Goal: Task Accomplishment & Management: Manage account settings

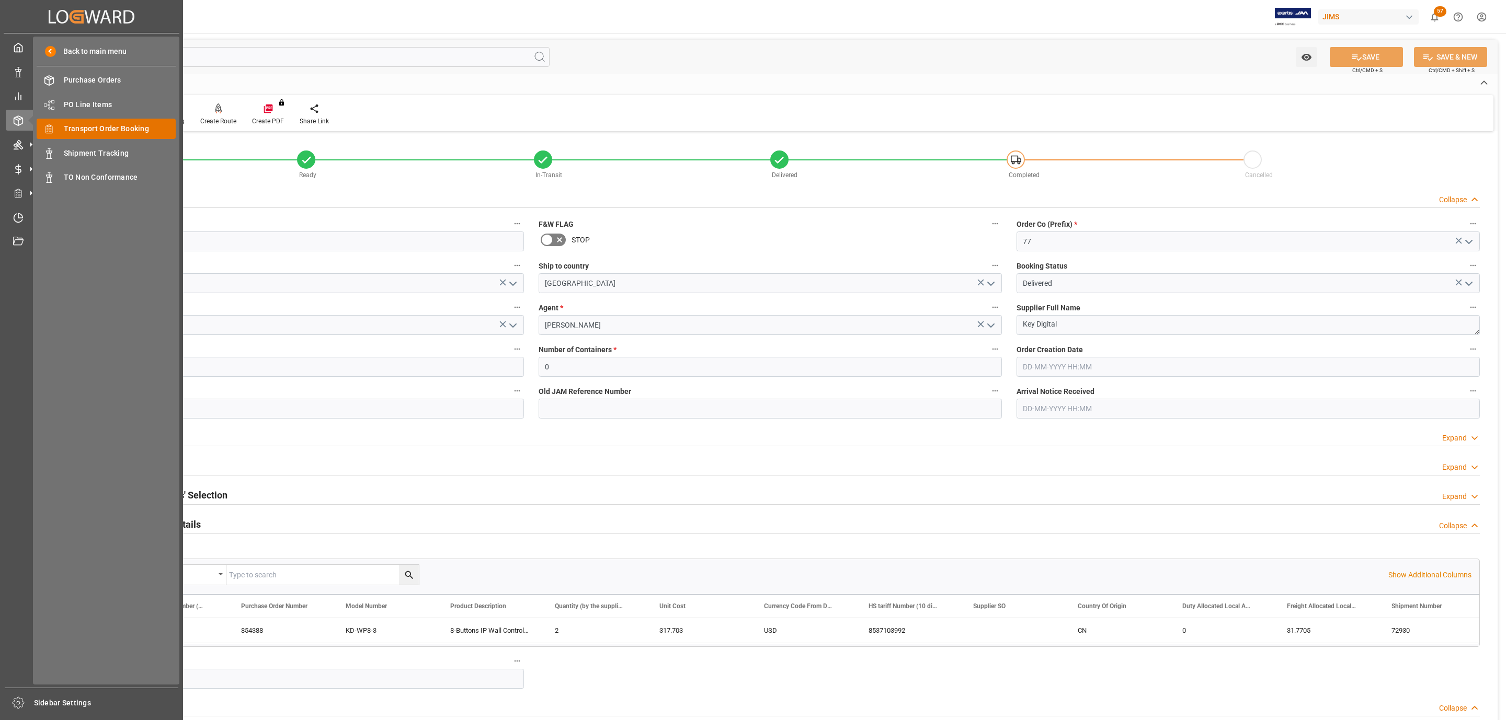
click at [71, 130] on span "Transport Order Booking" at bounding box center [120, 128] width 112 height 11
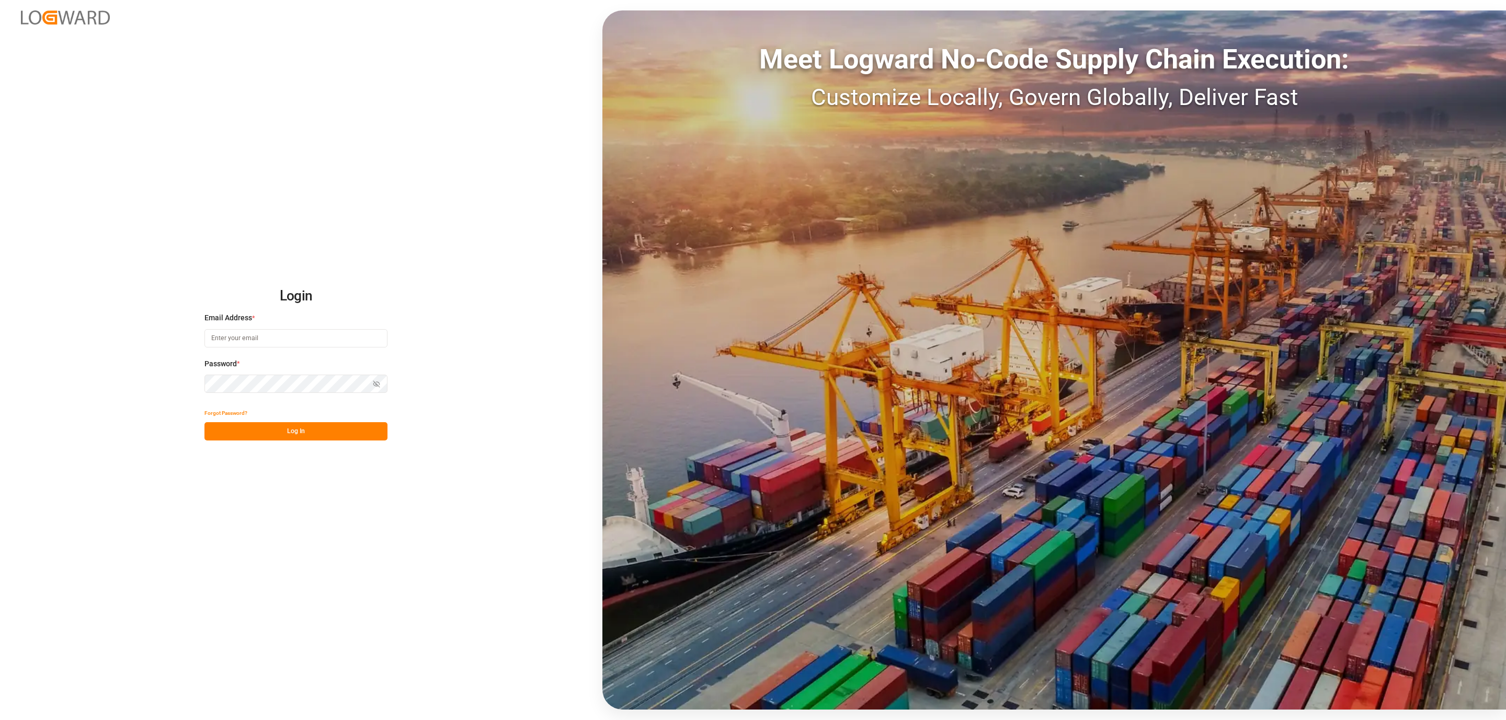
type input "daniel.sokolyk@jamindustries.com"
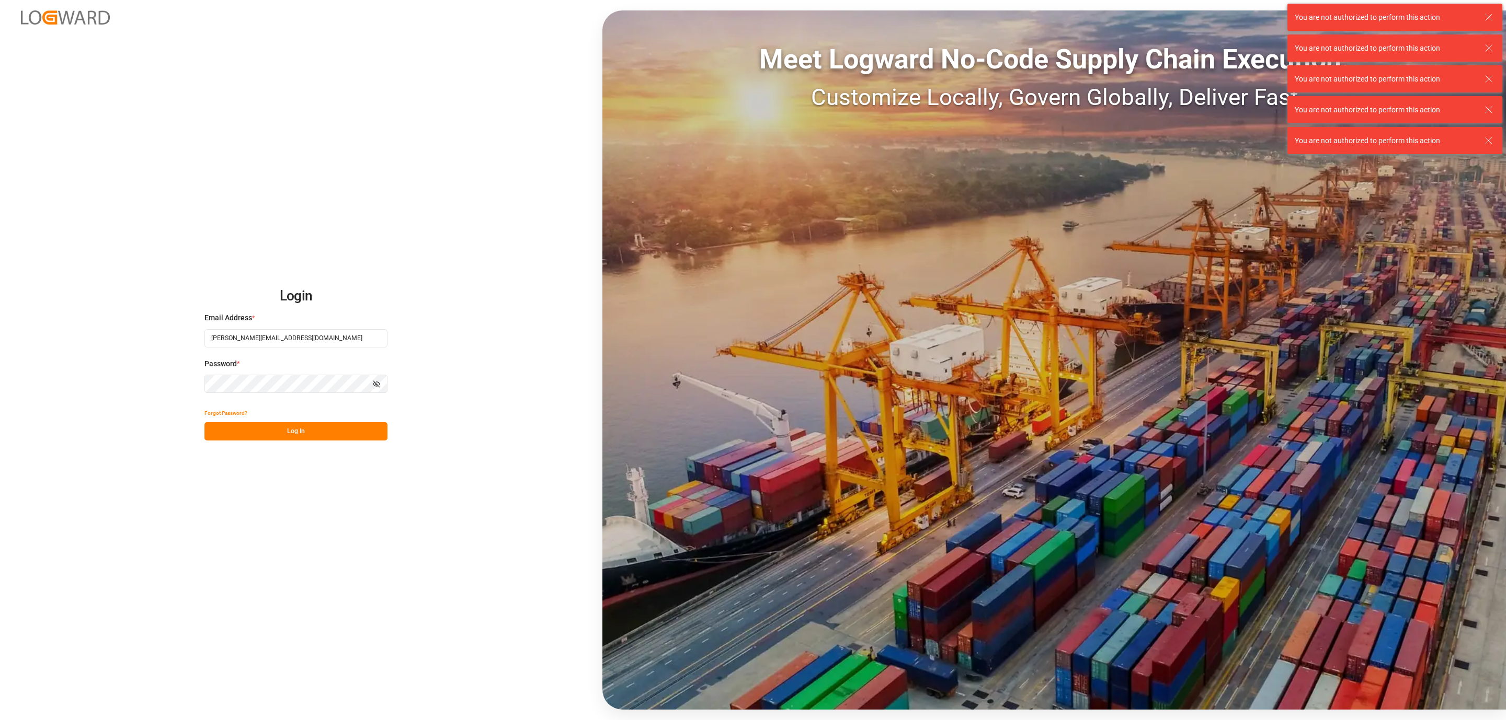
click at [290, 430] on button "Log In" at bounding box center [295, 431] width 183 height 18
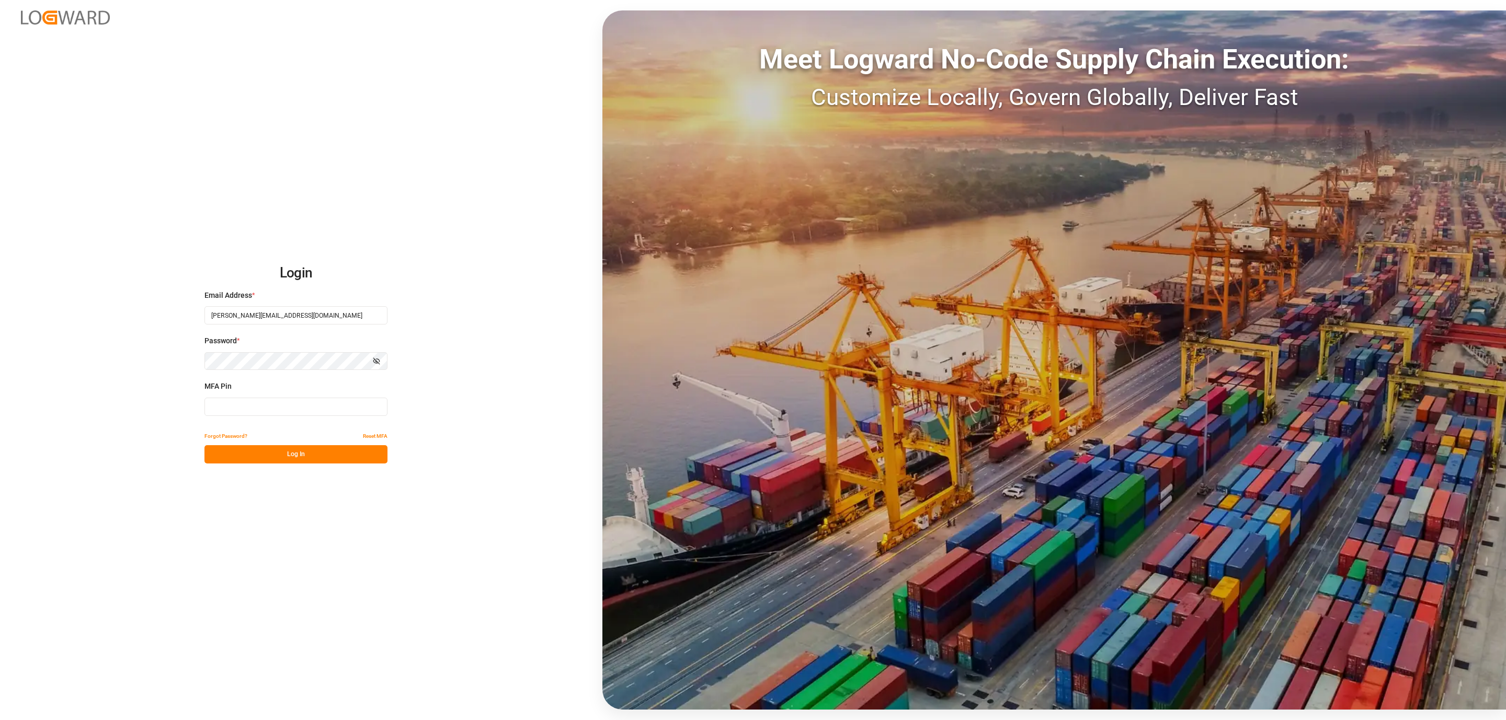
click at [254, 416] on div "MFA Pin" at bounding box center [295, 404] width 183 height 46
click at [245, 410] on input at bounding box center [295, 407] width 183 height 18
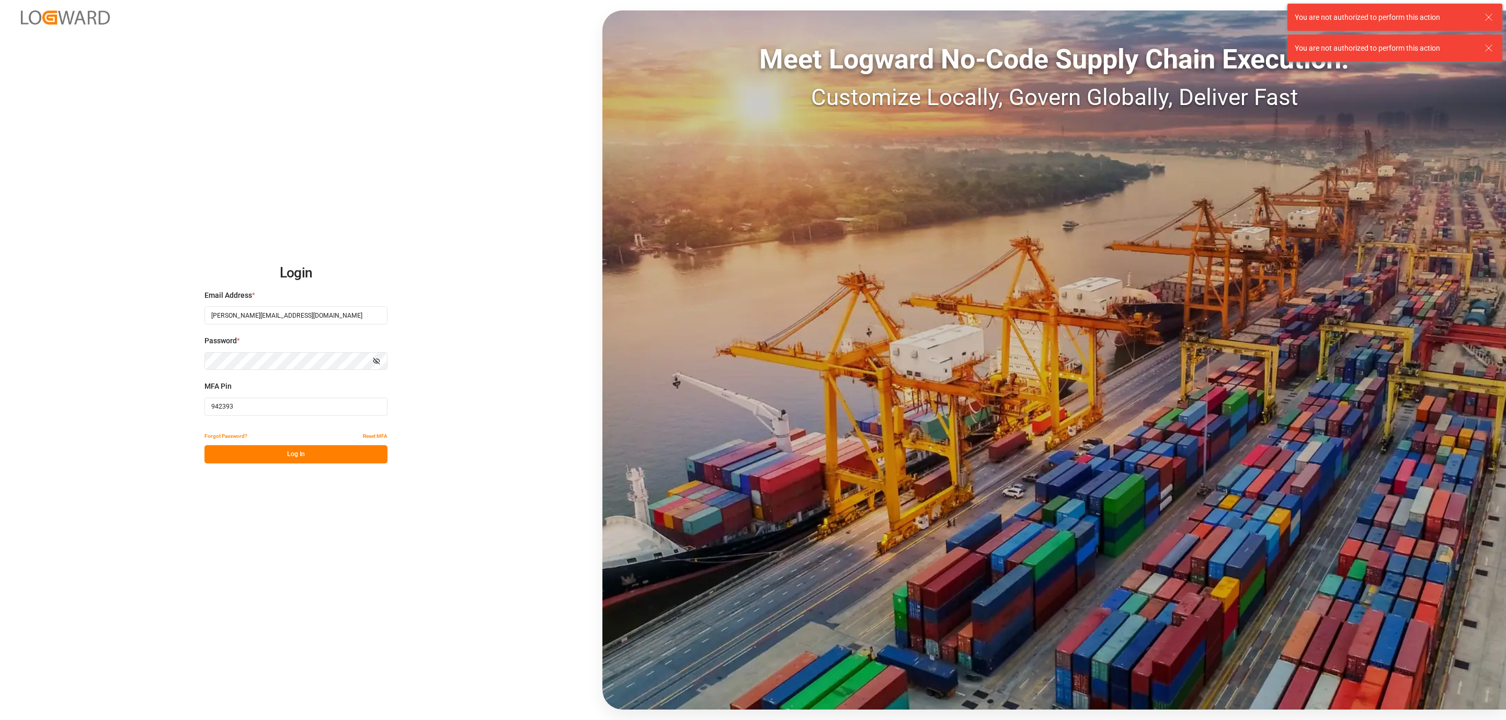
type input "942393"
click at [265, 452] on button "Log In" at bounding box center [295, 454] width 183 height 18
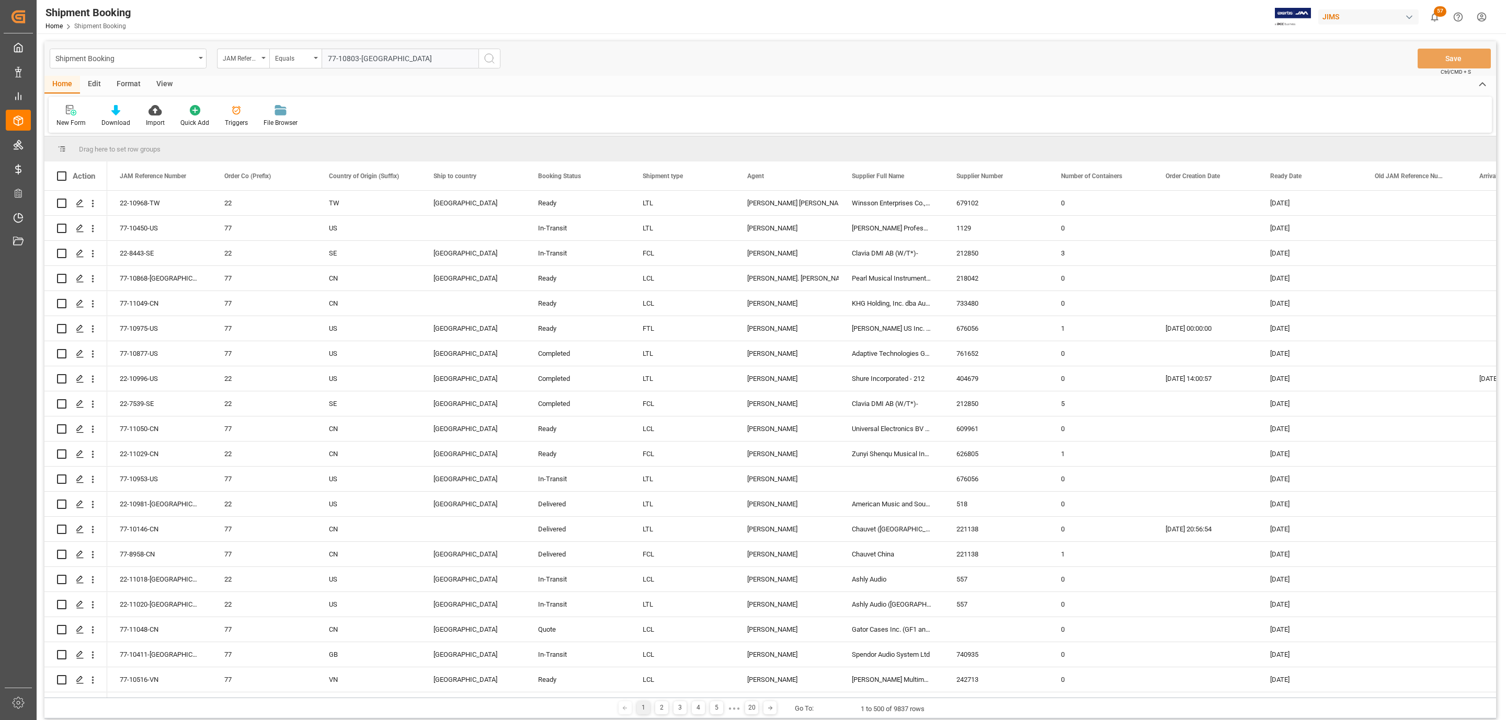
type input "77-10803-[GEOGRAPHIC_DATA]"
click at [492, 63] on icon "search button" at bounding box center [489, 58] width 13 height 13
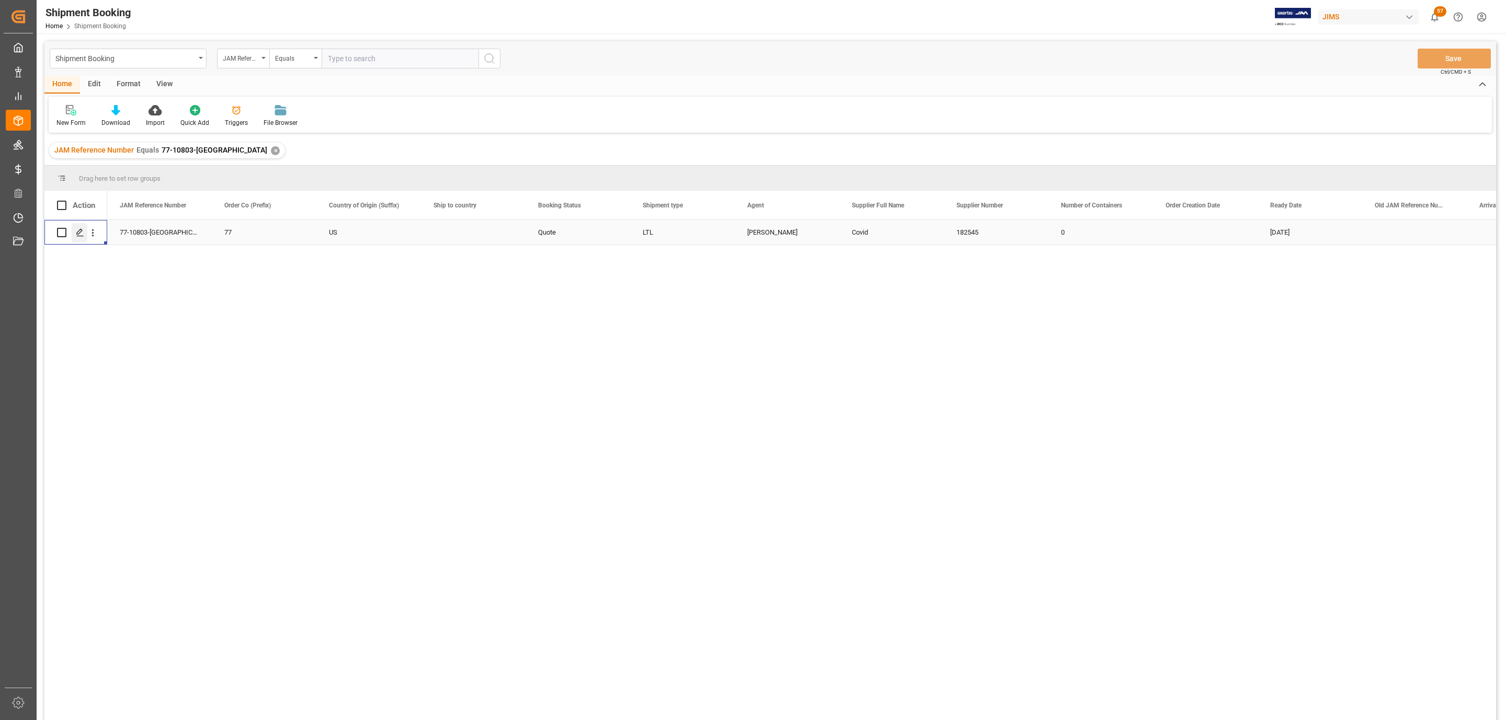
click at [74, 237] on div "Press SPACE to select this row." at bounding box center [80, 232] width 16 height 19
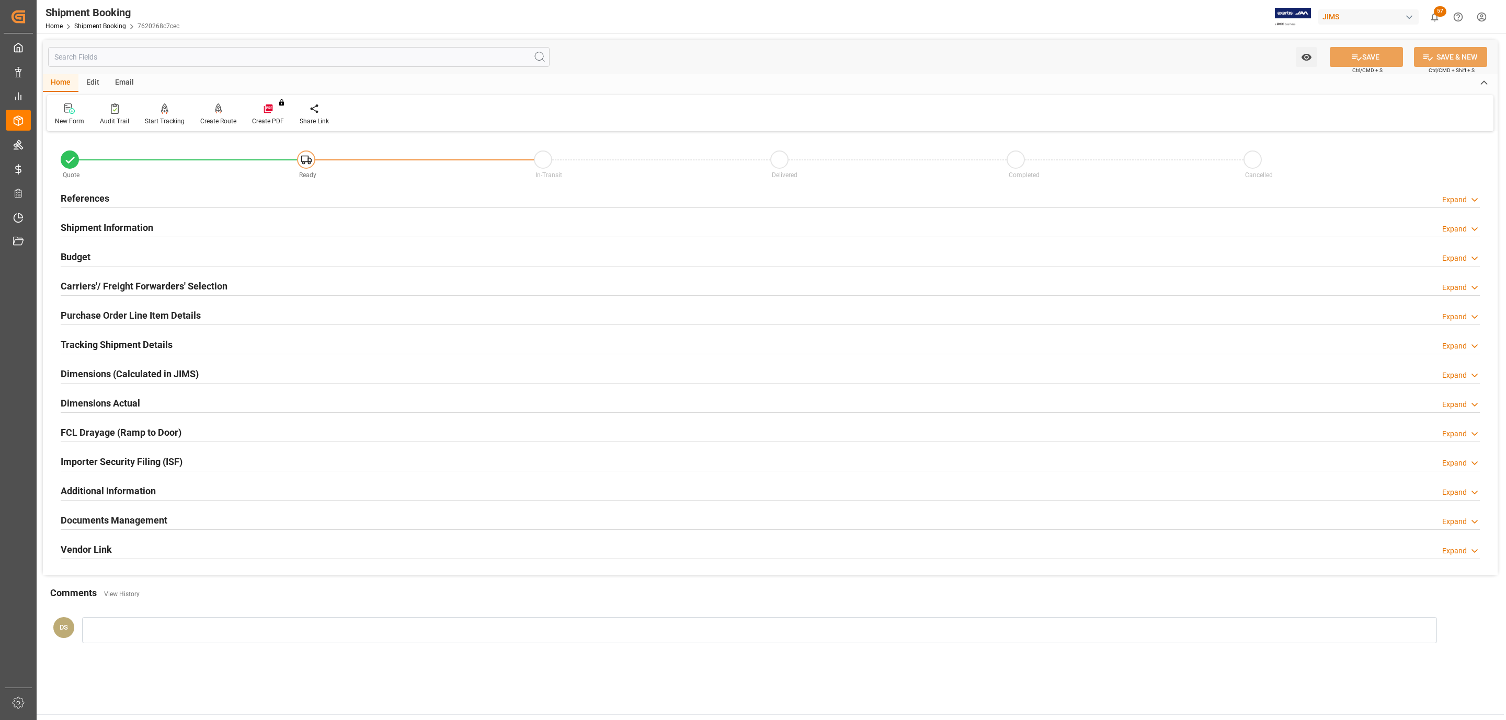
click at [184, 284] on h2 "Carriers'/ Freight Forwarders' Selection" at bounding box center [144, 286] width 167 height 14
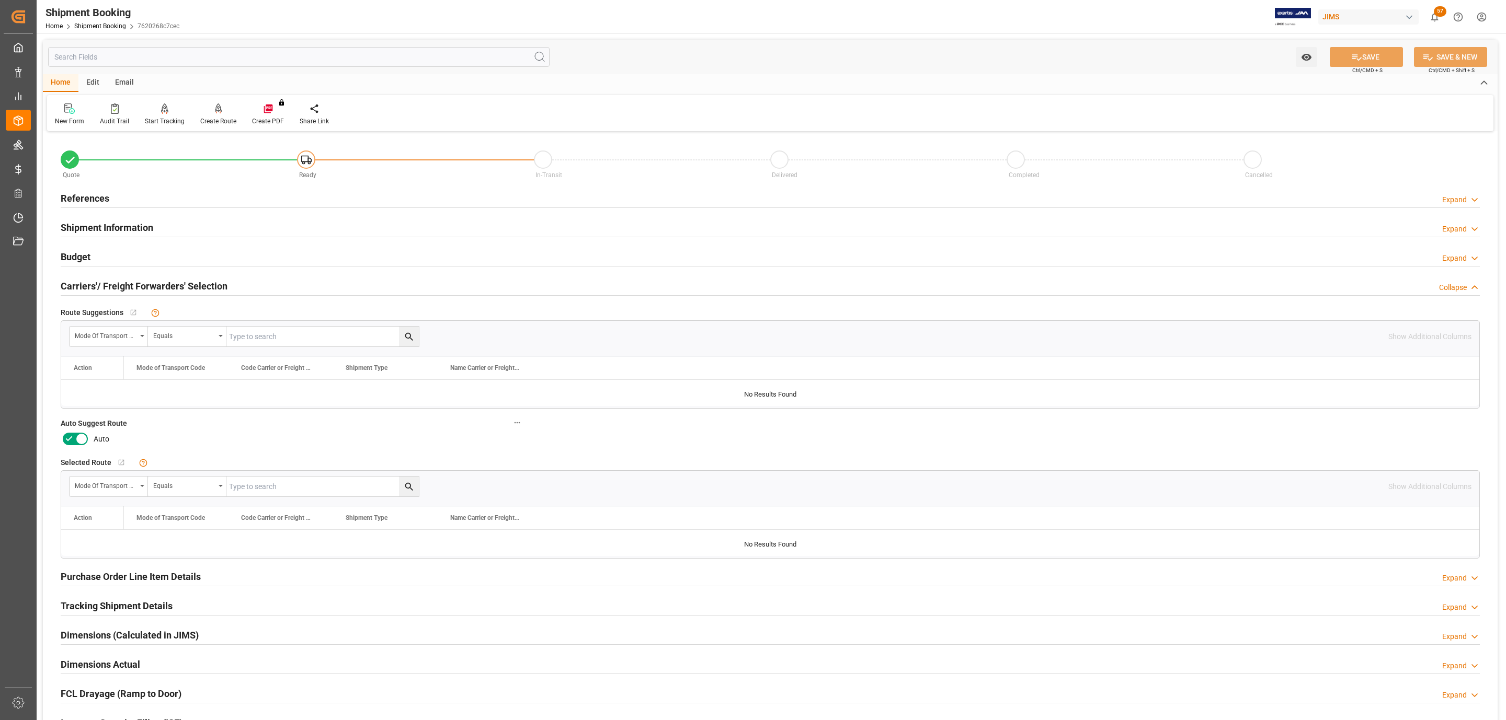
click at [100, 192] on h2 "References" at bounding box center [85, 198] width 49 height 14
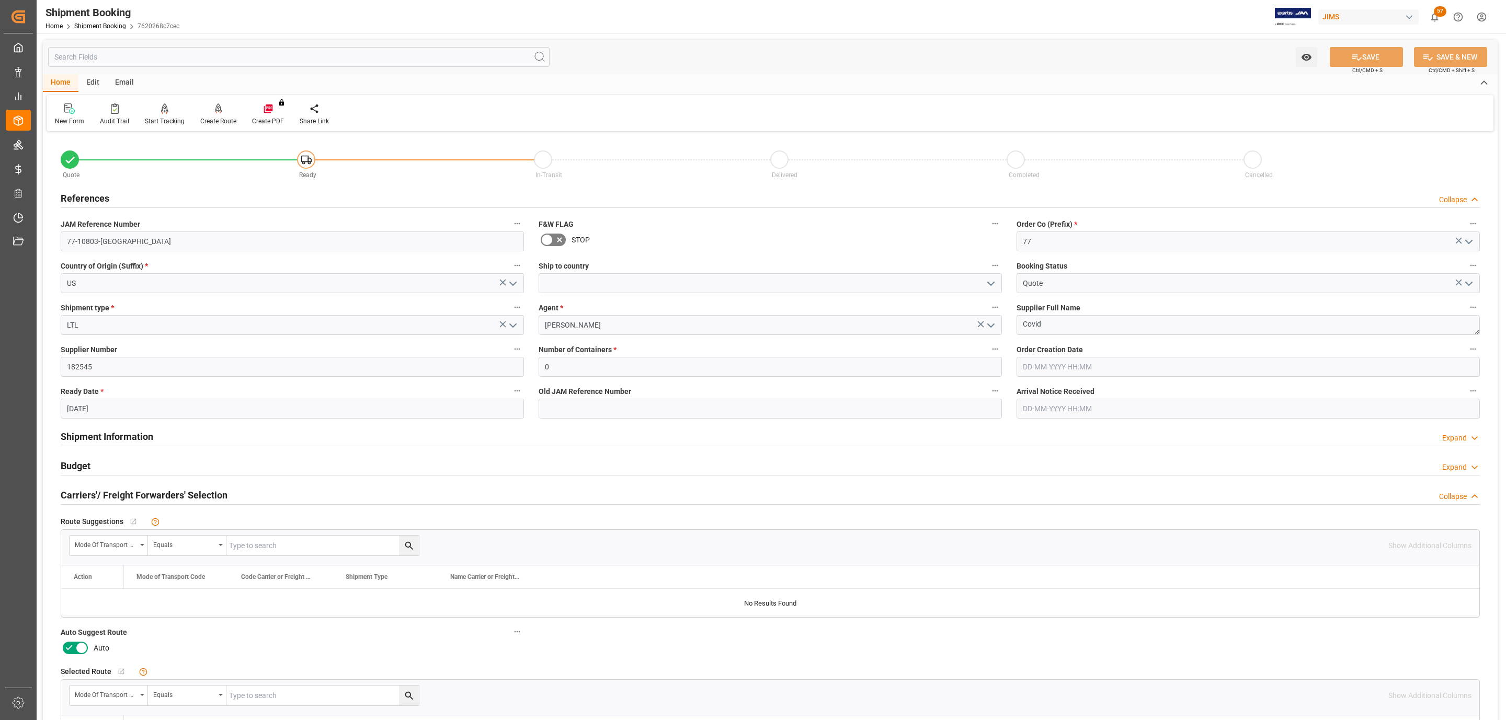
click at [993, 285] on icon "open menu" at bounding box center [990, 284] width 13 height 13
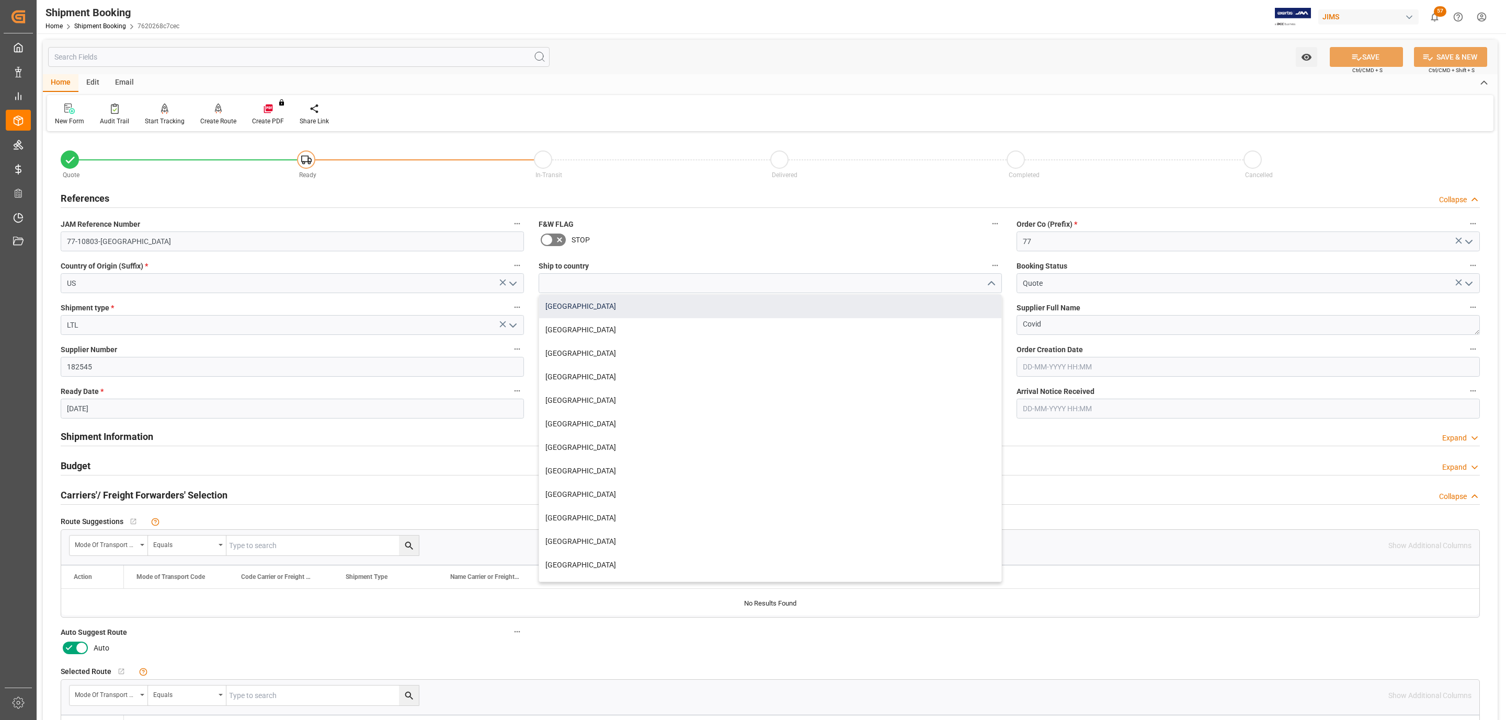
click at [669, 310] on div "Canada" at bounding box center [770, 307] width 462 height 24
type input "Canada"
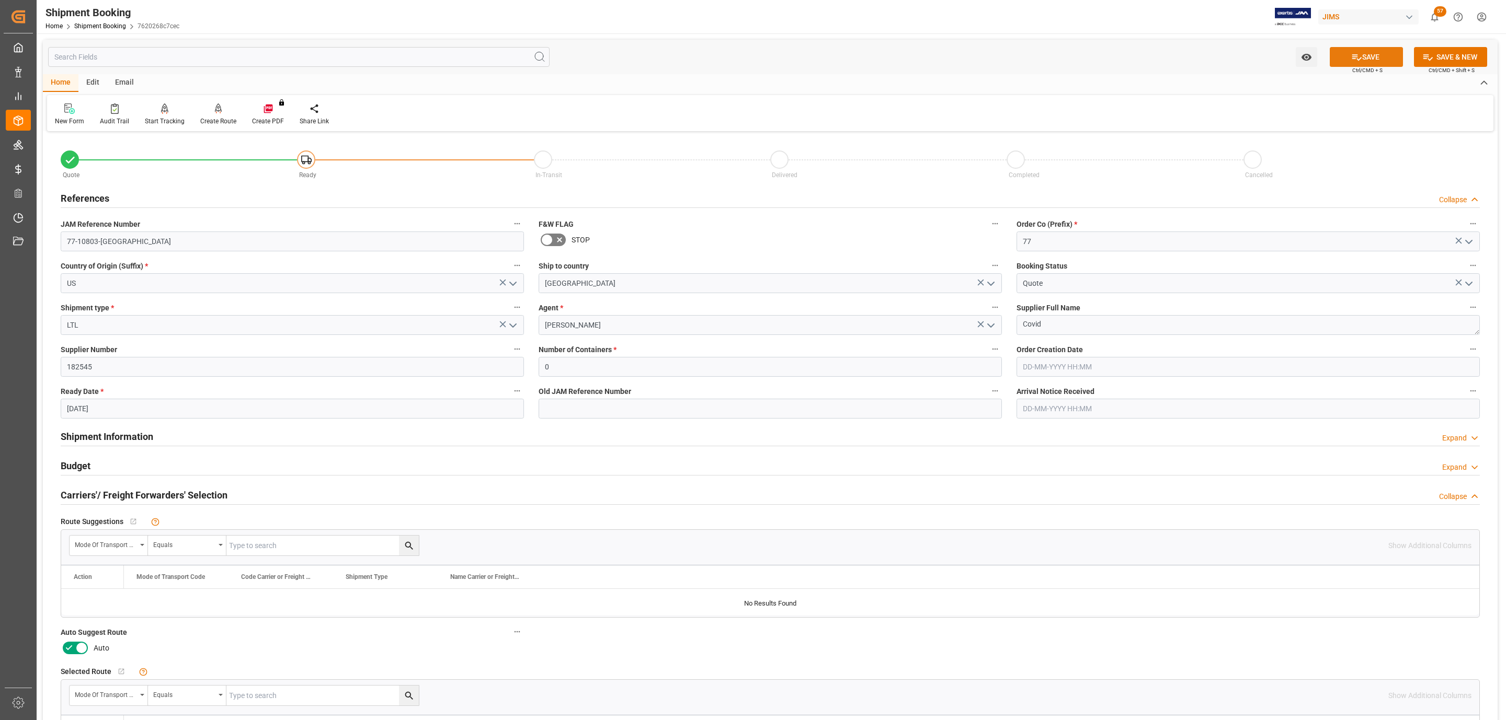
click at [1357, 57] on icon at bounding box center [1356, 57] width 11 height 11
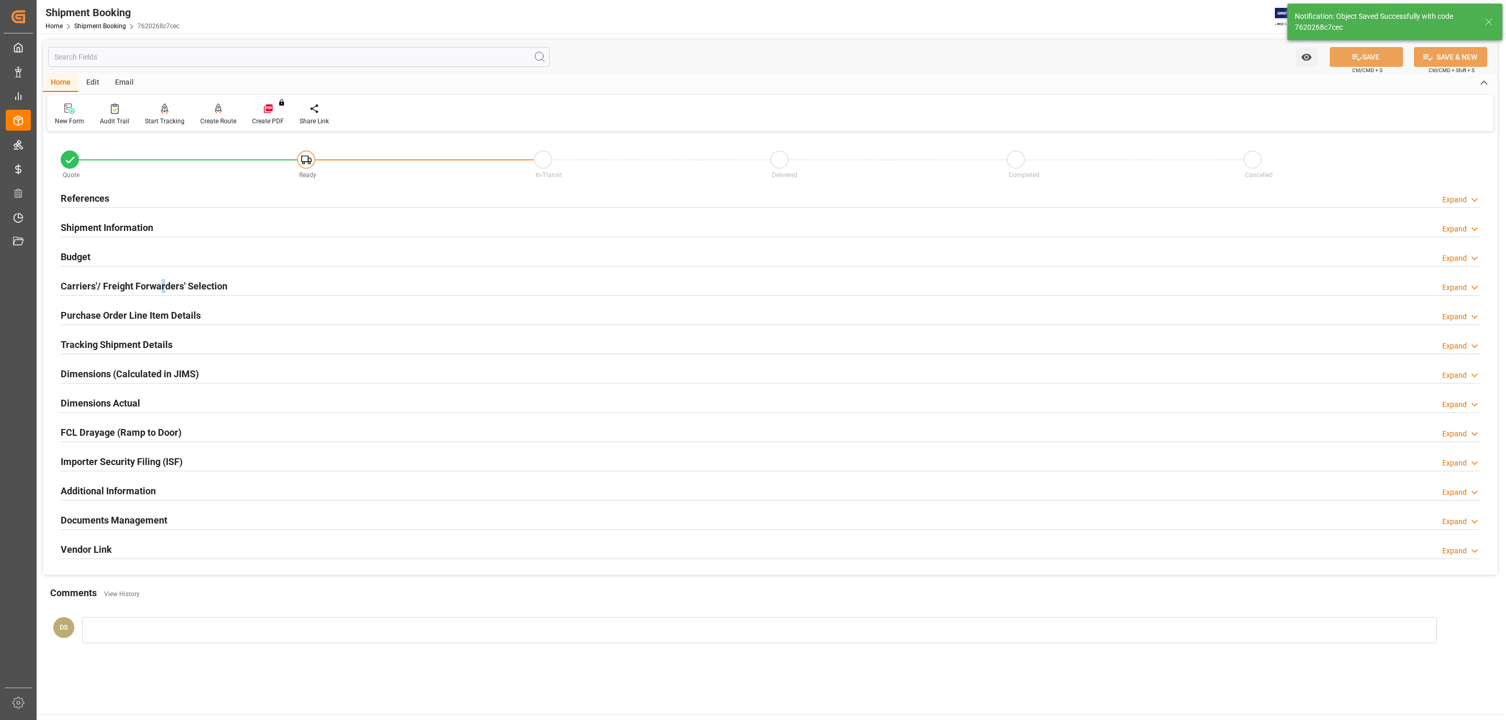
click at [162, 283] on h2 "Carriers'/ Freight Forwarders' Selection" at bounding box center [144, 286] width 167 height 14
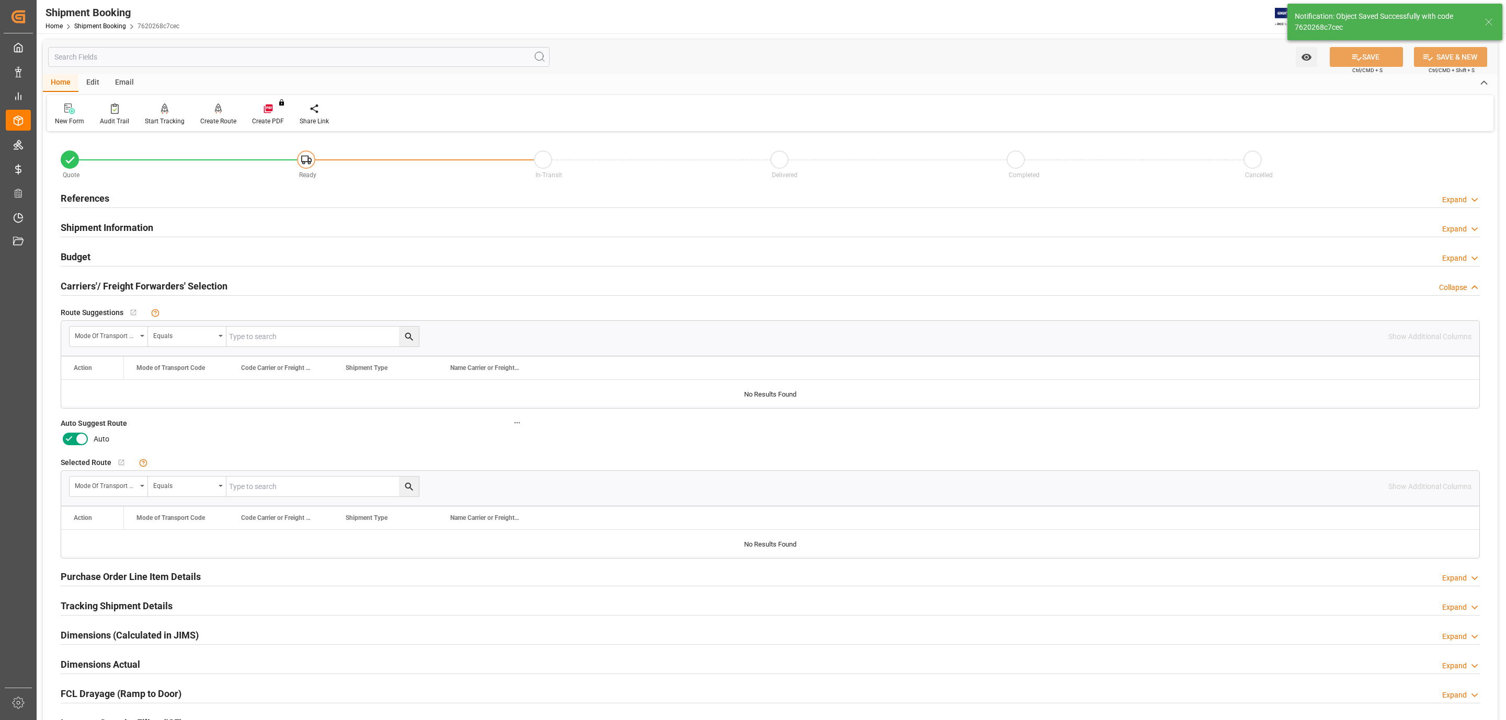
click at [78, 442] on icon at bounding box center [81, 439] width 13 height 13
click at [0, 0] on input "checkbox" at bounding box center [0, 0] width 0 height 0
click at [1375, 59] on button "SAVE" at bounding box center [1366, 57] width 73 height 20
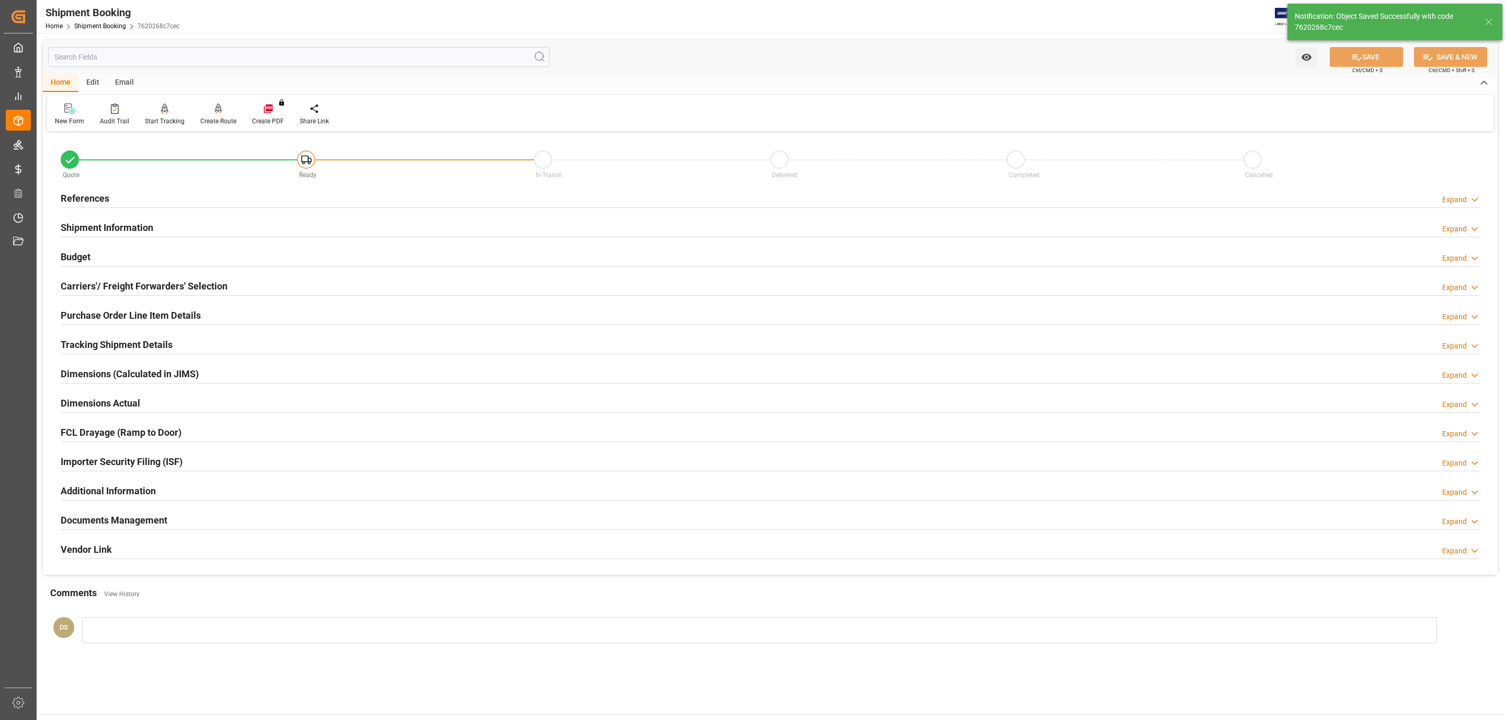
click at [215, 104] on icon at bounding box center [218, 109] width 7 height 10
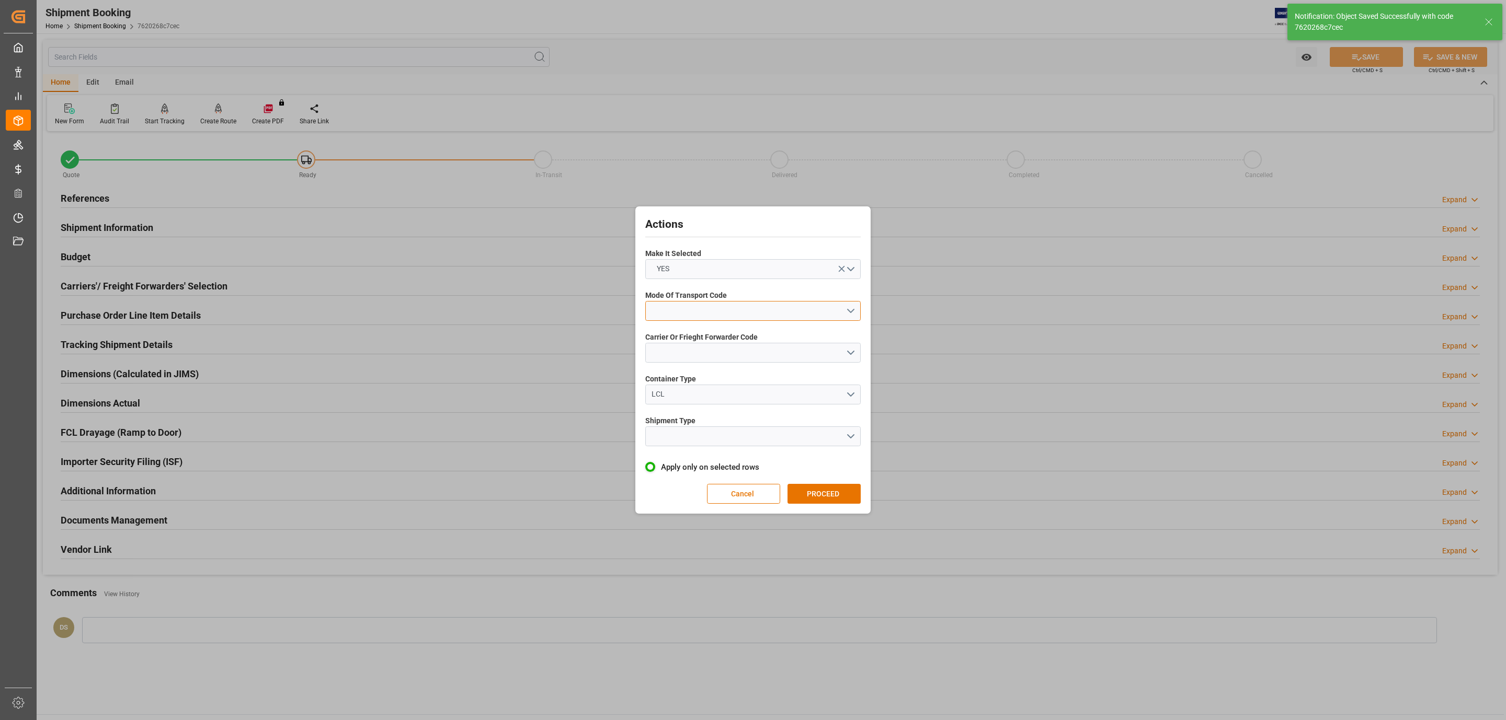
click at [698, 314] on button "open menu" at bounding box center [752, 311] width 215 height 20
click at [713, 335] on div "2- COURIER AIR" at bounding box center [753, 336] width 214 height 22
click at [697, 350] on button "open menu" at bounding box center [752, 353] width 215 height 20
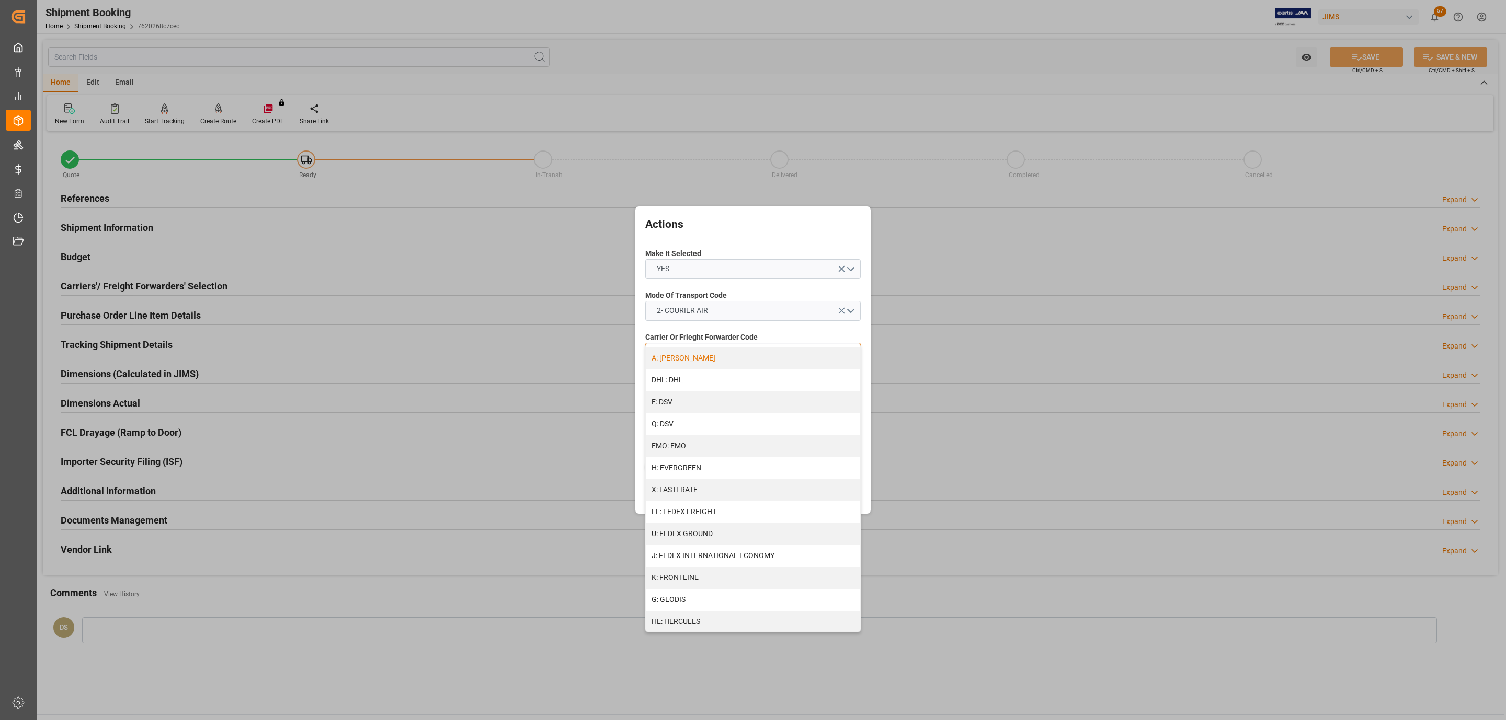
scroll to position [157, 0]
click at [733, 544] on div "J: FEDEX INTERNATIONAL ECONOMY" at bounding box center [753, 550] width 214 height 22
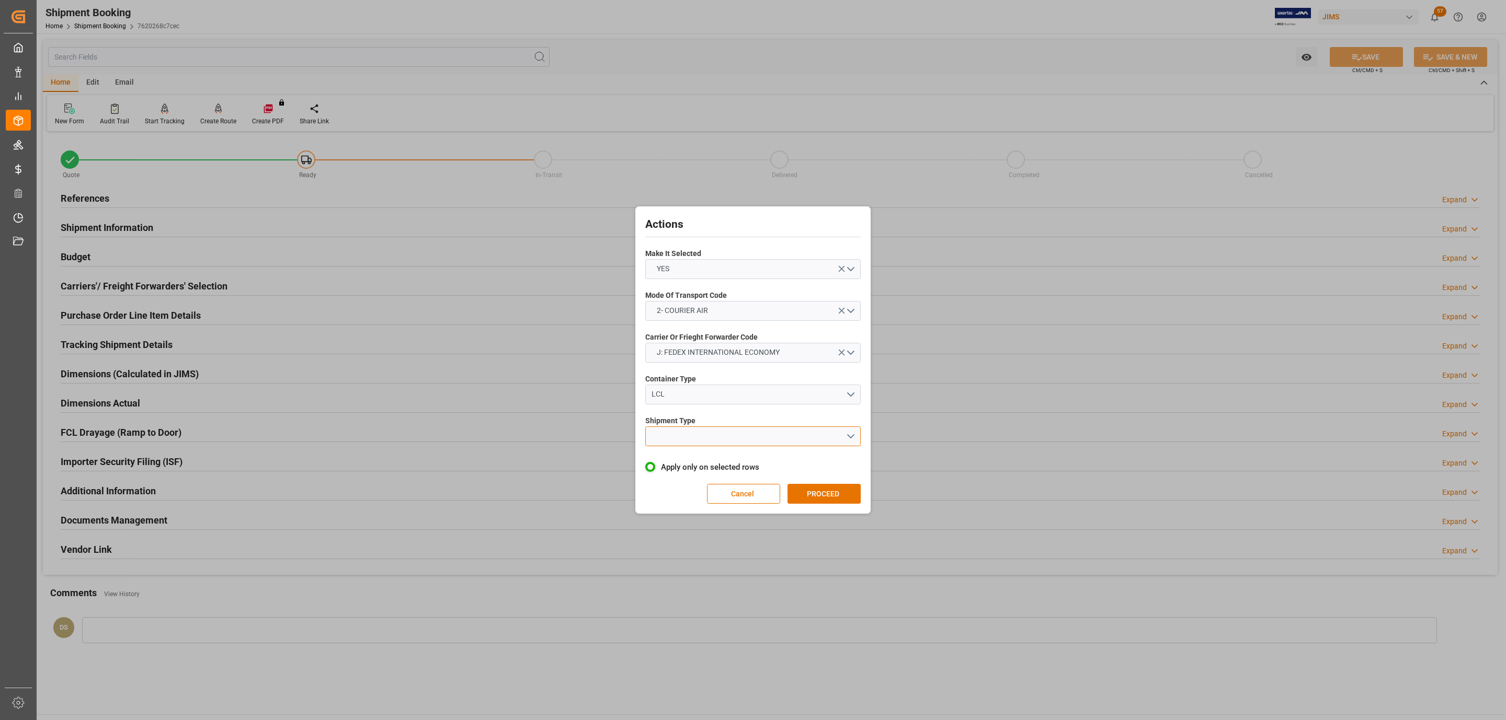
click at [722, 429] on button "open menu" at bounding box center [752, 437] width 215 height 20
click at [726, 447] on div "LTL" at bounding box center [753, 439] width 214 height 22
click at [843, 492] on button "PROCEED" at bounding box center [823, 494] width 73 height 20
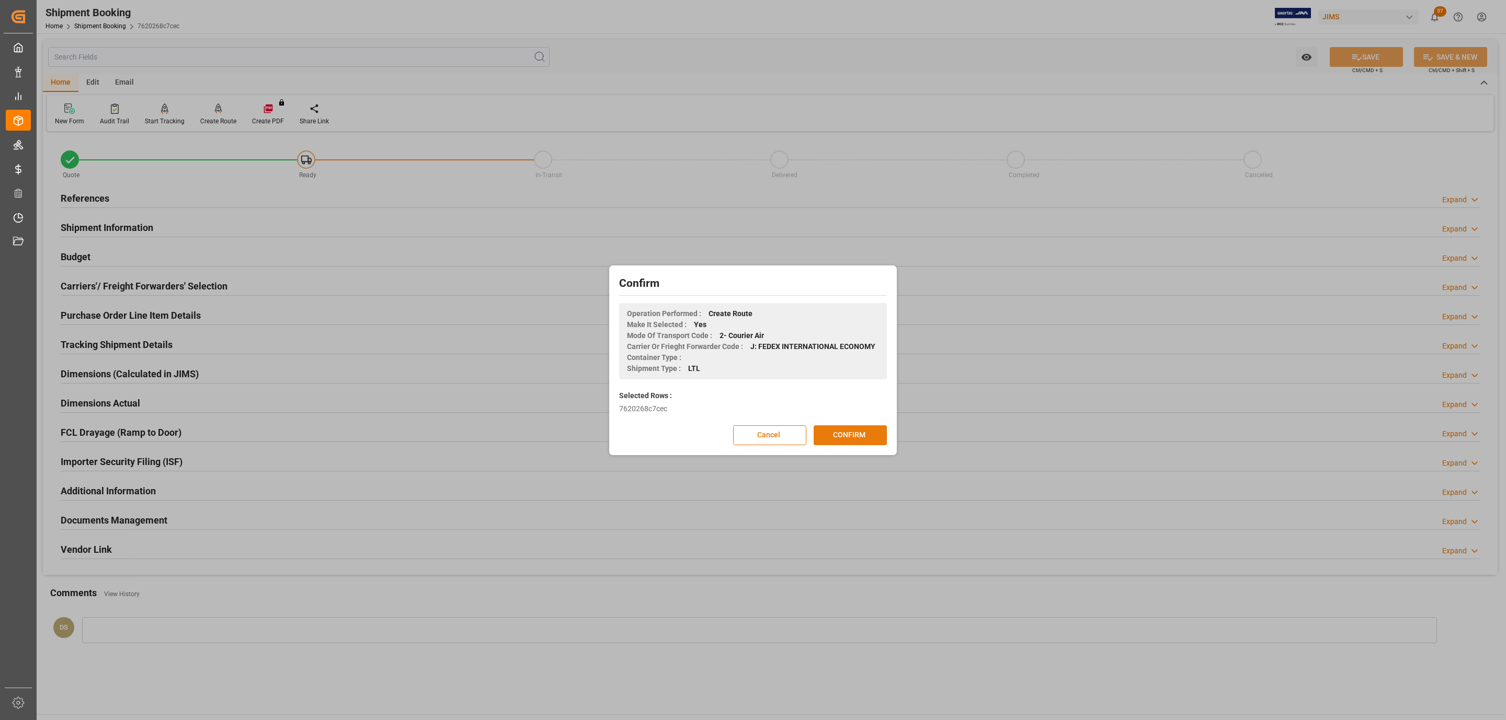
click at [855, 434] on button "CONFIRM" at bounding box center [850, 436] width 73 height 20
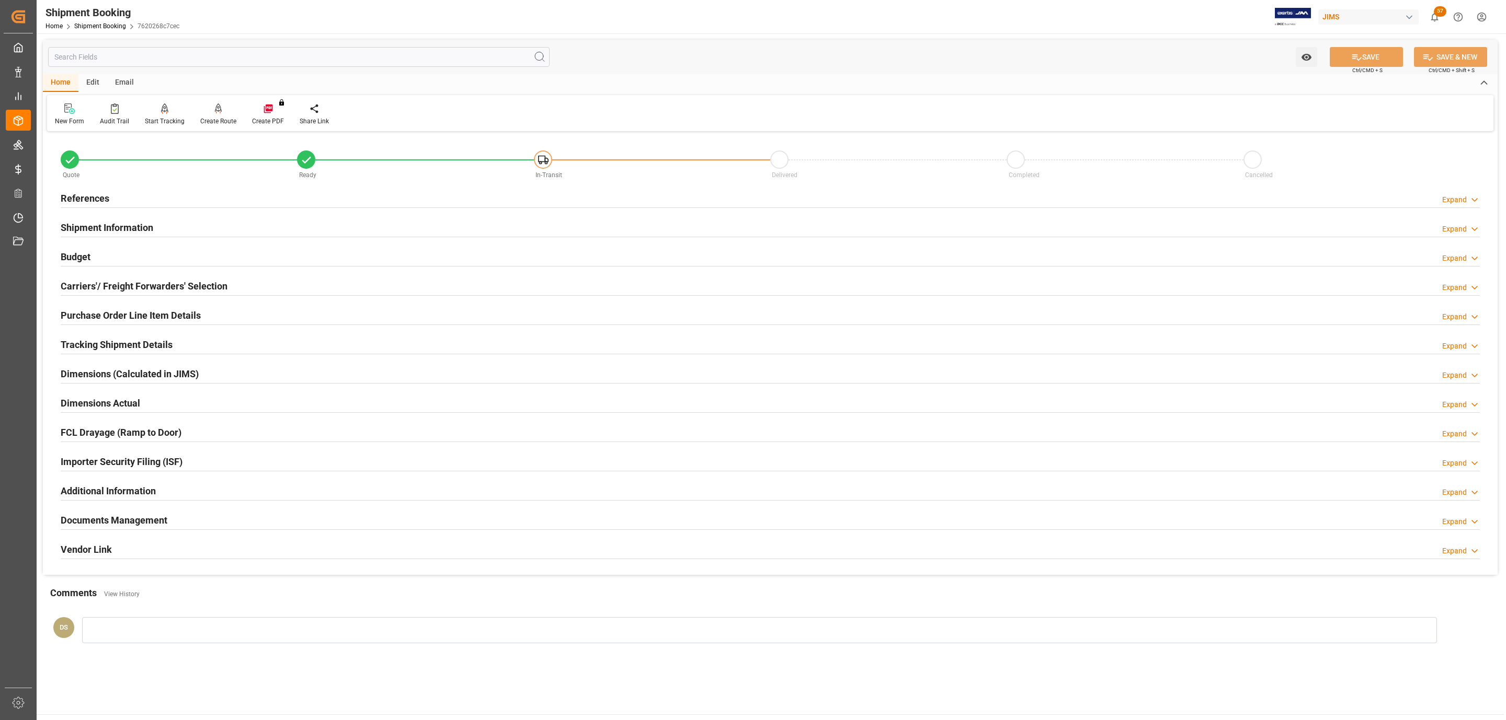
click at [104, 289] on h2 "Carriers'/ Freight Forwarders' Selection" at bounding box center [144, 286] width 167 height 14
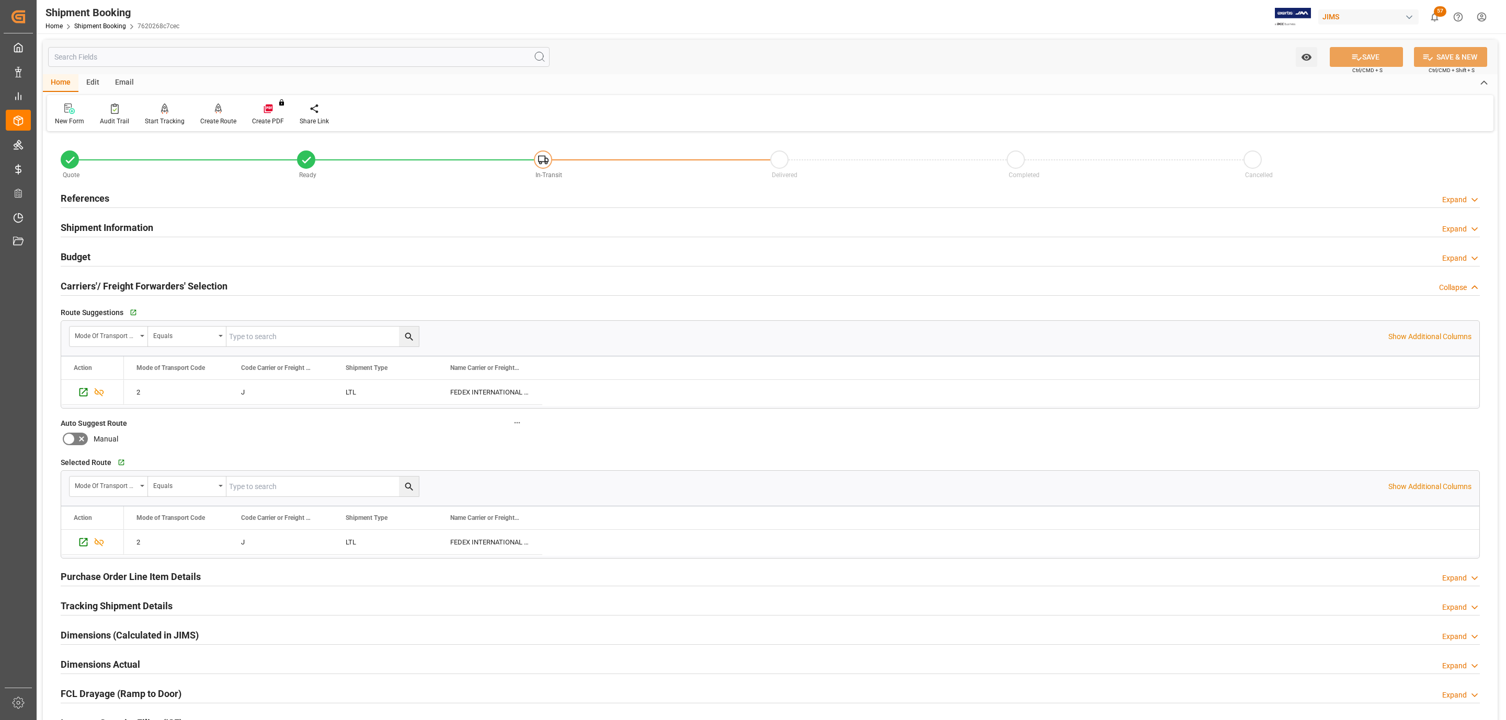
click at [99, 264] on div "Budget Expand" at bounding box center [770, 256] width 1419 height 20
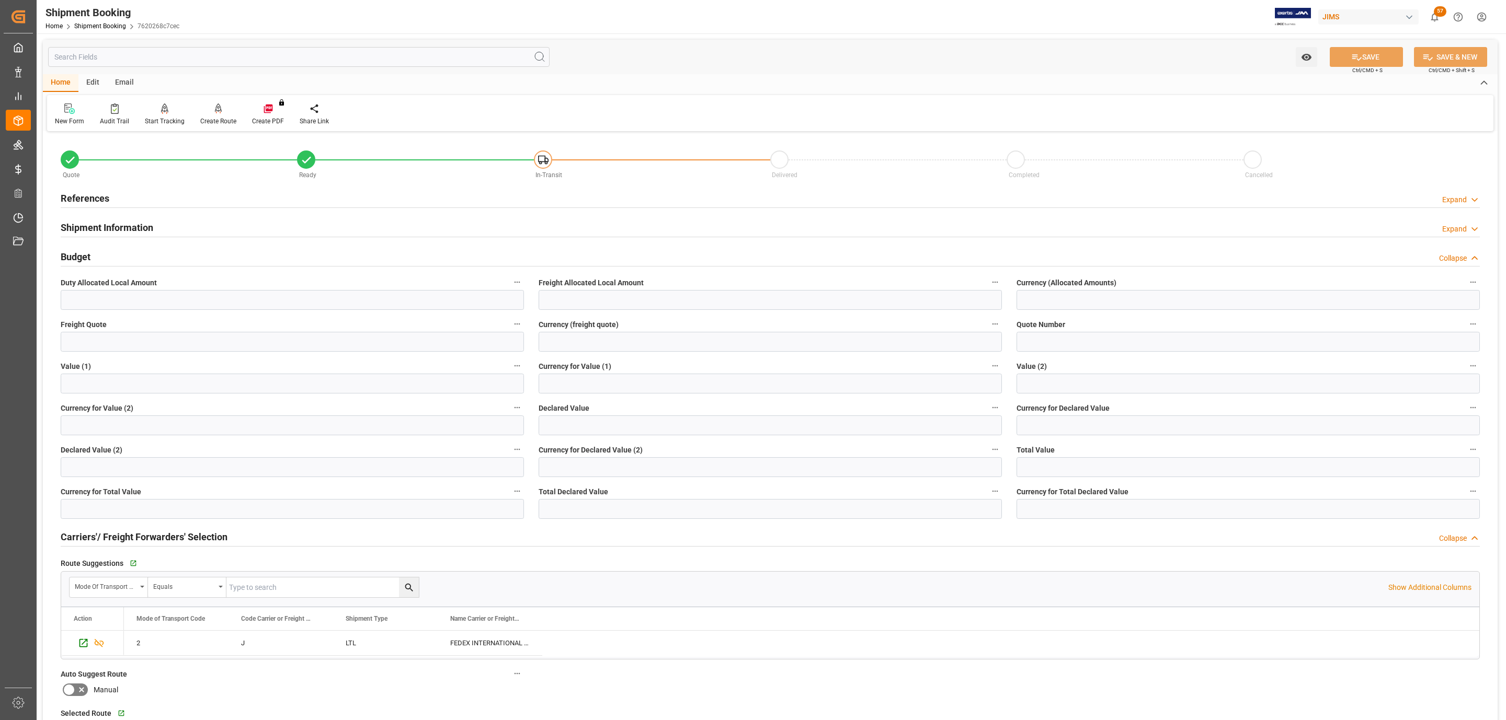
click at [113, 533] on h2 "Carriers'/ Freight Forwarders' Selection" at bounding box center [144, 537] width 167 height 14
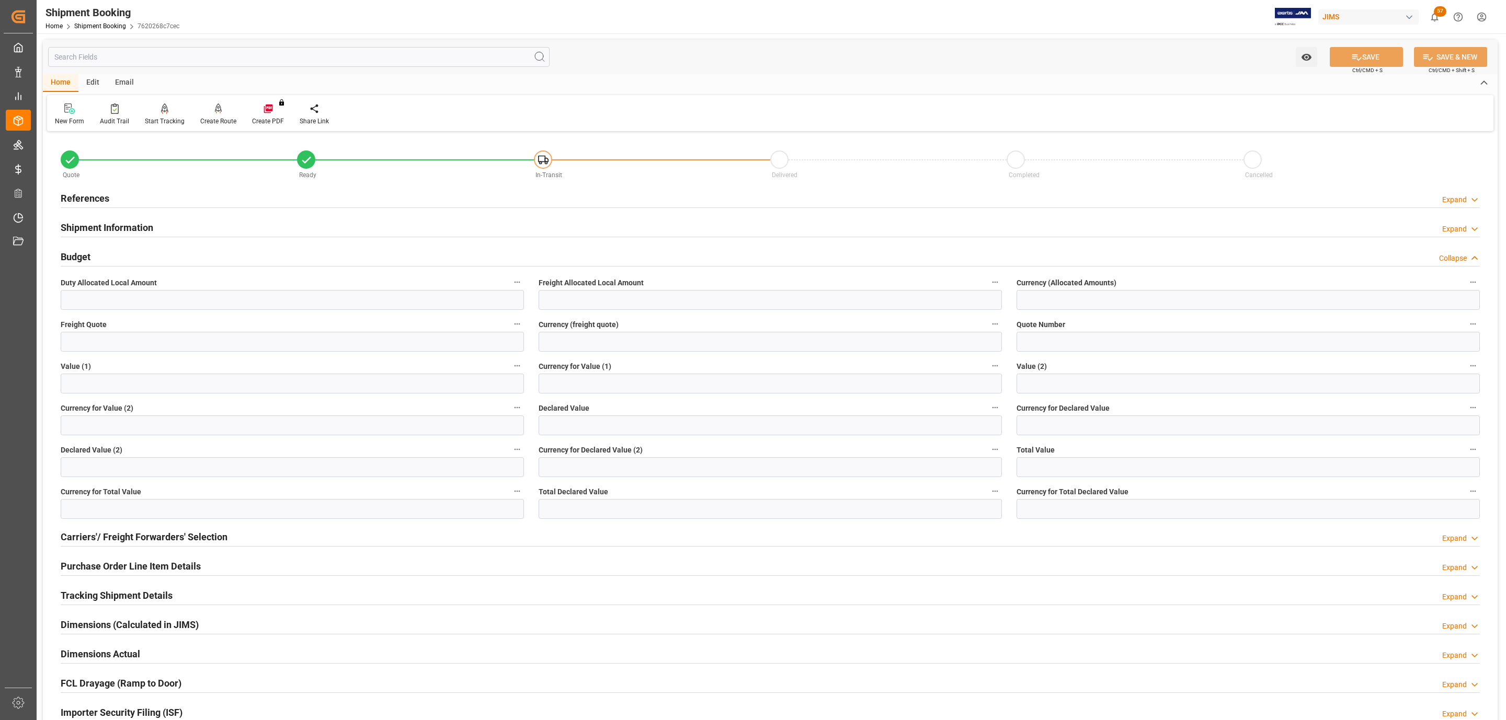
click at [107, 248] on div "Budget Collapse" at bounding box center [770, 256] width 1419 height 20
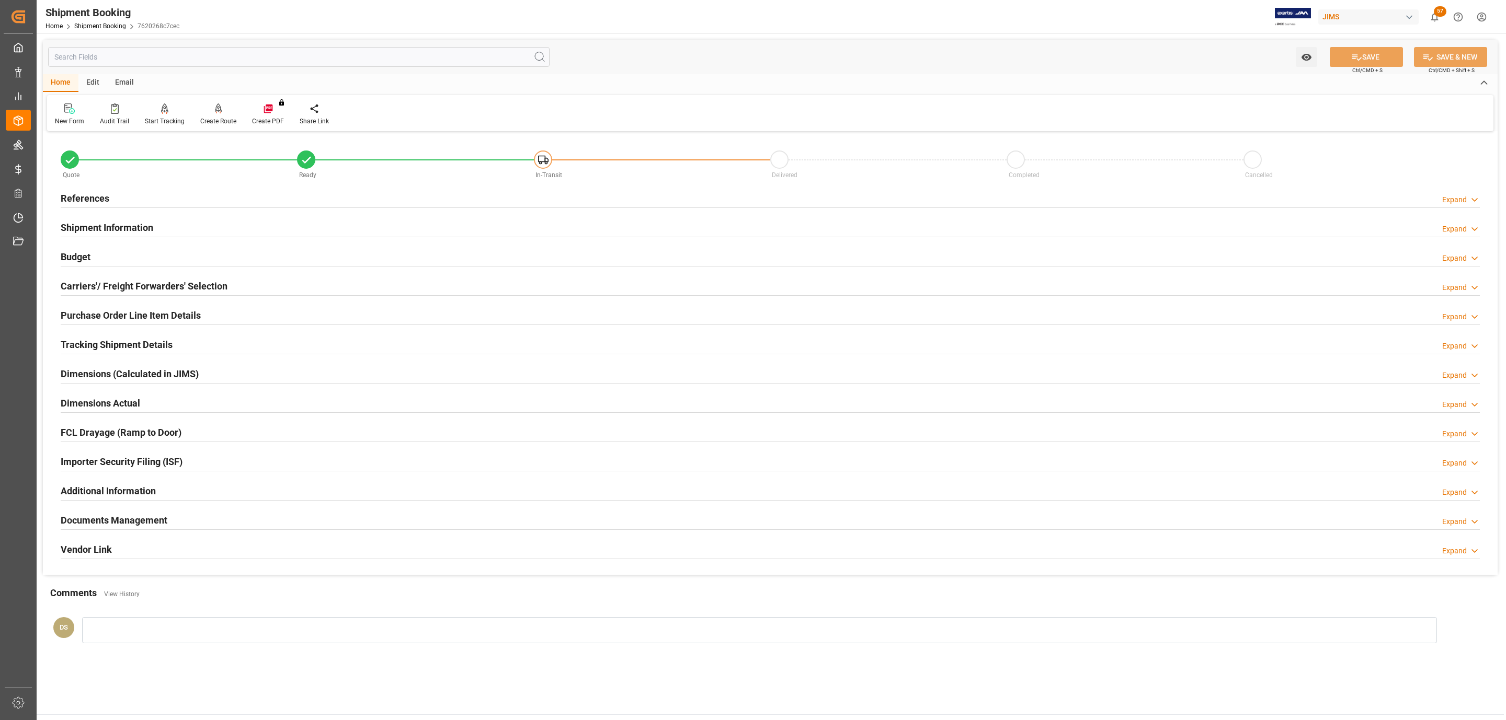
click at [112, 343] on h2 "Tracking Shipment Details" at bounding box center [117, 345] width 112 height 14
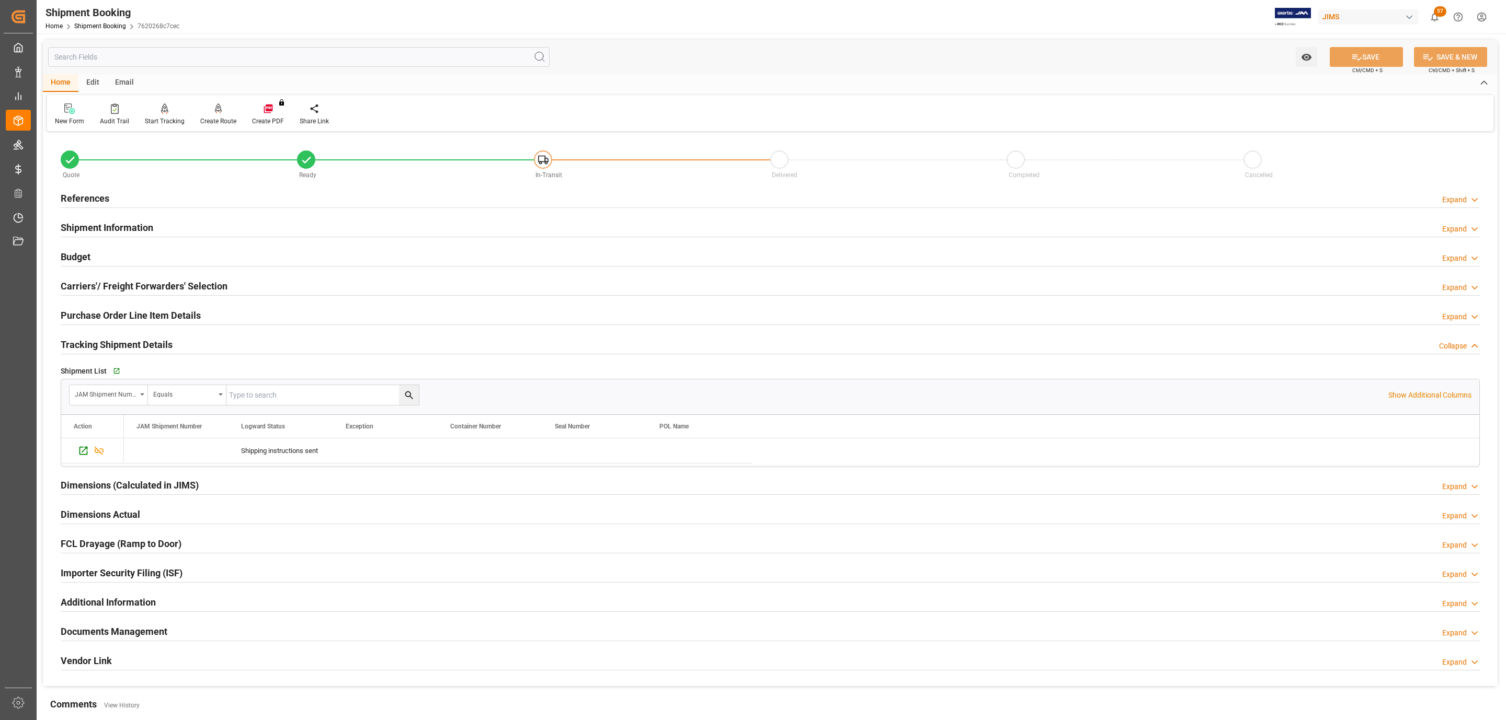
click at [109, 310] on div "Purchase Order Line Item Details" at bounding box center [131, 315] width 140 height 20
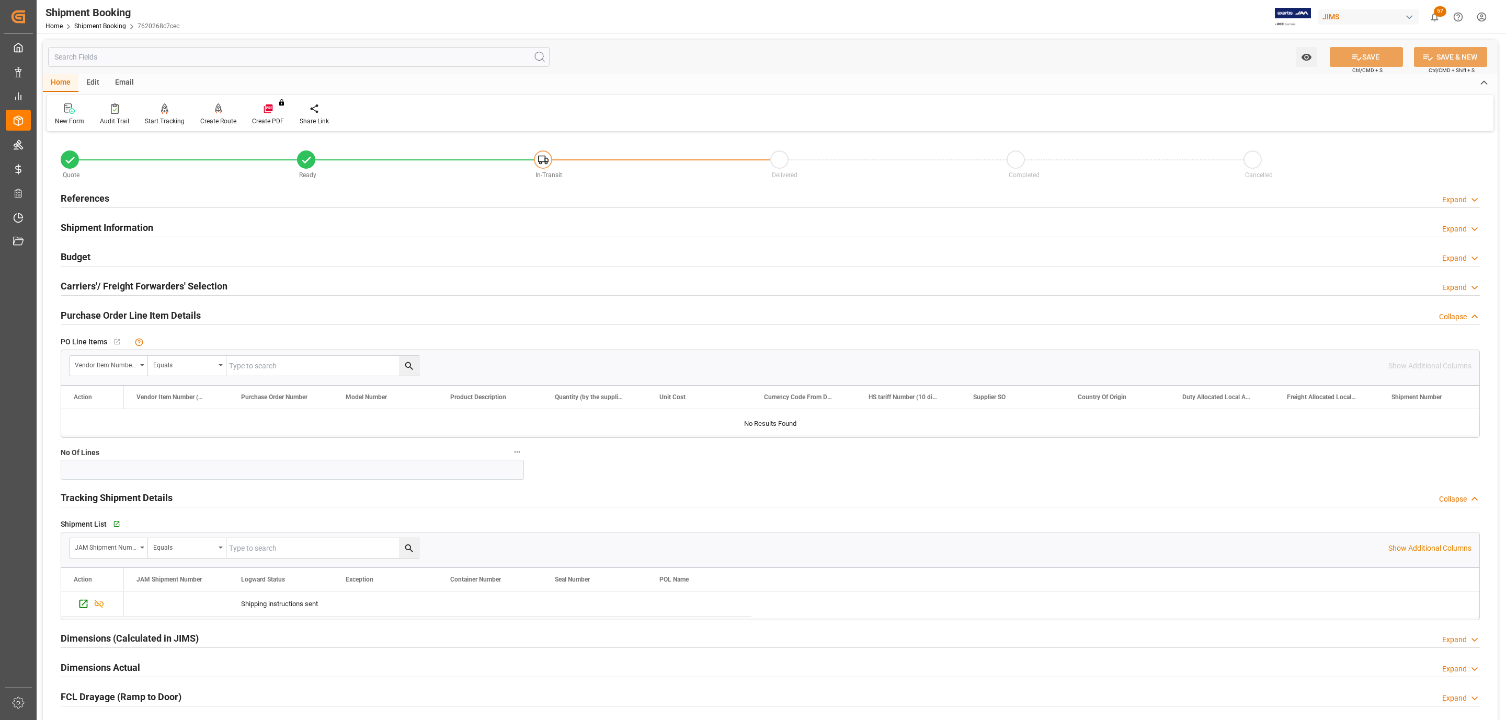
click at [111, 319] on h2 "Purchase Order Line Item Details" at bounding box center [131, 315] width 140 height 14
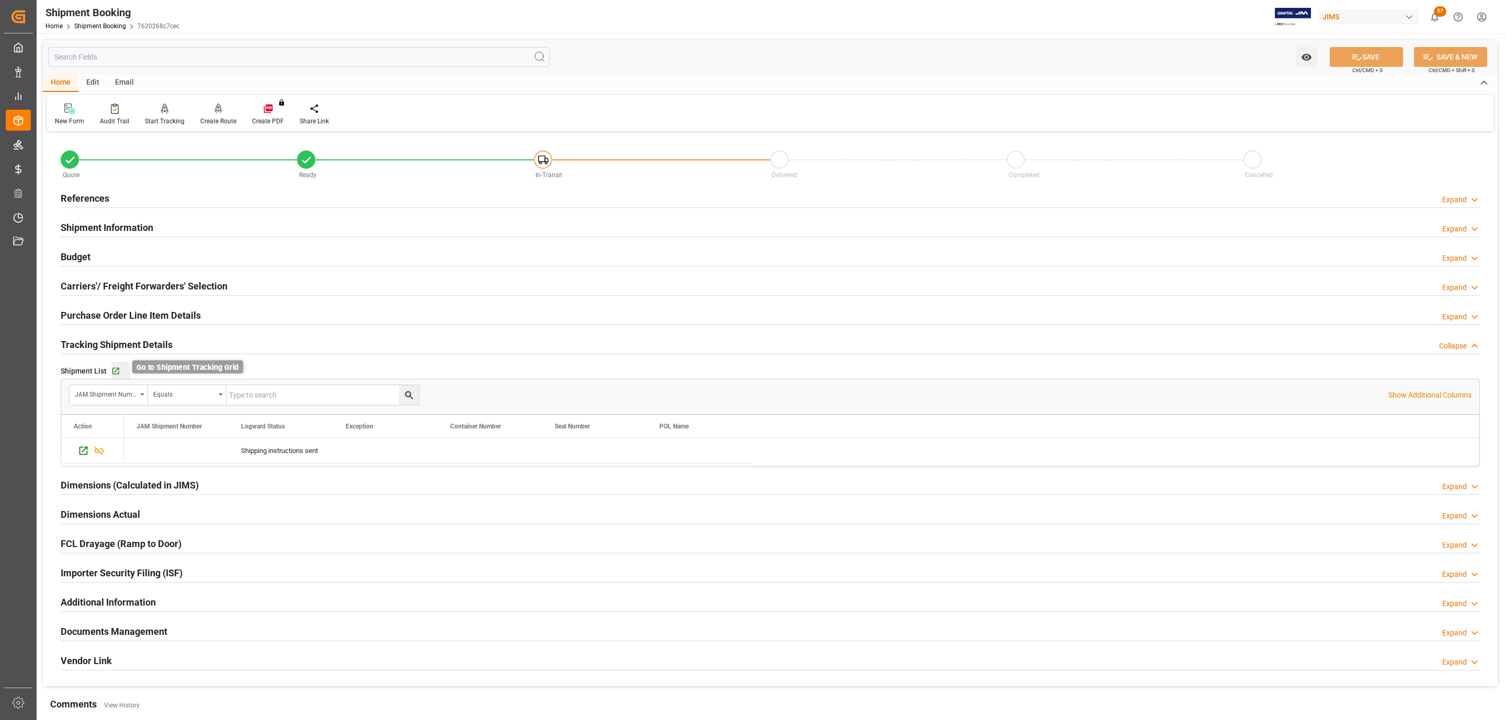
click at [113, 373] on icon "button" at bounding box center [115, 371] width 7 height 7
click at [181, 290] on h2 "Carriers'/ Freight Forwarders' Selection" at bounding box center [144, 286] width 167 height 14
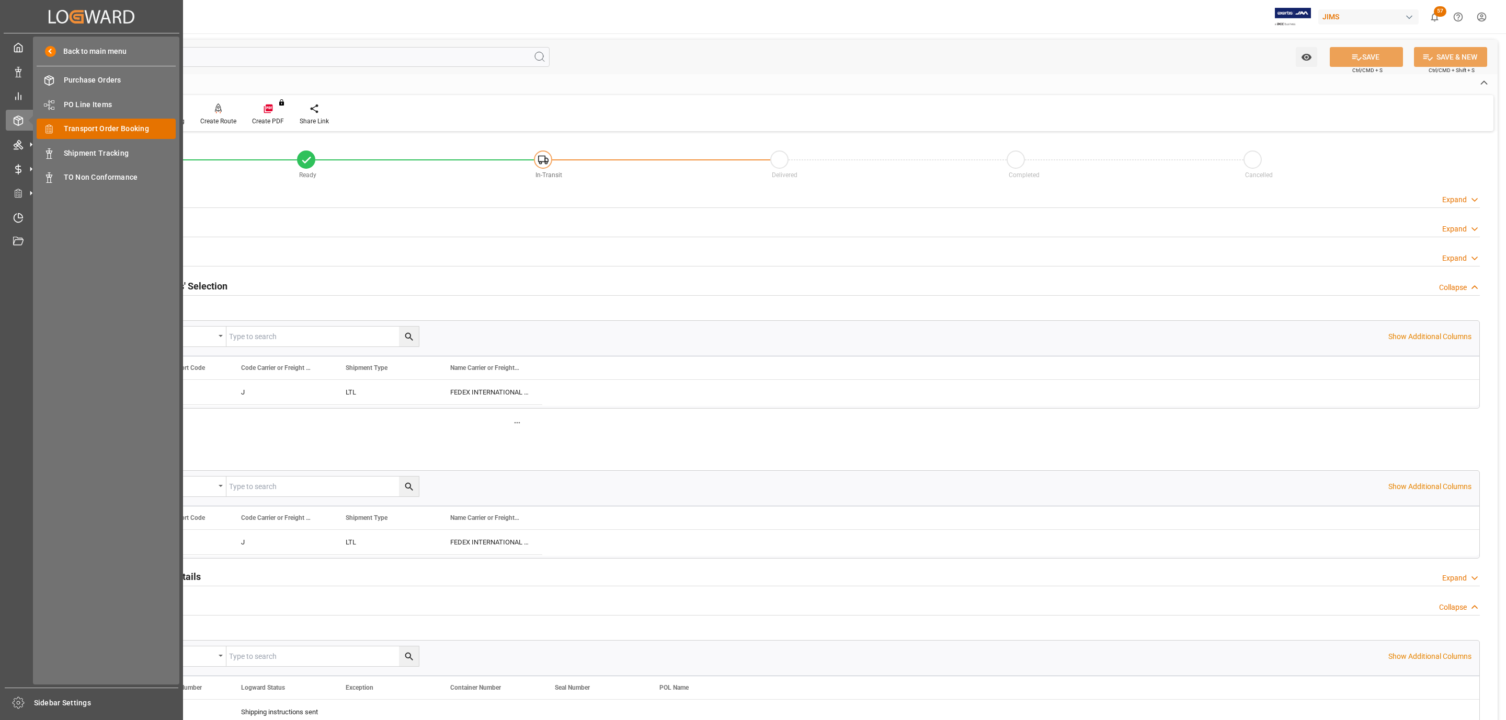
click at [121, 129] on span "Transport Order Booking" at bounding box center [120, 128] width 112 height 11
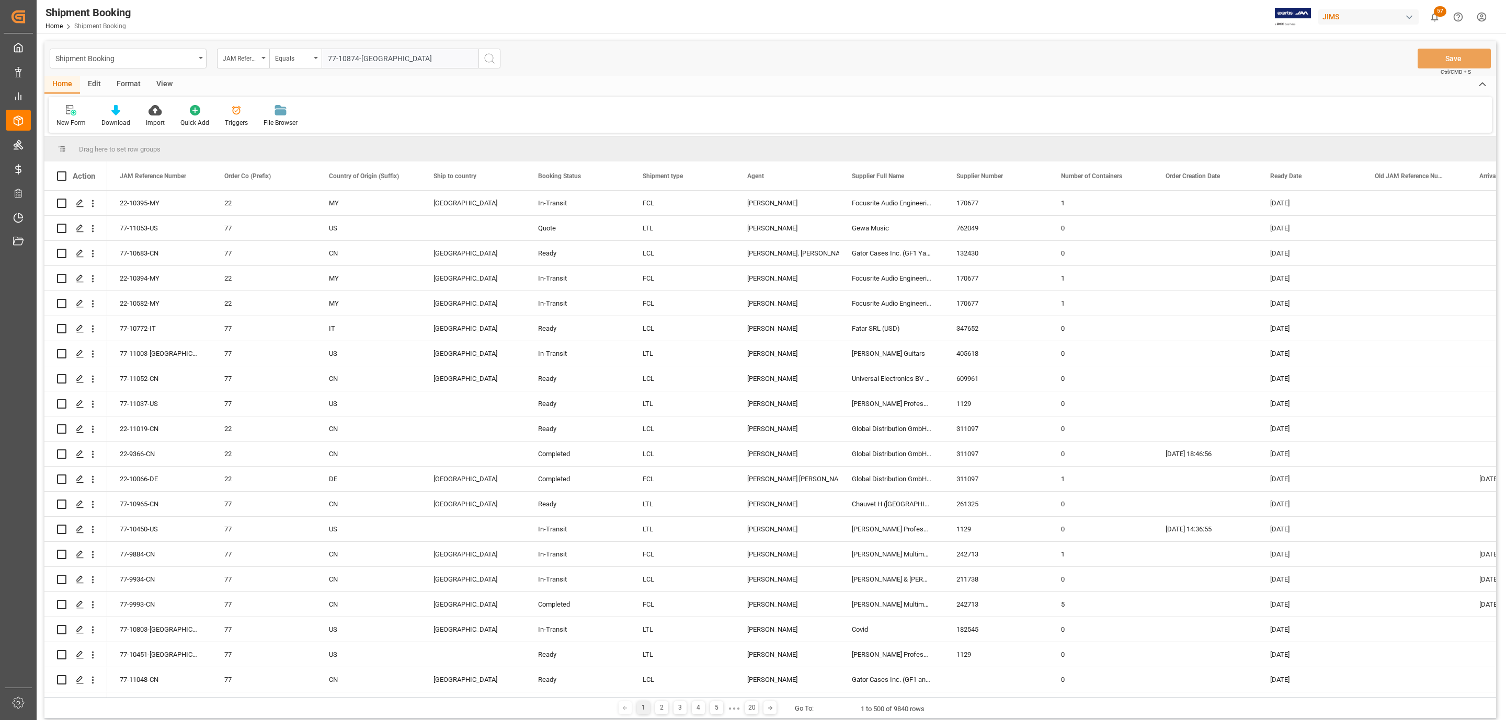
type input "77-10874-[GEOGRAPHIC_DATA]"
click at [492, 60] on circle "search button" at bounding box center [489, 58] width 8 height 8
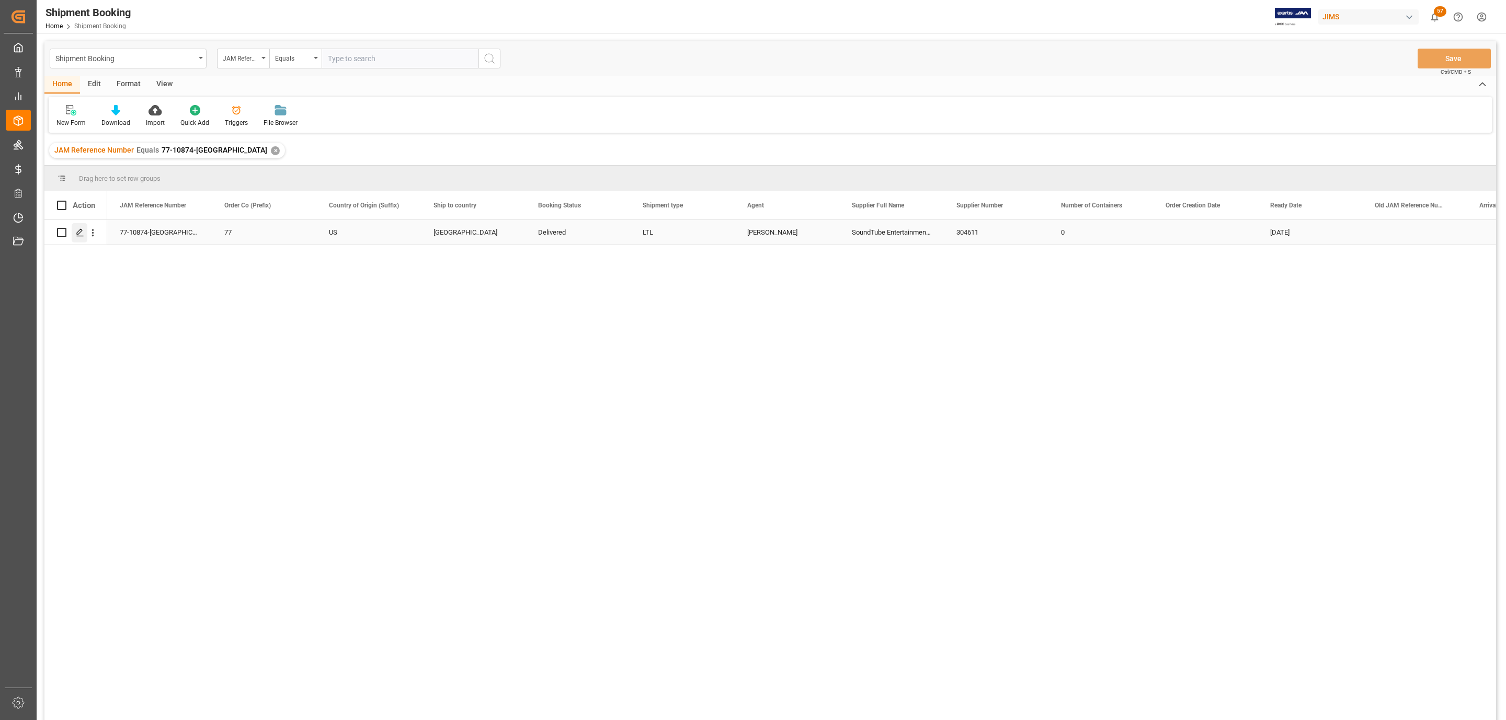
click at [77, 233] on icon "Press SPACE to select this row." at bounding box center [80, 232] width 8 height 8
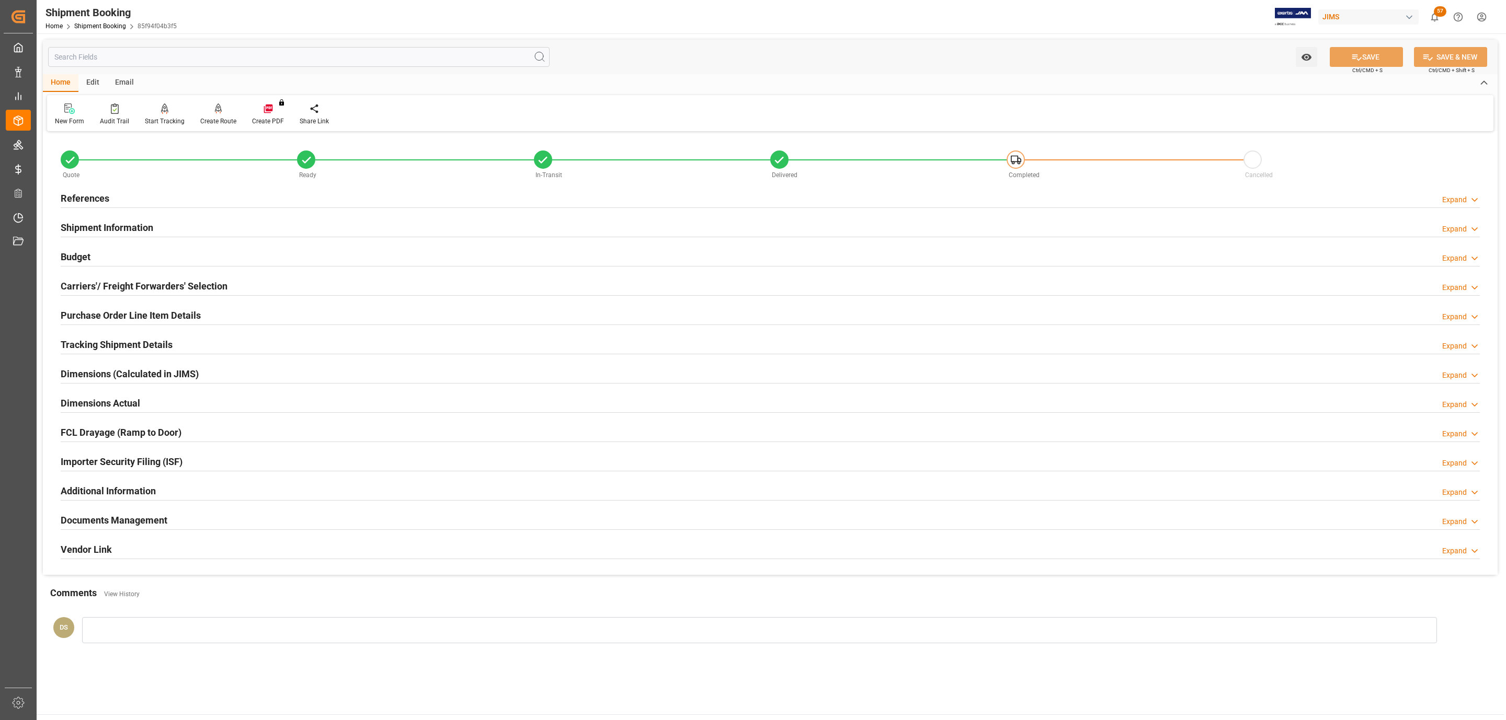
click at [95, 343] on h2 "Tracking Shipment Details" at bounding box center [117, 345] width 112 height 14
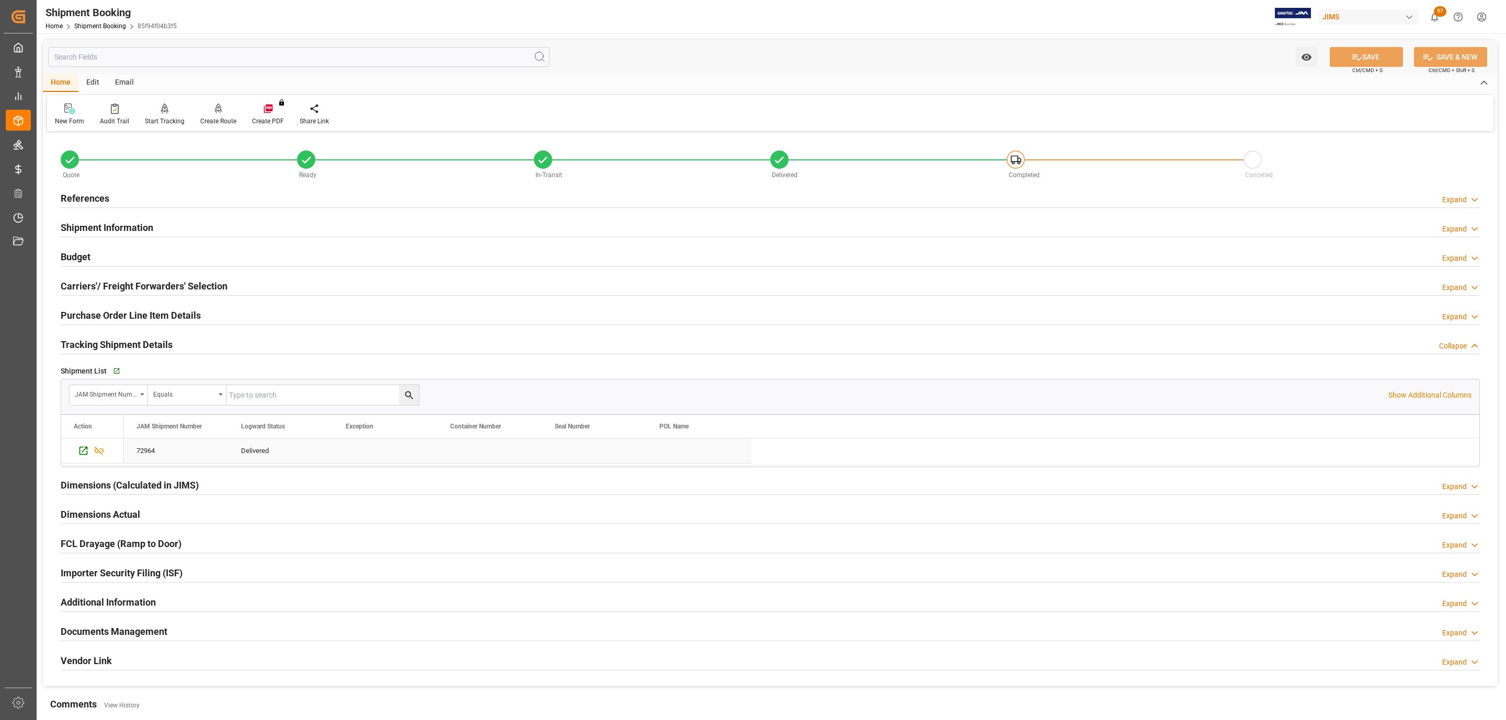
click at [149, 449] on div "72964" at bounding box center [176, 451] width 105 height 25
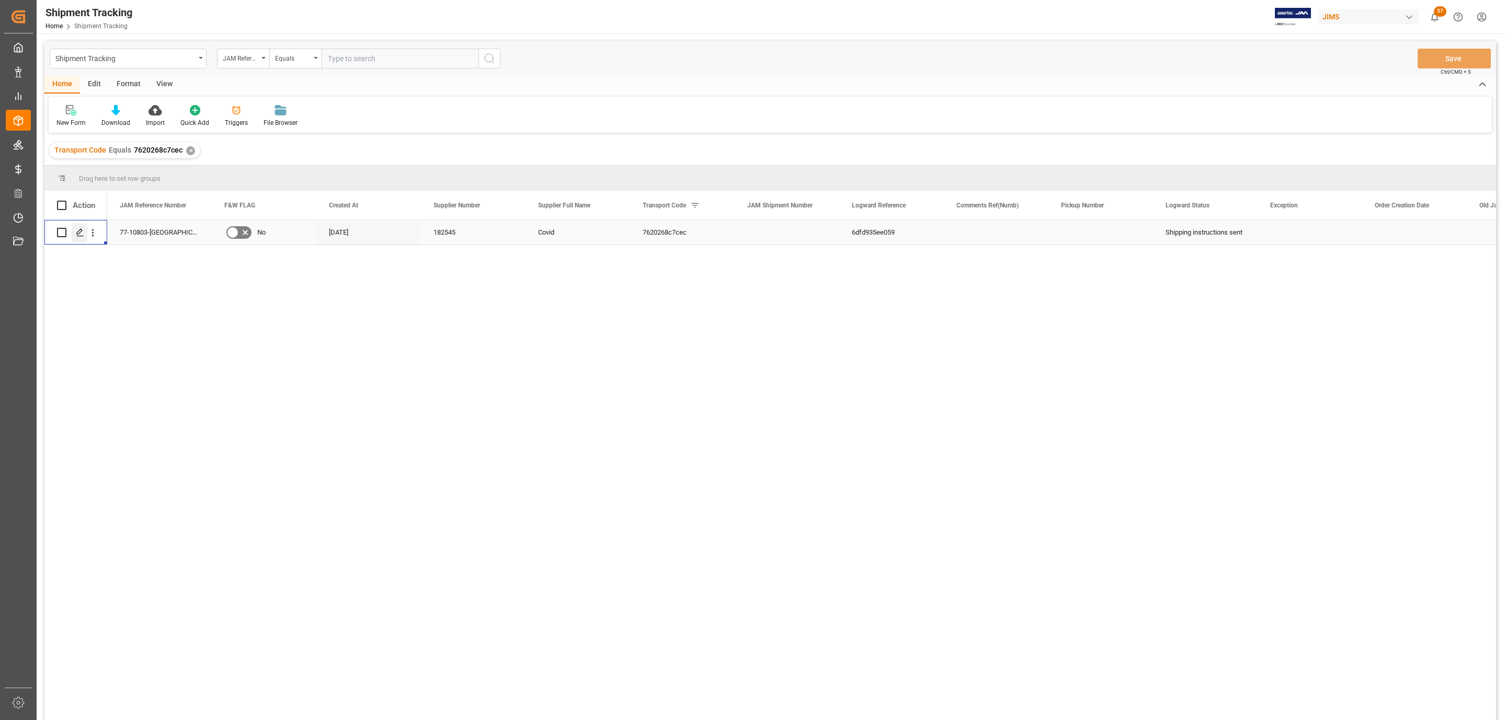
click at [79, 231] on polygon "Press SPACE to select this row." at bounding box center [79, 232] width 5 height 5
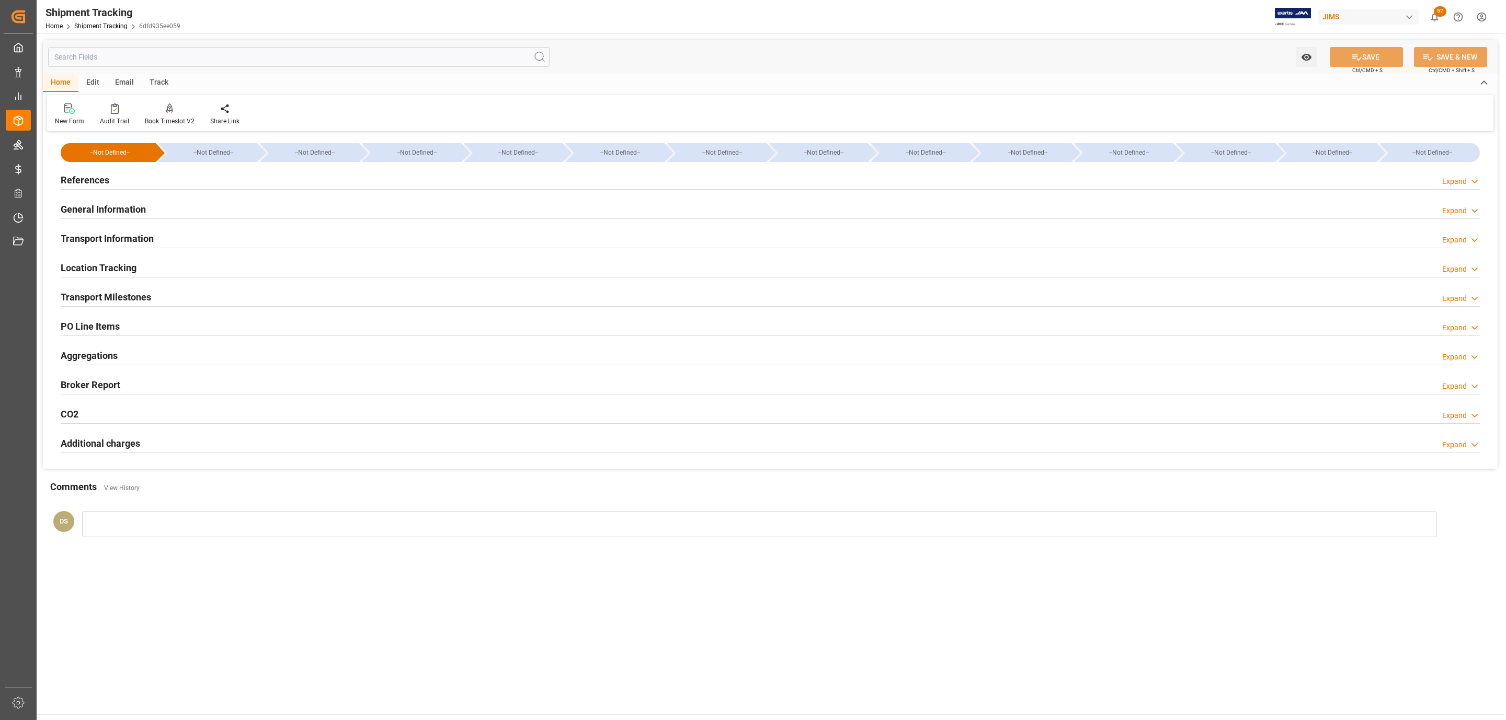
click at [141, 231] on div "Transport Information" at bounding box center [107, 238] width 93 height 20
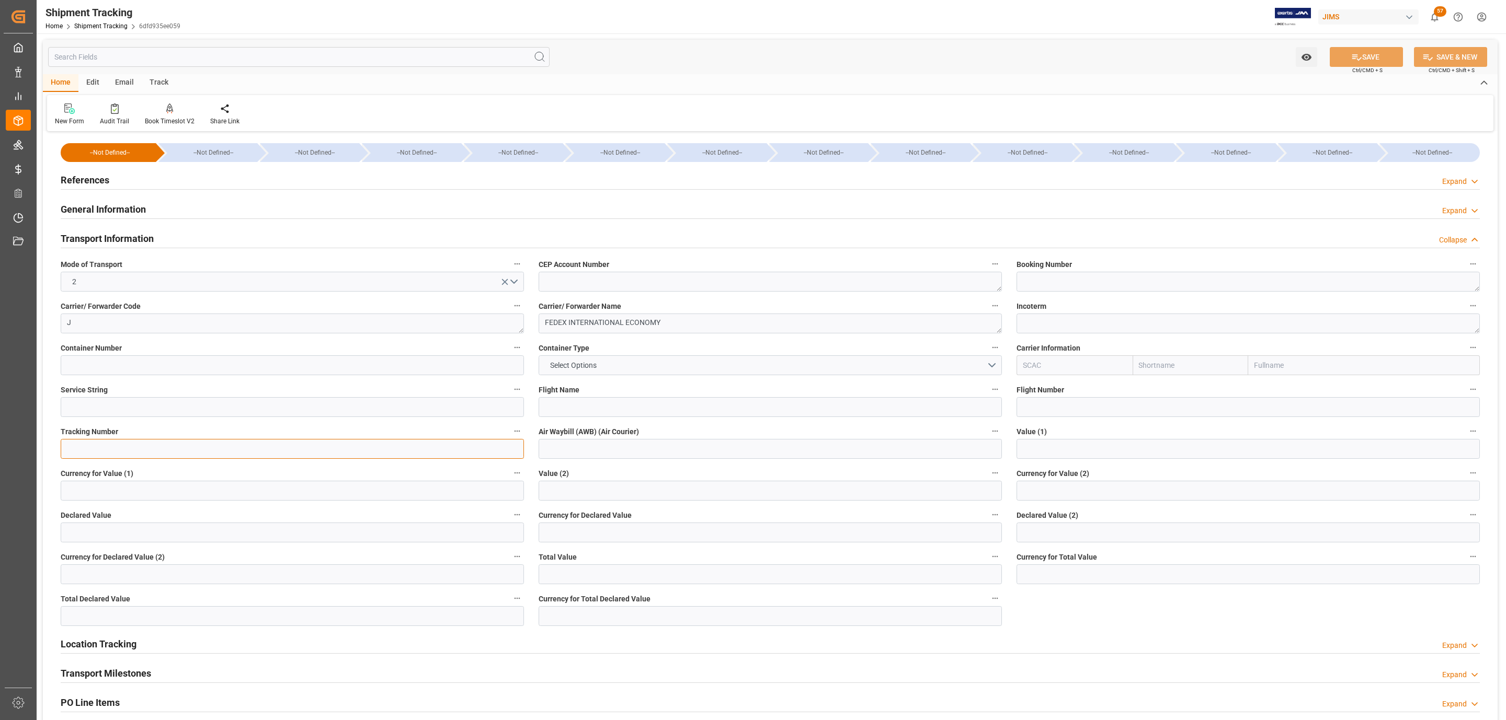
click at [96, 446] on input at bounding box center [292, 449] width 463 height 20
paste input "393120897050"
type input "393120897050"
click at [577, 457] on input at bounding box center [770, 449] width 463 height 20
paste input "393120897050"
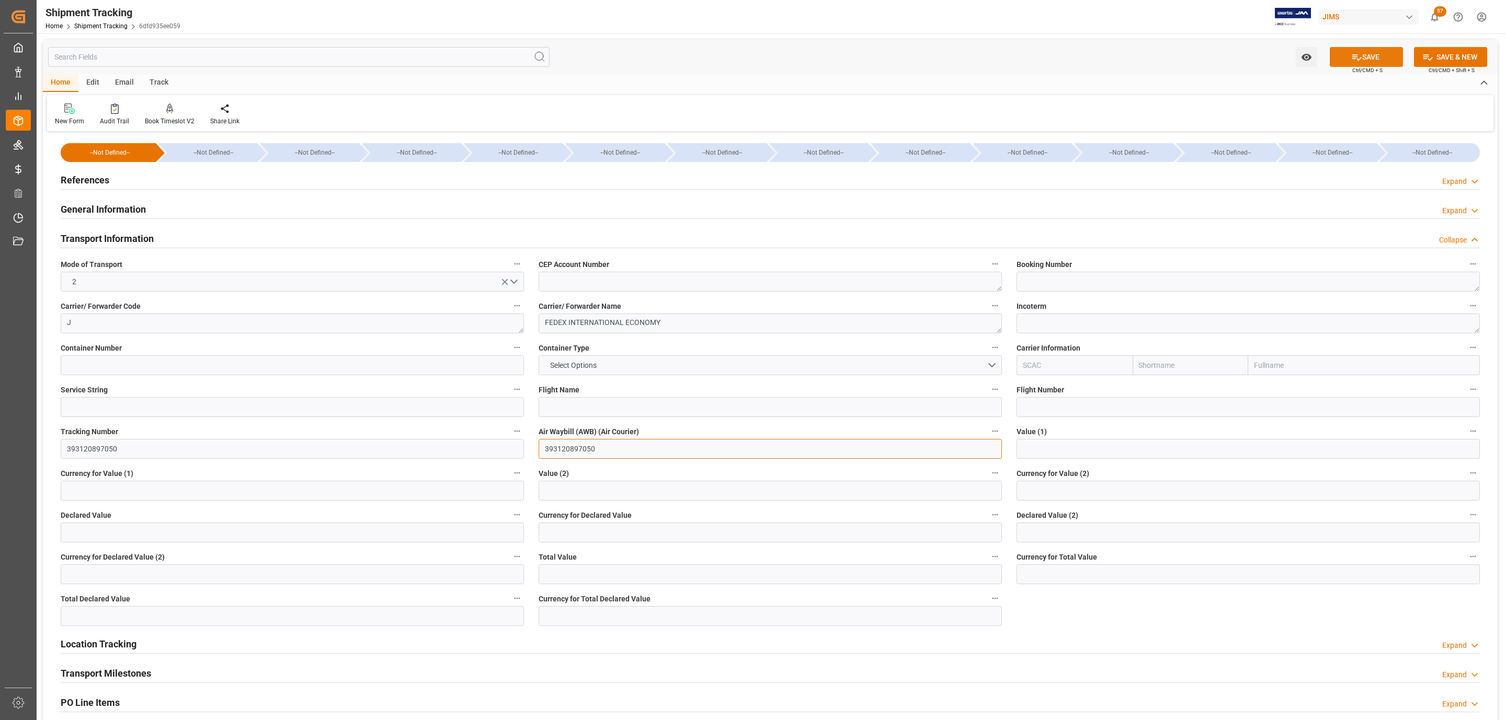
type input "393120897050"
click at [1354, 55] on icon at bounding box center [1356, 57] width 9 height 6
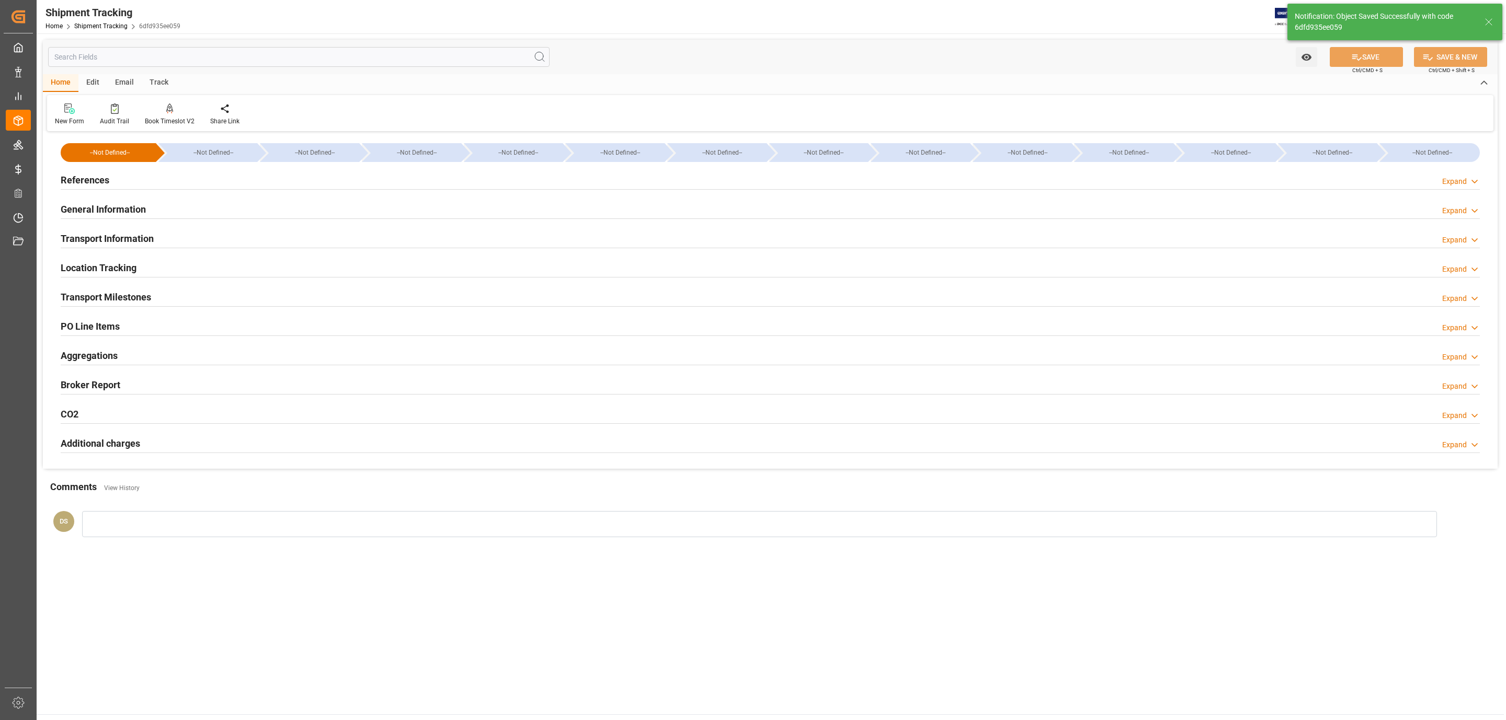
click at [106, 308] on div "Transport Milestones Expand" at bounding box center [770, 297] width 1434 height 29
click at [110, 291] on h2 "Transport Milestones" at bounding box center [106, 297] width 90 height 14
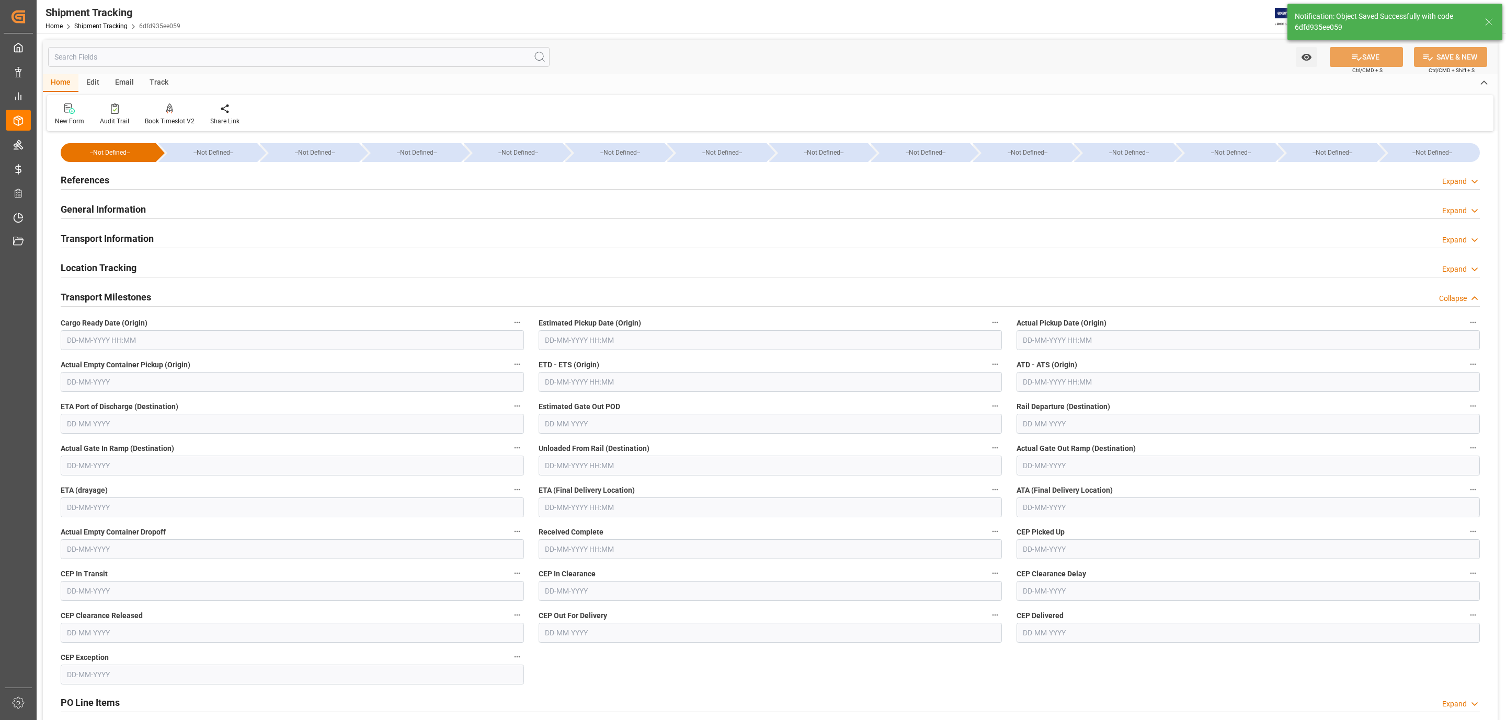
click at [99, 350] on input "text" at bounding box center [292, 340] width 463 height 20
click at [93, 363] on div "September 2025" at bounding box center [135, 366] width 148 height 10
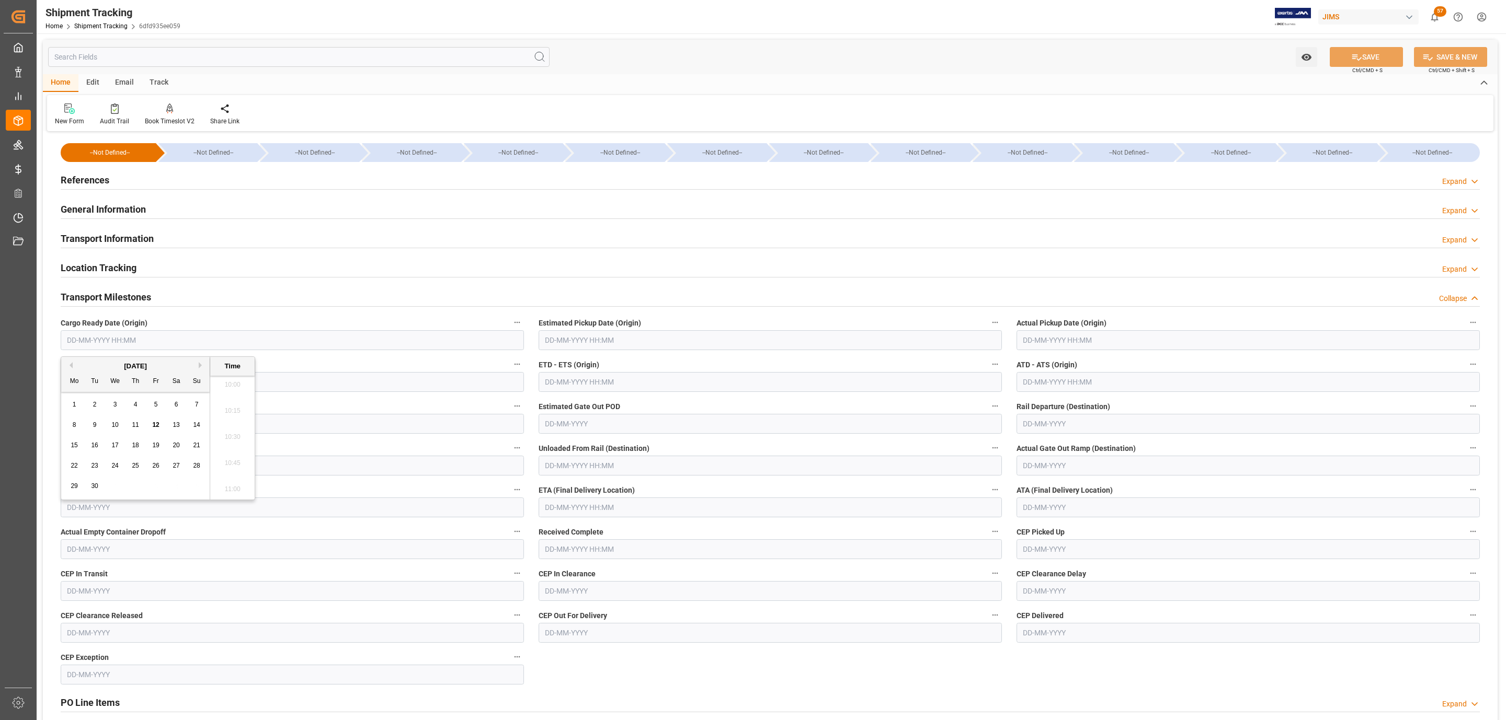
click at [152, 405] on div "5" at bounding box center [156, 405] width 13 height 13
type input "05-09-2025 00:00"
click at [562, 337] on input "text" at bounding box center [770, 340] width 463 height 20
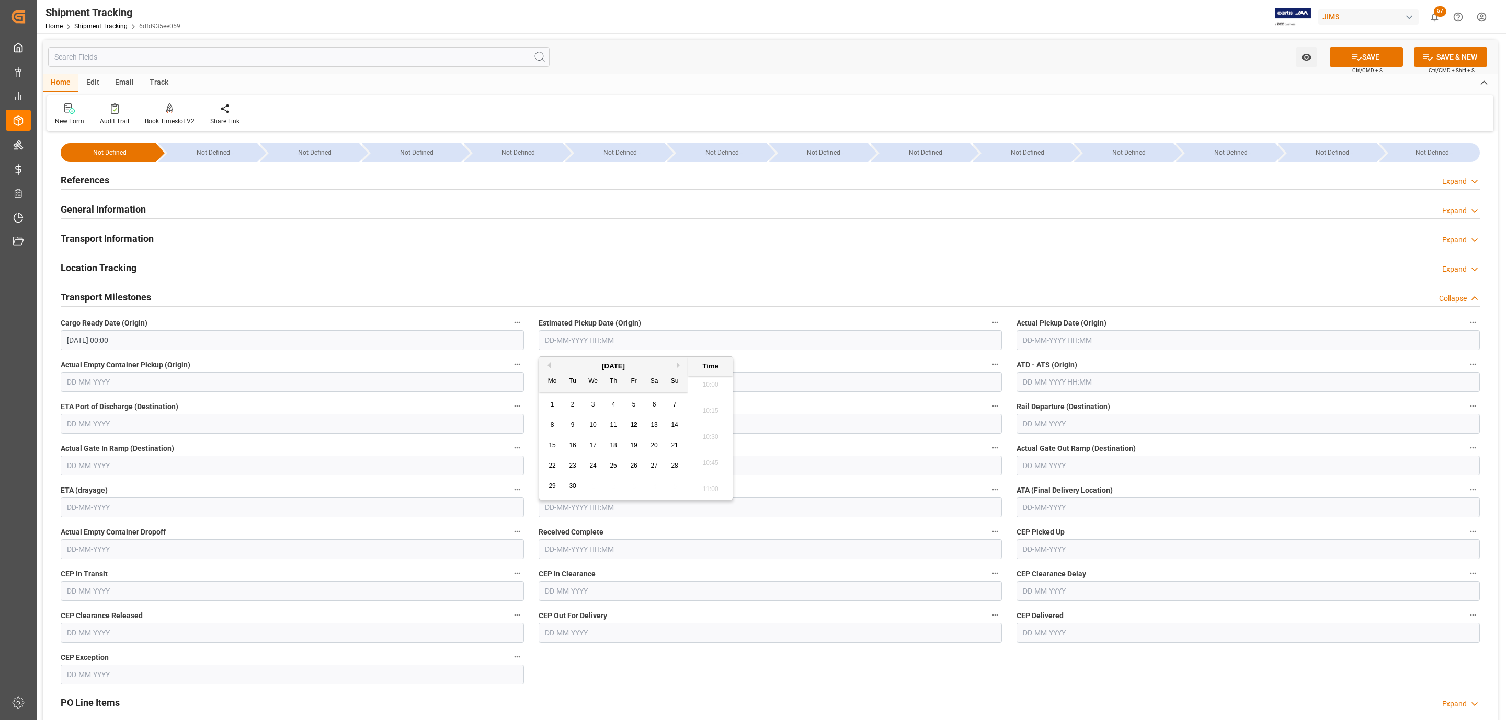
click at [582, 359] on div "September 2025 Mo Tu We Th Fr Sa Su" at bounding box center [613, 374] width 148 height 35
click at [633, 404] on span "5" at bounding box center [634, 404] width 4 height 7
type input "05-09-2025 00:00"
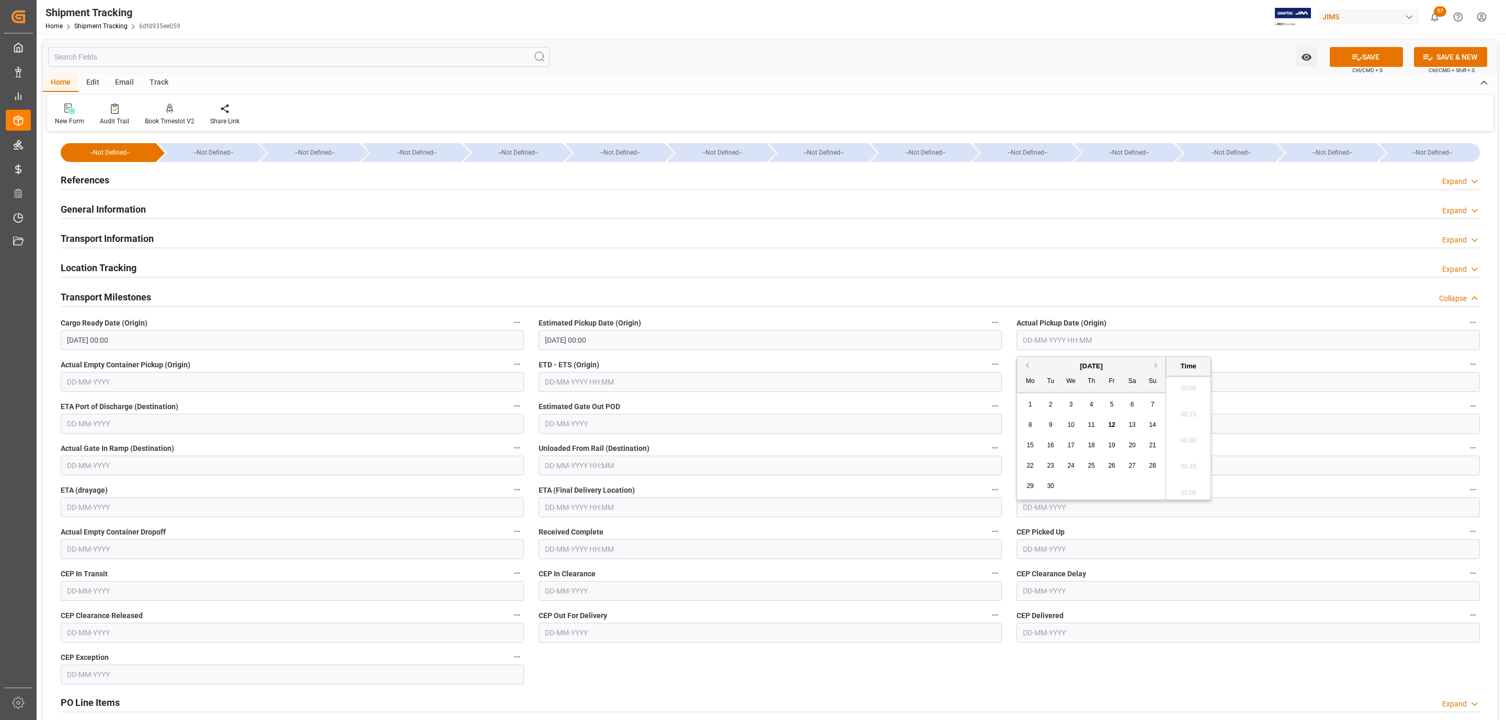
click at [1054, 346] on input "text" at bounding box center [1247, 340] width 463 height 20
click at [1062, 369] on div "September 2025" at bounding box center [1091, 366] width 148 height 10
click at [1107, 404] on div "5" at bounding box center [1111, 405] width 13 height 13
type input "05-09-2025 00:00"
click at [565, 500] on input "text" at bounding box center [770, 508] width 463 height 20
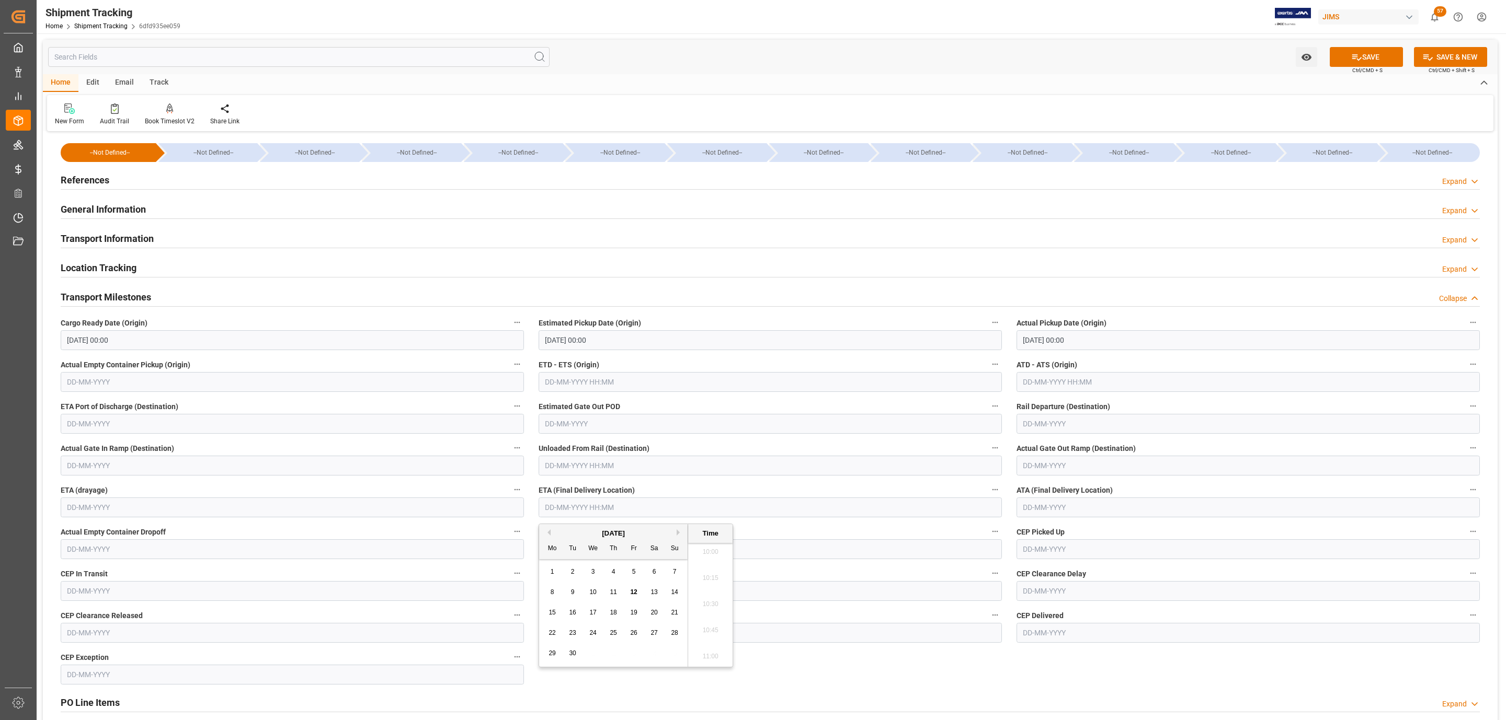
click at [588, 529] on div "[DATE]" at bounding box center [613, 534] width 148 height 10
click at [637, 595] on span "12" at bounding box center [633, 592] width 7 height 7
type input "[DATE] 00:00"
click at [1338, 50] on button "SAVE" at bounding box center [1366, 57] width 73 height 20
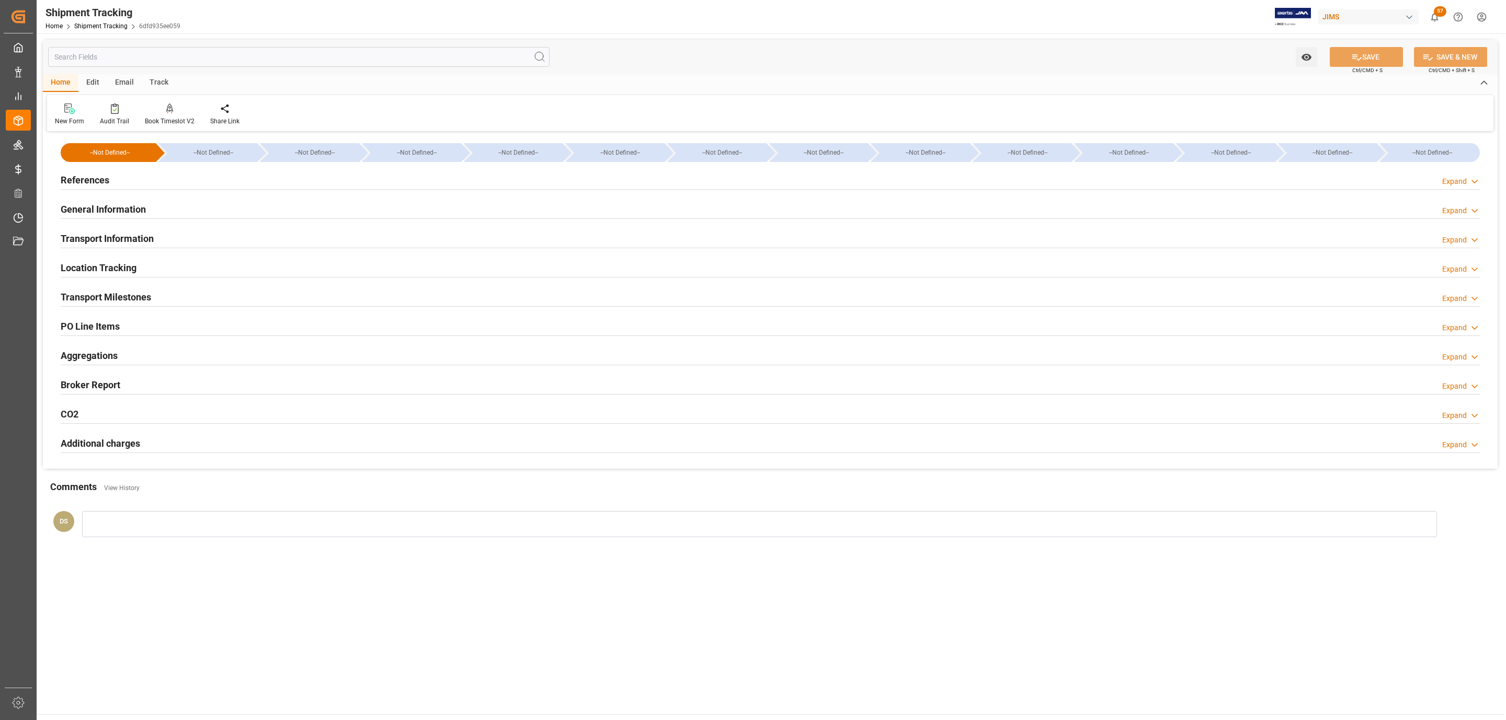
click at [119, 303] on h2 "Transport Milestones" at bounding box center [106, 297] width 90 height 14
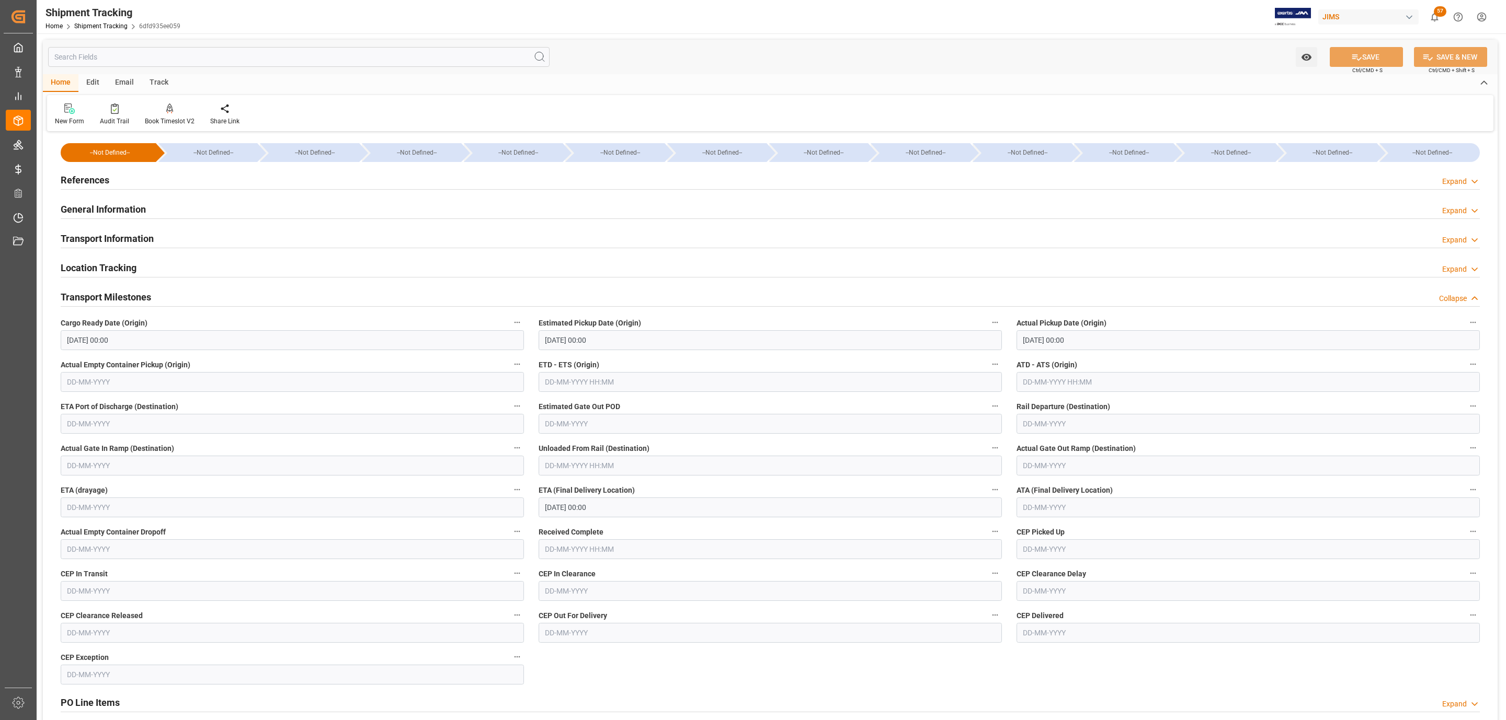
click at [99, 297] on h2 "Transport Milestones" at bounding box center [106, 297] width 90 height 14
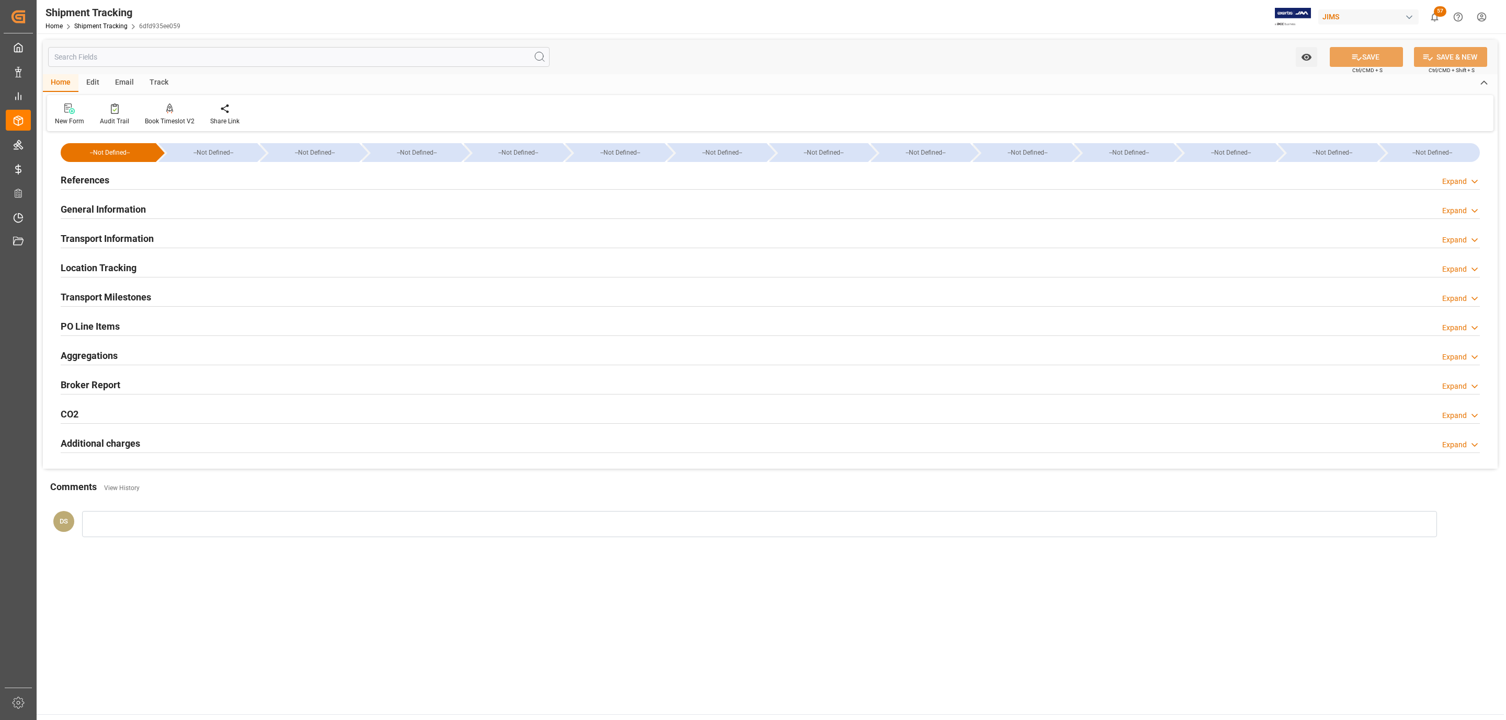
click at [95, 189] on div at bounding box center [770, 189] width 1419 height 1
click at [96, 188] on div "References" at bounding box center [85, 179] width 49 height 20
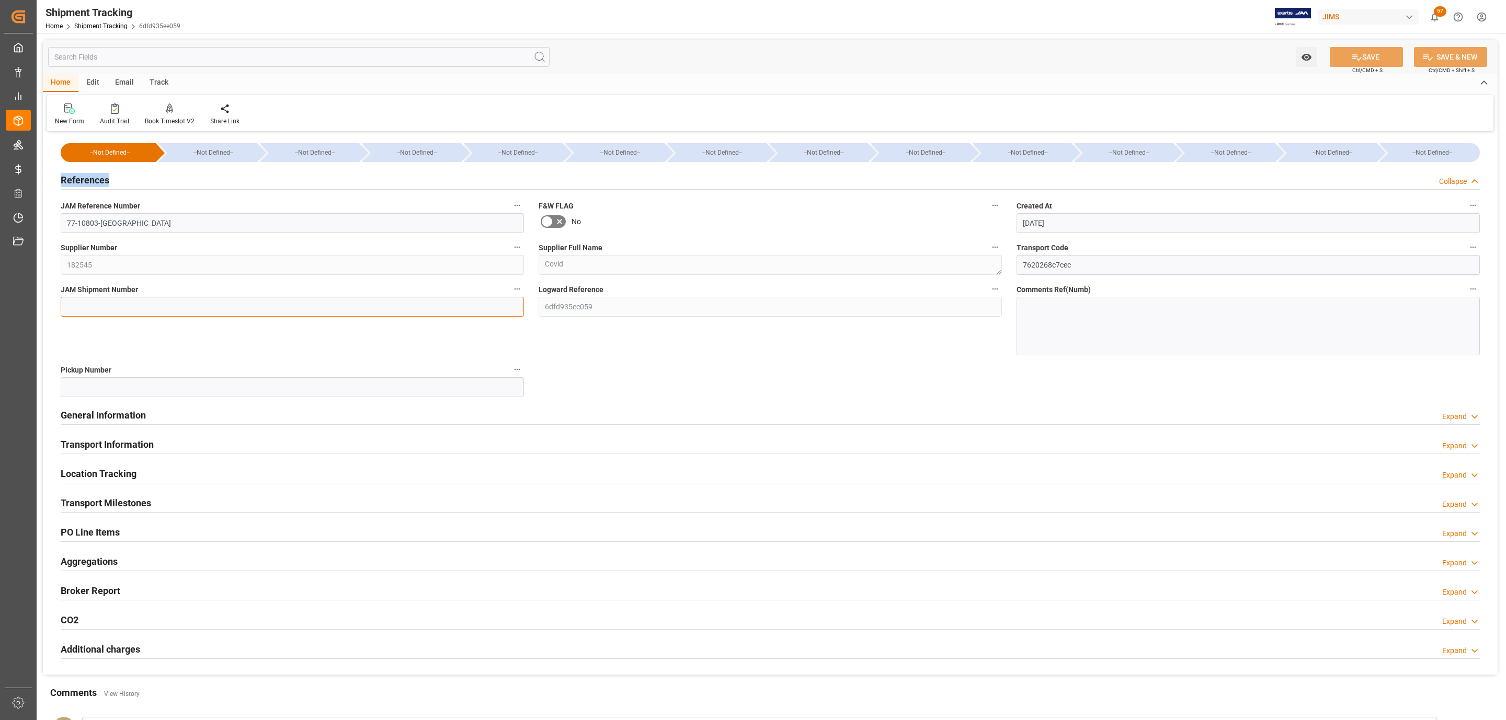
click at [236, 300] on input at bounding box center [292, 307] width 463 height 20
paste input "73006"
type input "73006"
click at [1387, 67] on div "Watch Option SAVE Ctrl/CMD + S SAVE & NEW Ctrl/CMD + Shift + S" at bounding box center [770, 57] width 1454 height 35
click at [1389, 60] on button "SAVE" at bounding box center [1366, 57] width 73 height 20
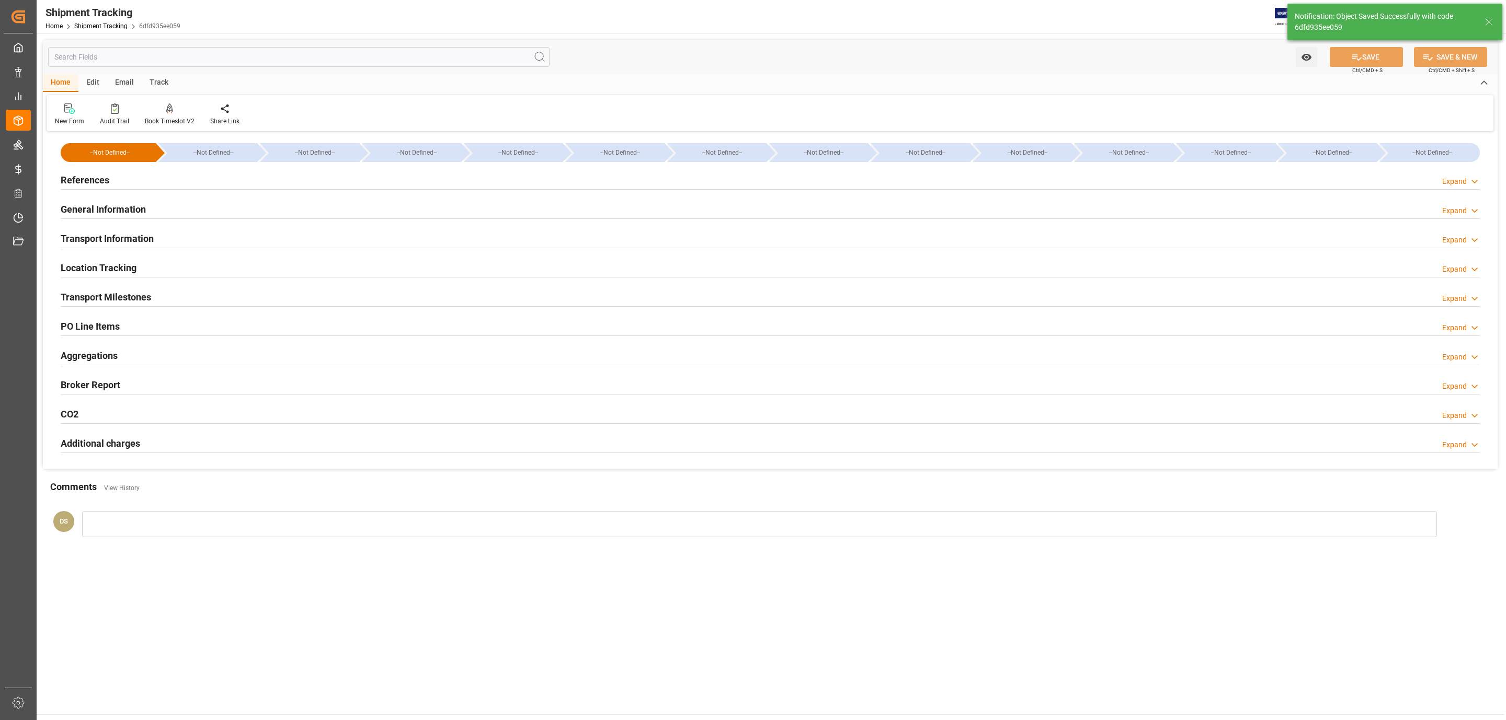
click at [205, 298] on div "Transport Milestones Expand" at bounding box center [770, 297] width 1419 height 20
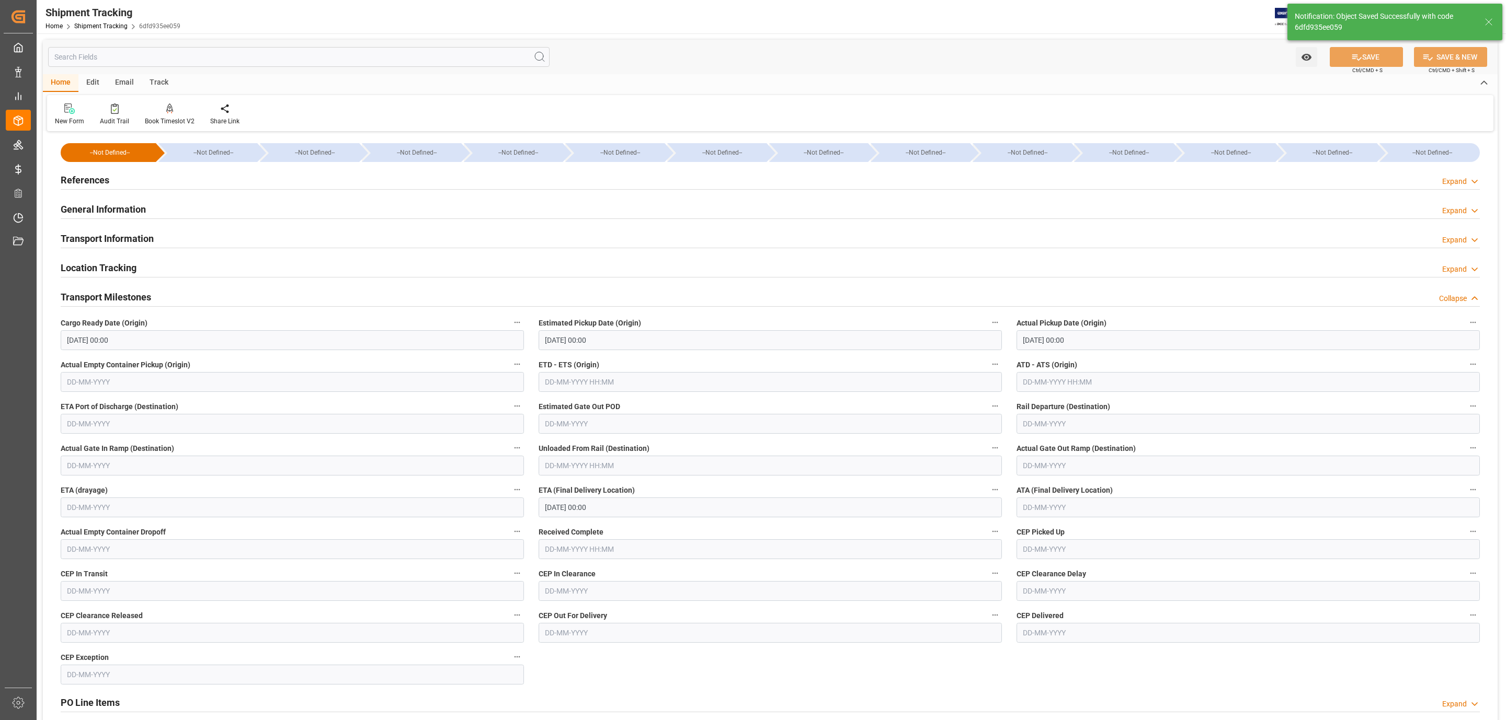
click at [170, 237] on div "Transport Information Expand" at bounding box center [770, 238] width 1419 height 20
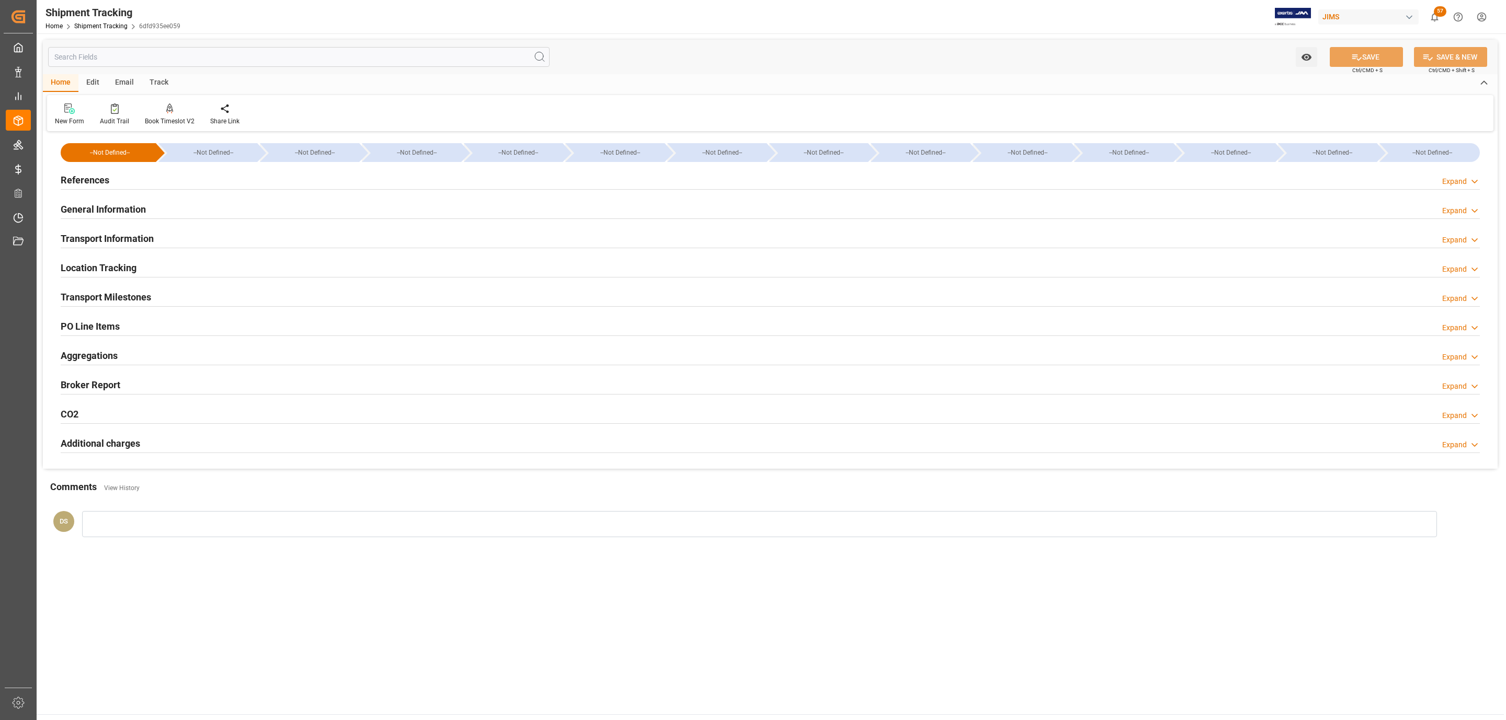
click at [122, 293] on h2 "Transport Milestones" at bounding box center [106, 297] width 90 height 14
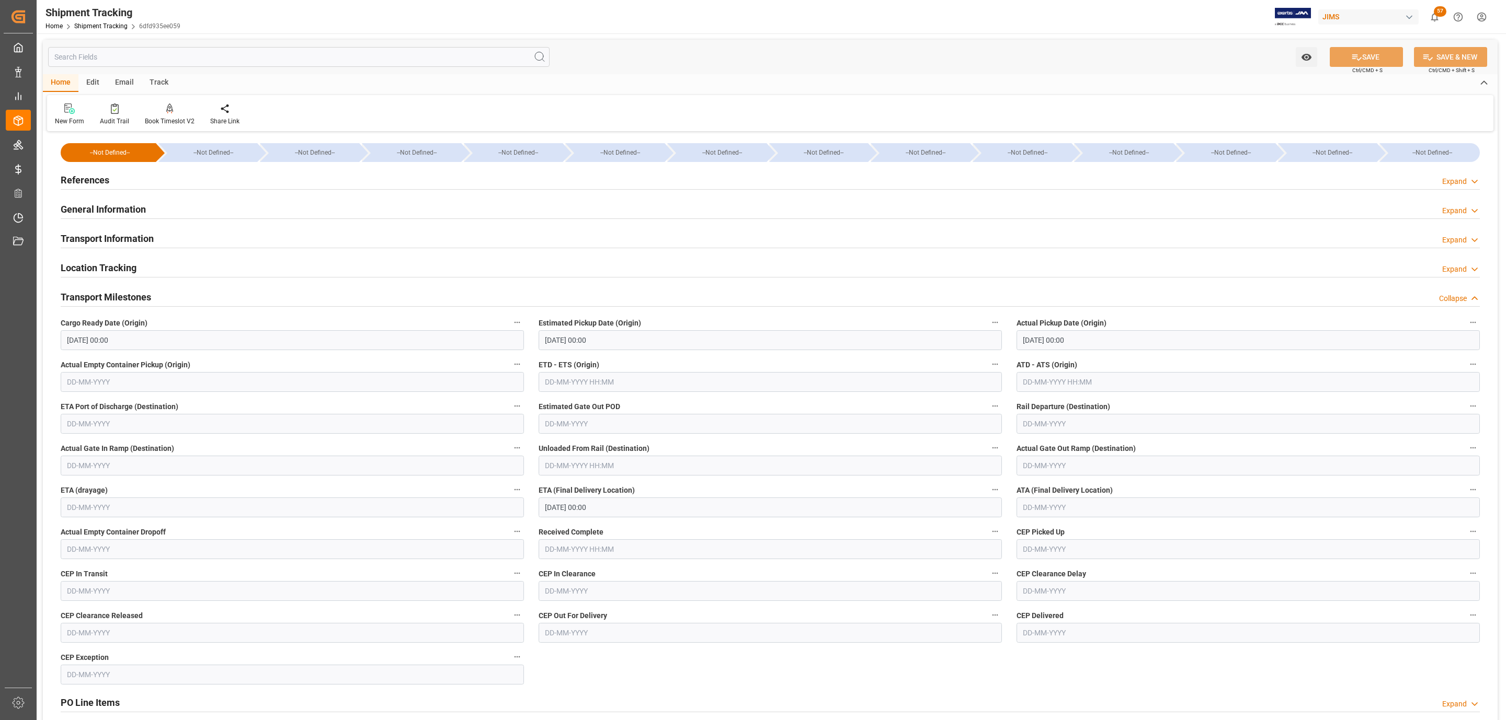
click at [127, 190] on div "References Expand" at bounding box center [770, 180] width 1434 height 29
click at [129, 184] on div "References Expand" at bounding box center [770, 179] width 1419 height 20
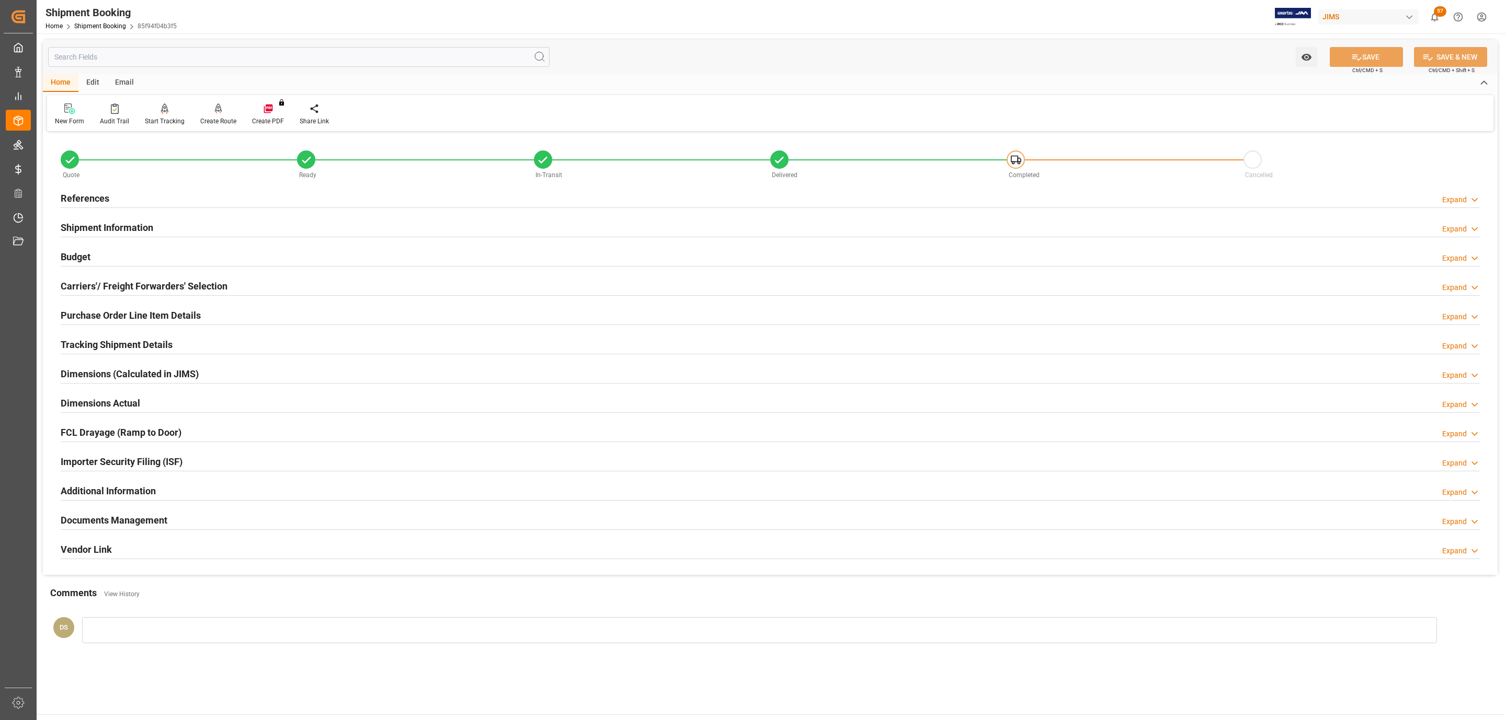
click at [132, 339] on h2 "Tracking Shipment Details" at bounding box center [117, 345] width 112 height 14
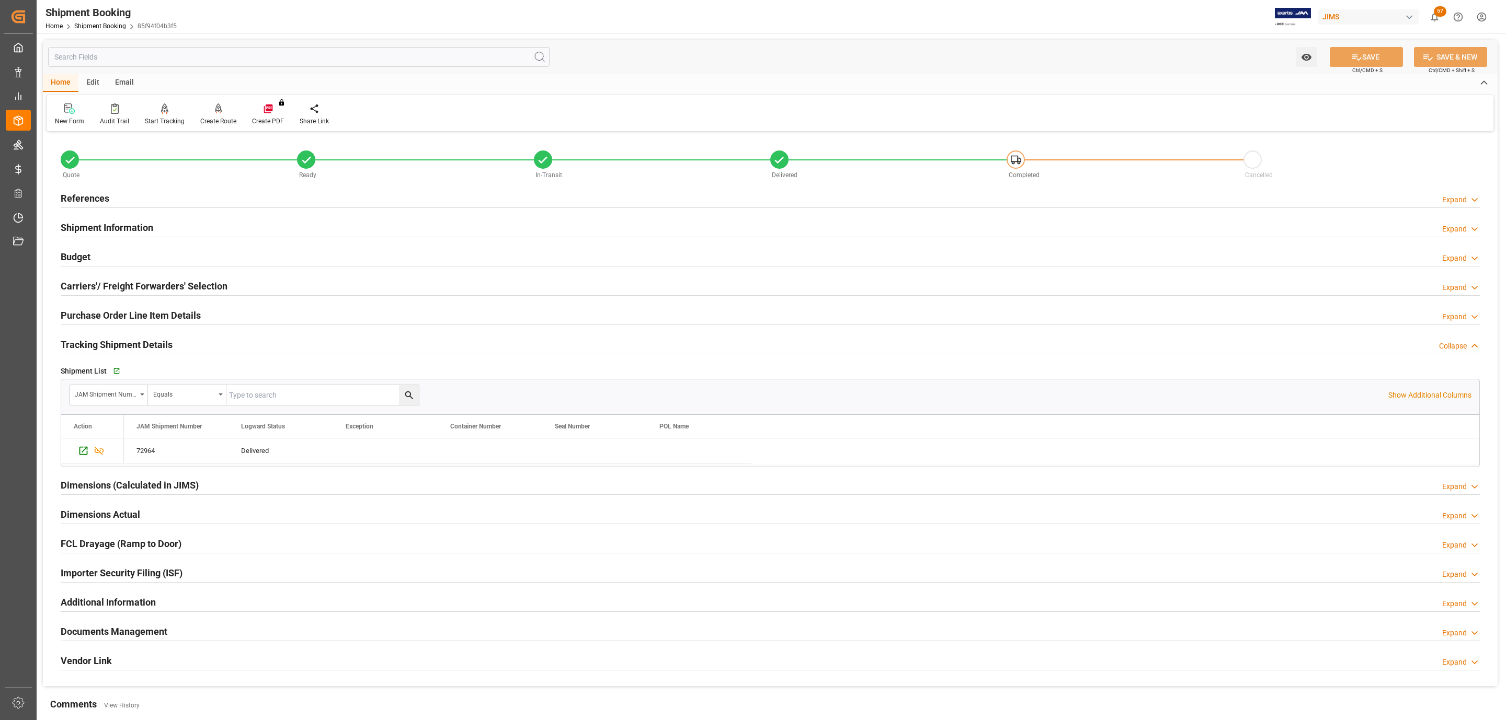
click at [136, 319] on h2 "Purchase Order Line Item Details" at bounding box center [131, 315] width 140 height 14
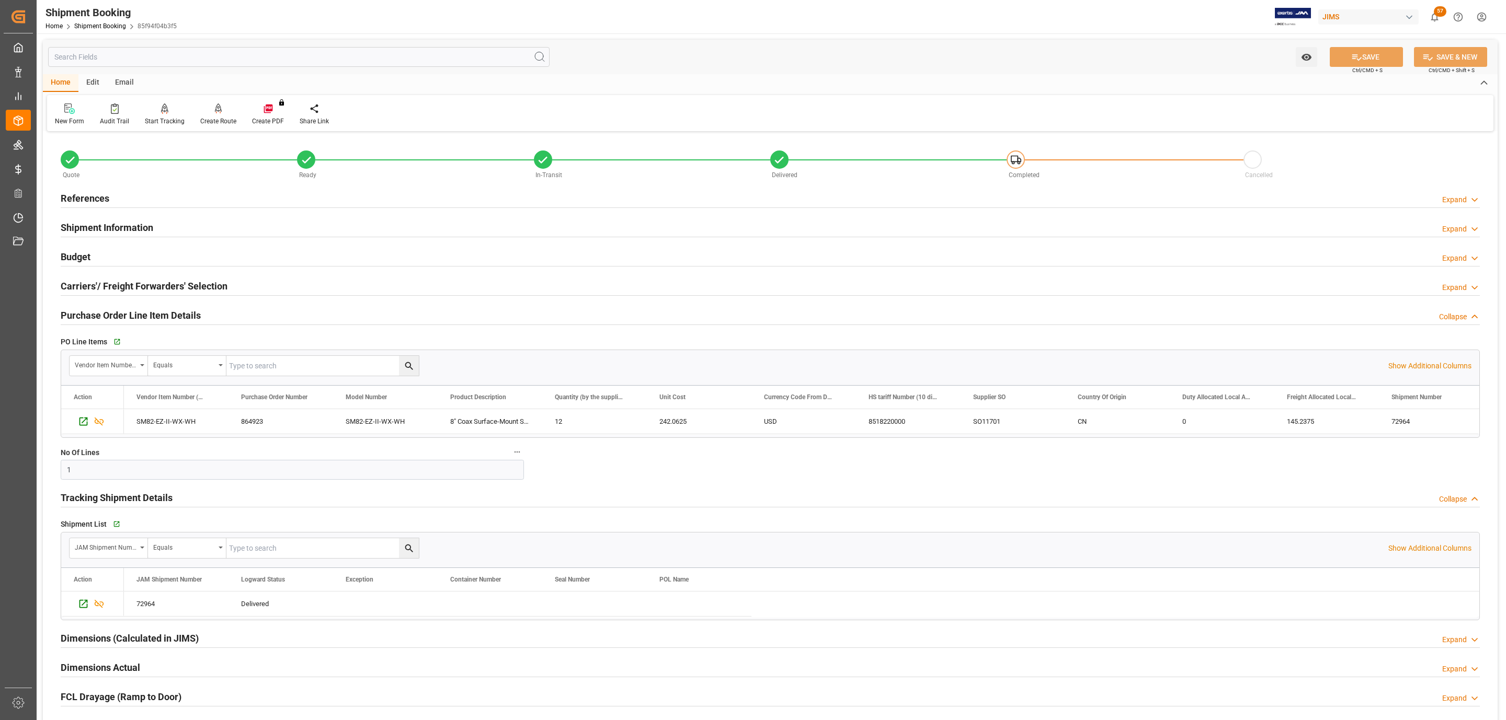
click at [115, 197] on div "References Expand" at bounding box center [770, 198] width 1419 height 20
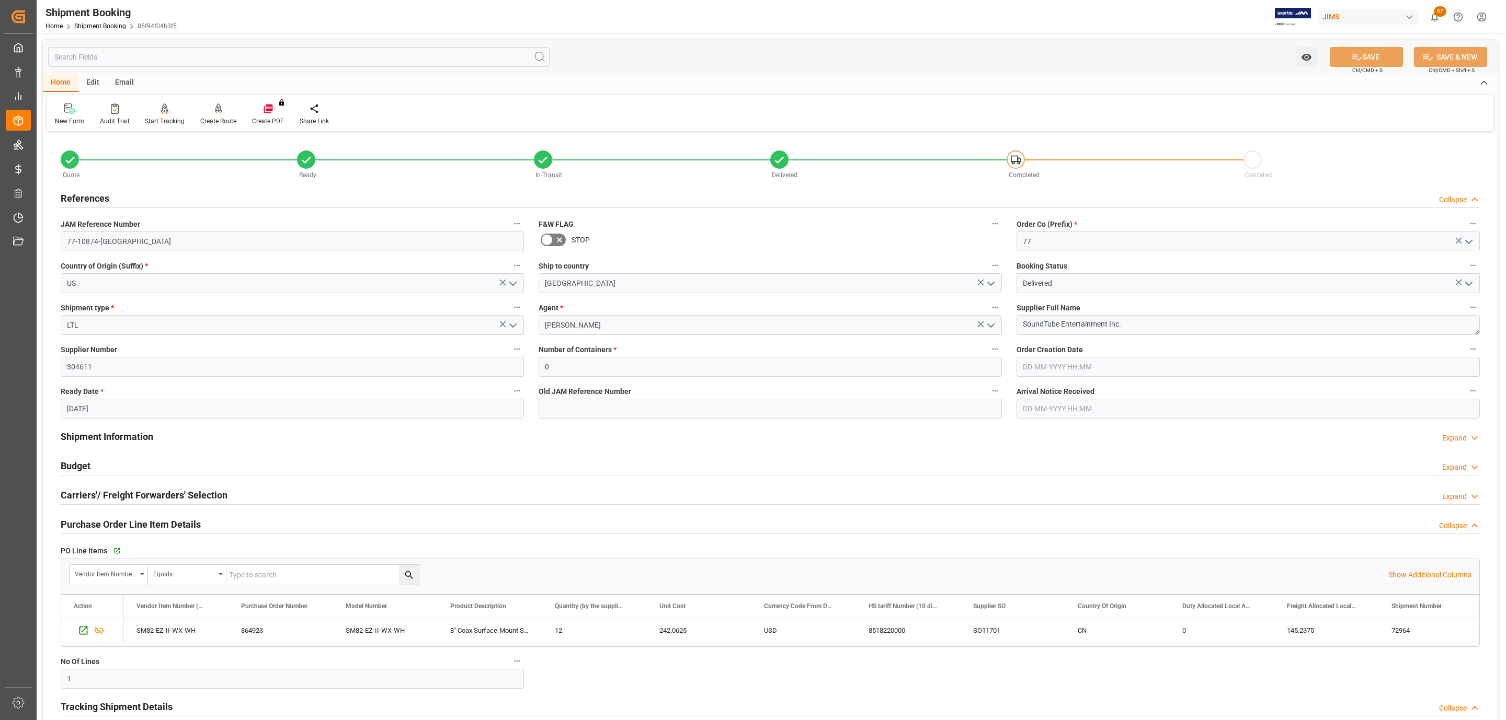
click at [112, 194] on div "References Collapse" at bounding box center [770, 198] width 1419 height 20
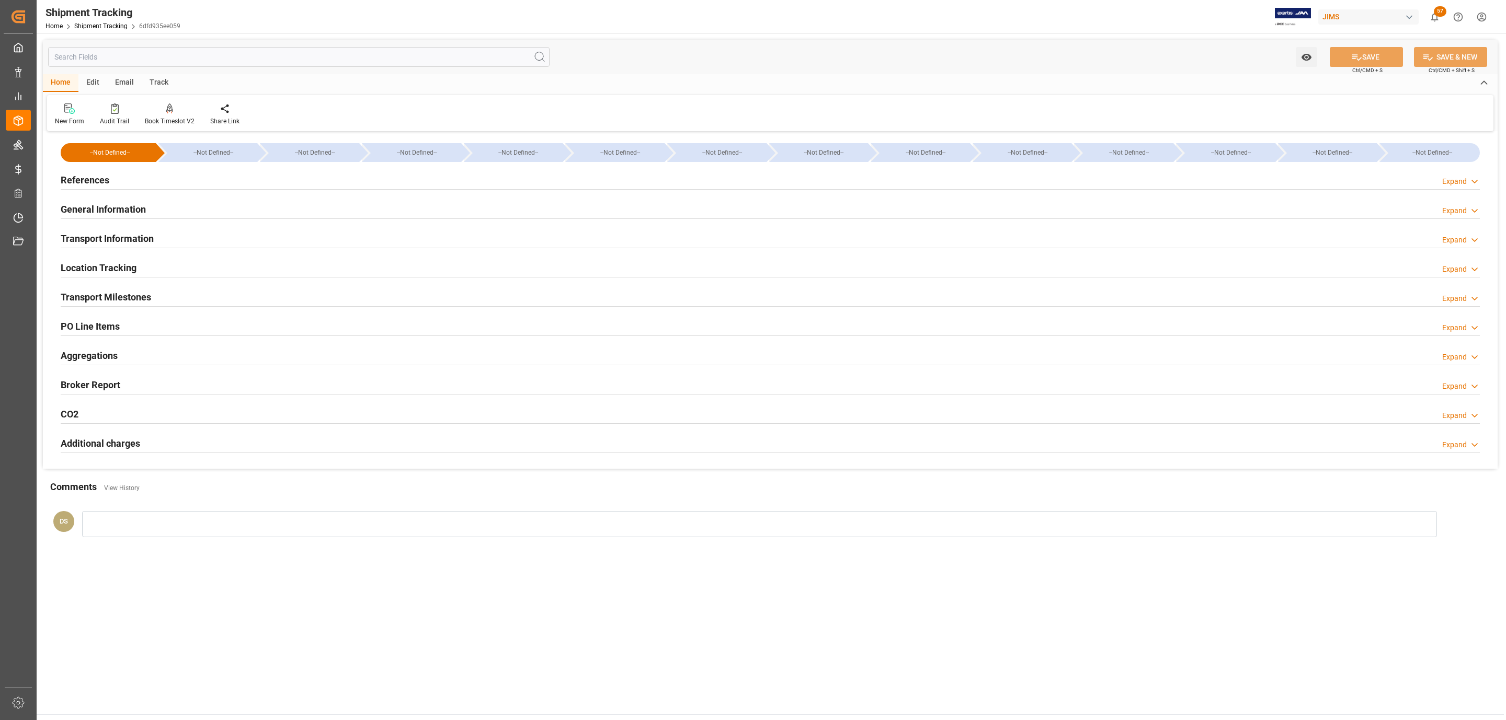
click at [115, 326] on h2 "PO Line Items" at bounding box center [90, 326] width 59 height 14
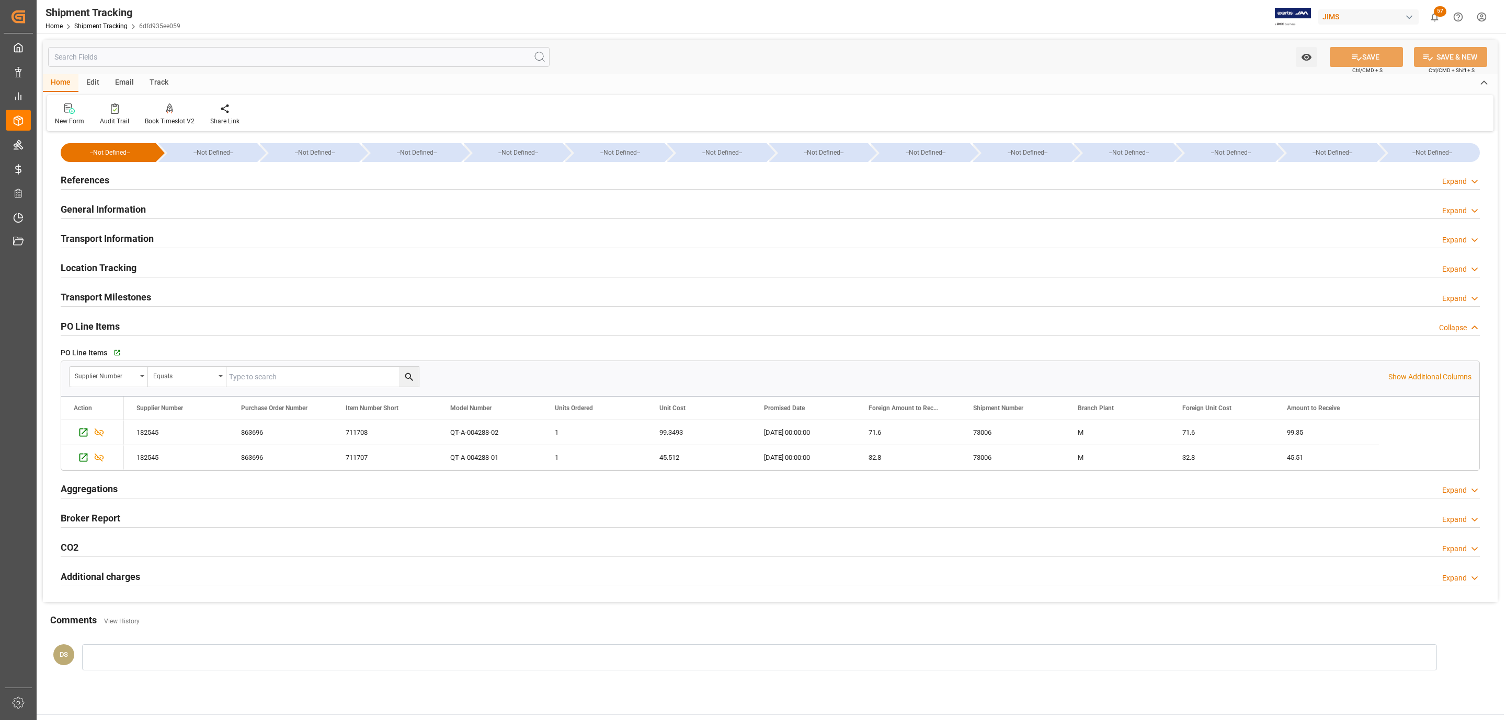
click at [80, 178] on h2 "References" at bounding box center [85, 180] width 49 height 14
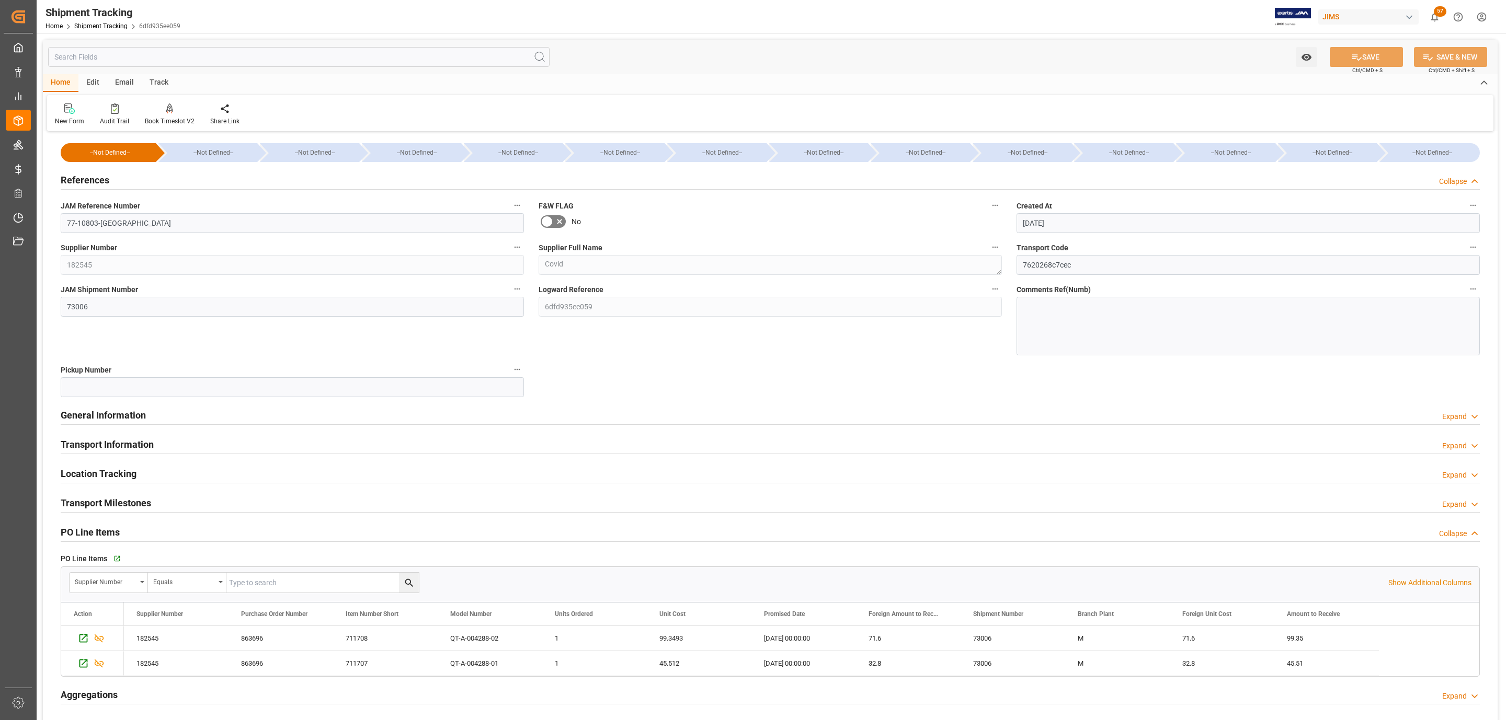
click at [80, 178] on h2 "References" at bounding box center [85, 180] width 49 height 14
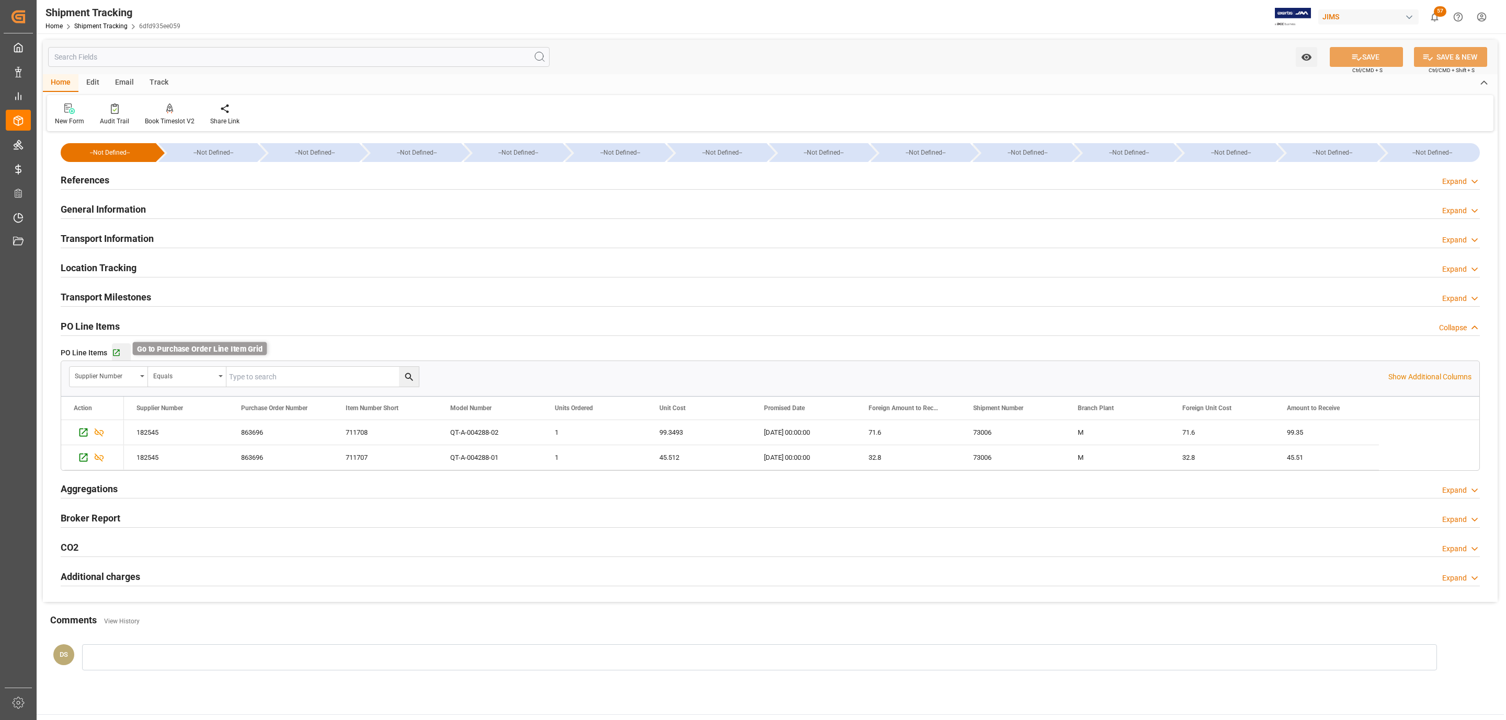
click at [117, 351] on icon "button" at bounding box center [116, 353] width 7 height 7
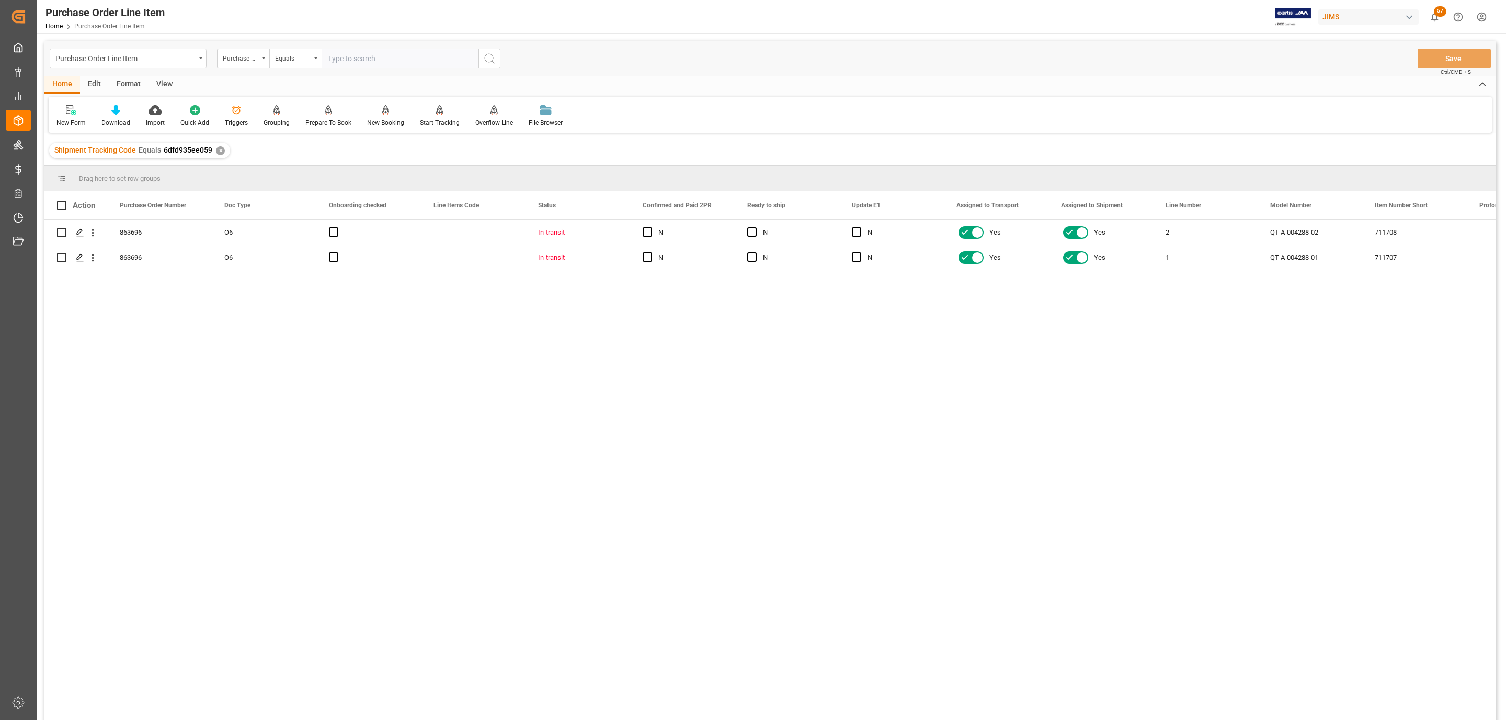
click at [168, 82] on div "View" at bounding box center [164, 85] width 32 height 18
click at [122, 114] on icon at bounding box center [118, 110] width 10 height 10
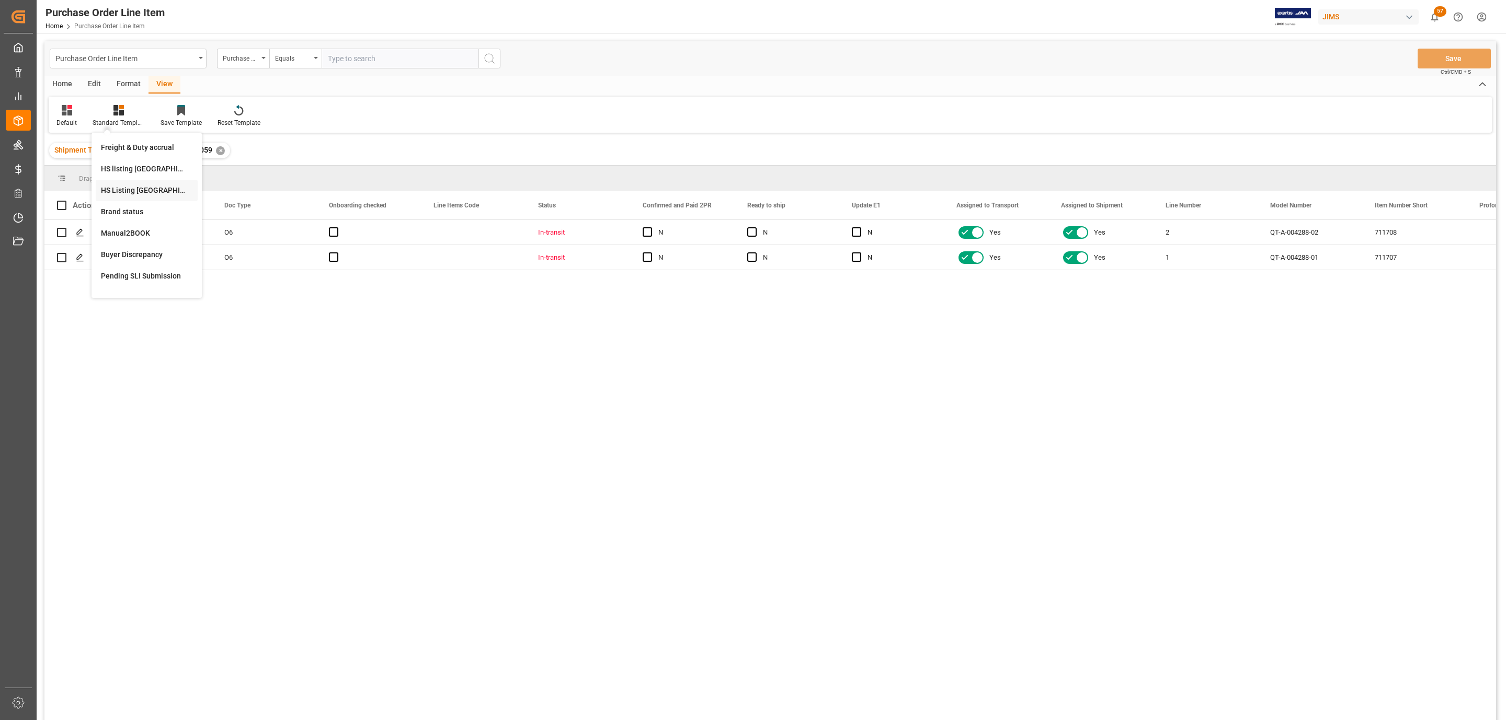
click at [164, 190] on div "HS Listing [GEOGRAPHIC_DATA]" at bounding box center [146, 190] width 91 height 11
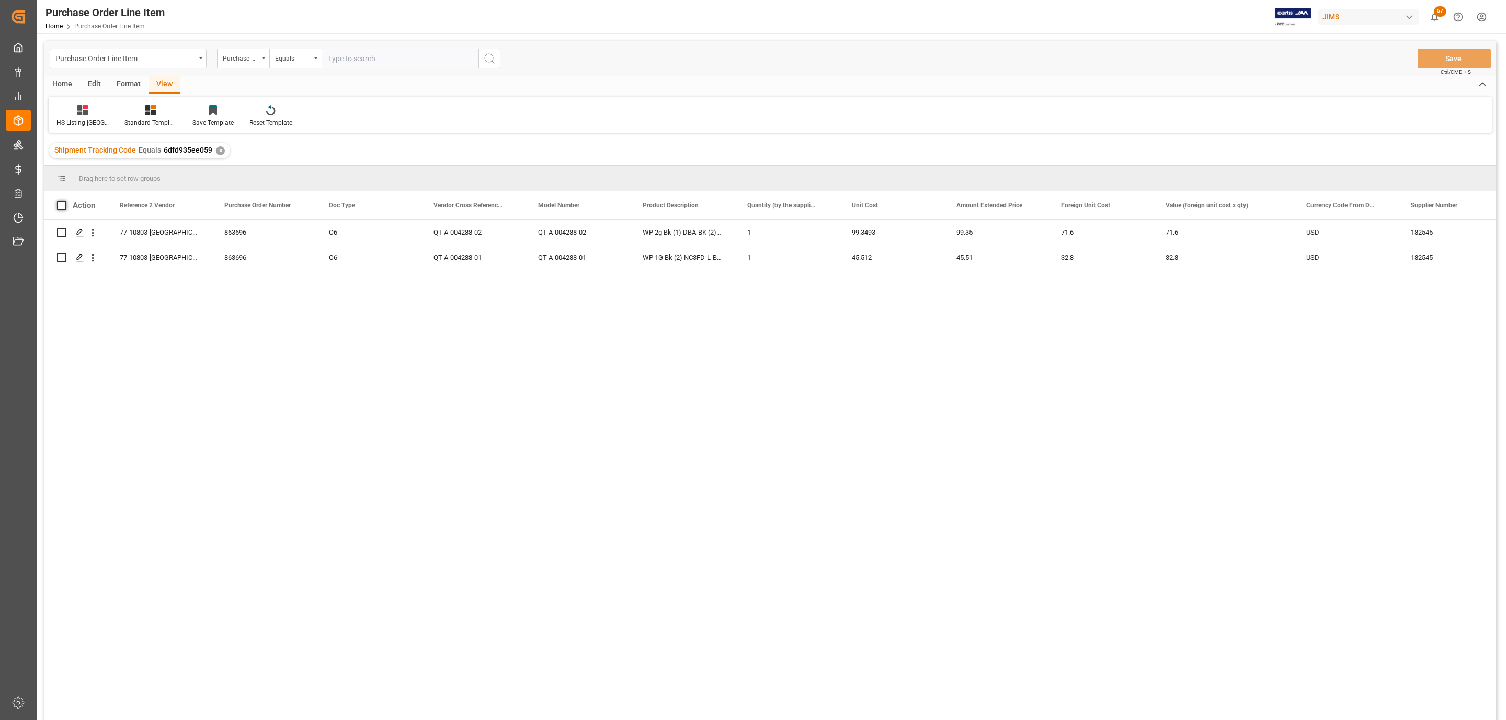
click at [66, 201] on span at bounding box center [61, 205] width 9 height 9
click at [65, 201] on input "checkbox" at bounding box center [65, 201] width 0 height 0
checkbox input "true"
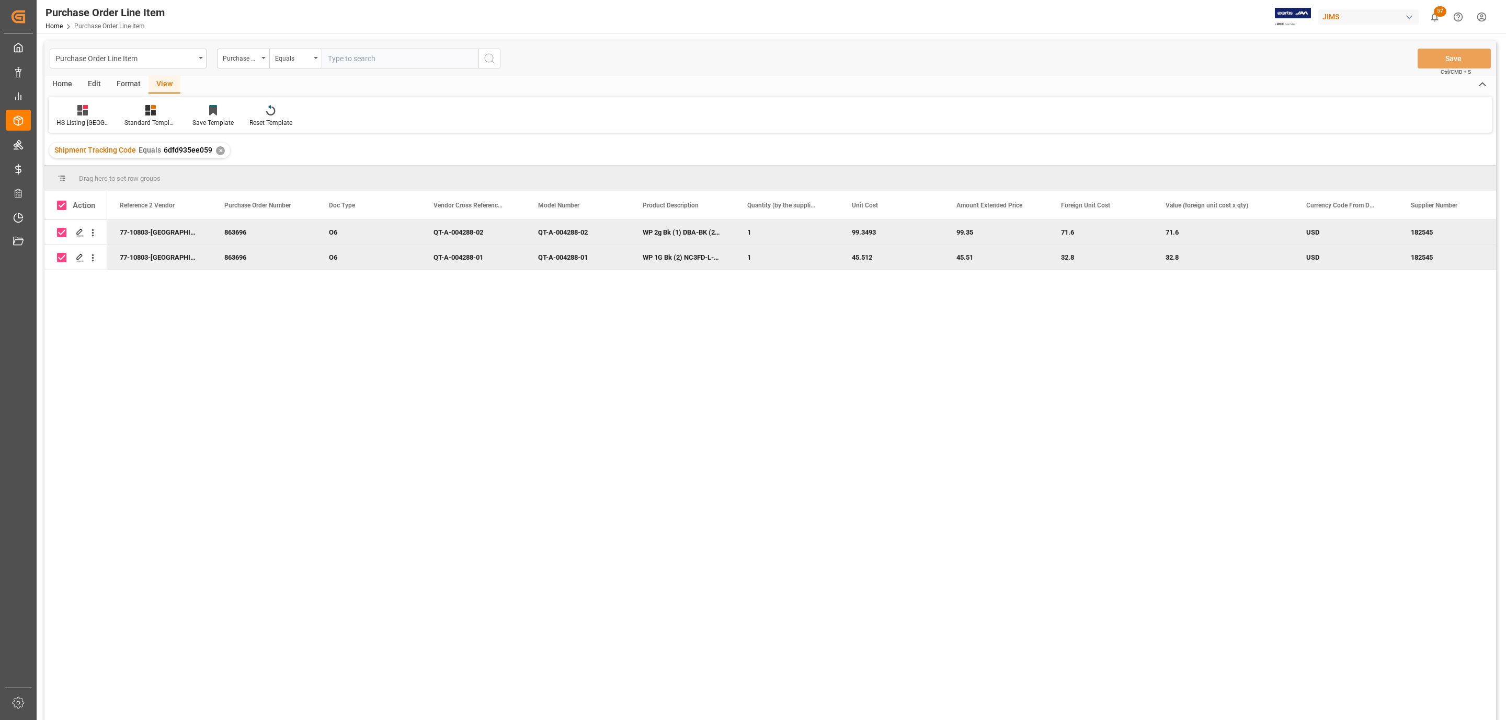
click at [68, 79] on div "Home" at bounding box center [62, 85] width 36 height 18
click at [118, 118] on div "Download" at bounding box center [115, 122] width 29 height 9
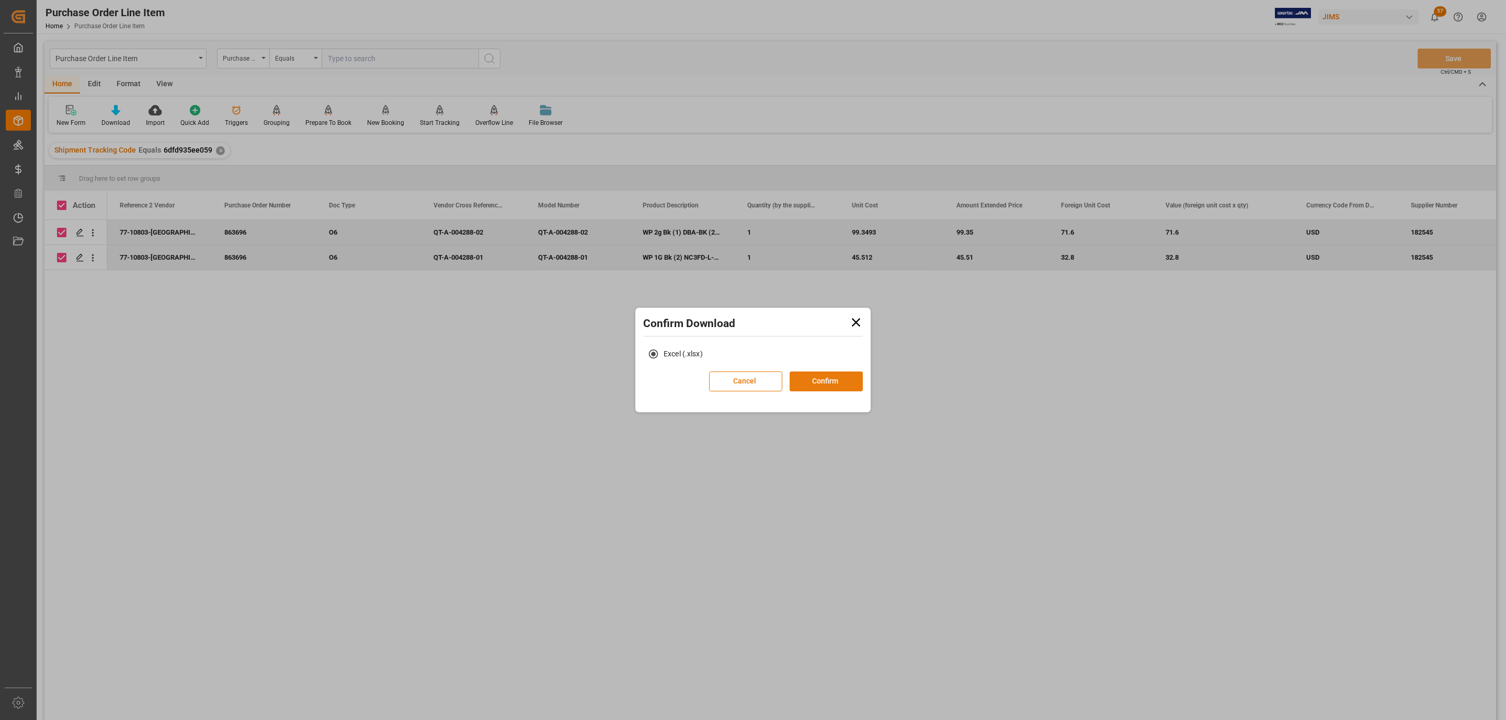
click at [797, 380] on button "Confirm" at bounding box center [825, 382] width 73 height 20
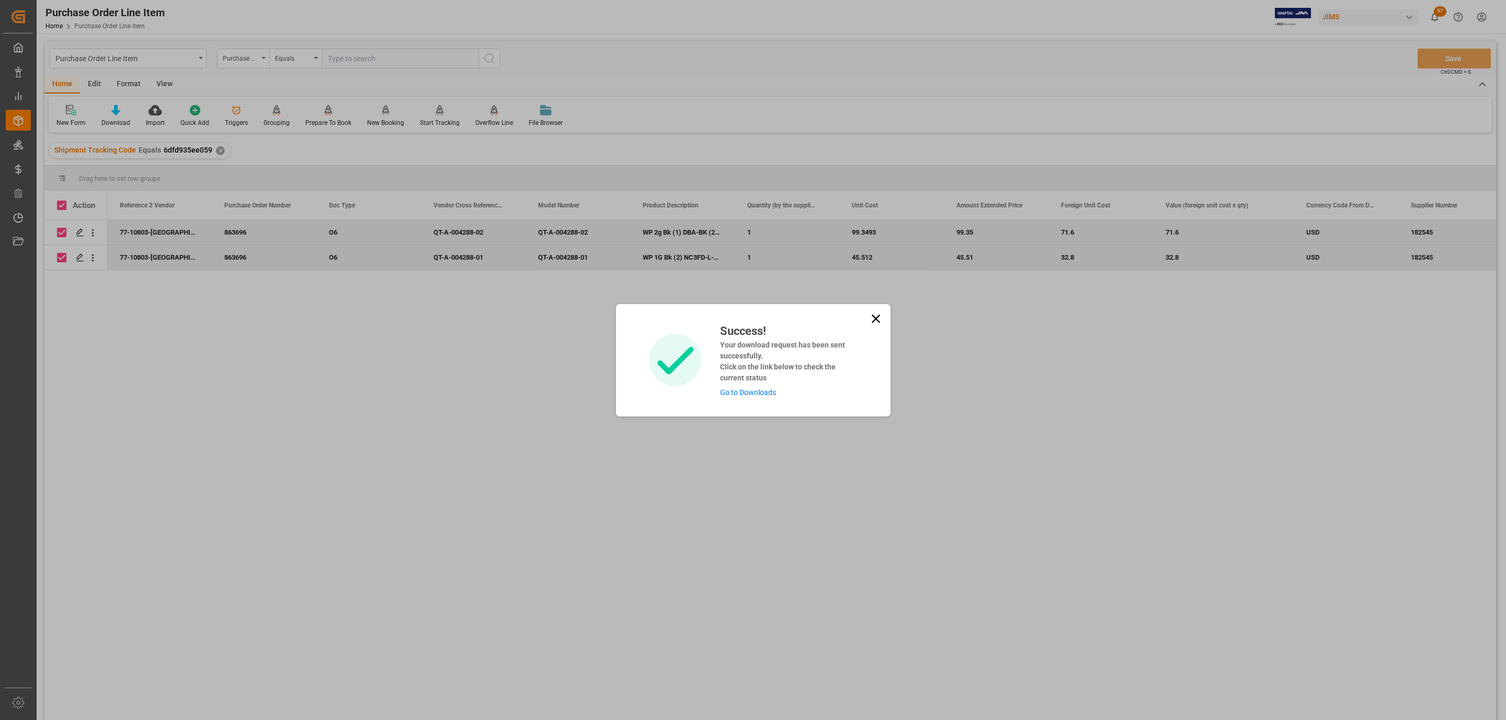
click at [751, 393] on link "Go to Downloads" at bounding box center [748, 392] width 56 height 8
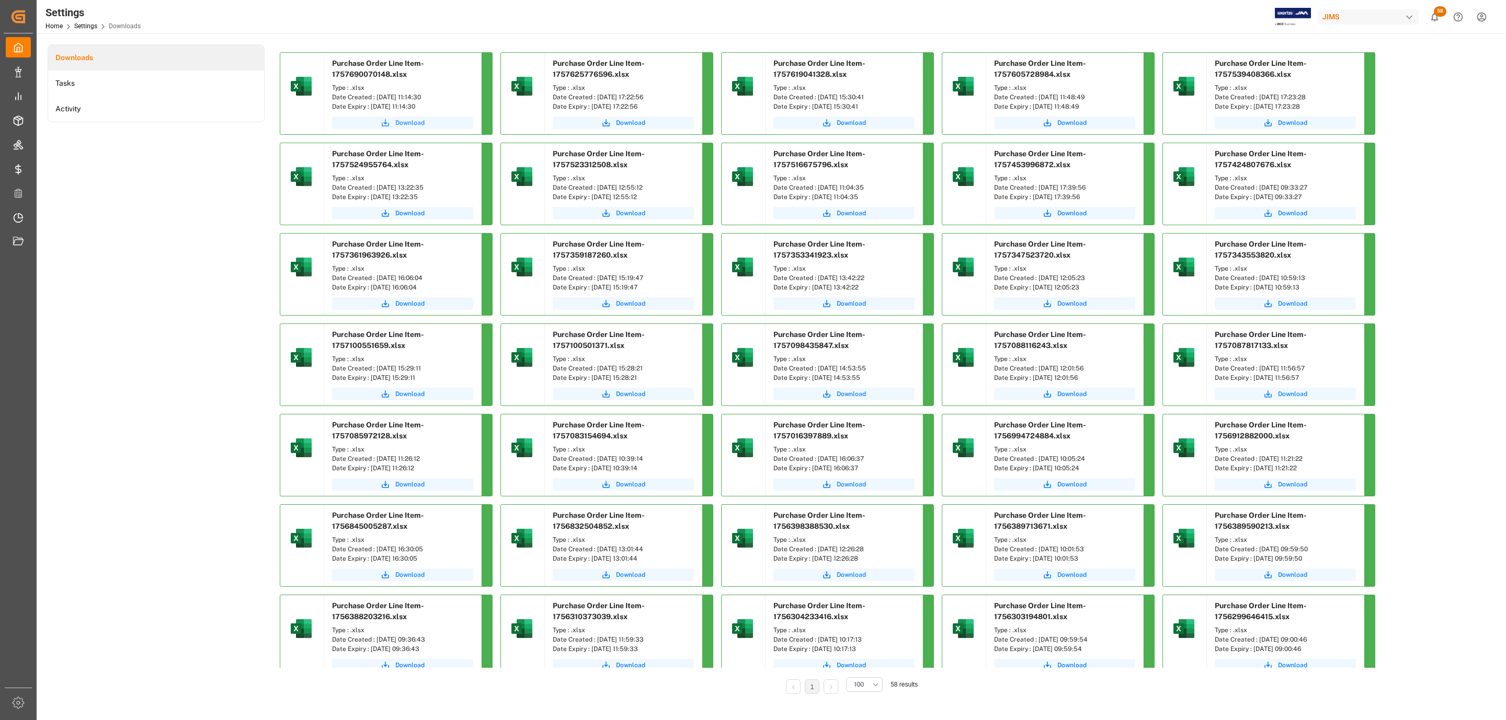
click at [399, 123] on span "Download" at bounding box center [409, 122] width 29 height 9
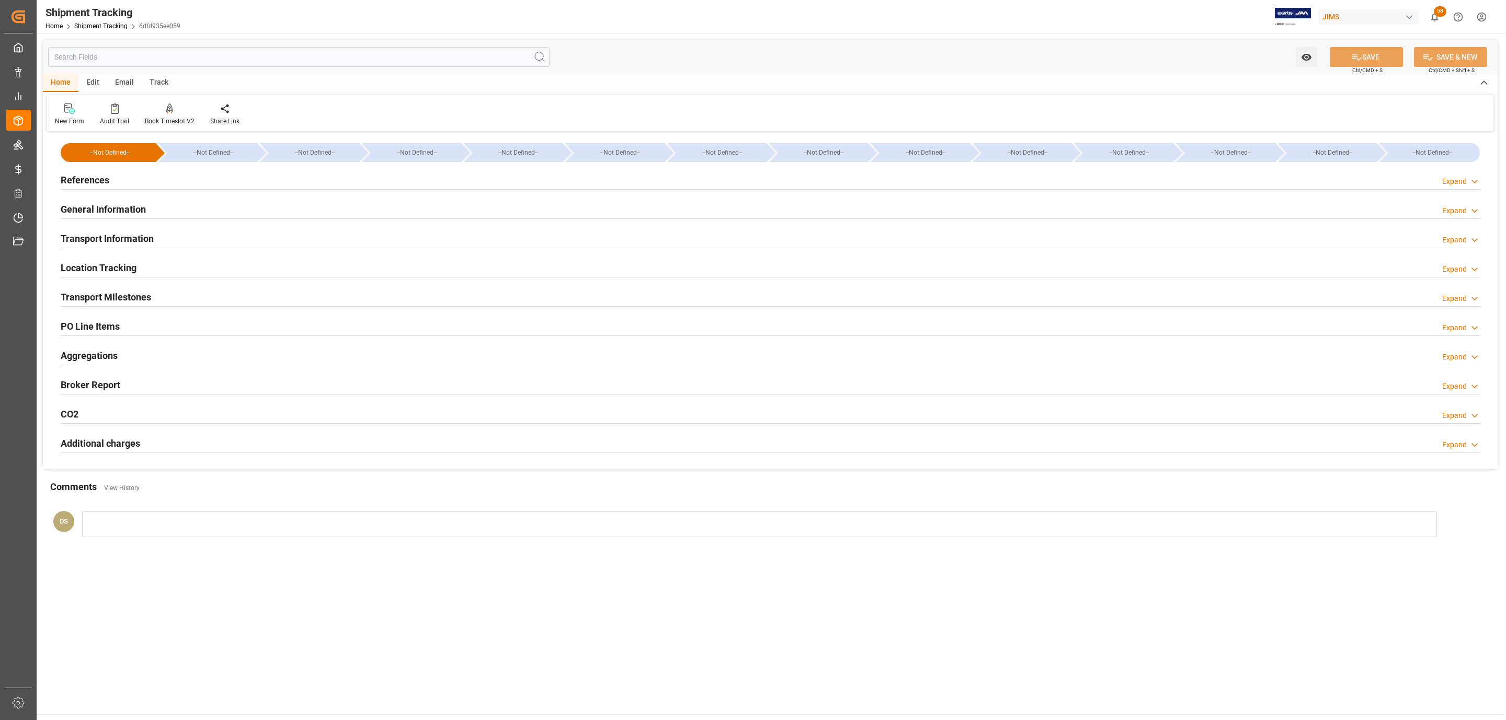
click at [147, 170] on div "References Expand" at bounding box center [770, 179] width 1419 height 20
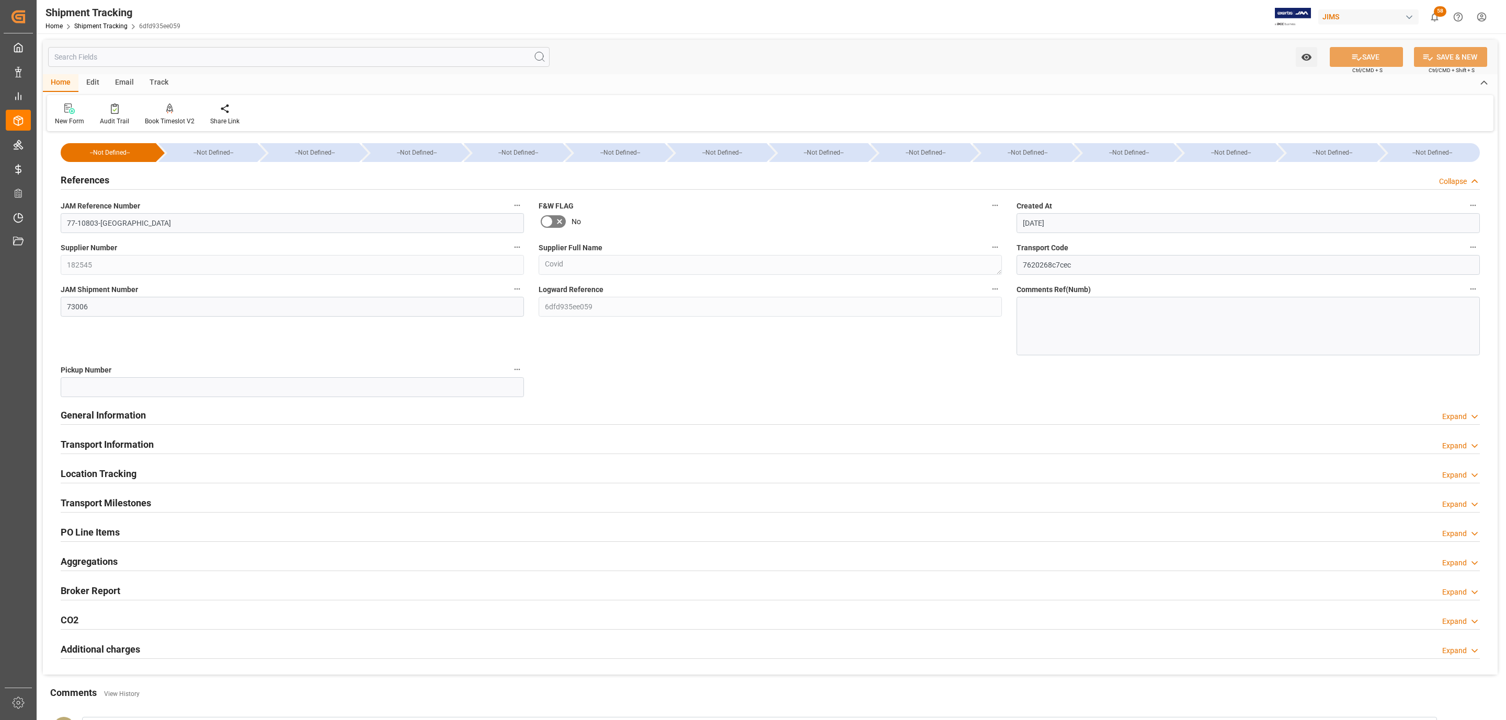
click at [91, 528] on h2 "PO Line Items" at bounding box center [90, 532] width 59 height 14
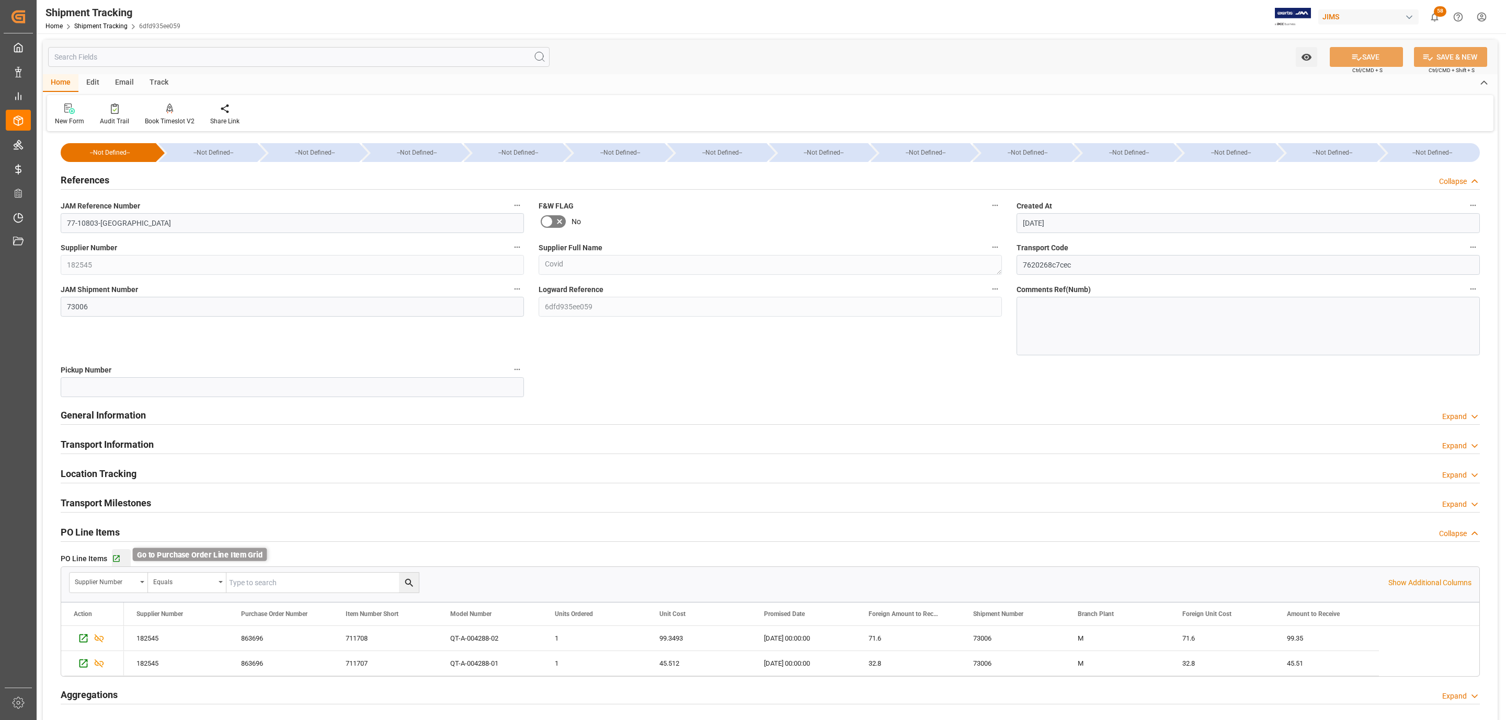
click at [119, 555] on icon "button" at bounding box center [116, 559] width 9 height 9
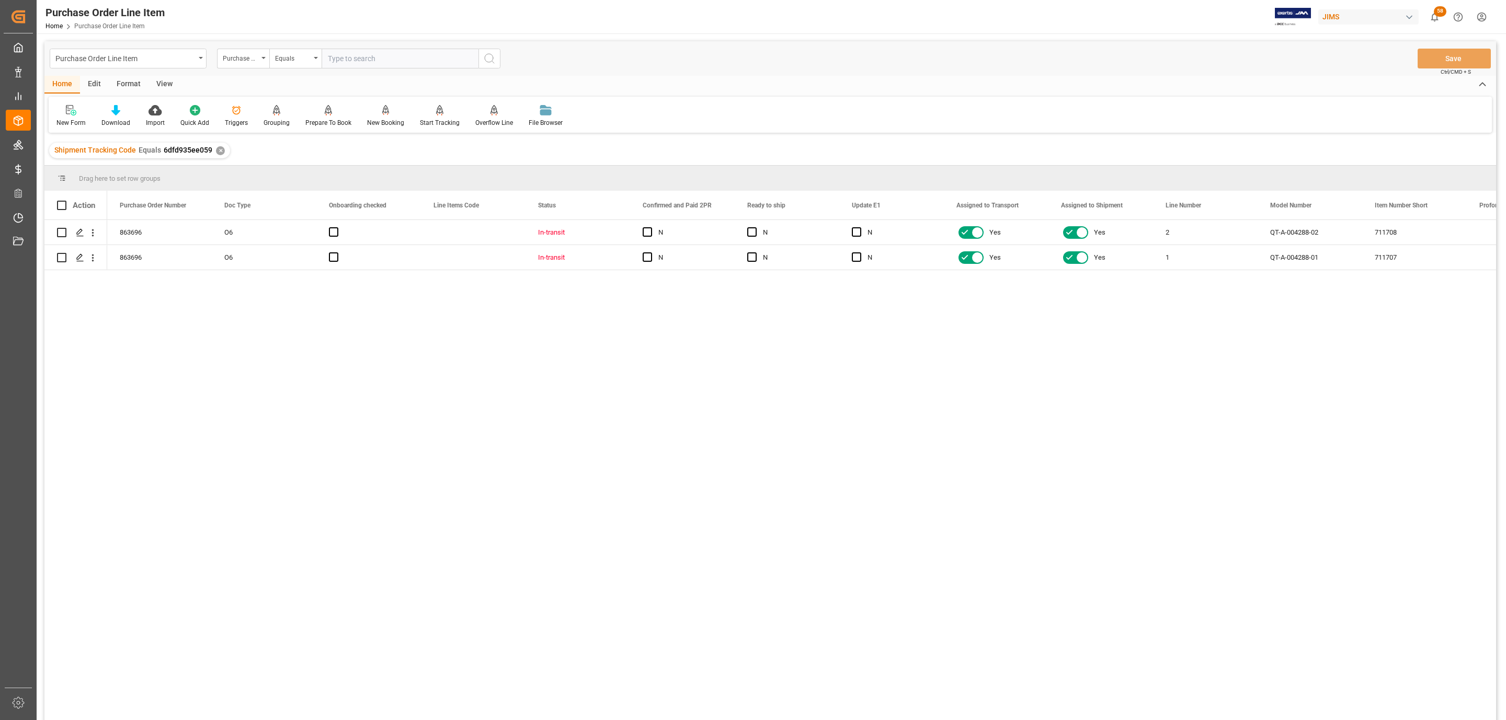
click at [159, 85] on div "View" at bounding box center [164, 85] width 32 height 18
click at [119, 111] on icon at bounding box center [118, 110] width 10 height 10
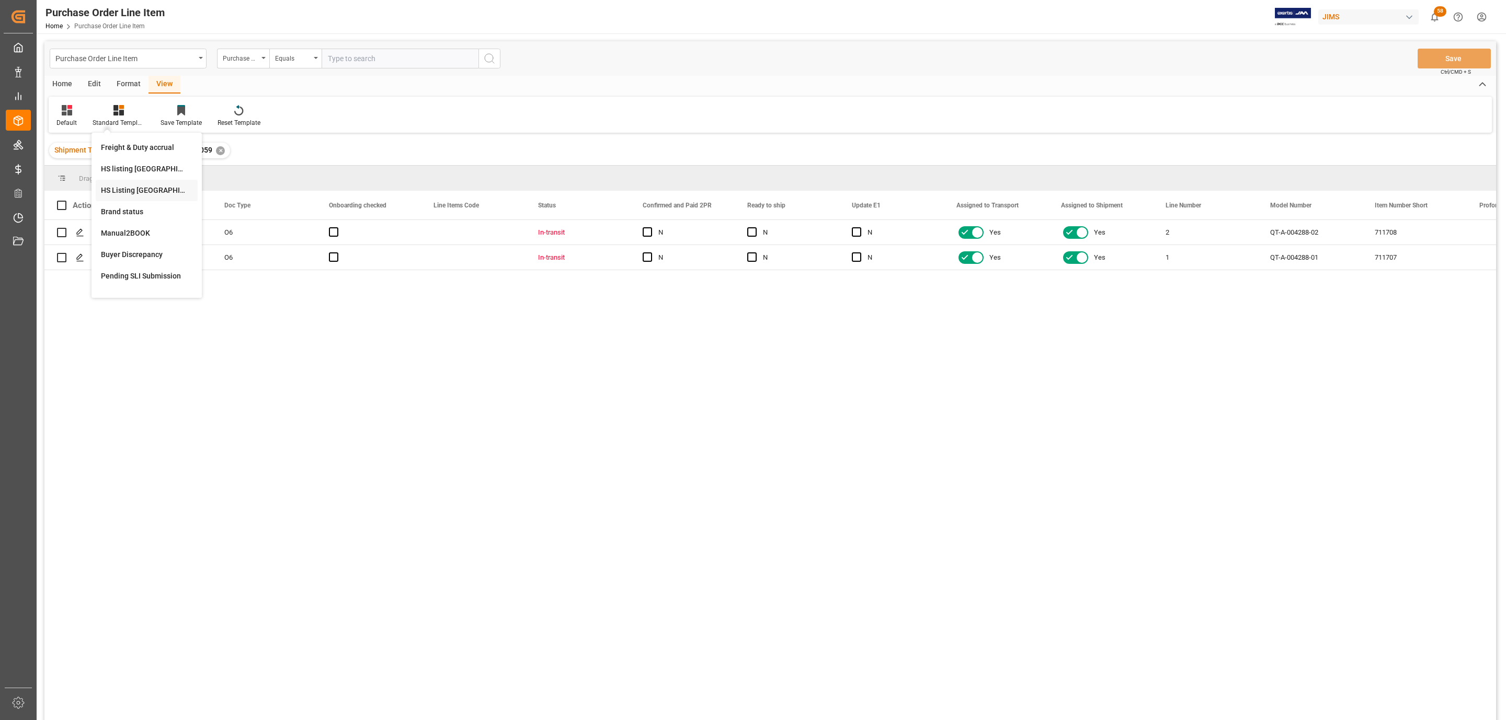
click at [146, 187] on div "HS Listing [GEOGRAPHIC_DATA]" at bounding box center [146, 190] width 91 height 11
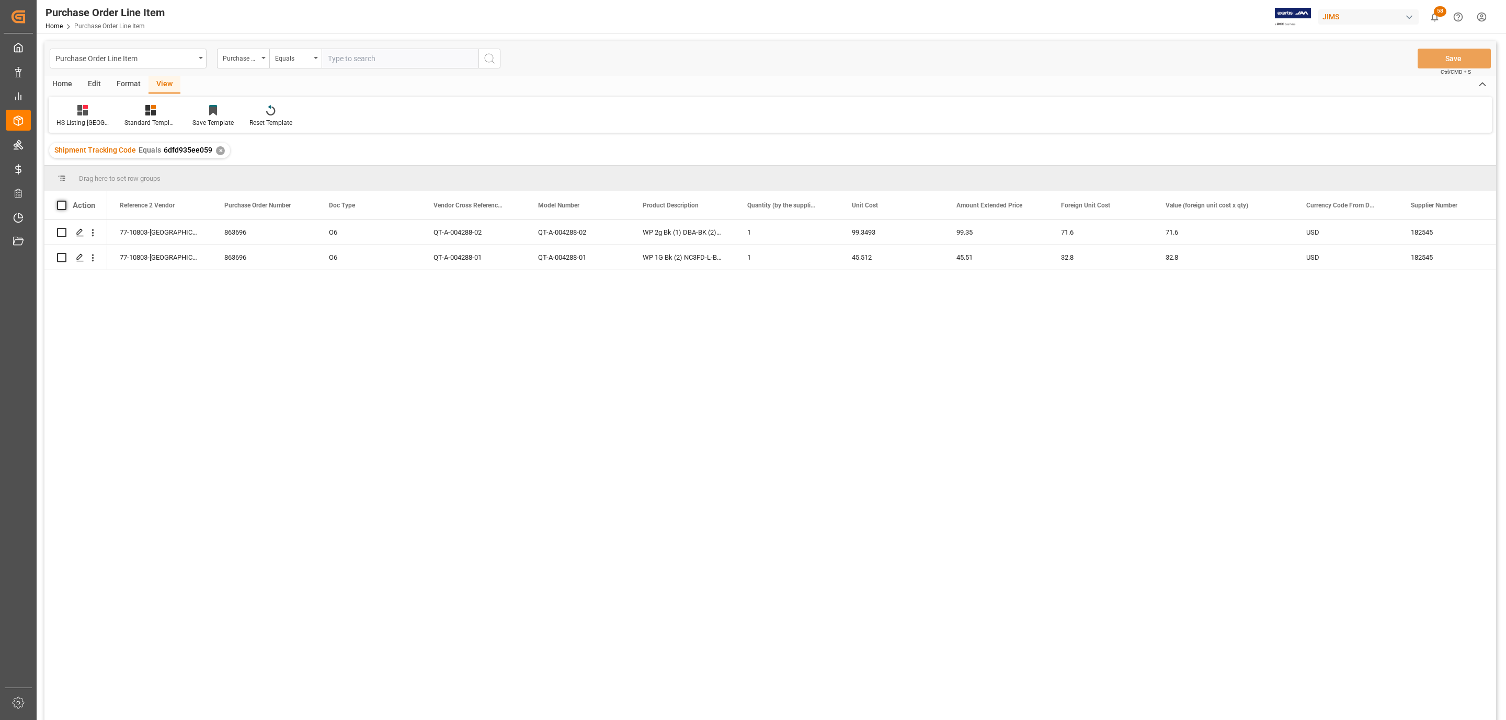
click at [60, 207] on span at bounding box center [61, 205] width 9 height 9
click at [65, 201] on input "checkbox" at bounding box center [65, 201] width 0 height 0
checkbox input "true"
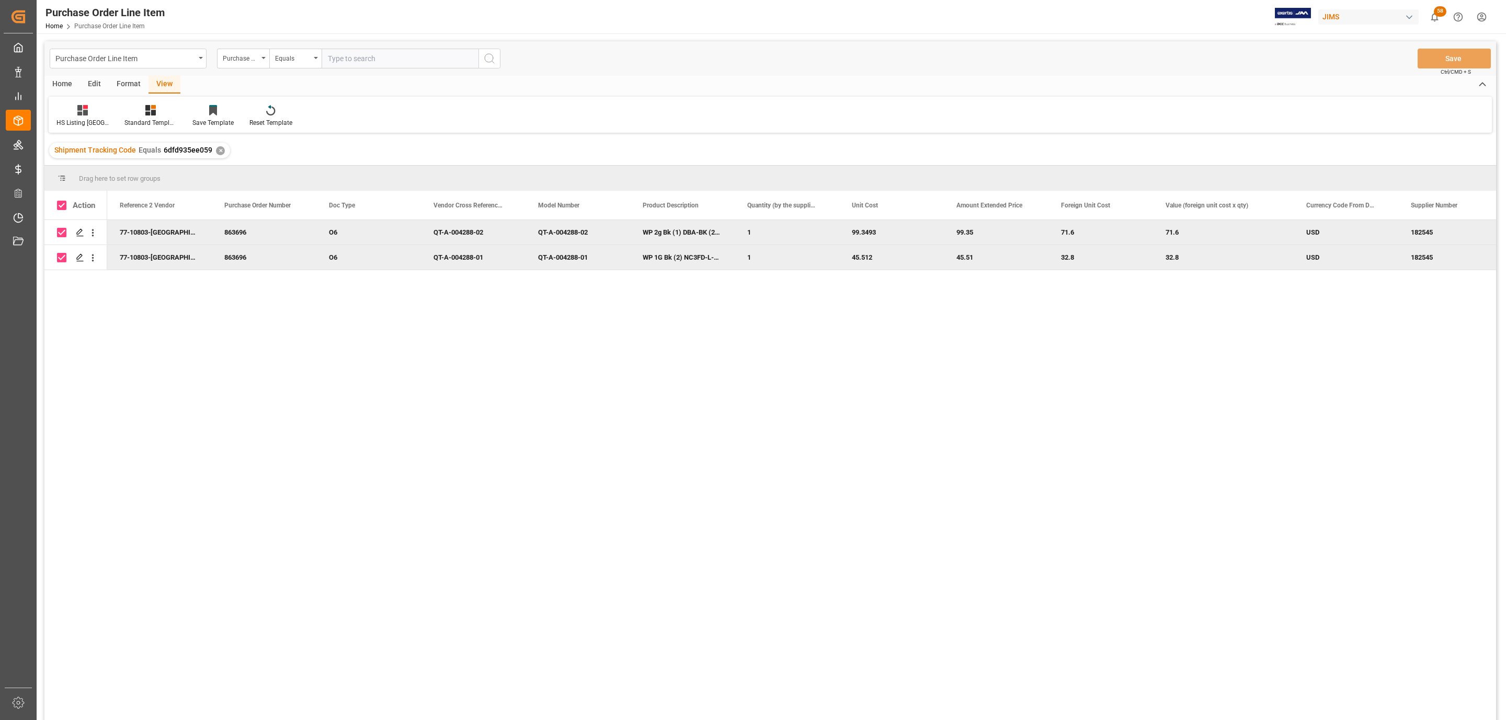
click at [55, 79] on div "Home" at bounding box center [62, 85] width 36 height 18
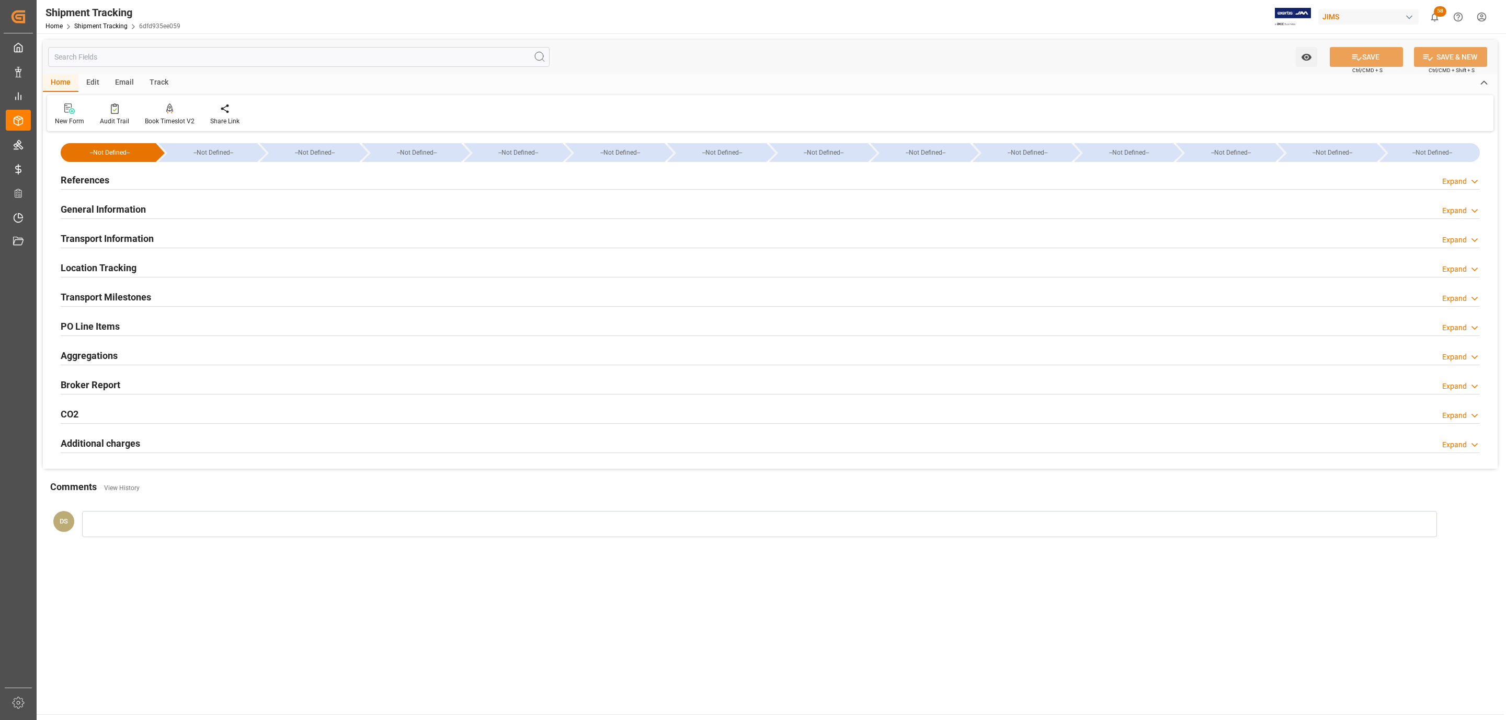
click at [116, 327] on h2 "PO Line Items" at bounding box center [90, 326] width 59 height 14
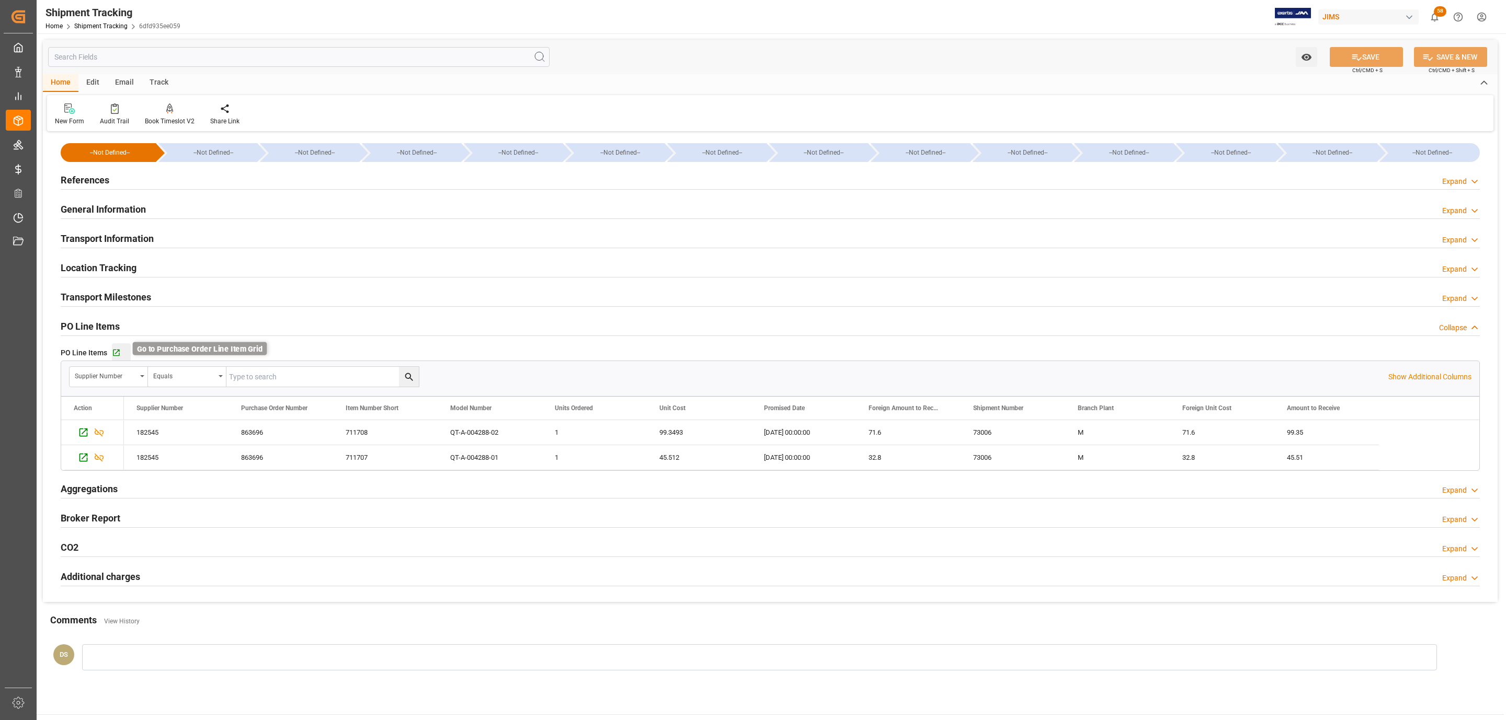
click at [115, 350] on icon "button" at bounding box center [116, 353] width 9 height 9
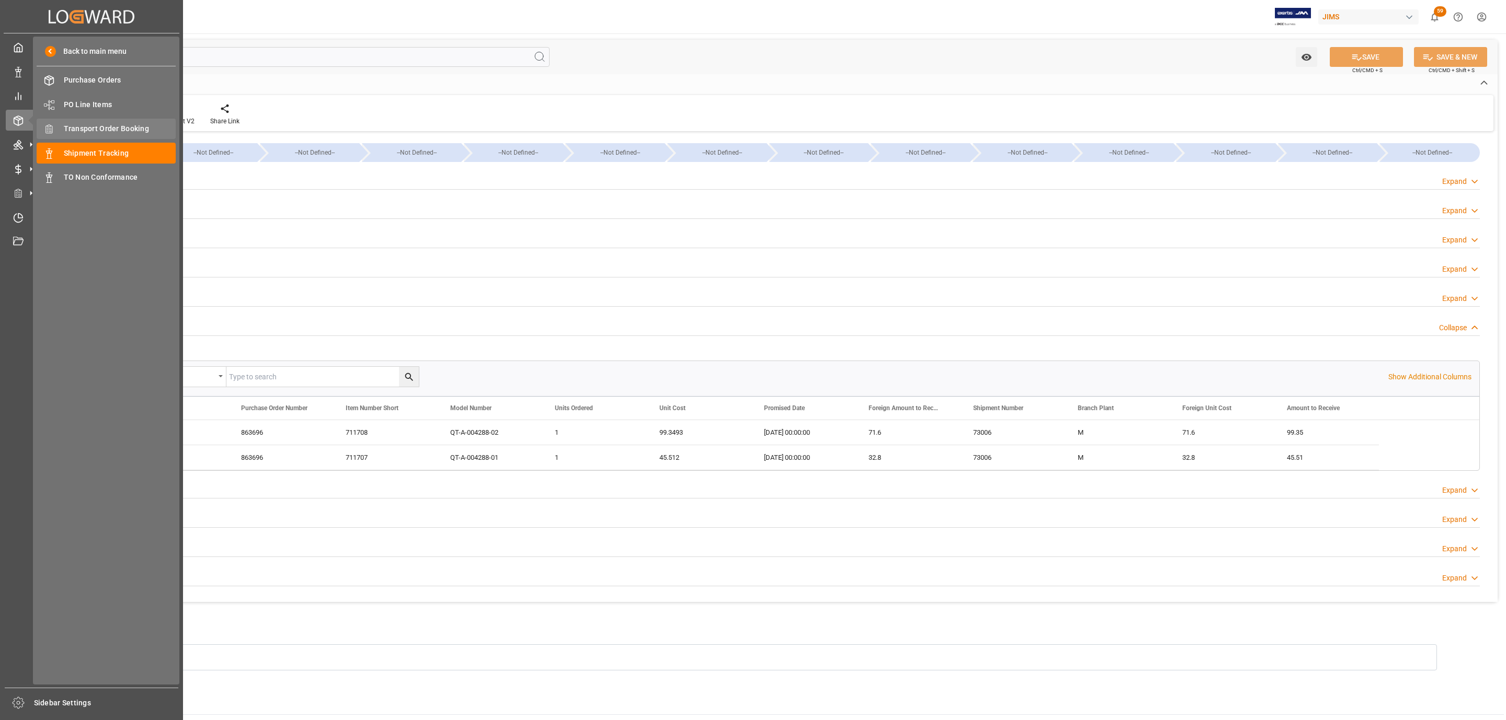
click at [122, 125] on span "Transport Order Booking" at bounding box center [120, 128] width 112 height 11
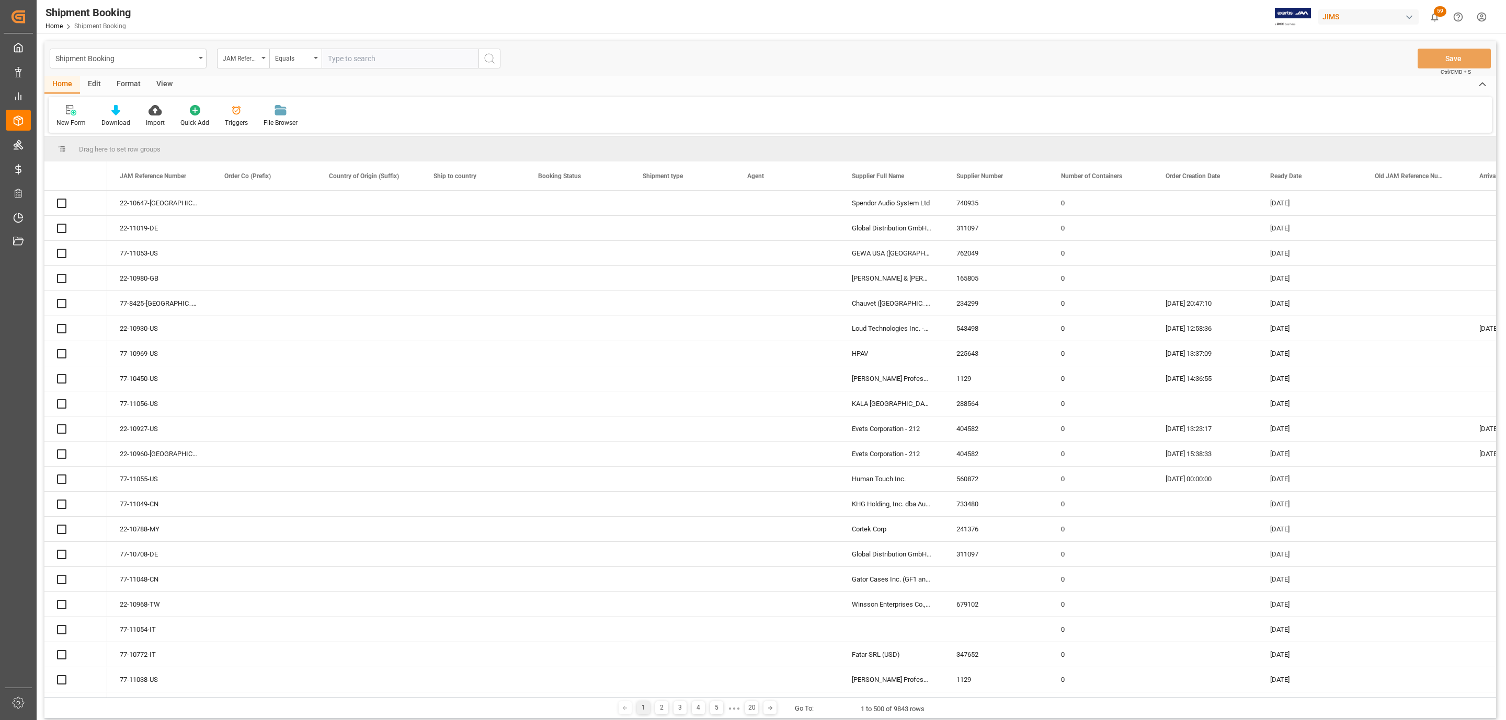
click at [70, 110] on icon at bounding box center [69, 109] width 7 height 9
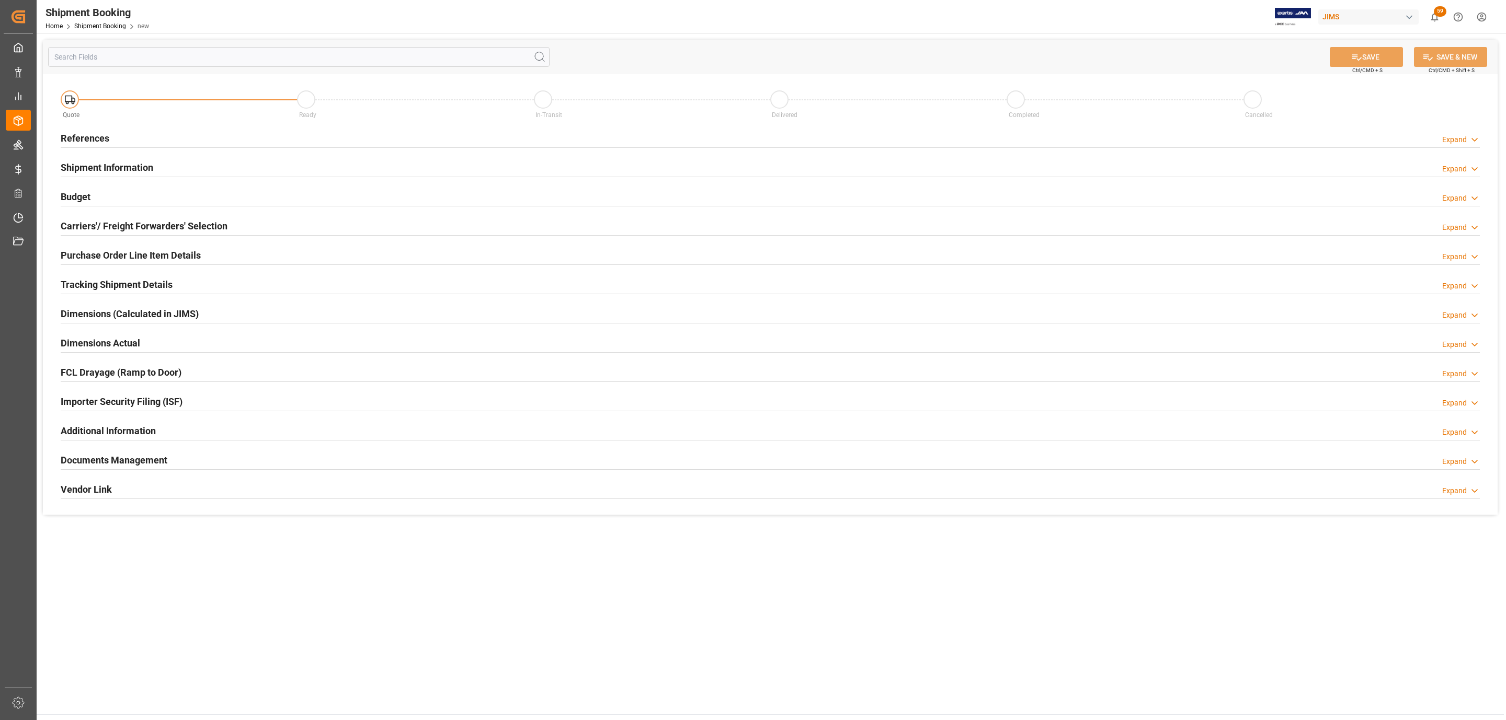
click at [100, 121] on div "Quote Ready In-Transit Delivered Completed Cancelled" at bounding box center [770, 101] width 1434 height 44
click at [110, 132] on div "References Expand" at bounding box center [770, 138] width 1419 height 20
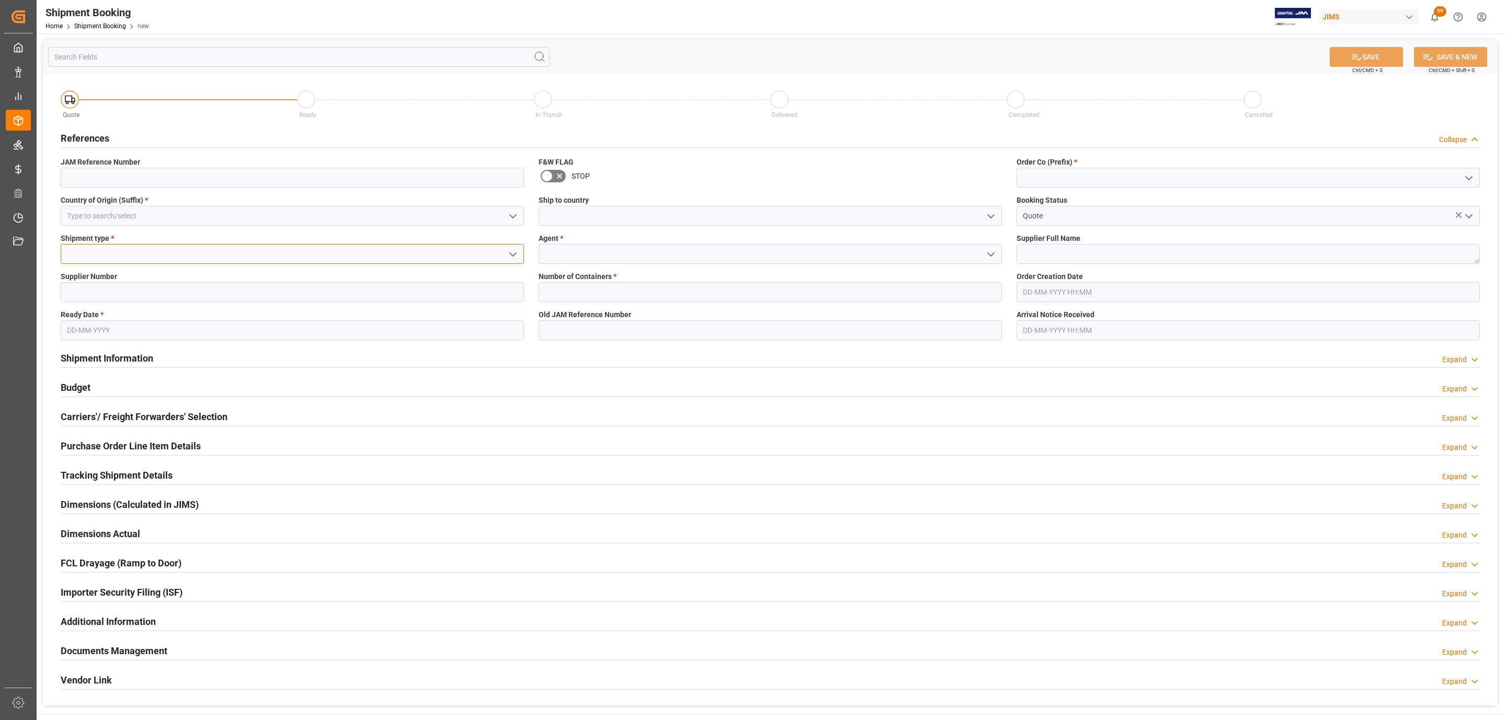
click at [96, 251] on input at bounding box center [292, 254] width 463 height 20
paste input "224732"
type input "224732"
click at [406, 217] on input at bounding box center [292, 216] width 463 height 20
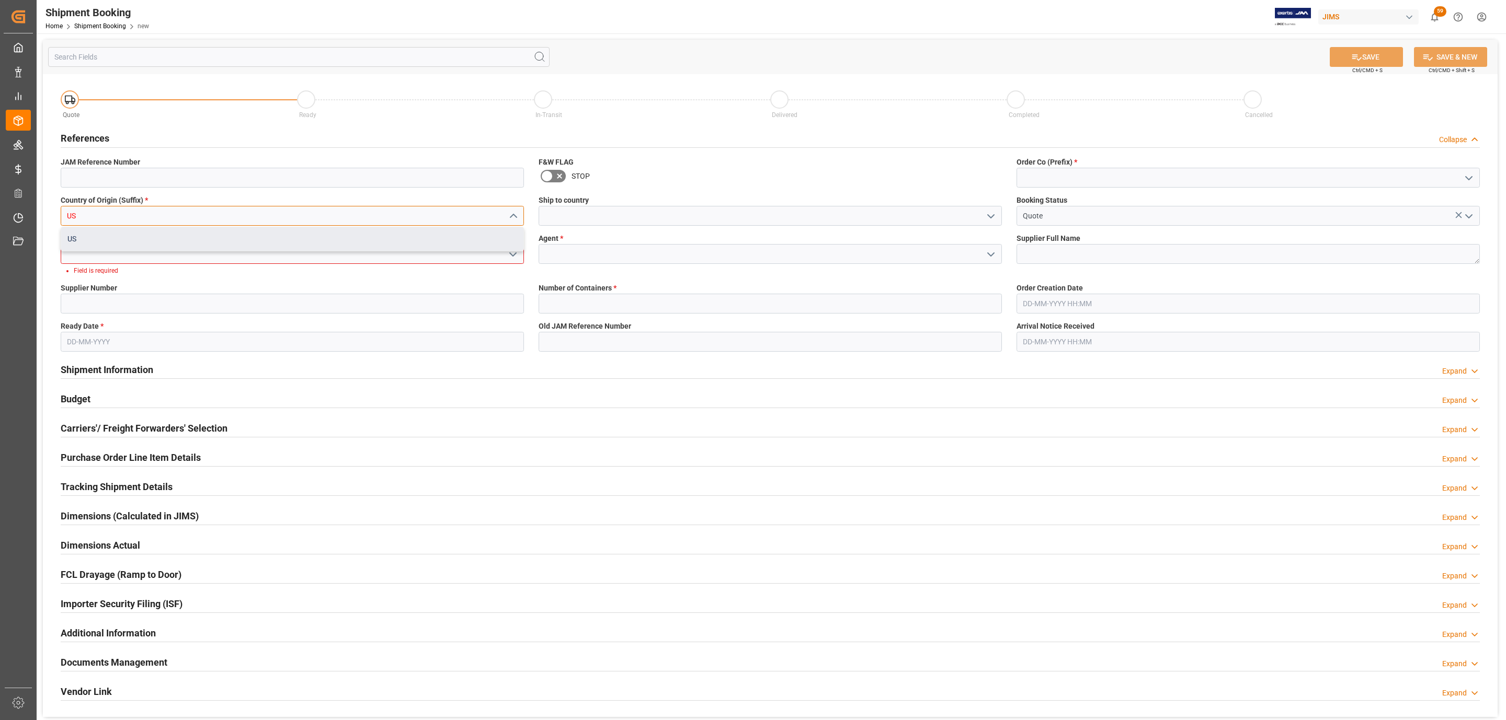
click at [276, 242] on div "US" at bounding box center [292, 239] width 462 height 24
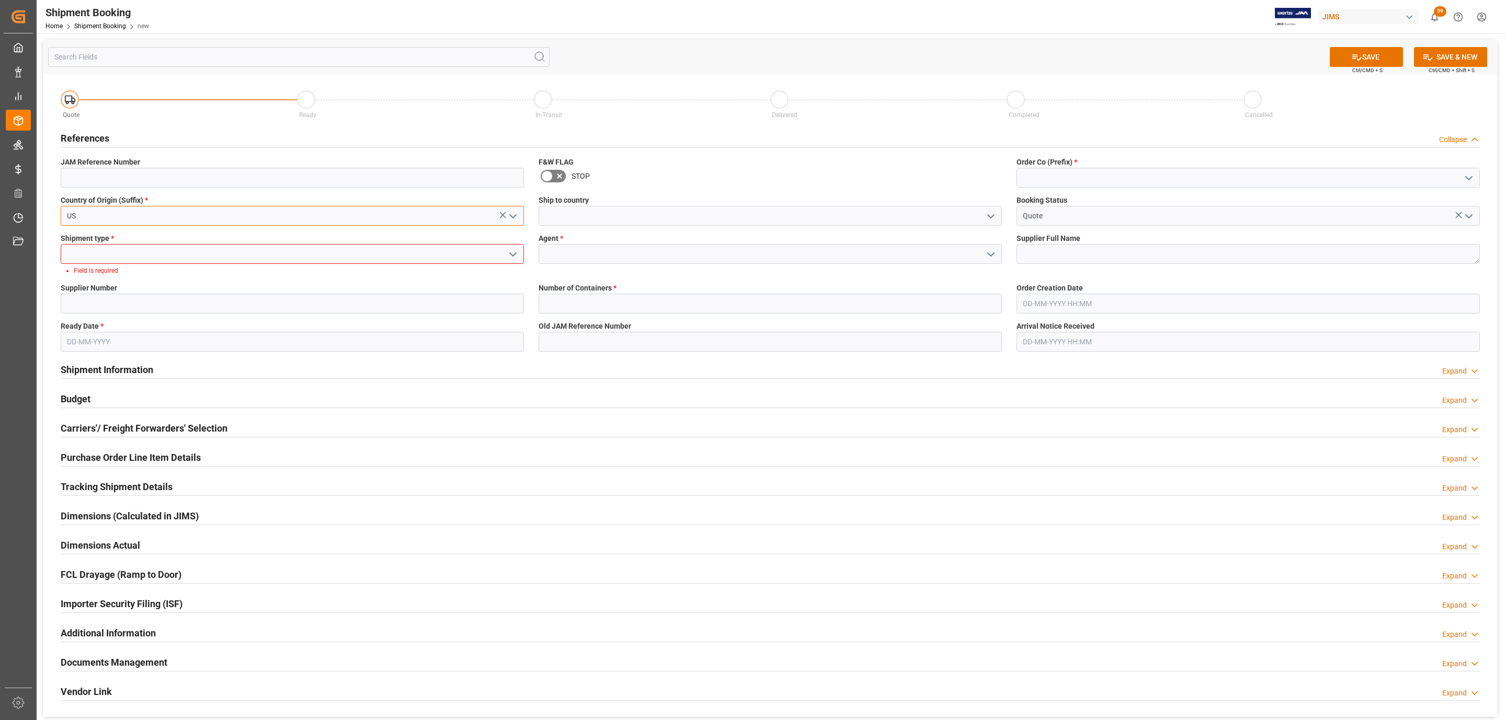
type input "US"
click at [168, 254] on input at bounding box center [292, 254] width 463 height 20
click at [515, 253] on icon "open menu" at bounding box center [513, 254] width 13 height 13
click at [121, 315] on div "LTL" at bounding box center [292, 325] width 462 height 24
type input "LTL"
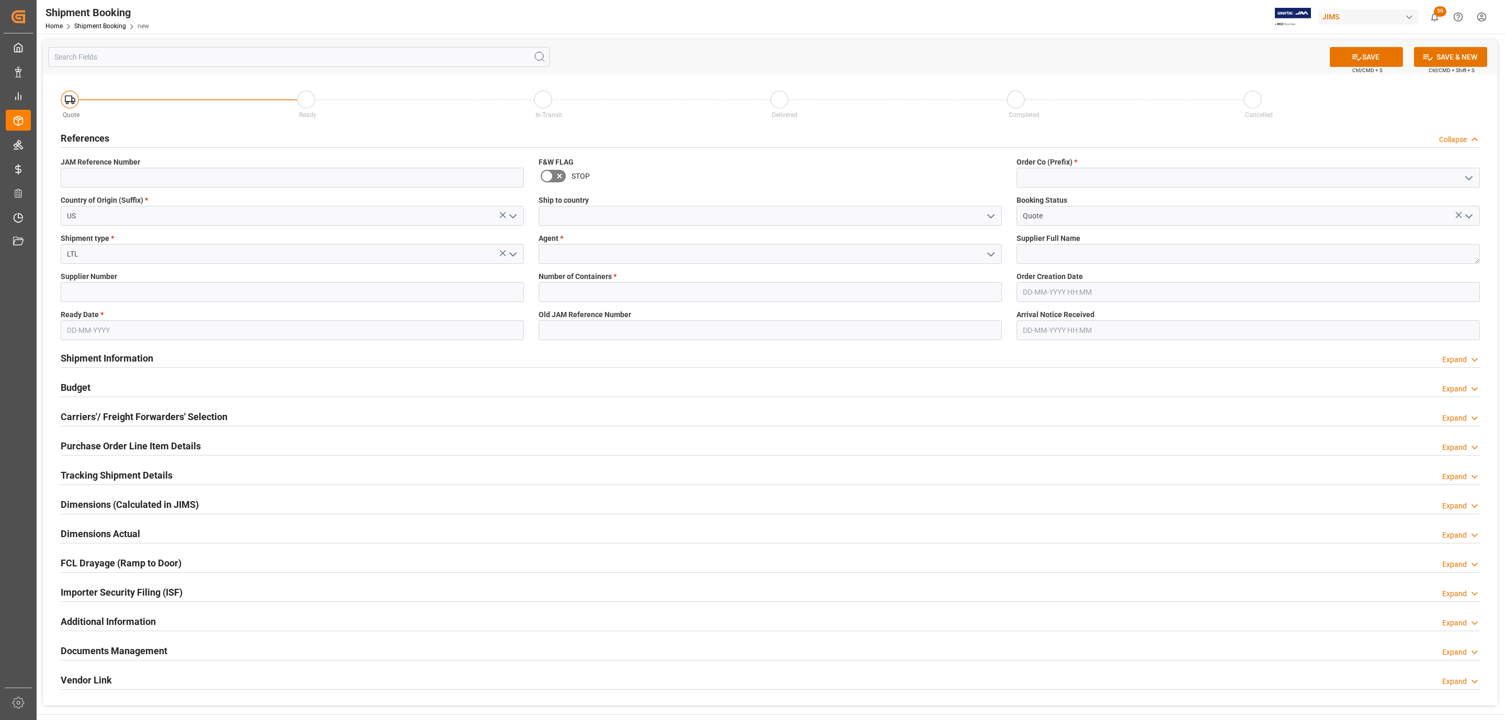
click at [102, 303] on div "Supplier Number" at bounding box center [292, 287] width 478 height 38
click at [101, 295] on input at bounding box center [292, 292] width 463 height 20
paste input "224732"
type input "224732"
click at [111, 325] on input "text" at bounding box center [292, 330] width 463 height 20
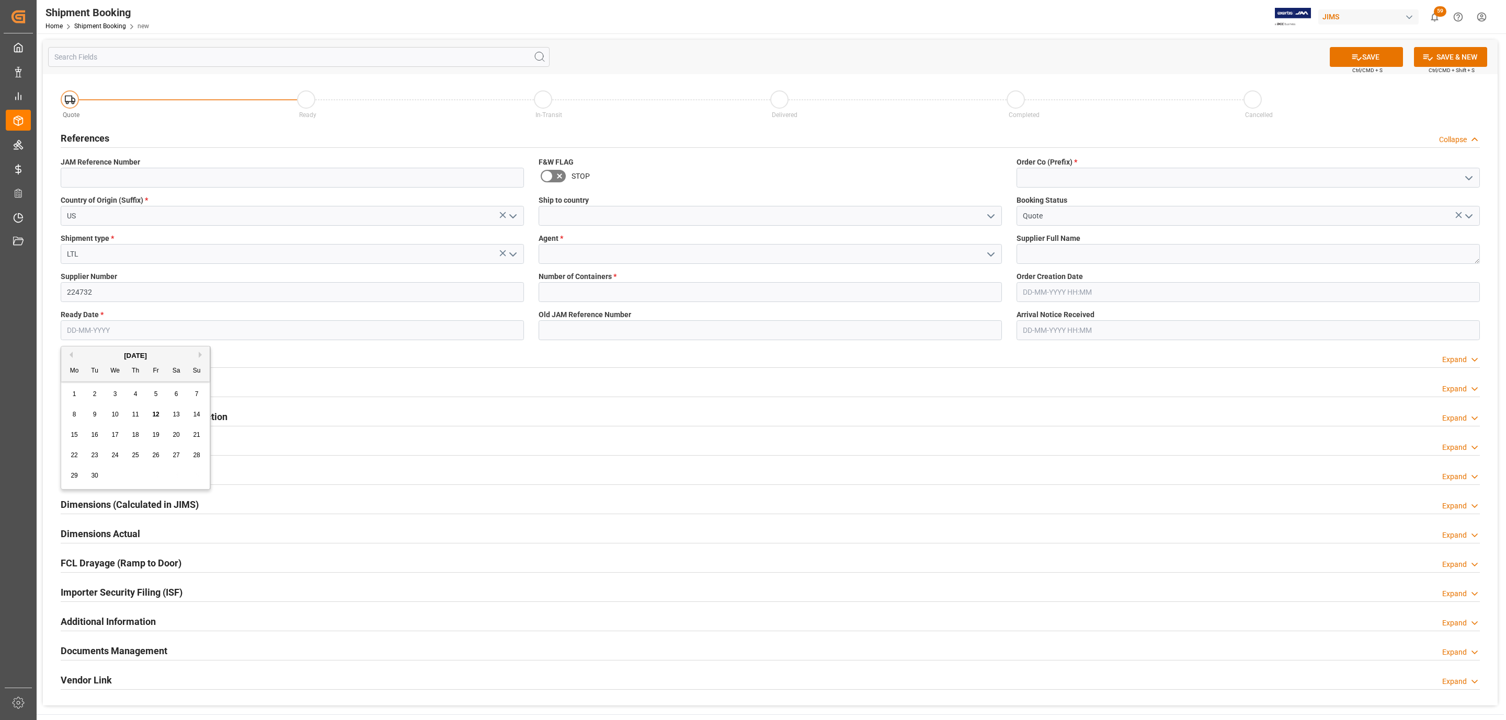
click at [100, 342] on div "Ready Date *" at bounding box center [292, 325] width 478 height 38
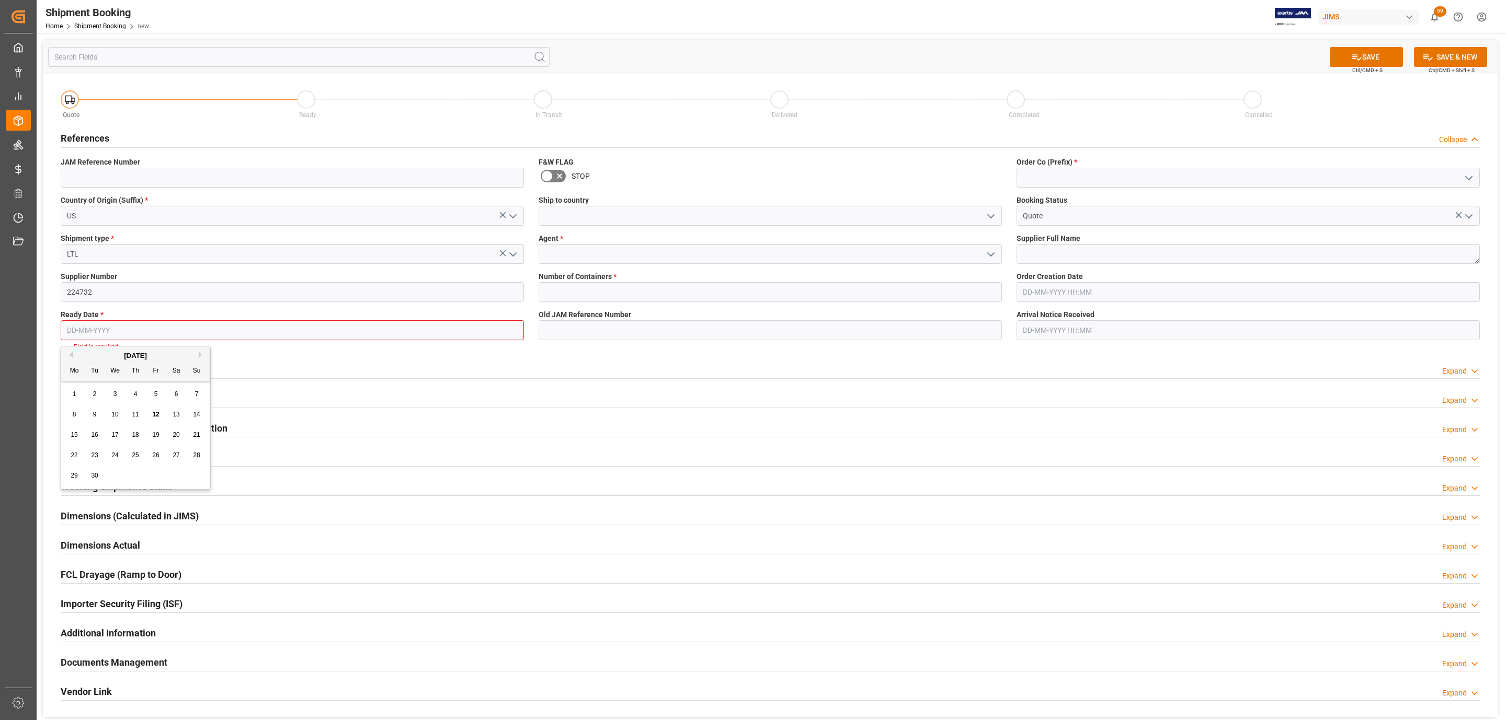
click at [110, 328] on input "text" at bounding box center [292, 330] width 463 height 20
click at [115, 353] on div "September 2025" at bounding box center [135, 356] width 148 height 10
click at [153, 414] on span "12" at bounding box center [155, 414] width 7 height 7
type input "[DATE]"
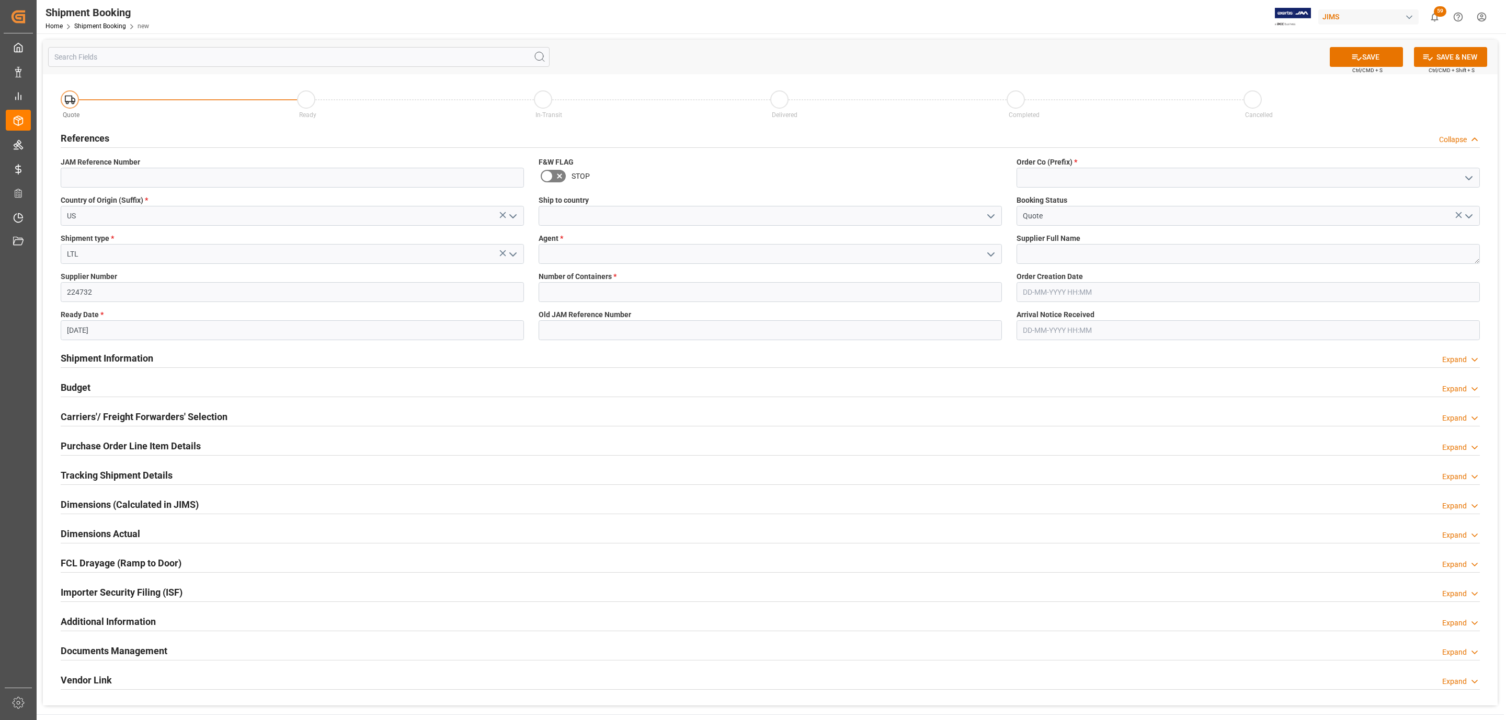
click at [991, 215] on icon "open menu" at bounding box center [990, 216] width 13 height 13
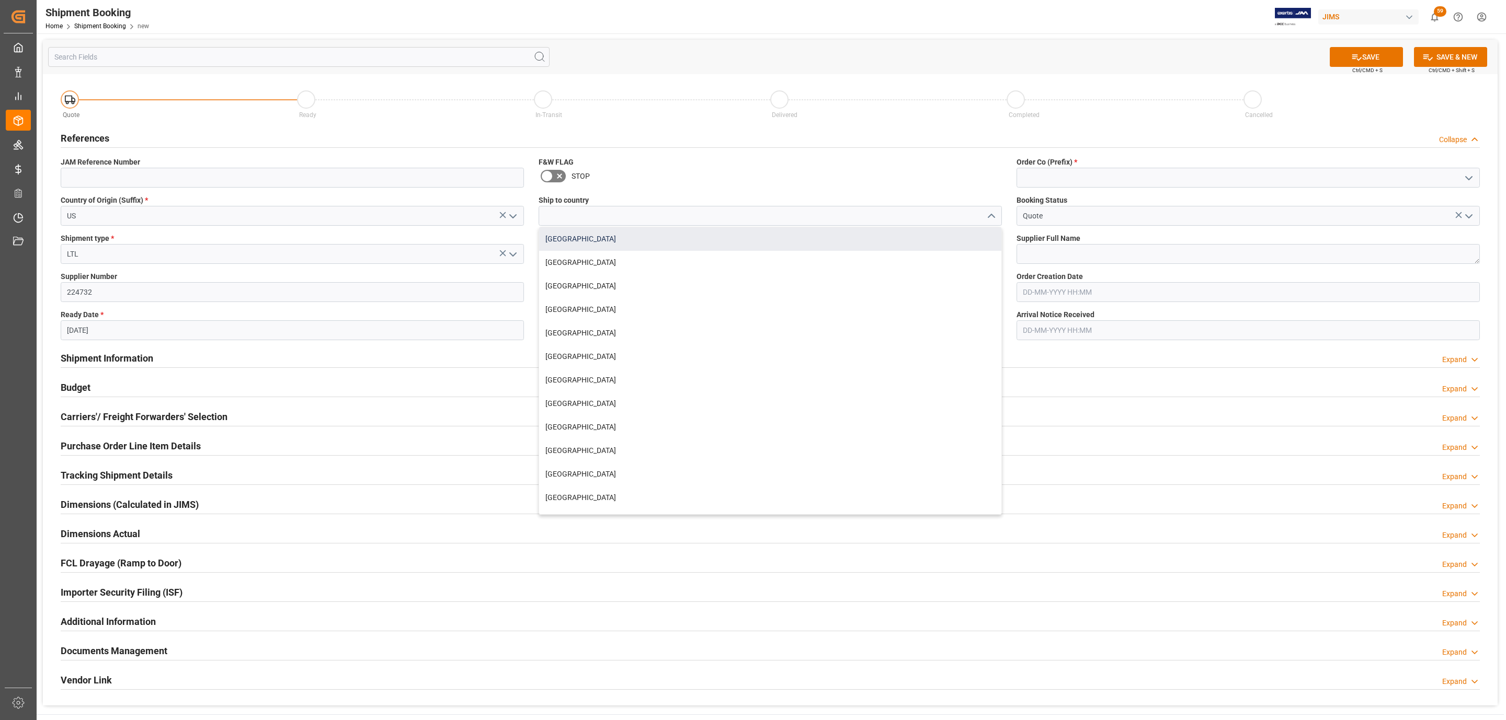
click at [681, 238] on div "[GEOGRAPHIC_DATA]" at bounding box center [770, 239] width 462 height 24
type input "[GEOGRAPHIC_DATA]"
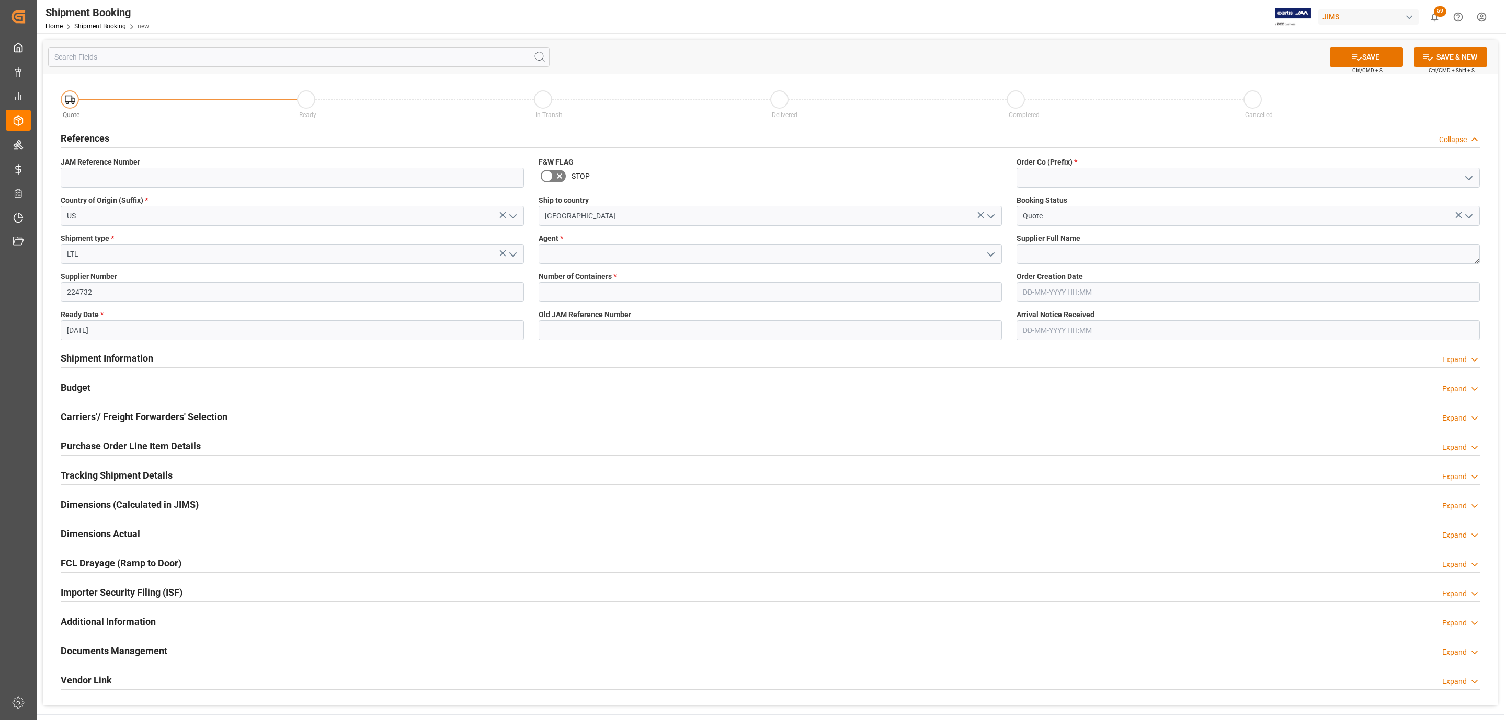
drag, startPoint x: 993, startPoint y: 256, endPoint x: 965, endPoint y: 259, distance: 28.5
click at [992, 256] on icon "open menu" at bounding box center [990, 254] width 13 height 13
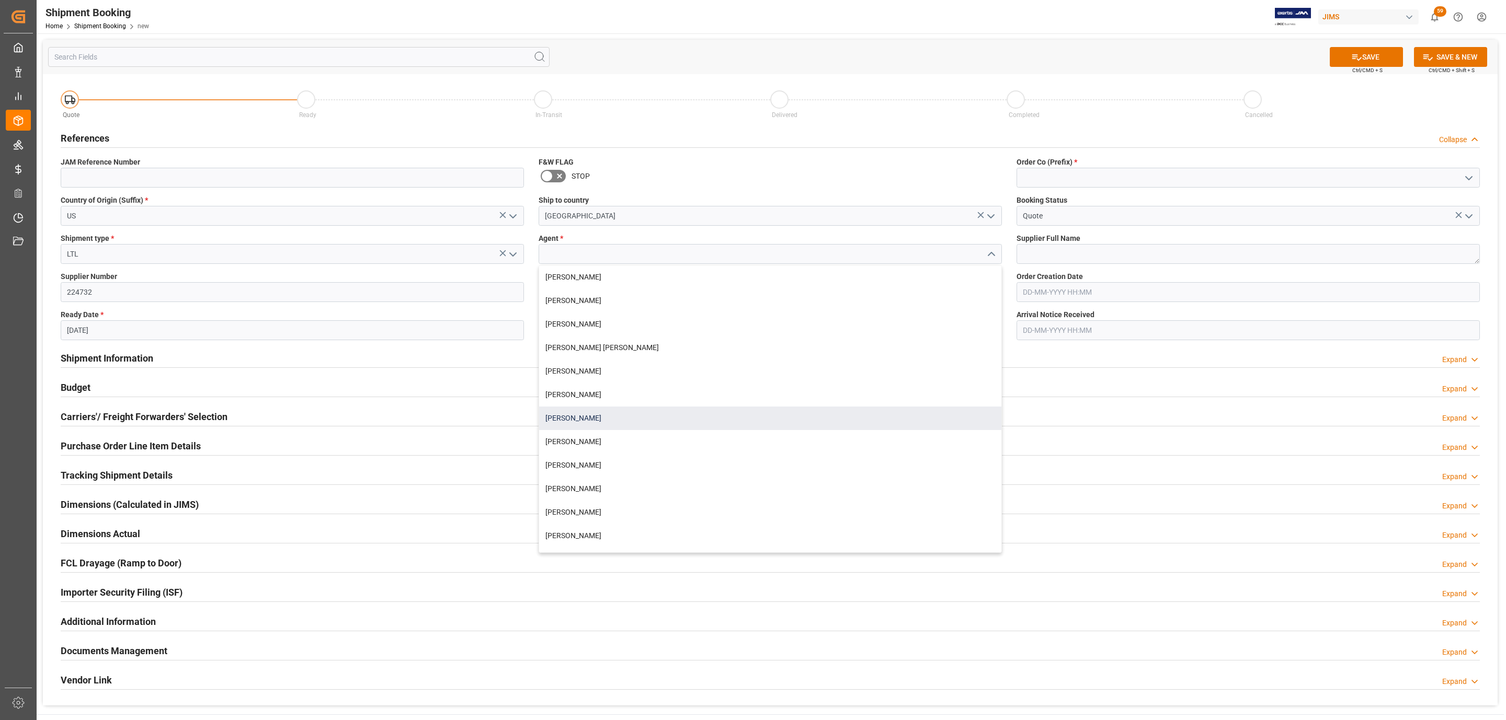
click at [592, 414] on div "[PERSON_NAME]" at bounding box center [770, 419] width 462 height 24
type input "[PERSON_NAME]"
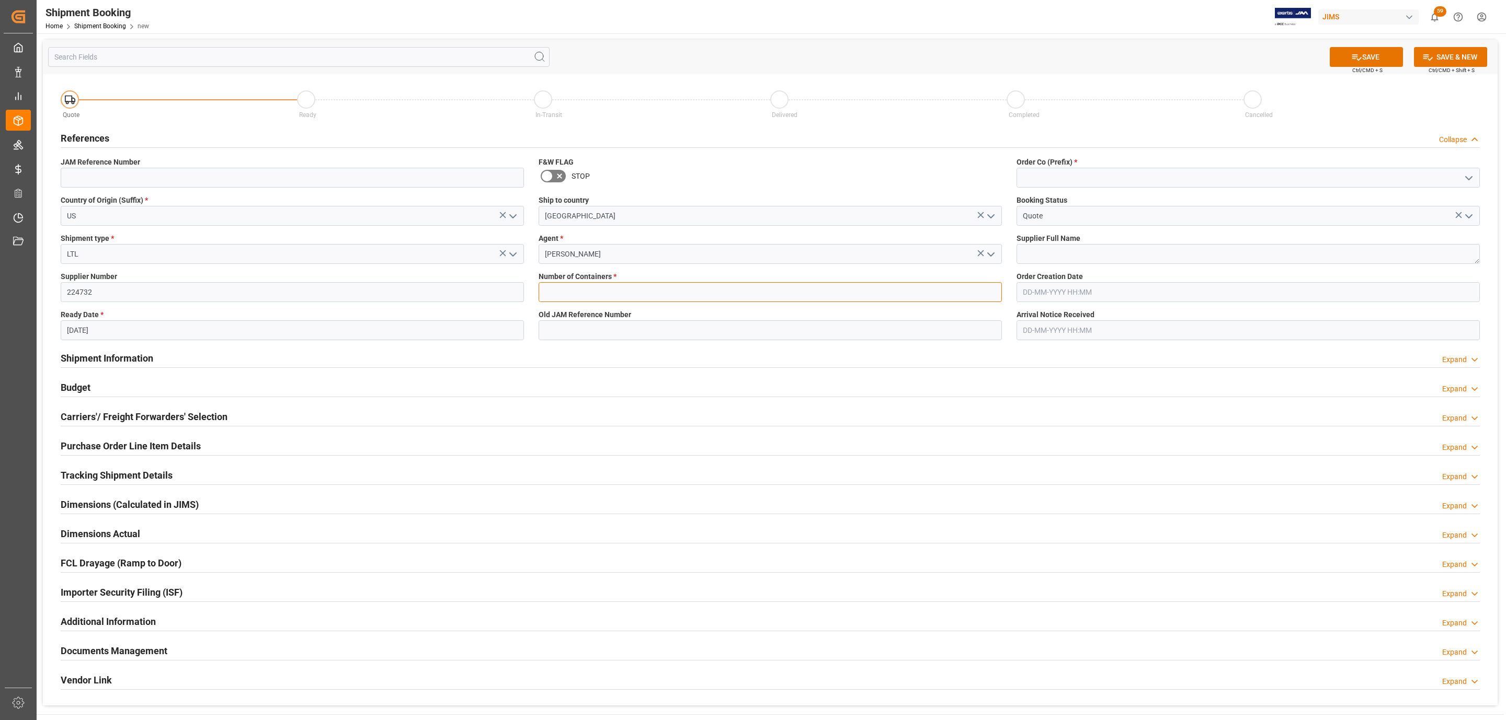
click at [598, 299] on input "text" at bounding box center [770, 292] width 463 height 20
type input "0"
click at [1462, 177] on button "open menu" at bounding box center [1468, 178] width 16 height 16
click at [1143, 226] on div "77" at bounding box center [1248, 225] width 462 height 24
type input "77"
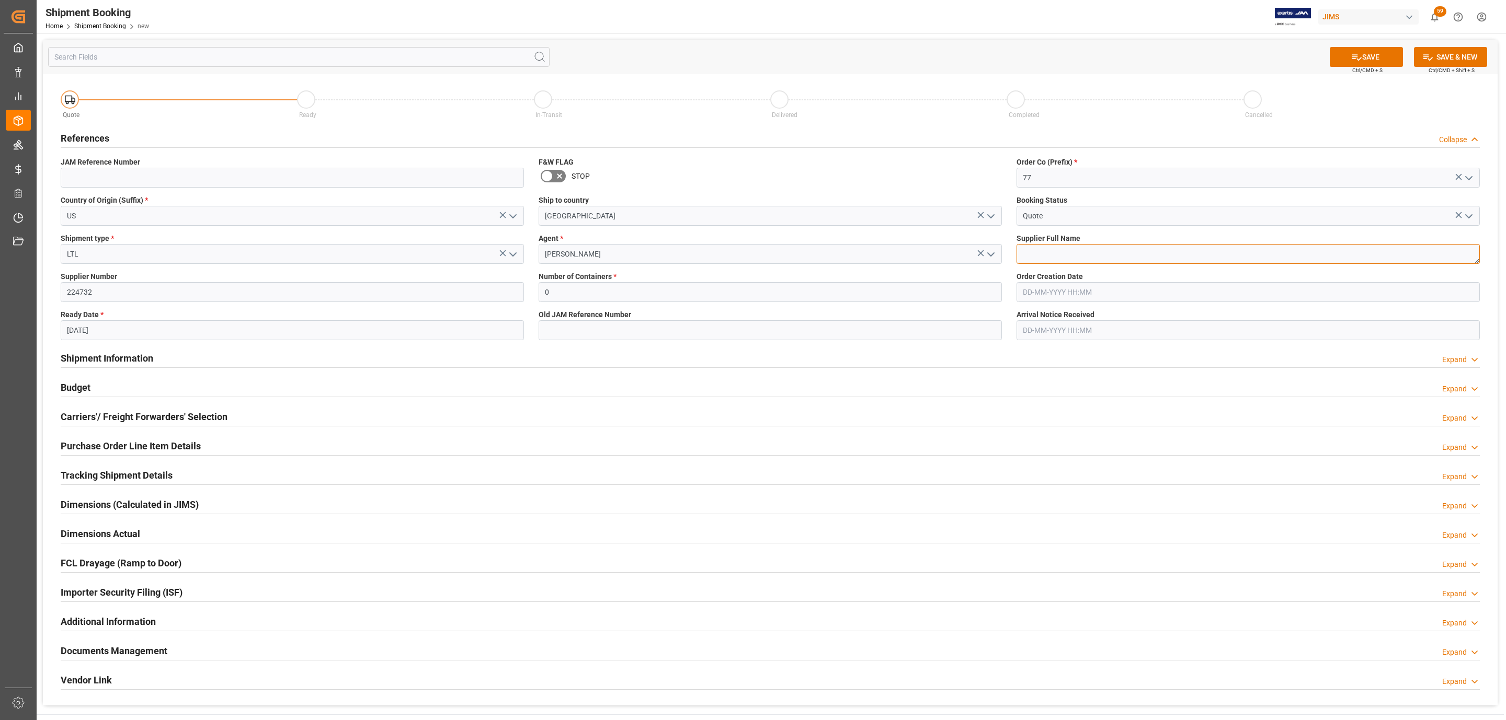
click at [1070, 259] on textarea at bounding box center [1247, 254] width 463 height 20
paste textarea "One Systems"
type textarea "One Systems"
click at [1356, 52] on icon at bounding box center [1356, 57] width 11 height 11
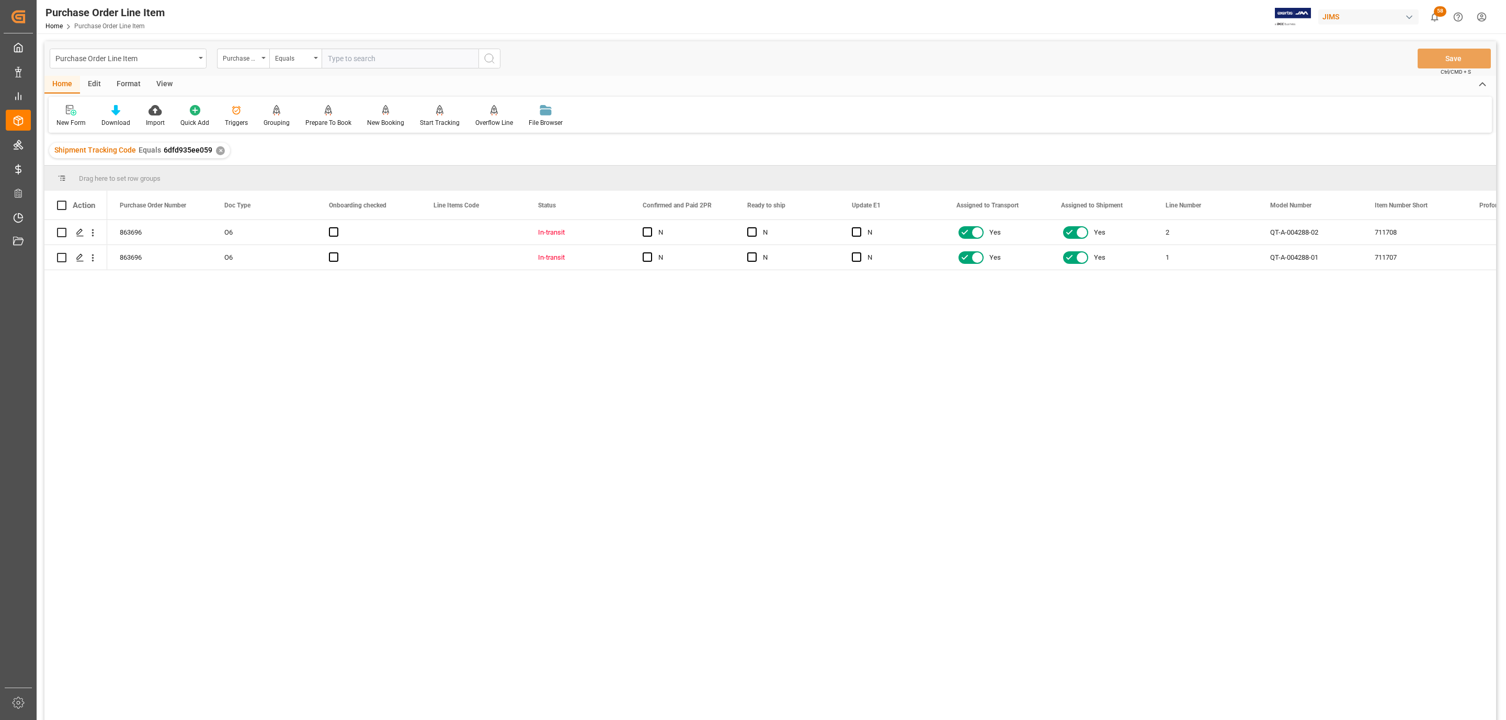
drag, startPoint x: 167, startPoint y: 82, endPoint x: 153, endPoint y: 86, distance: 14.9
click at [166, 82] on div "View" at bounding box center [164, 85] width 32 height 18
click at [117, 107] on icon at bounding box center [118, 110] width 10 height 10
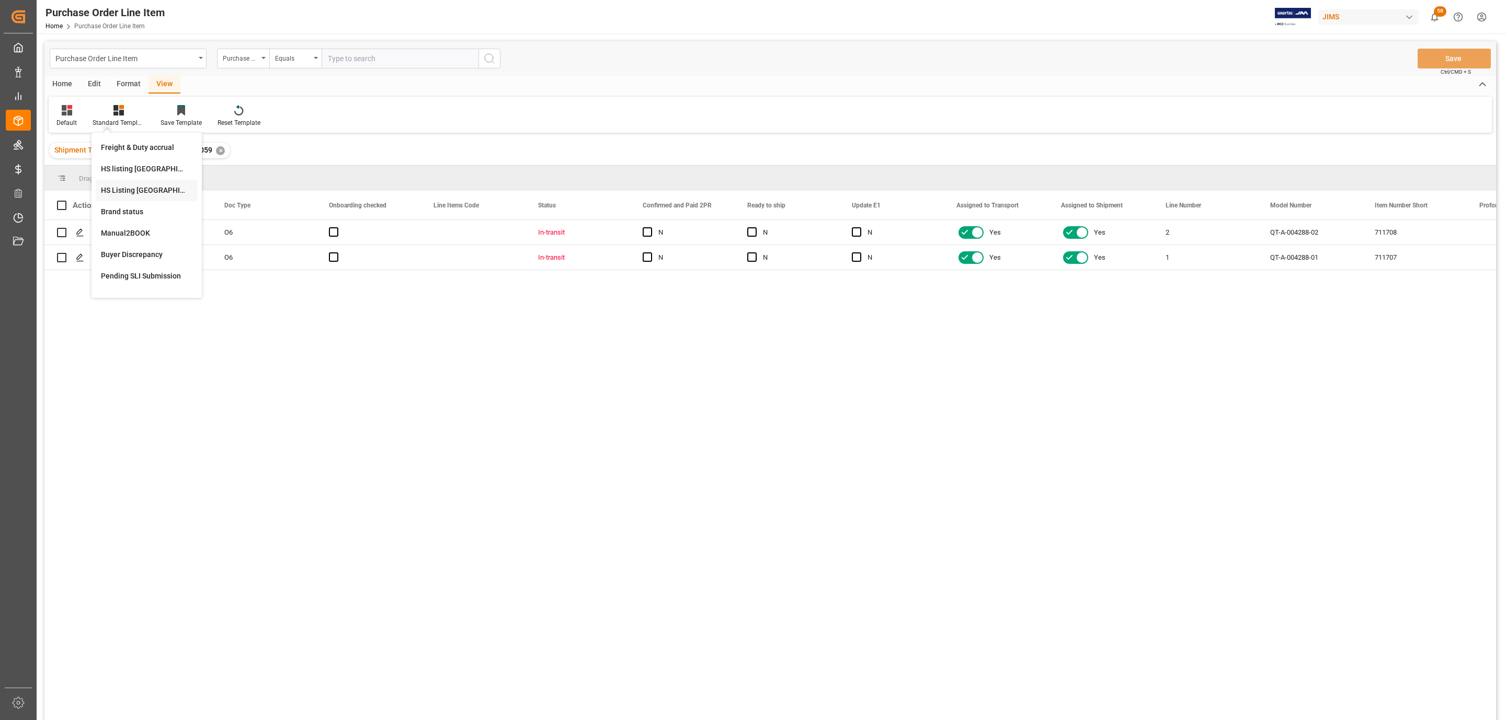
click at [166, 187] on div "HS Listing [GEOGRAPHIC_DATA]" at bounding box center [146, 190] width 91 height 11
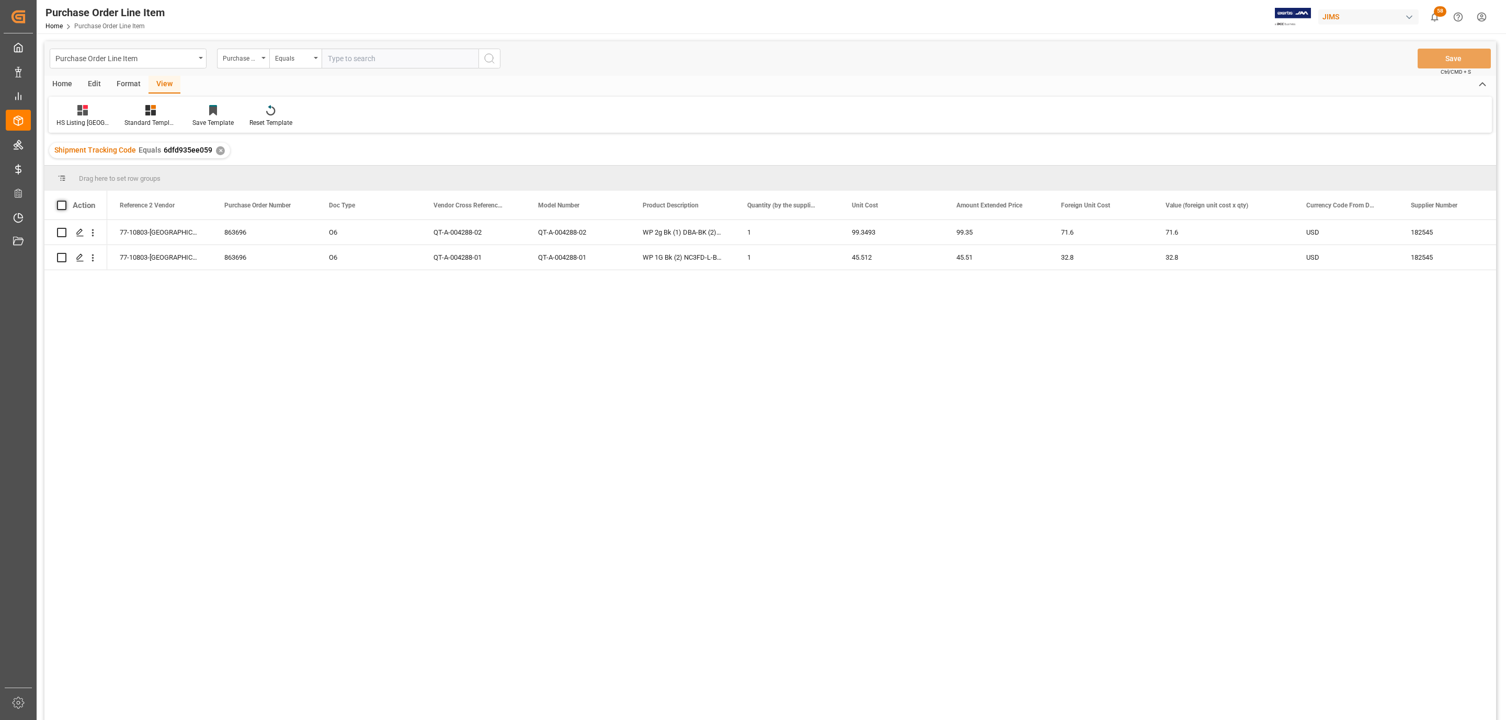
click at [65, 207] on span at bounding box center [61, 205] width 9 height 9
click at [65, 201] on input "checkbox" at bounding box center [65, 201] width 0 height 0
checkbox input "true"
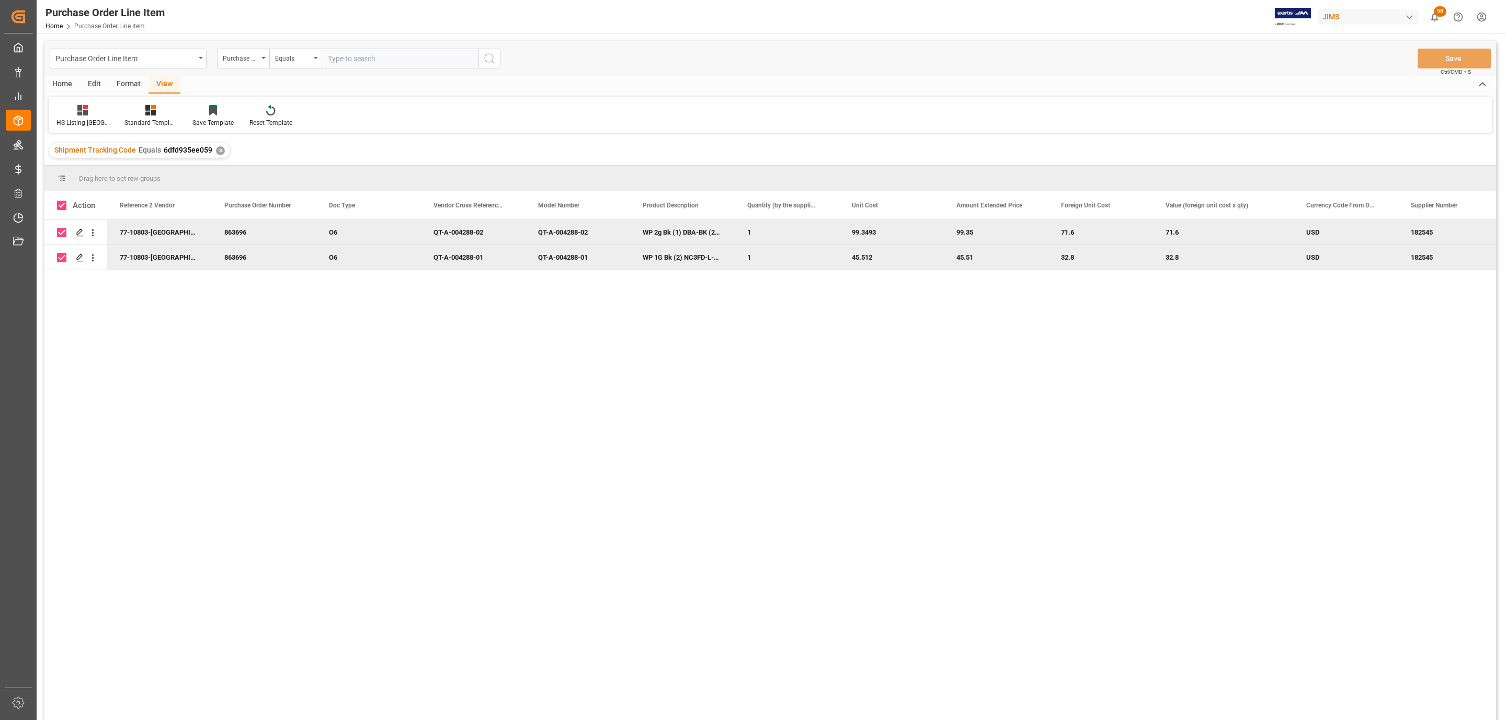
click at [60, 77] on div "Home" at bounding box center [62, 85] width 36 height 18
click at [109, 105] on div at bounding box center [115, 110] width 29 height 11
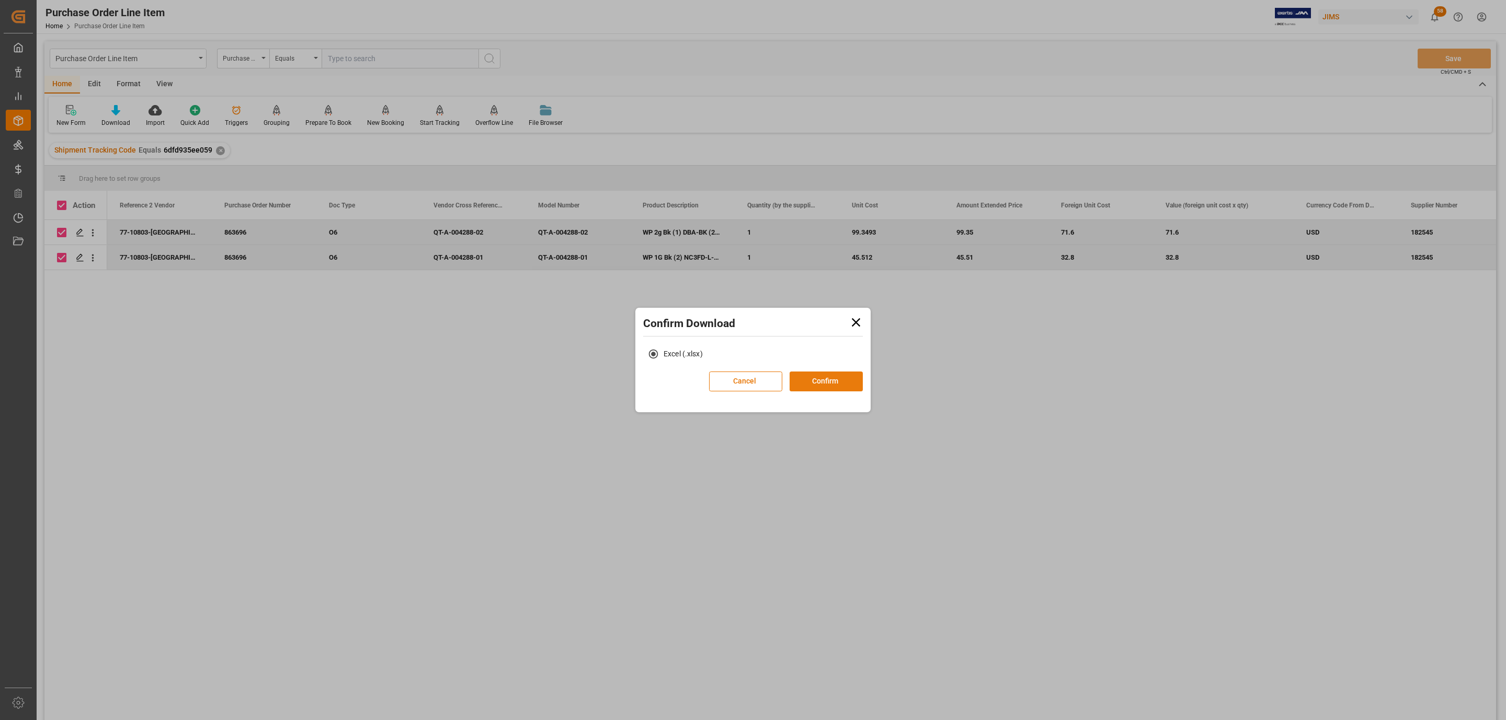
click at [792, 381] on button "Confirm" at bounding box center [825, 382] width 73 height 20
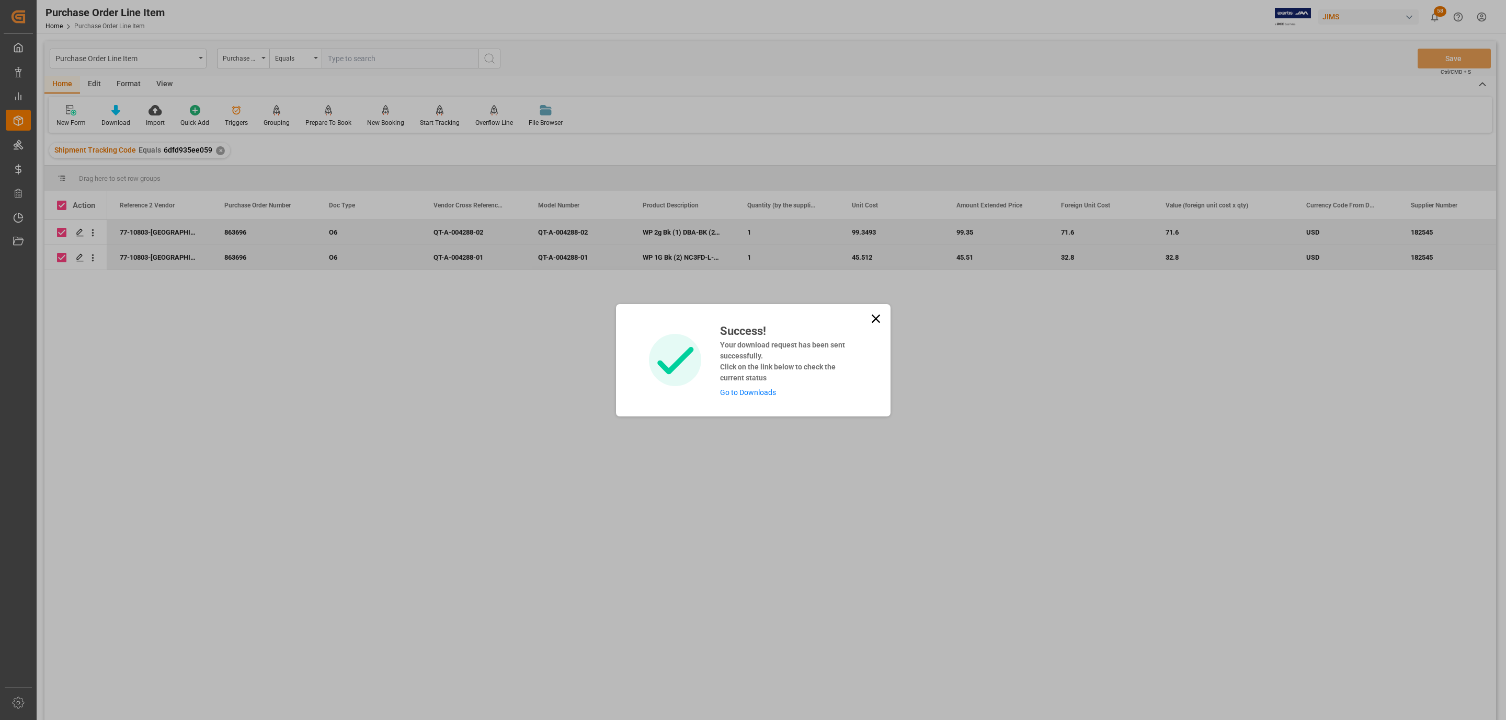
click at [753, 391] on link "Go to Downloads" at bounding box center [748, 392] width 56 height 8
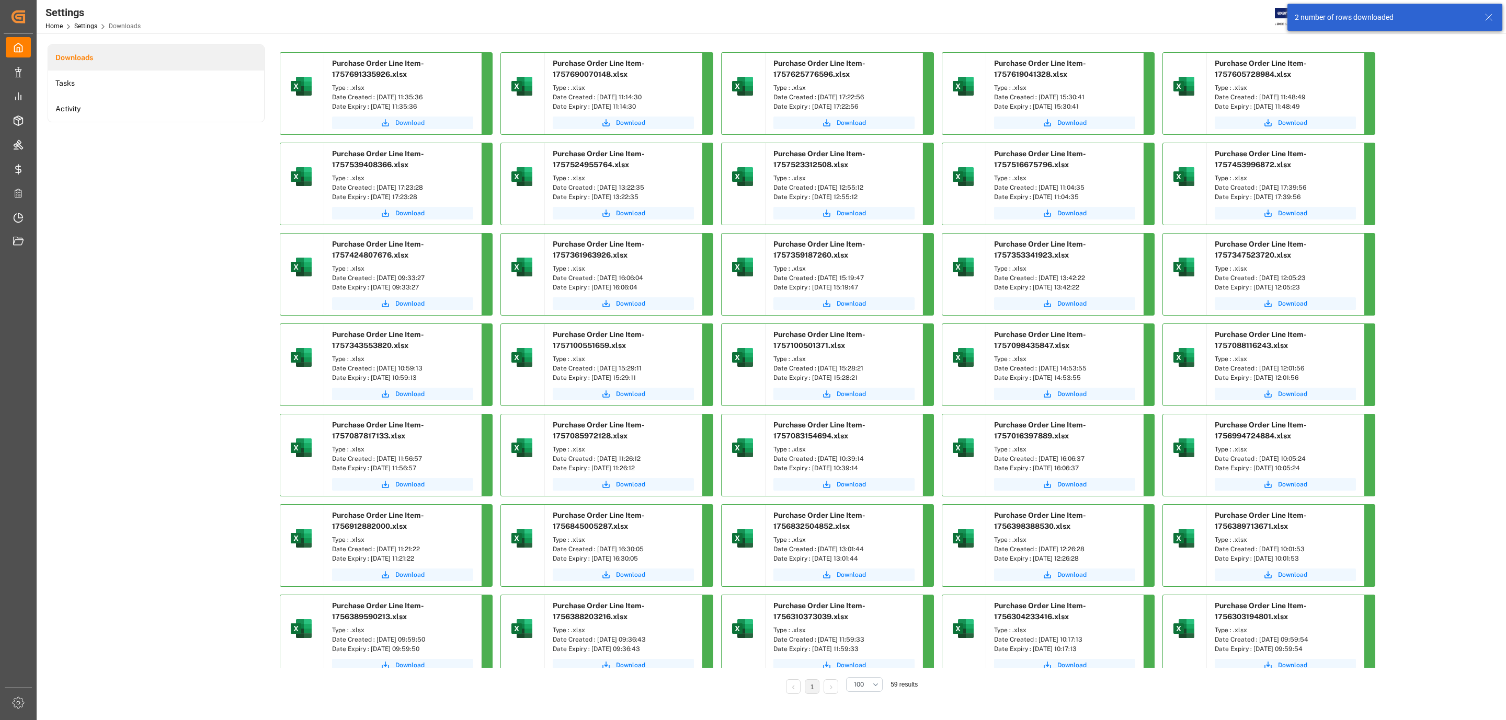
click at [419, 118] on span "Download" at bounding box center [409, 122] width 29 height 9
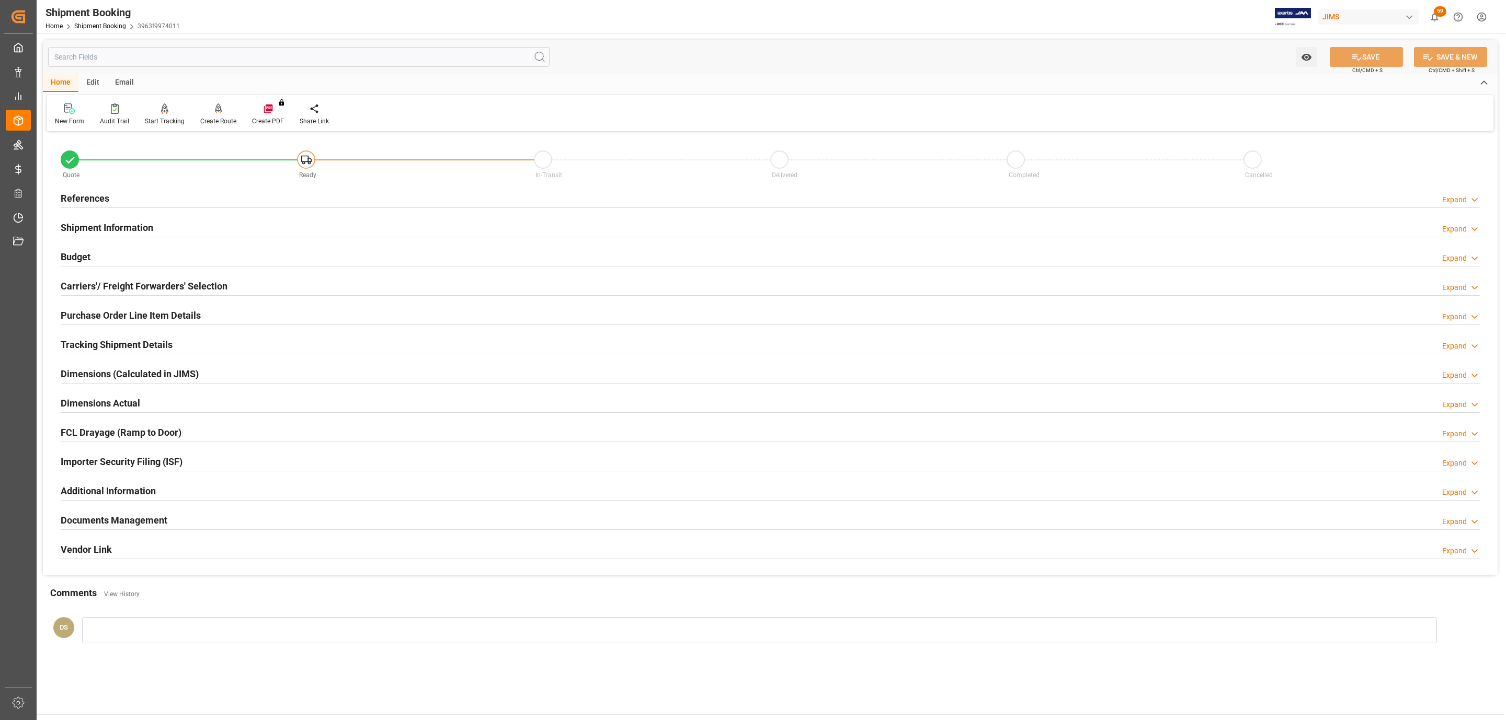
click at [205, 283] on h2 "Carriers'/ Freight Forwarders' Selection" at bounding box center [144, 286] width 167 height 14
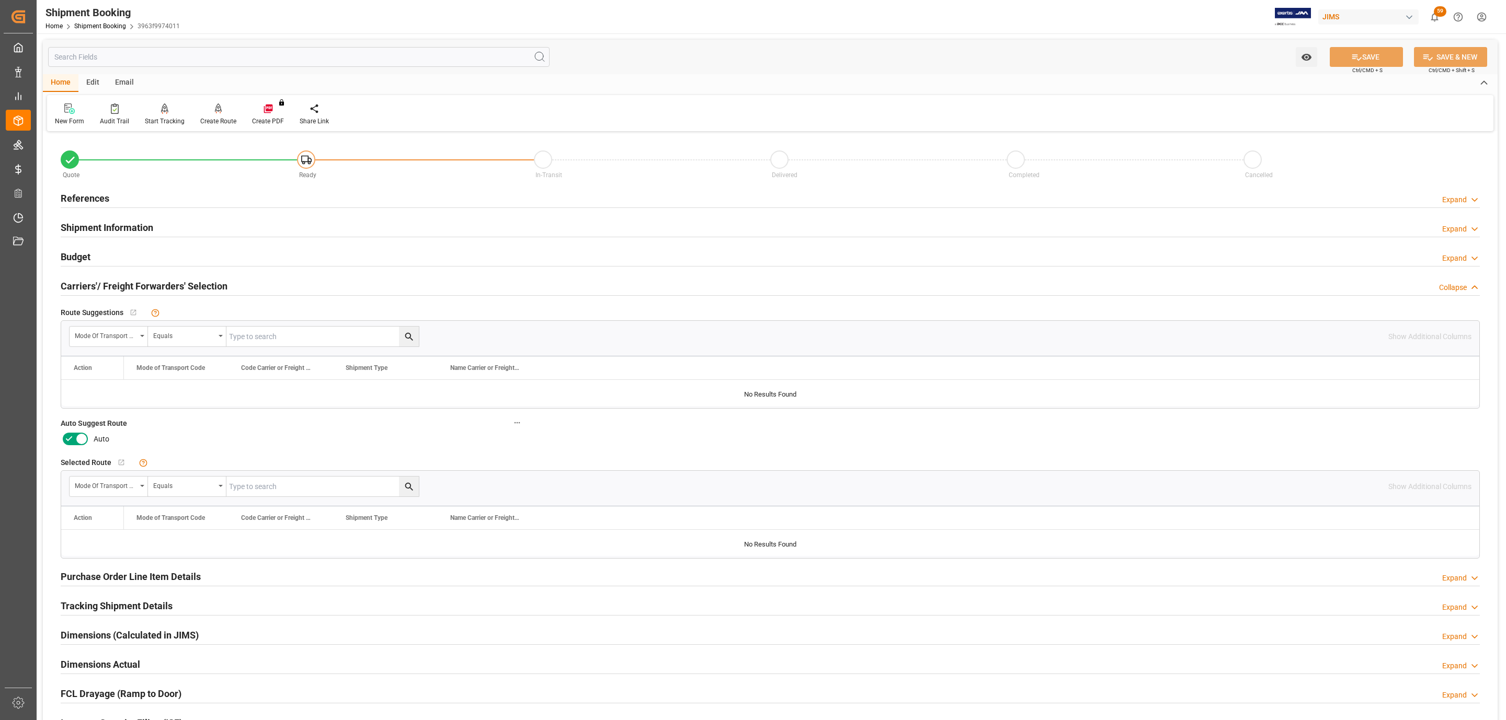
click at [79, 445] on icon at bounding box center [81, 439] width 13 height 13
click at [0, 0] on input "checkbox" at bounding box center [0, 0] width 0 height 0
drag, startPoint x: 1358, startPoint y: 54, endPoint x: 1332, endPoint y: 84, distance: 40.0
click at [1358, 55] on icon at bounding box center [1356, 57] width 11 height 11
click at [136, 197] on div "References Expand" at bounding box center [770, 198] width 1419 height 20
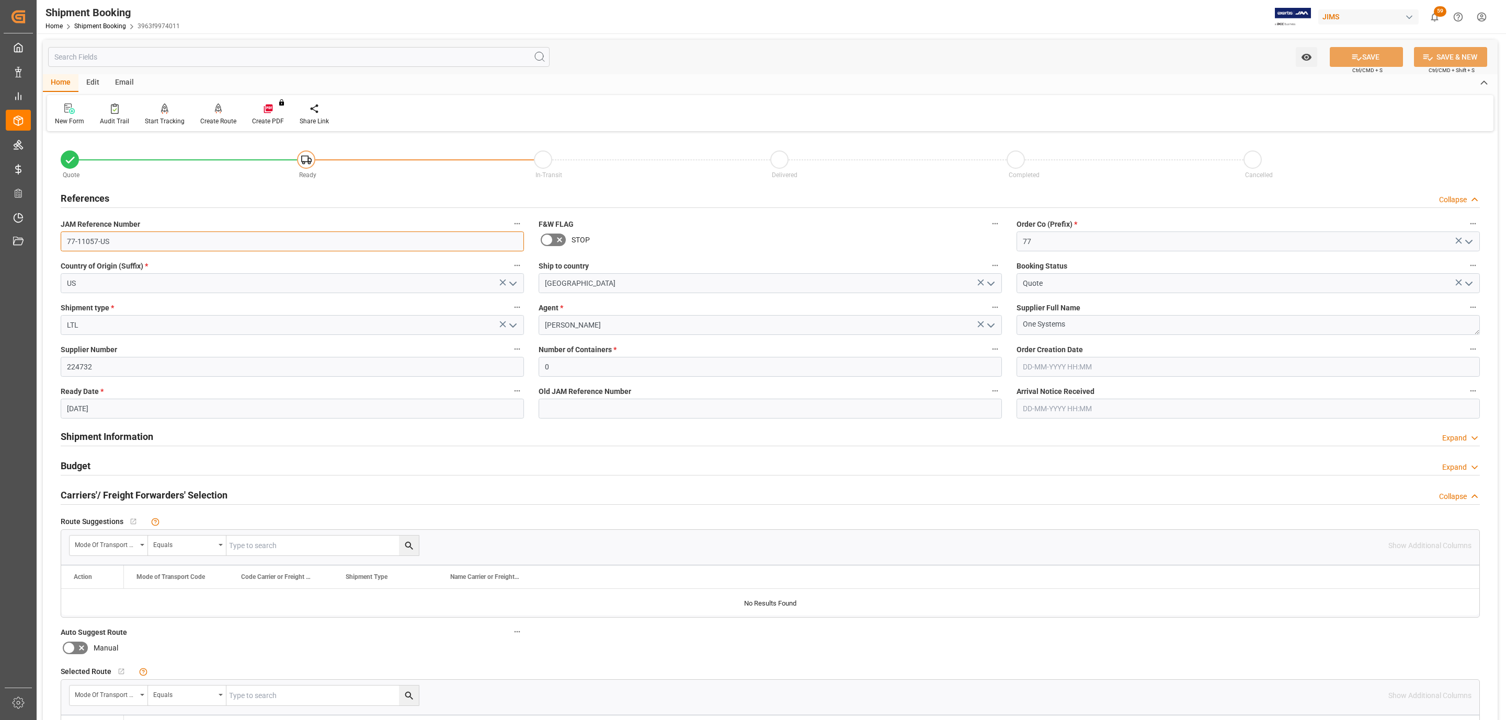
click at [127, 244] on input "77-11057-US" at bounding box center [292, 242] width 463 height 20
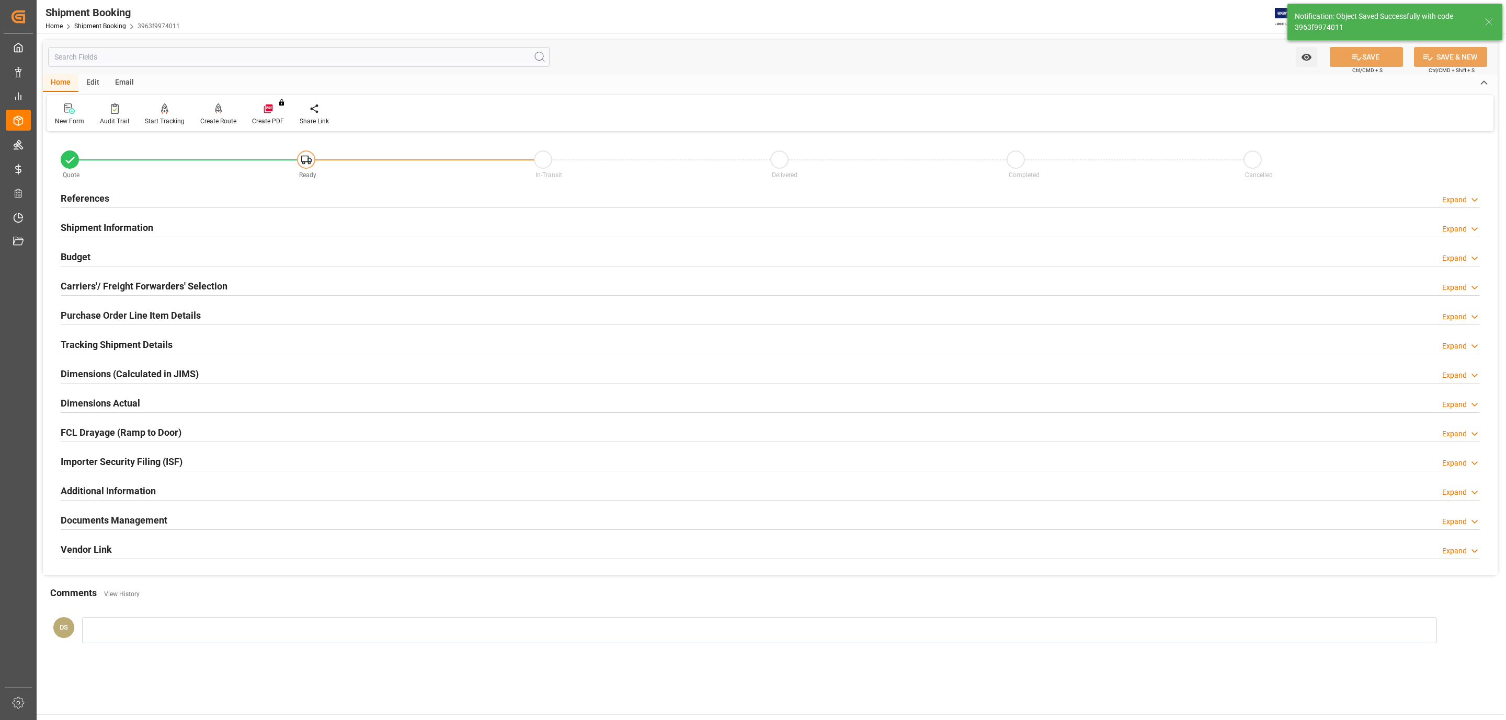
type input "Ready"
click at [122, 197] on div "References Expand" at bounding box center [770, 198] width 1419 height 20
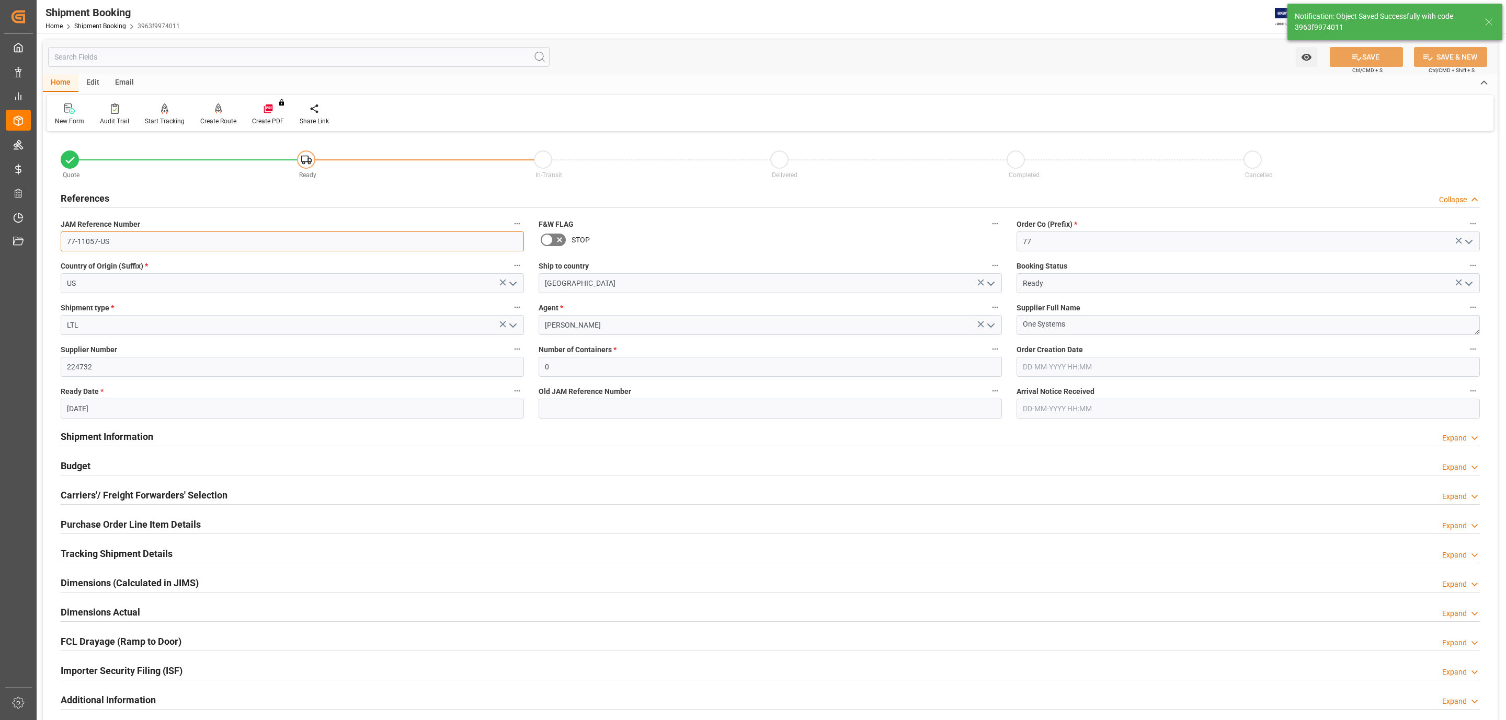
click at [118, 240] on input "77-11057-US" at bounding box center [292, 242] width 463 height 20
click at [104, 485] on div "Carriers'/ Freight Forwarders' Selection Expand" at bounding box center [770, 495] width 1434 height 29
click at [104, 496] on h2 "Carriers'/ Freight Forwarders' Selection" at bounding box center [144, 495] width 167 height 14
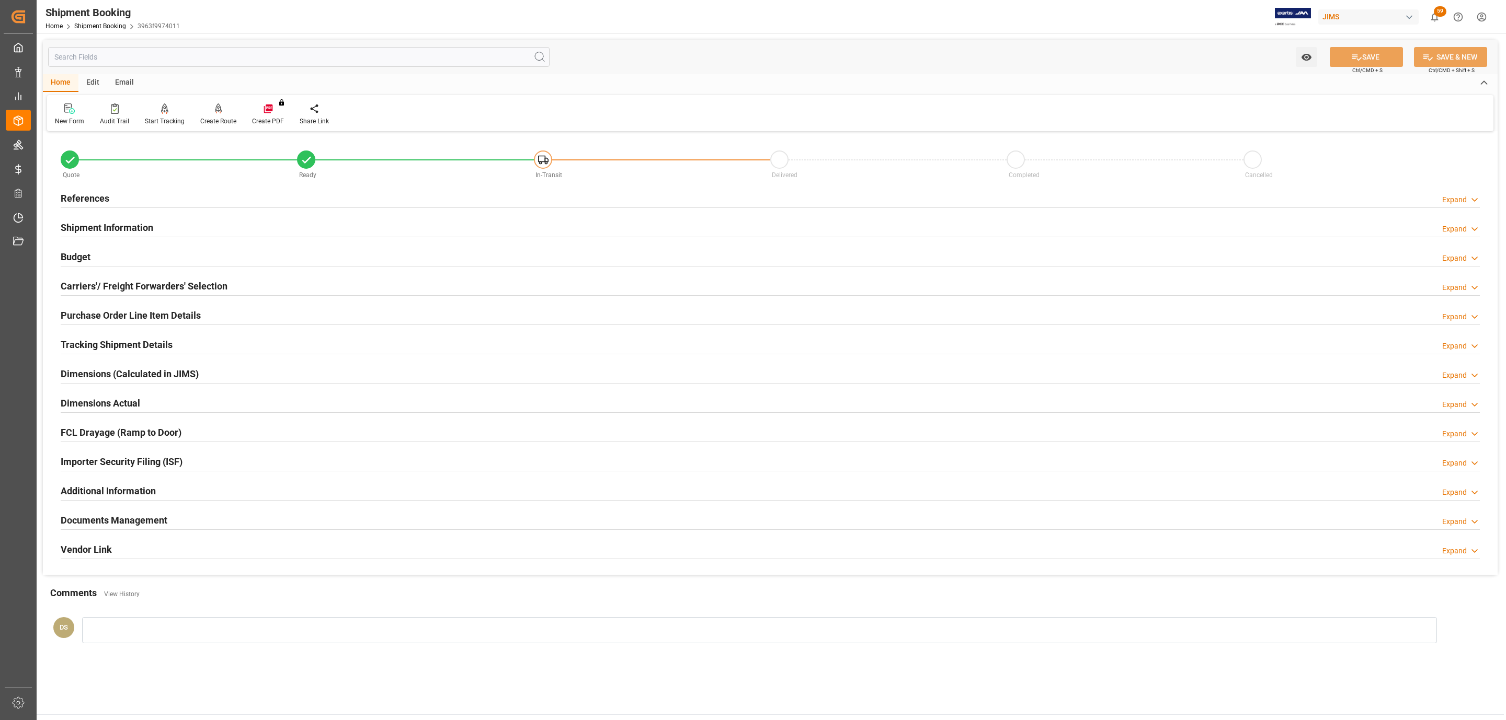
drag, startPoint x: 82, startPoint y: 349, endPoint x: 93, endPoint y: 356, distance: 12.8
click at [85, 350] on h2 "Tracking Shipment Details" at bounding box center [117, 345] width 112 height 14
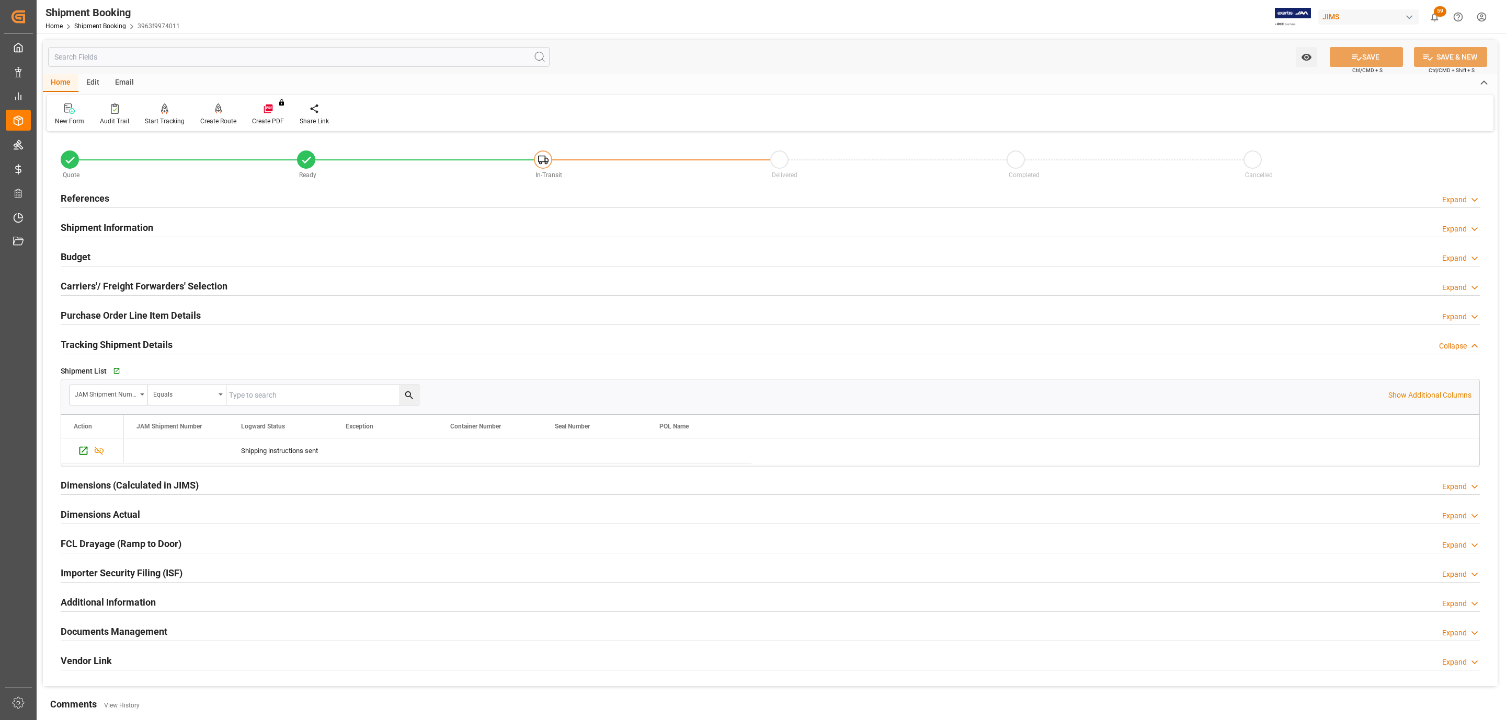
click at [149, 290] on h2 "Carriers'/ Freight Forwarders' Selection" at bounding box center [144, 286] width 167 height 14
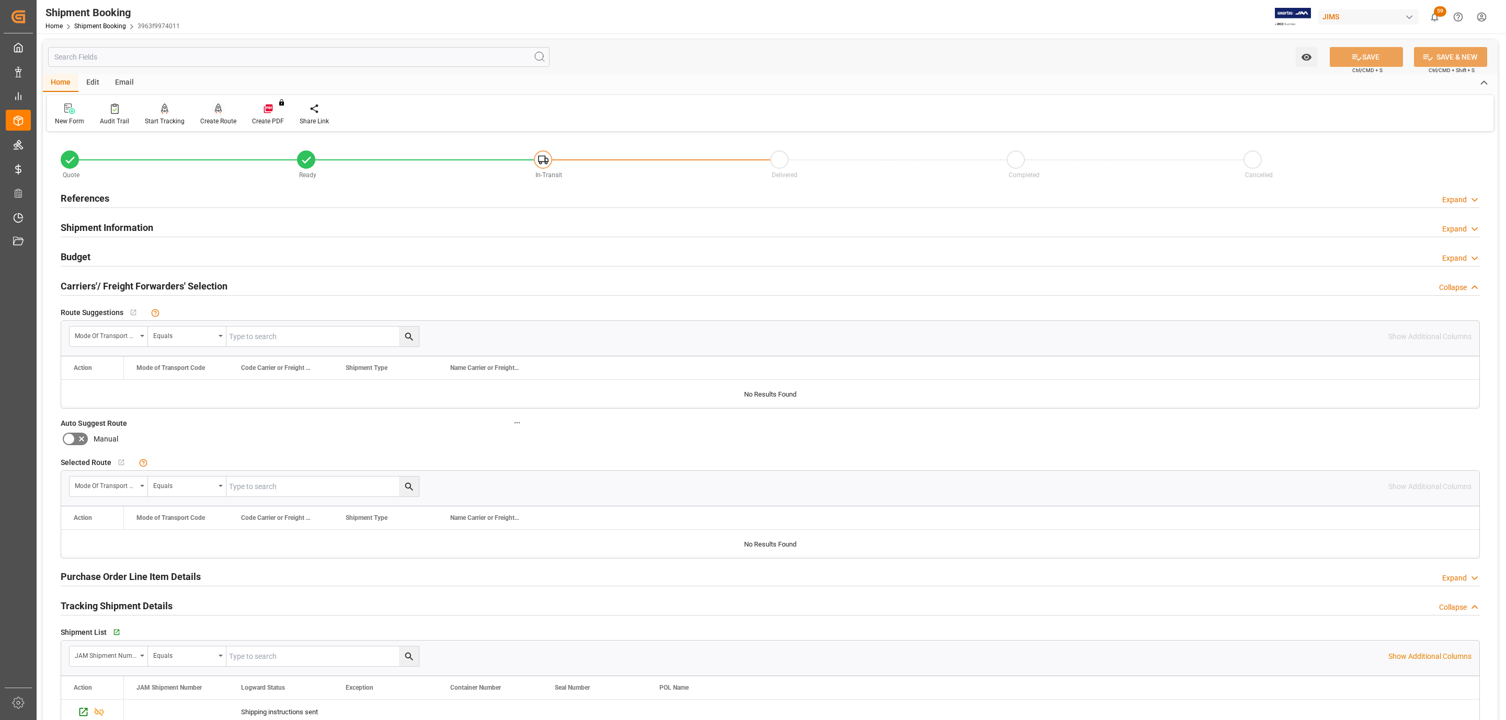
click at [205, 122] on div "Create Route" at bounding box center [218, 121] width 36 height 9
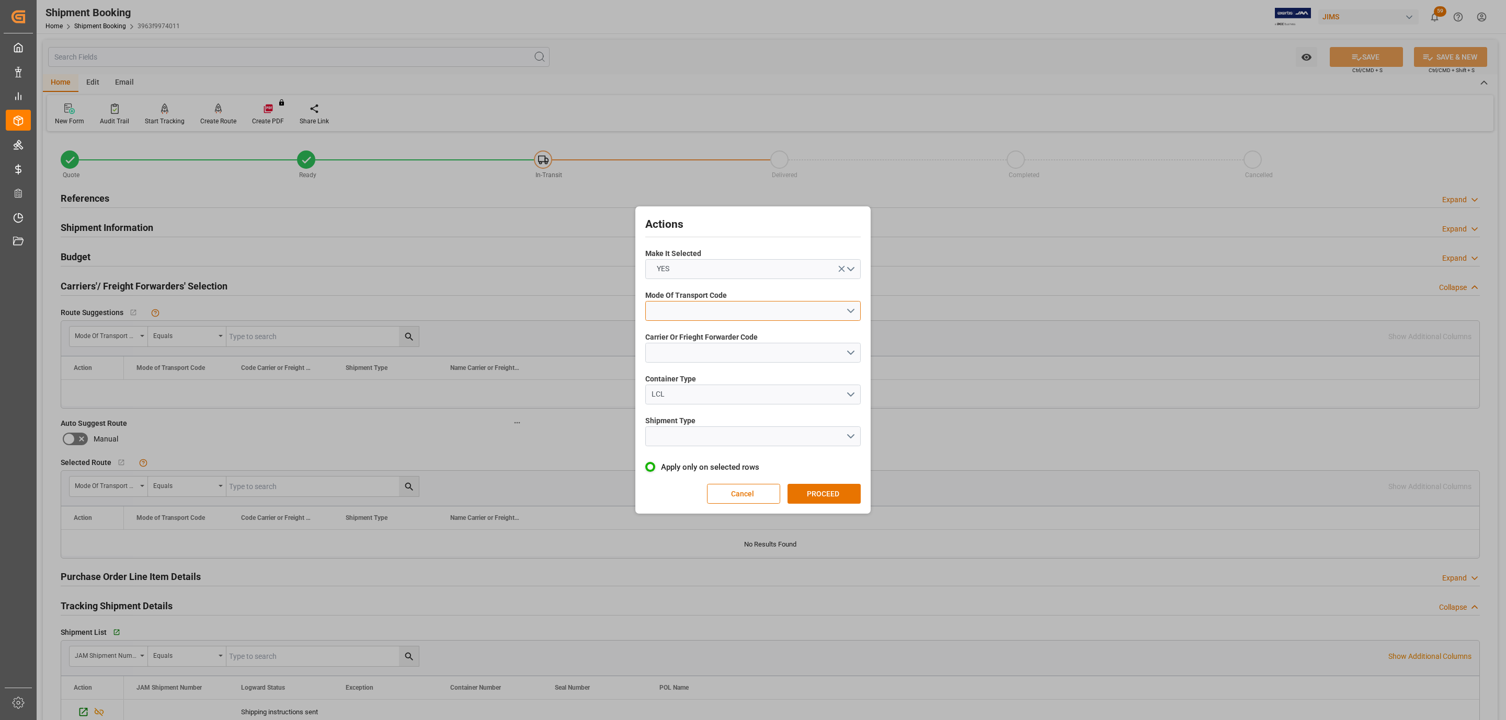
click at [733, 316] on button "open menu" at bounding box center [752, 311] width 215 height 20
click at [711, 351] on div "3- TRUCKR" at bounding box center [753, 358] width 214 height 22
click at [711, 351] on button "open menu" at bounding box center [752, 353] width 215 height 20
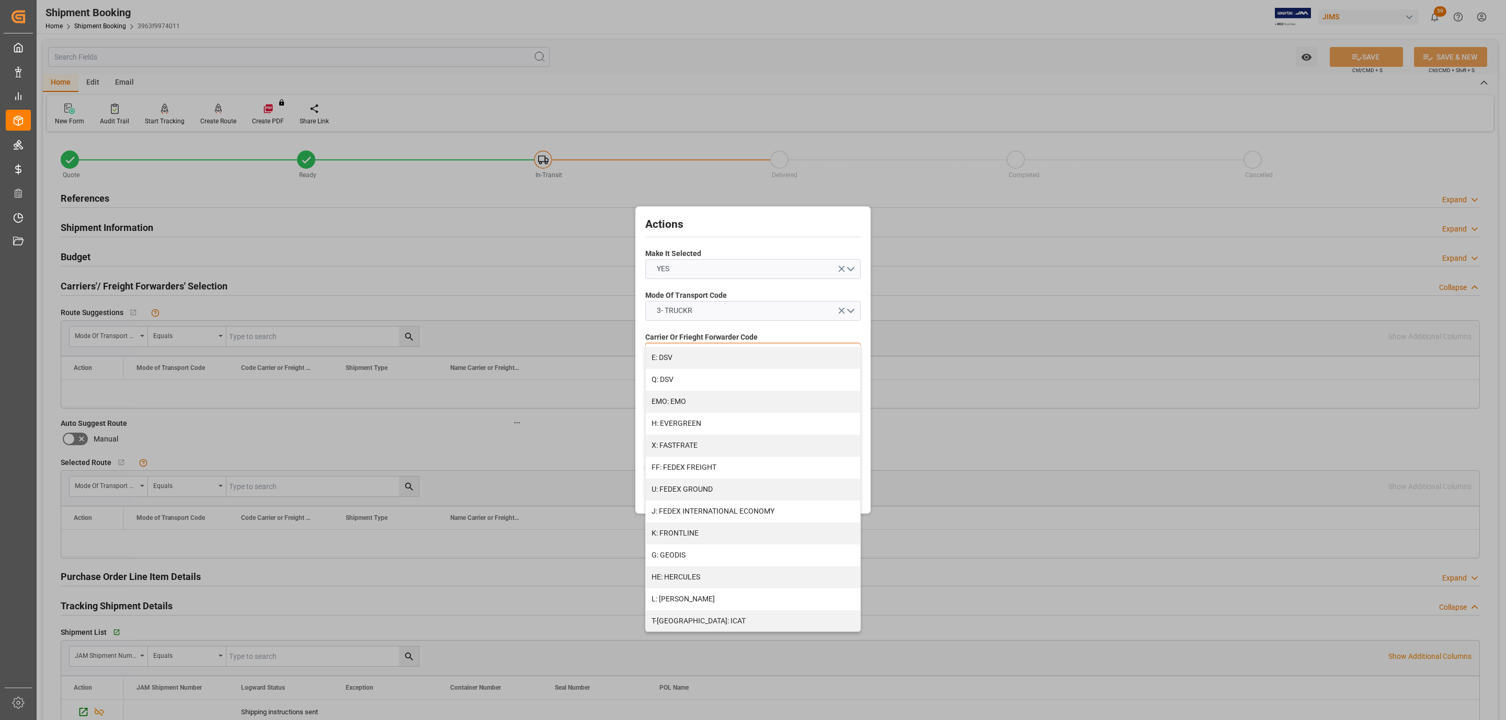
scroll to position [235, 0]
click at [718, 424] on div "FF: FEDEX FREIGHT" at bounding box center [753, 428] width 214 height 22
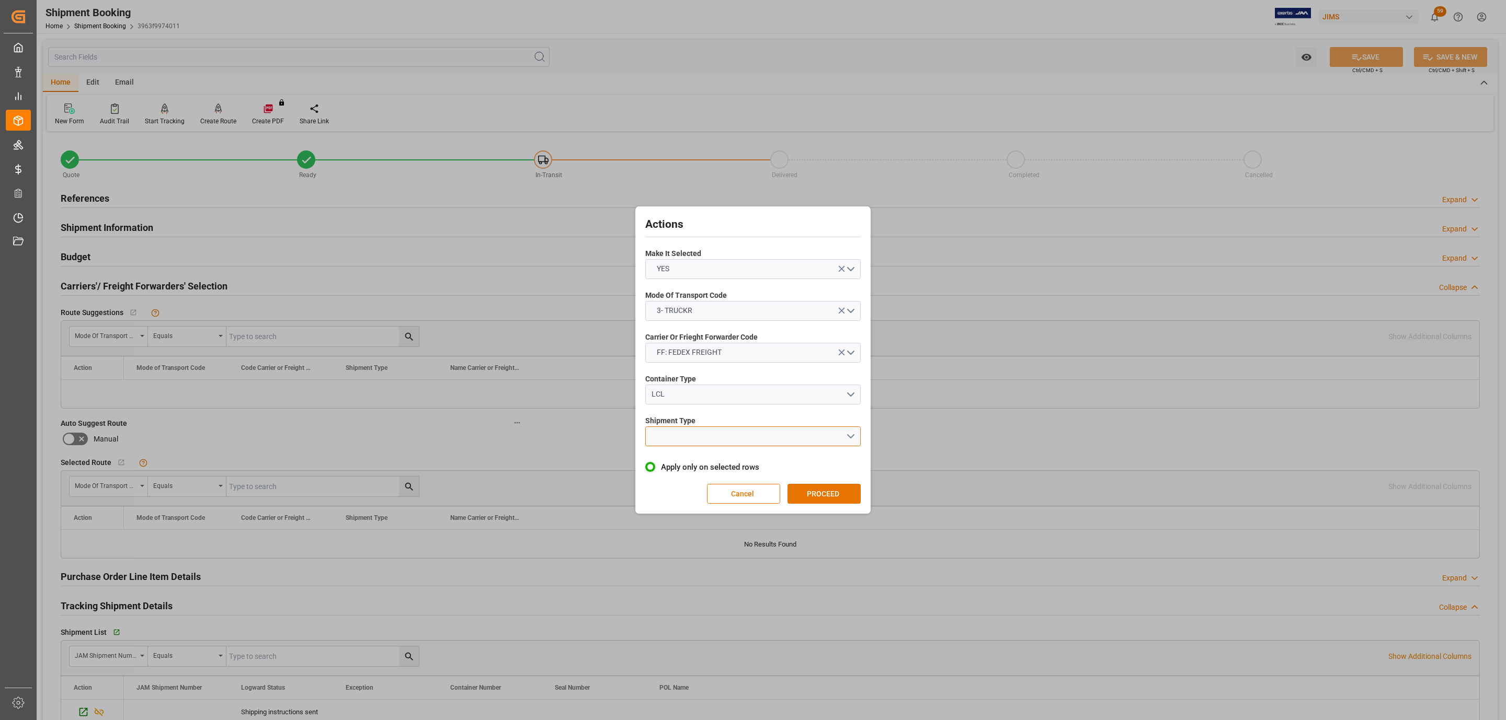
click at [717, 435] on button "open menu" at bounding box center [752, 437] width 215 height 20
click at [717, 435] on div "LTL" at bounding box center [753, 439] width 214 height 22
click at [829, 482] on div "Actions Make It Selected YES Mode Of Transport Code 3- TRUCKR Carrier Or Friegh…" at bounding box center [753, 360] width 230 height 302
click at [832, 491] on button "PROCEED" at bounding box center [823, 494] width 73 height 20
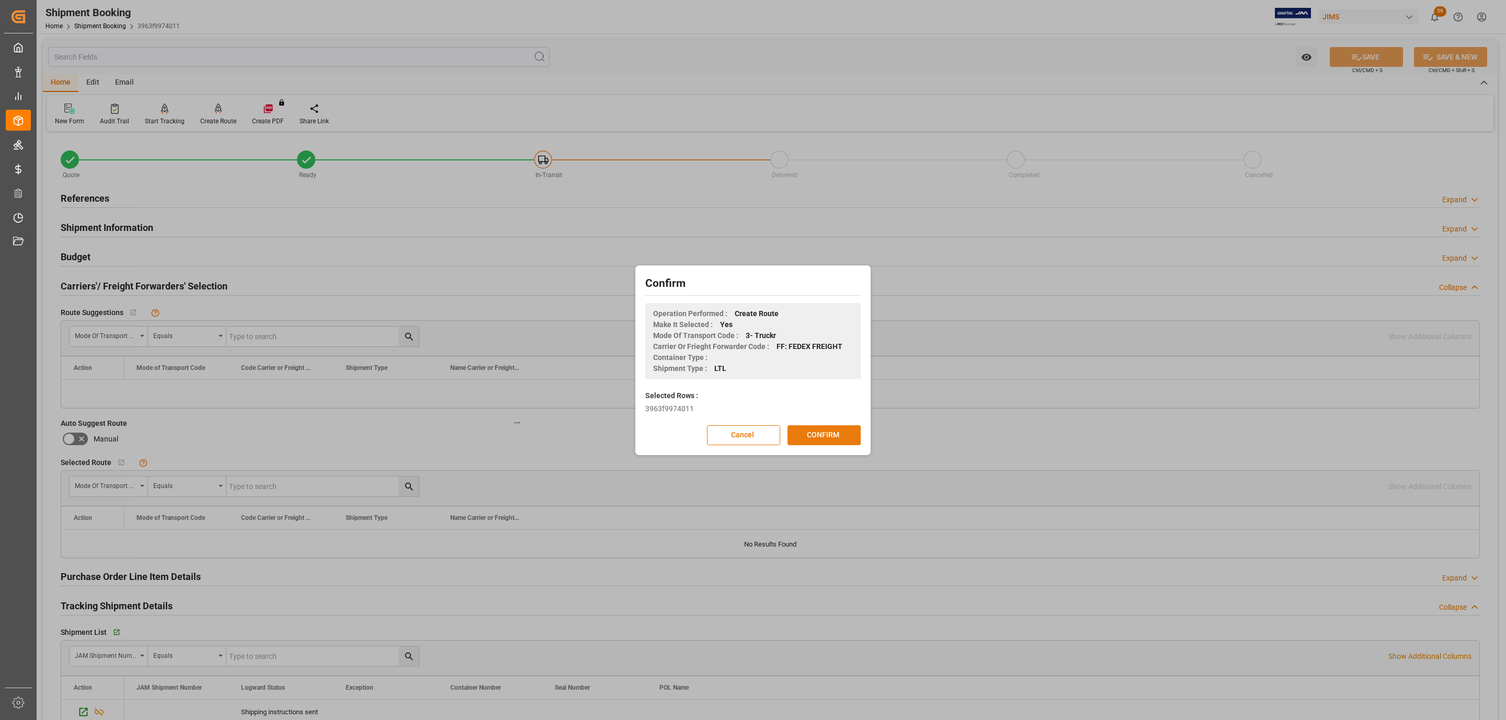
click at [831, 433] on button "CONFIRM" at bounding box center [823, 436] width 73 height 20
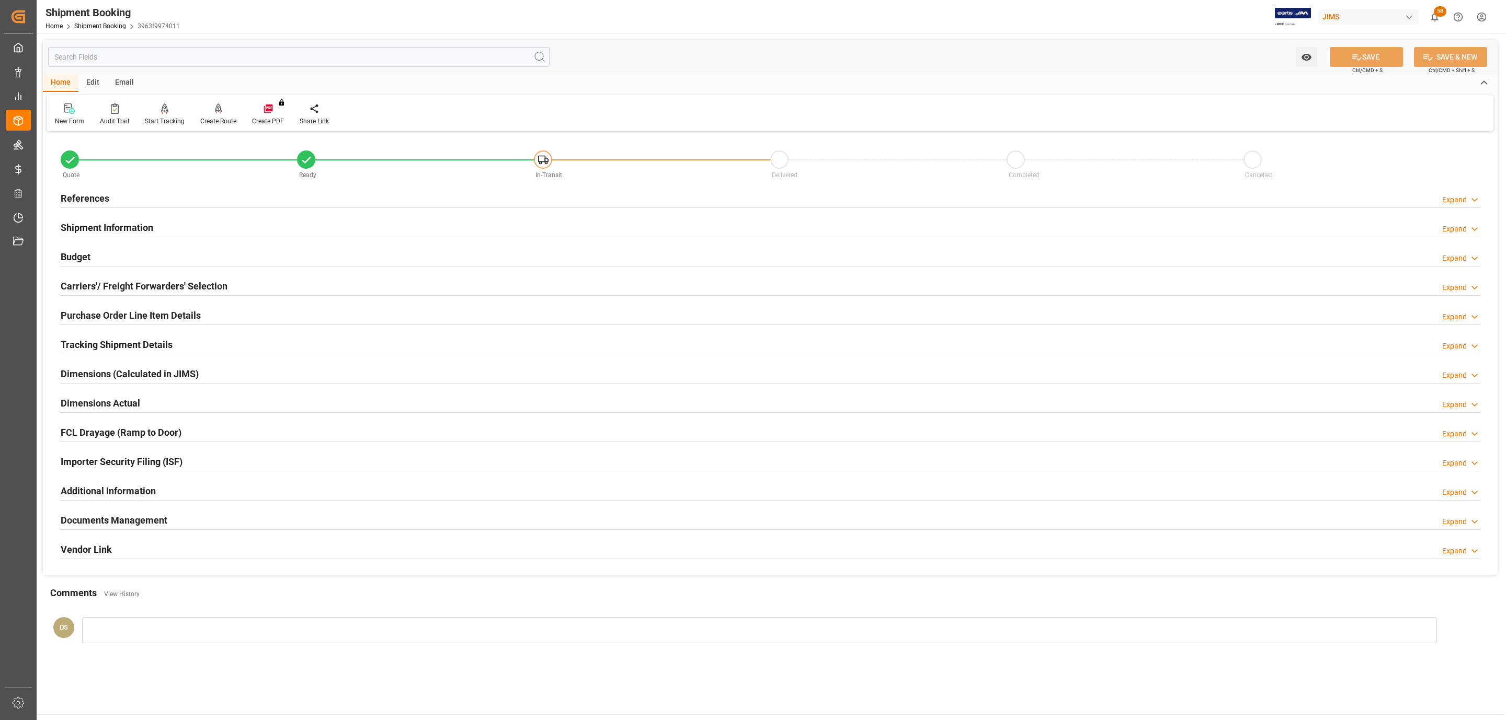
click at [151, 337] on div "Tracking Shipment Details" at bounding box center [117, 344] width 112 height 20
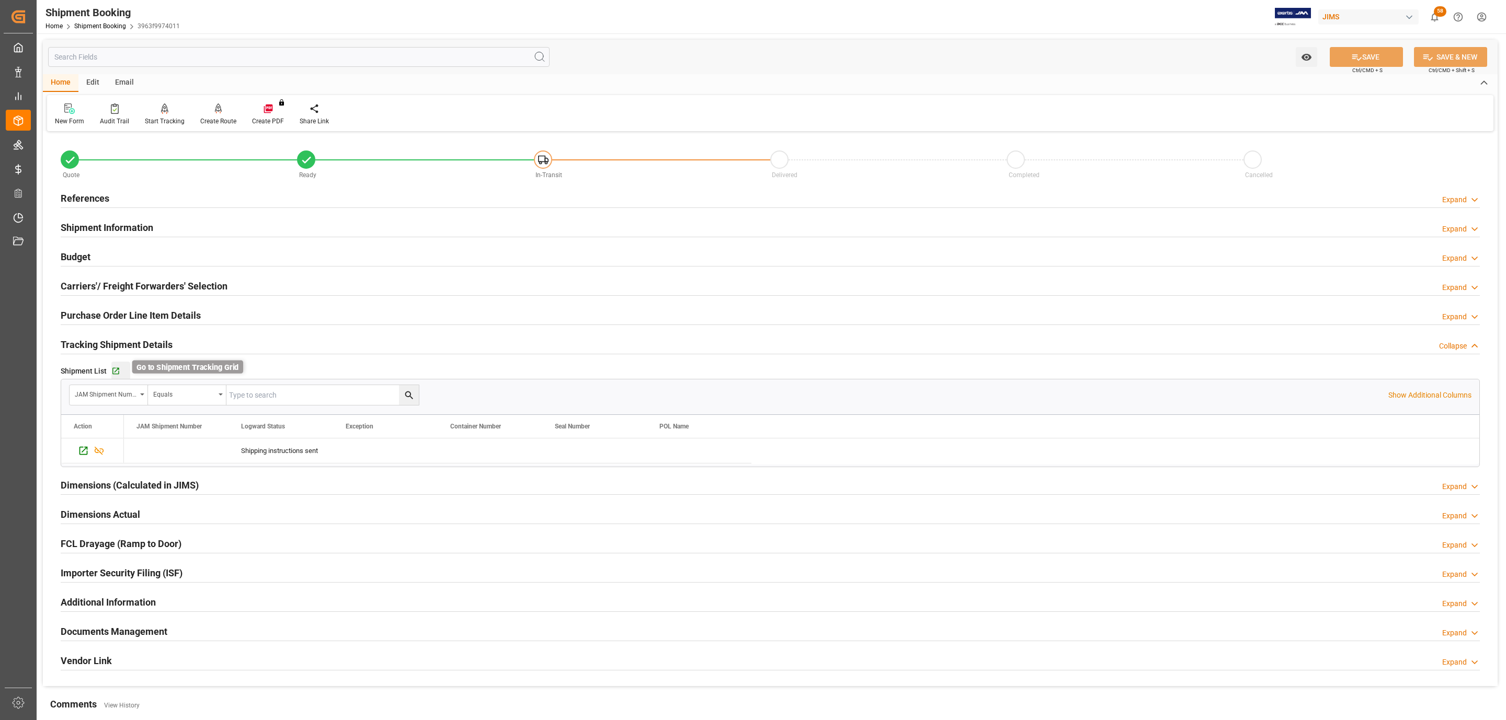
click at [113, 371] on icon "button" at bounding box center [115, 371] width 9 height 9
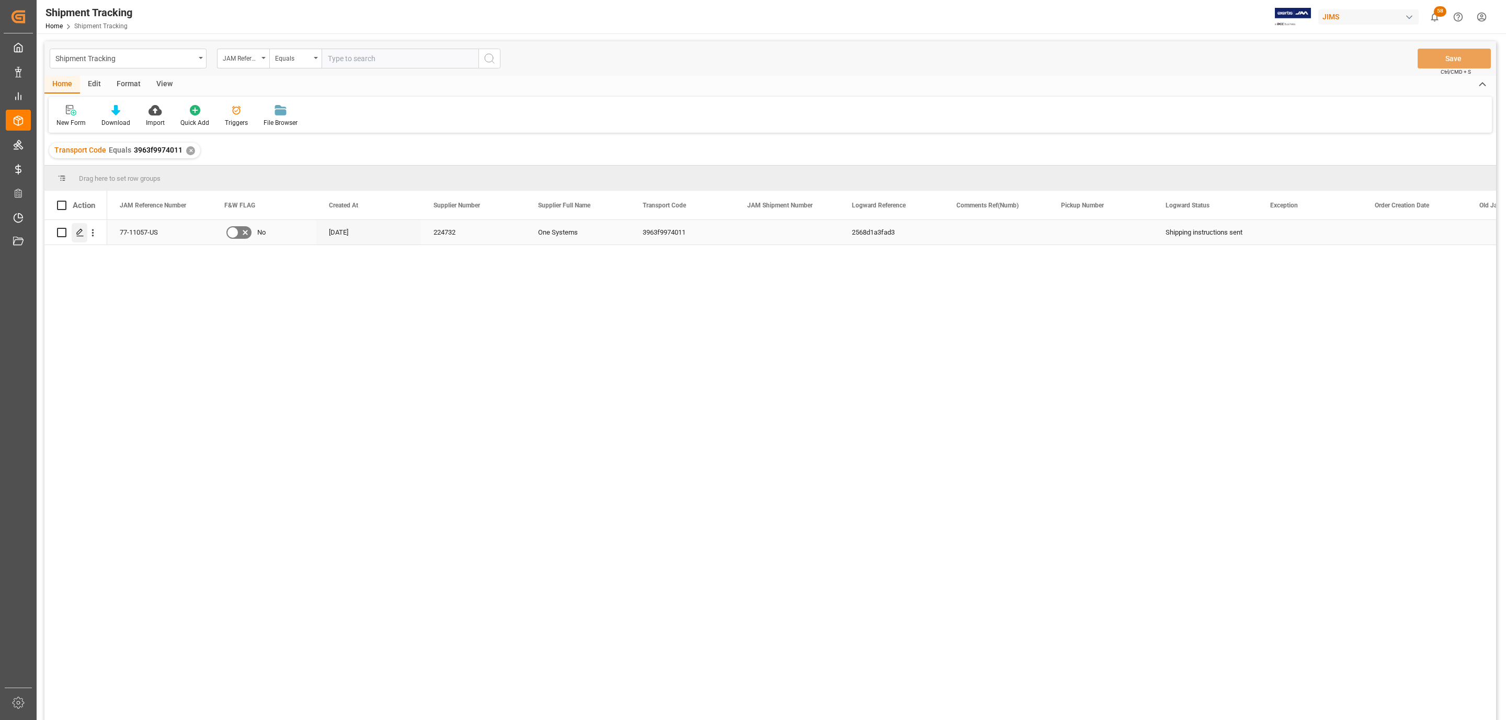
click at [77, 234] on polygon "Press SPACE to select this row." at bounding box center [79, 232] width 5 height 5
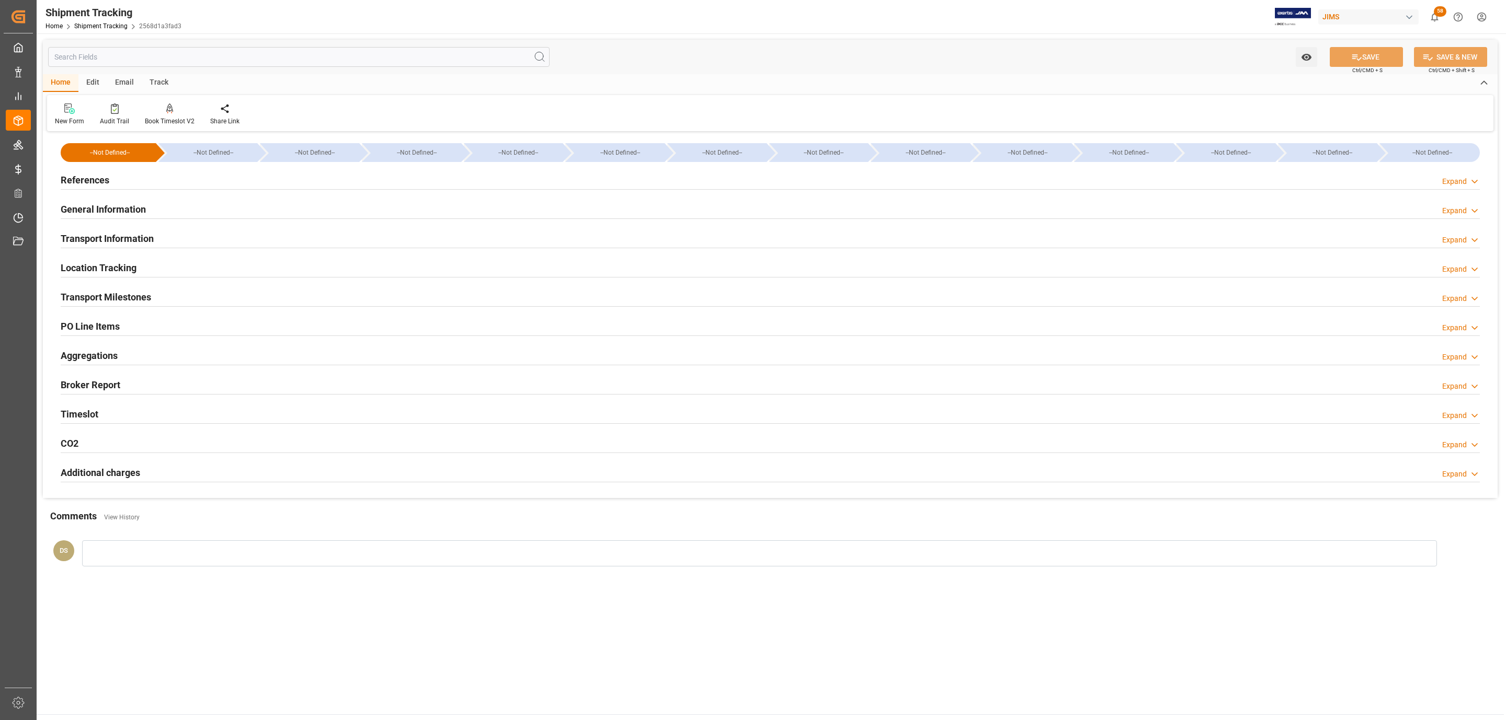
click at [118, 289] on div "Transport Milestones" at bounding box center [106, 297] width 90 height 20
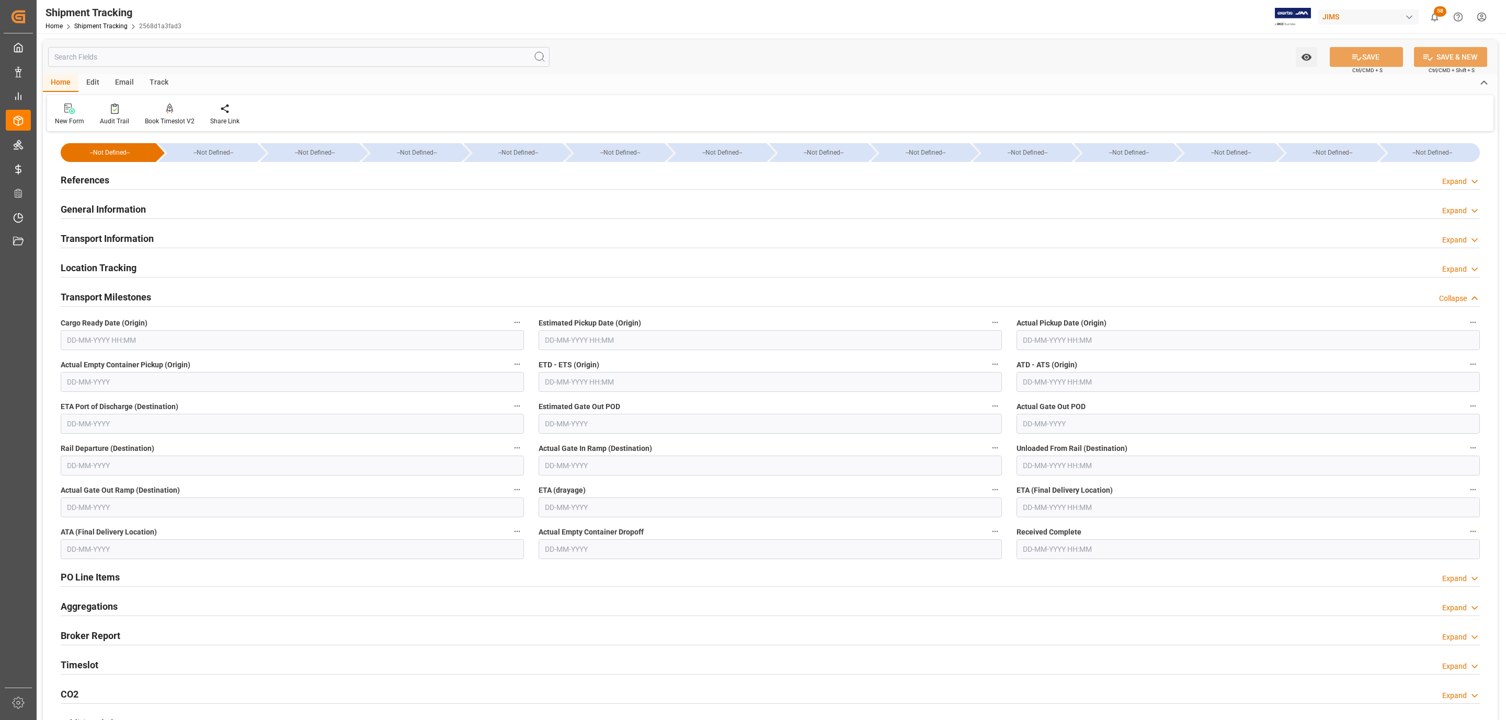
click at [118, 337] on input "text" at bounding box center [292, 340] width 463 height 20
click at [118, 364] on div "[DATE]" at bounding box center [135, 366] width 148 height 10
click at [157, 422] on span "12" at bounding box center [155, 424] width 7 height 7
type input "[DATE] 00:00"
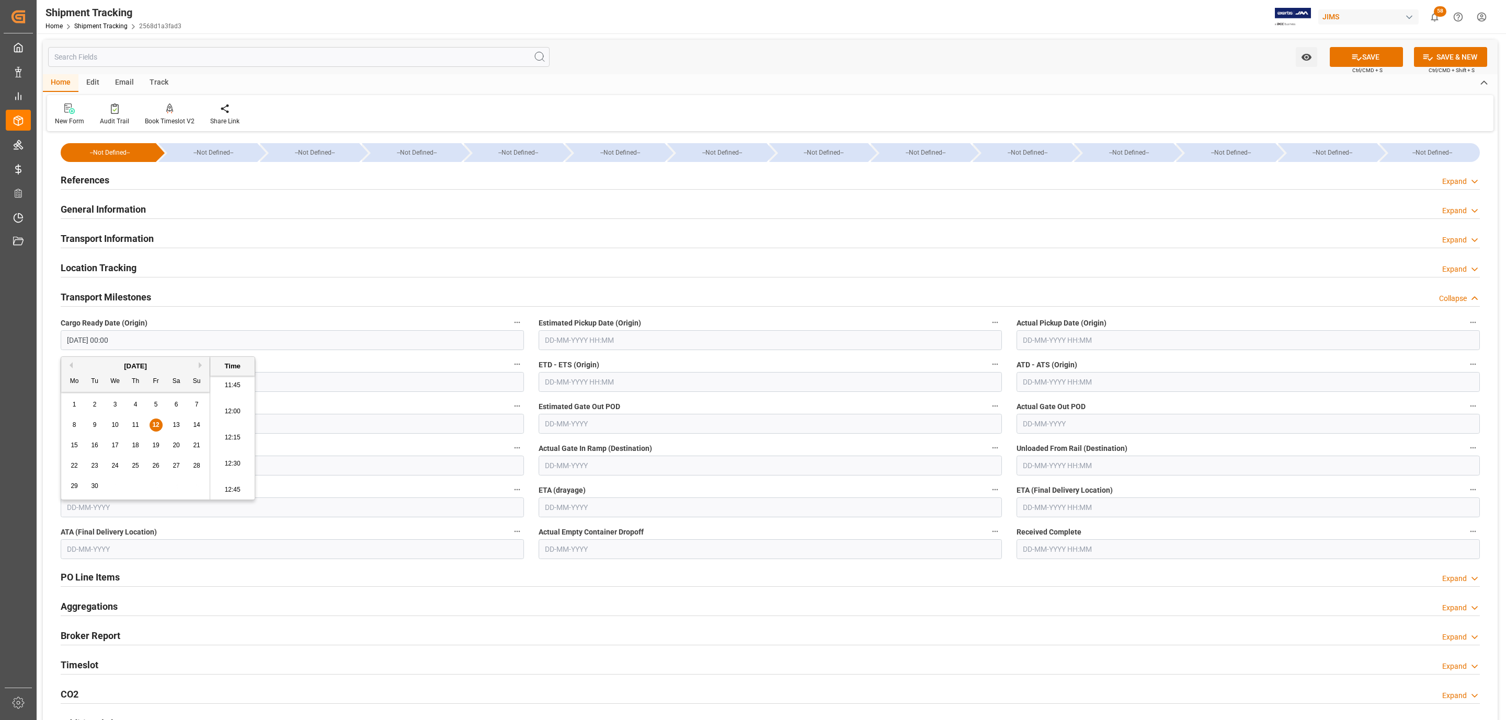
click at [549, 342] on input "text" at bounding box center [770, 340] width 463 height 20
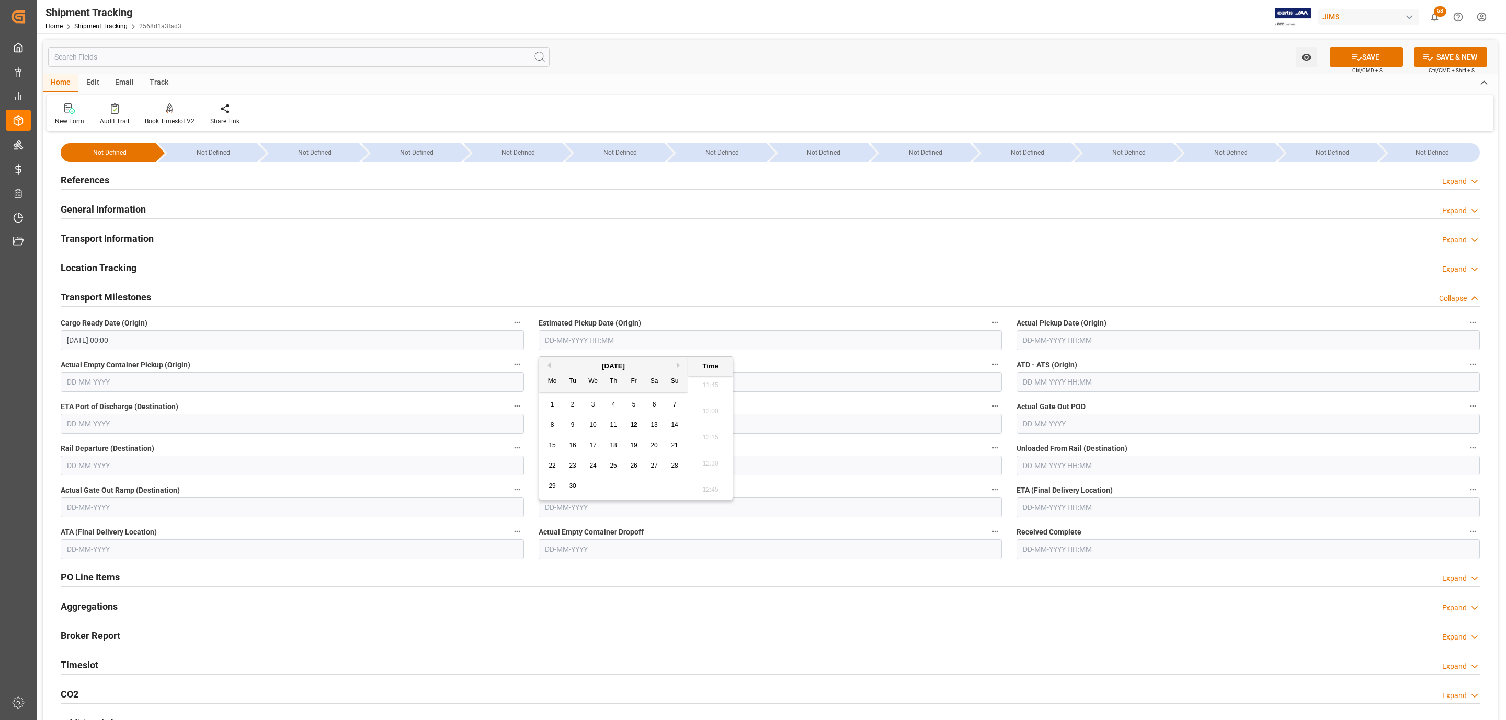
click at [570, 368] on div "[DATE]" at bounding box center [613, 366] width 148 height 10
click at [632, 421] on div "12" at bounding box center [633, 425] width 13 height 13
type input "[DATE] 00:00"
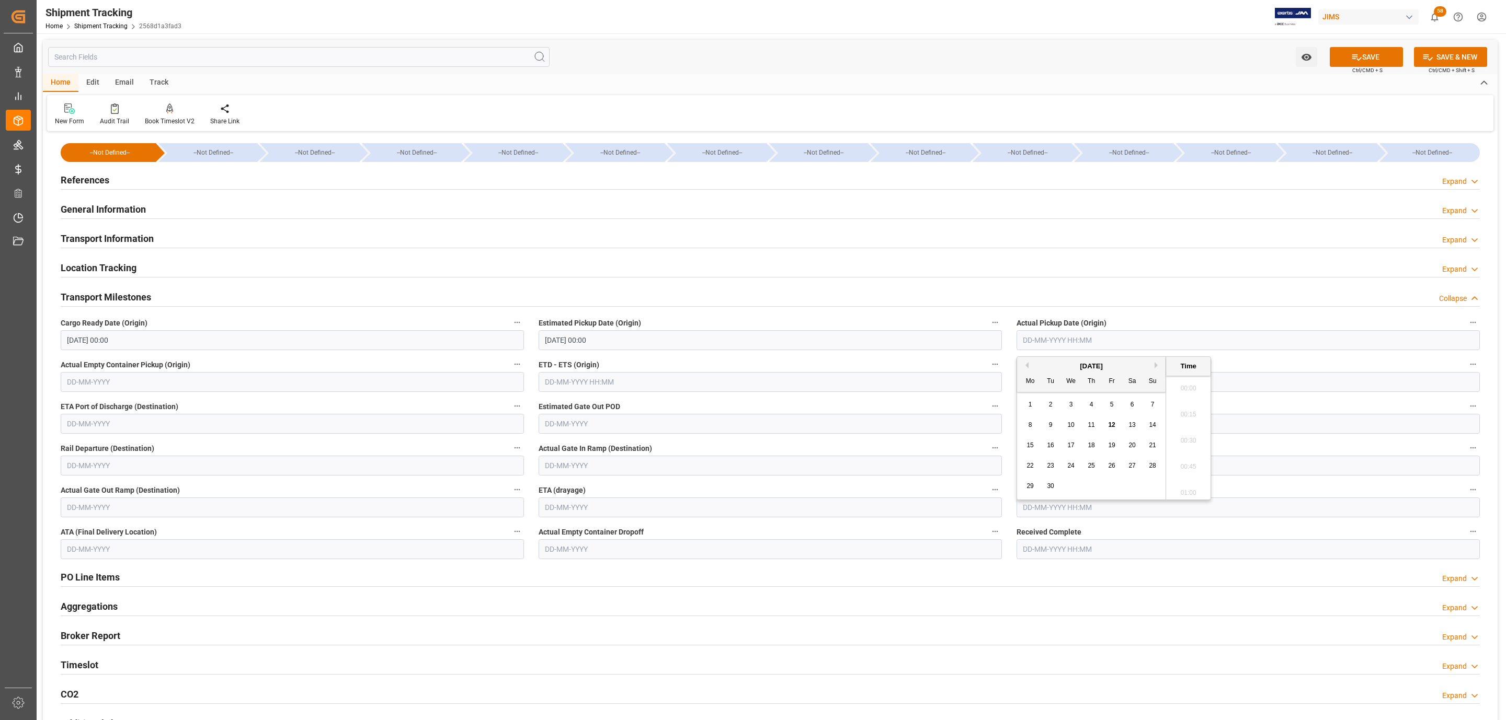
click at [1073, 343] on input "text" at bounding box center [1247, 340] width 463 height 20
click at [1070, 361] on div "[DATE] Mo Tu We Th Fr Sa Su" at bounding box center [1091, 374] width 148 height 35
click at [1108, 423] on span "12" at bounding box center [1111, 424] width 7 height 7
type input "[DATE] 00:00"
click at [1004, 468] on div "Actual Gate In Ramp (Destination)" at bounding box center [770, 459] width 478 height 42
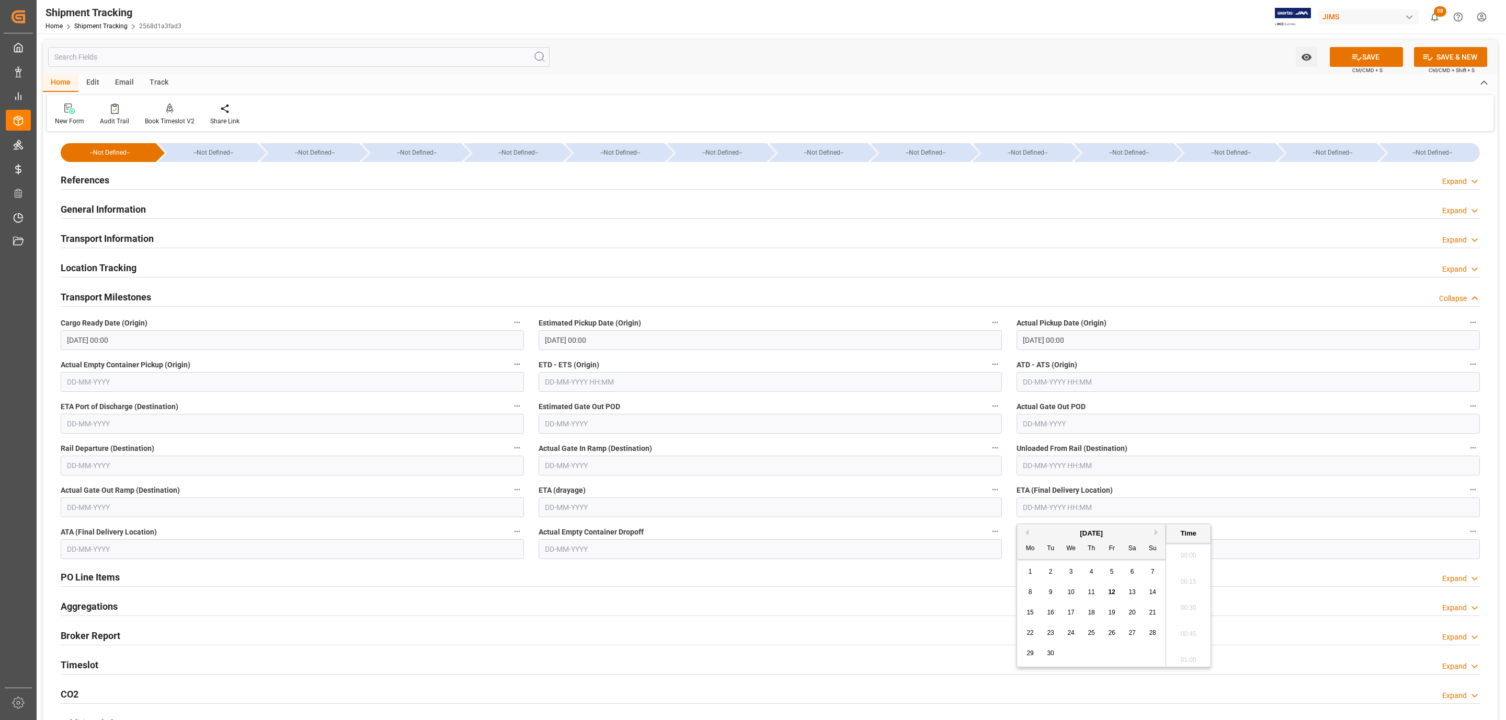
click at [1052, 502] on input "text" at bounding box center [1247, 508] width 463 height 20
click at [1049, 633] on span "23" at bounding box center [1050, 632] width 7 height 7
type input "[DATE] 00:00"
click at [1346, 62] on button "SAVE" at bounding box center [1366, 57] width 73 height 20
click at [1079, 343] on input "[DATE] 00:00" at bounding box center [1247, 340] width 463 height 20
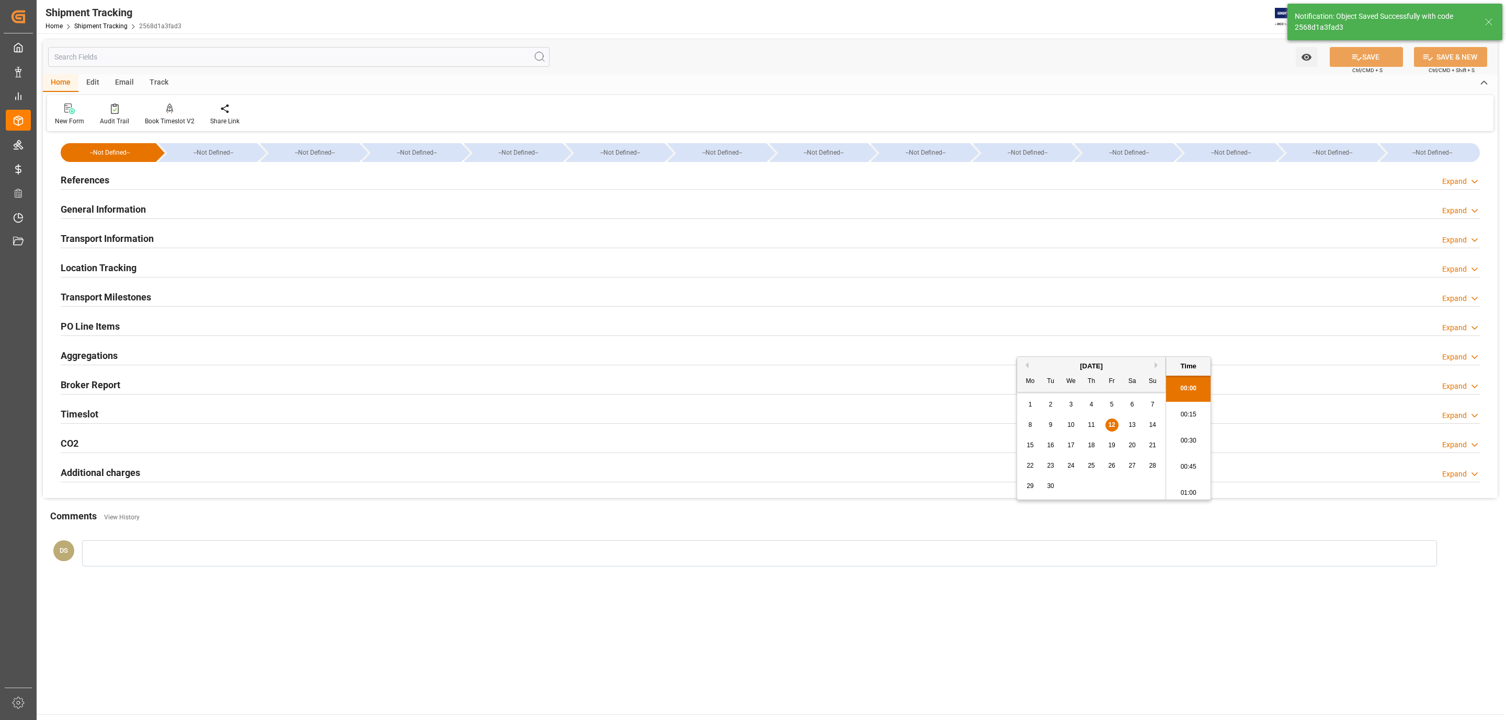
click at [162, 301] on div "Transport Milestones Expand" at bounding box center [770, 297] width 1419 height 20
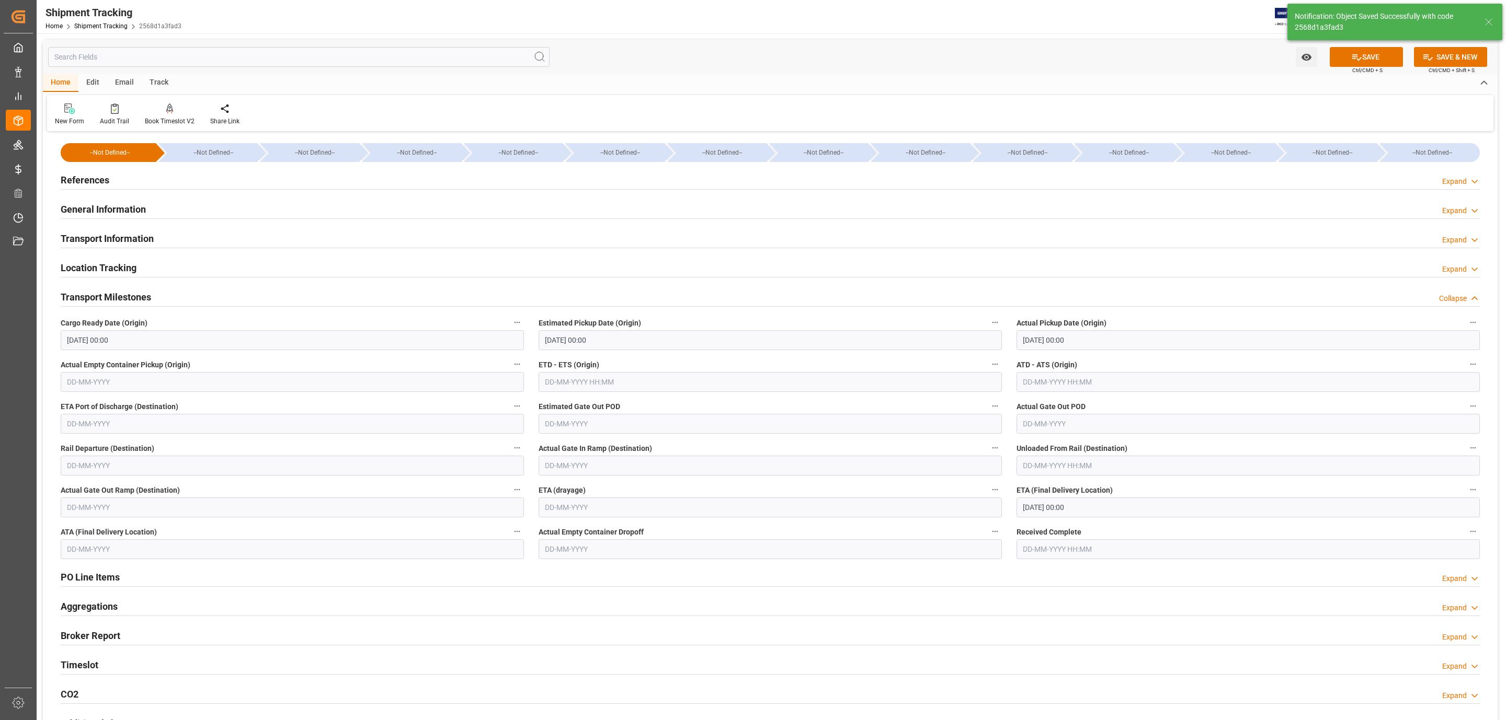
click at [566, 342] on input "[DATE] 00:00" at bounding box center [770, 340] width 463 height 20
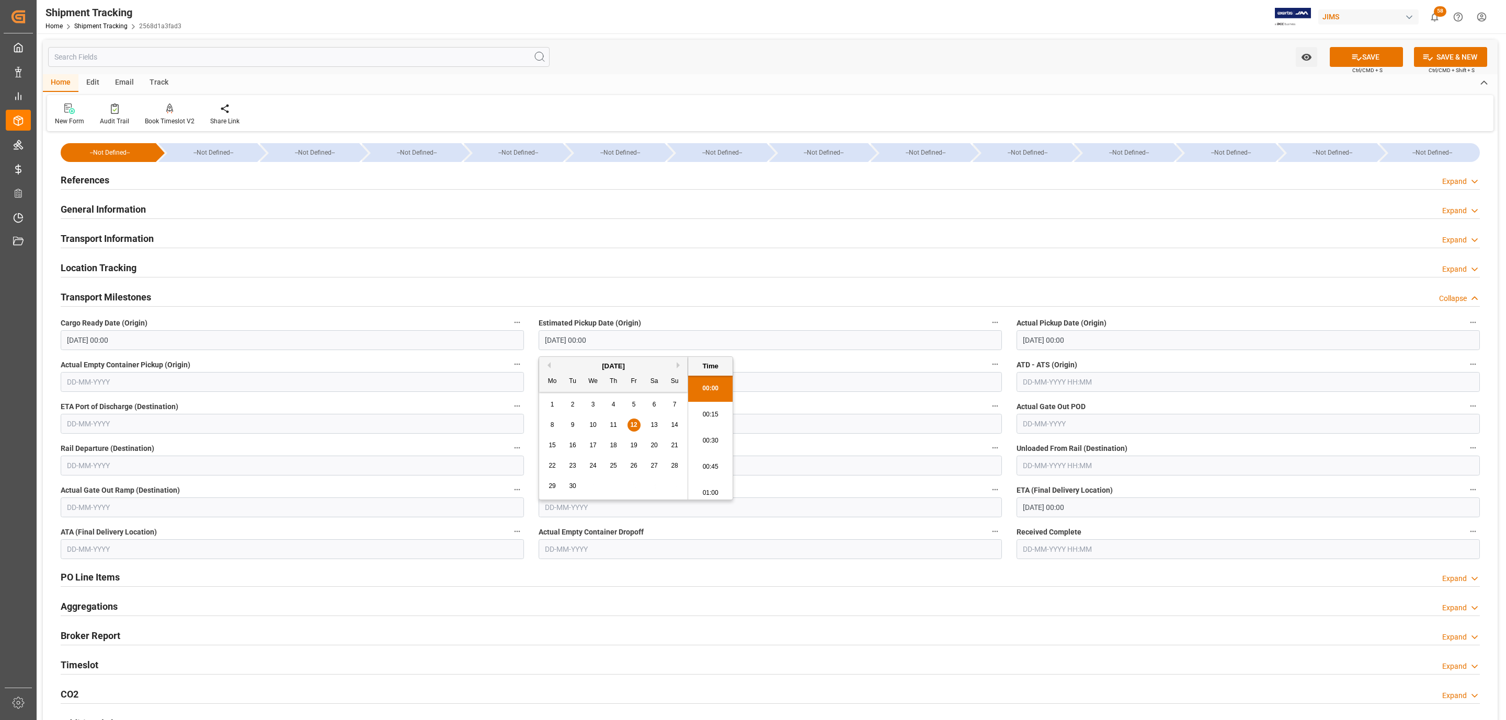
click at [552, 445] on span "15" at bounding box center [551, 445] width 7 height 7
type input "[DATE] 00:00"
click at [1045, 342] on input "[DATE] 00:00" at bounding box center [1247, 340] width 463 height 20
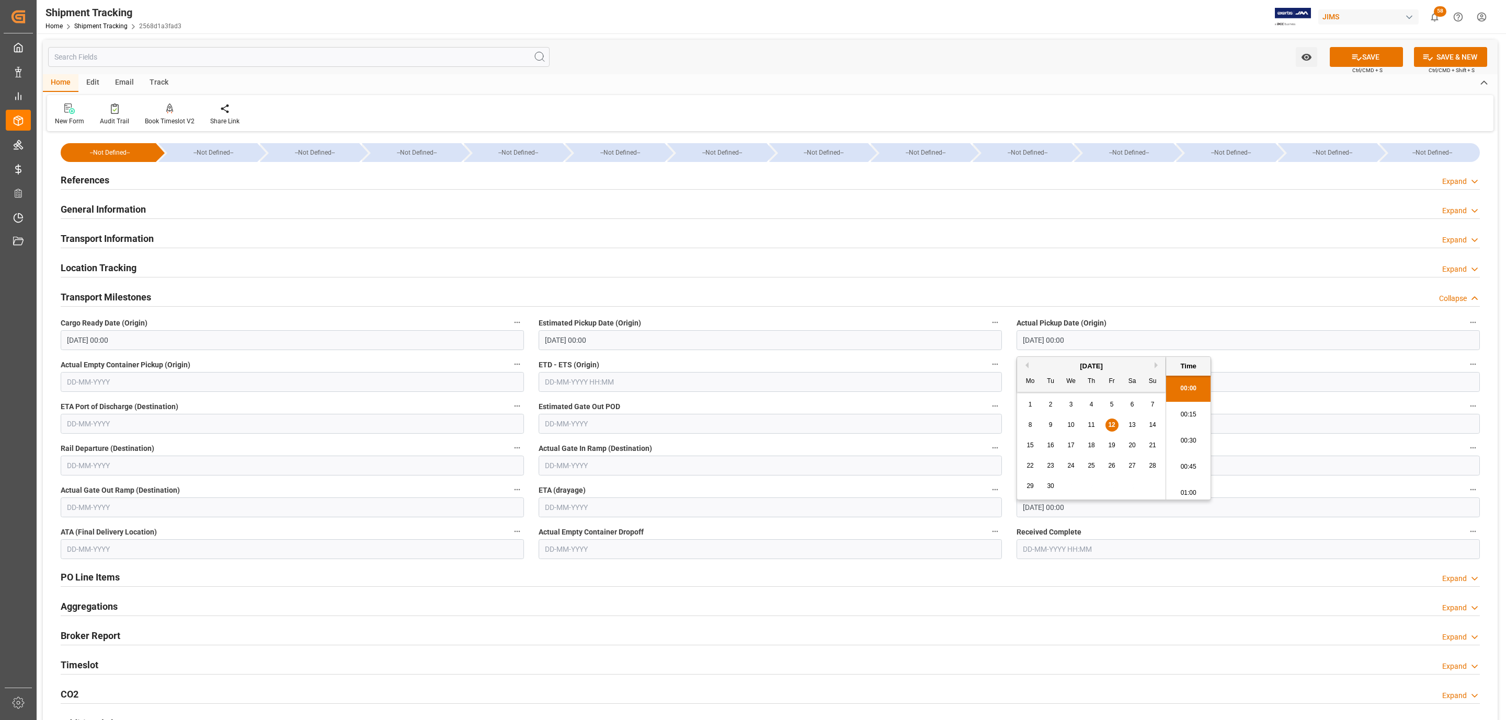
click at [1045, 342] on input "[DATE] 00:00" at bounding box center [1247, 340] width 463 height 20
click at [1377, 62] on button "SAVE" at bounding box center [1366, 57] width 73 height 20
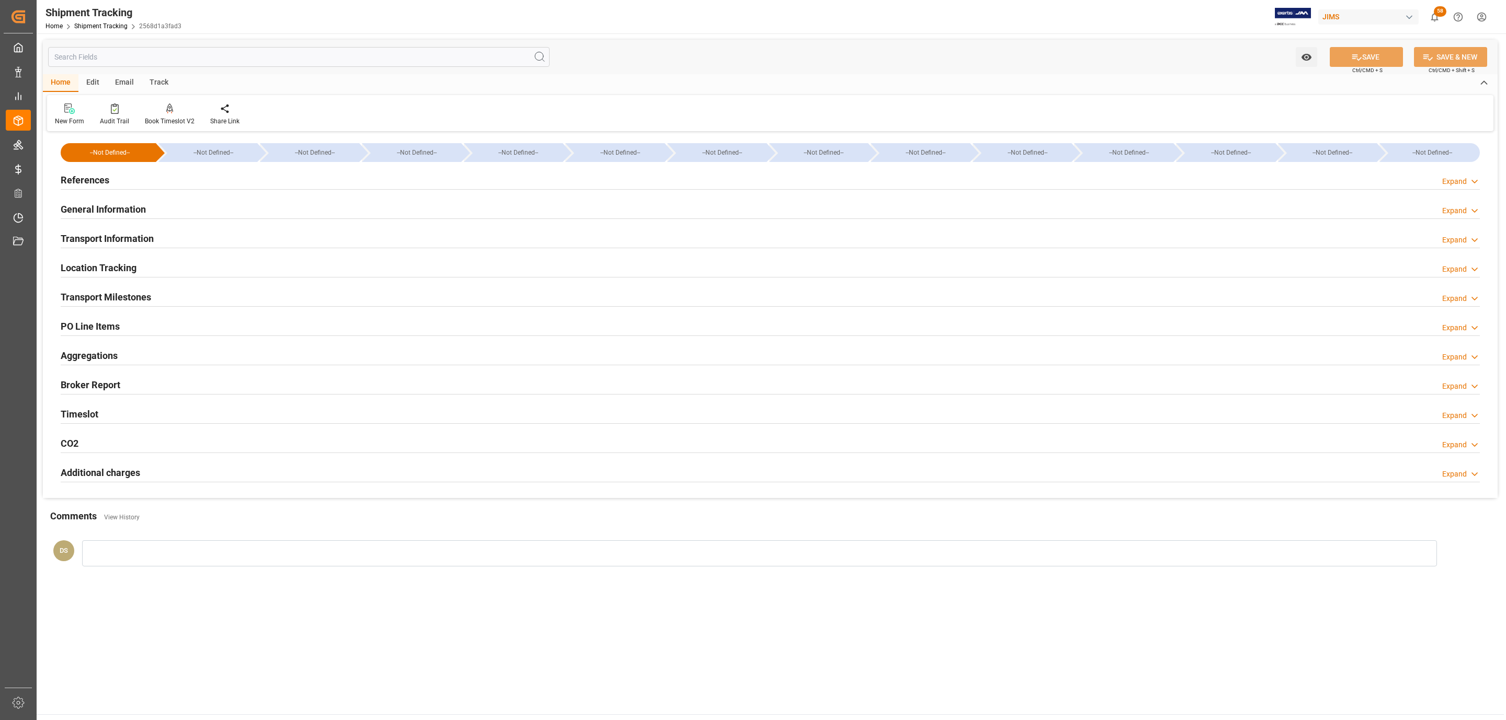
drag, startPoint x: 134, startPoint y: 300, endPoint x: 143, endPoint y: 290, distance: 12.9
click at [135, 300] on h2 "Transport Milestones" at bounding box center [106, 297] width 90 height 14
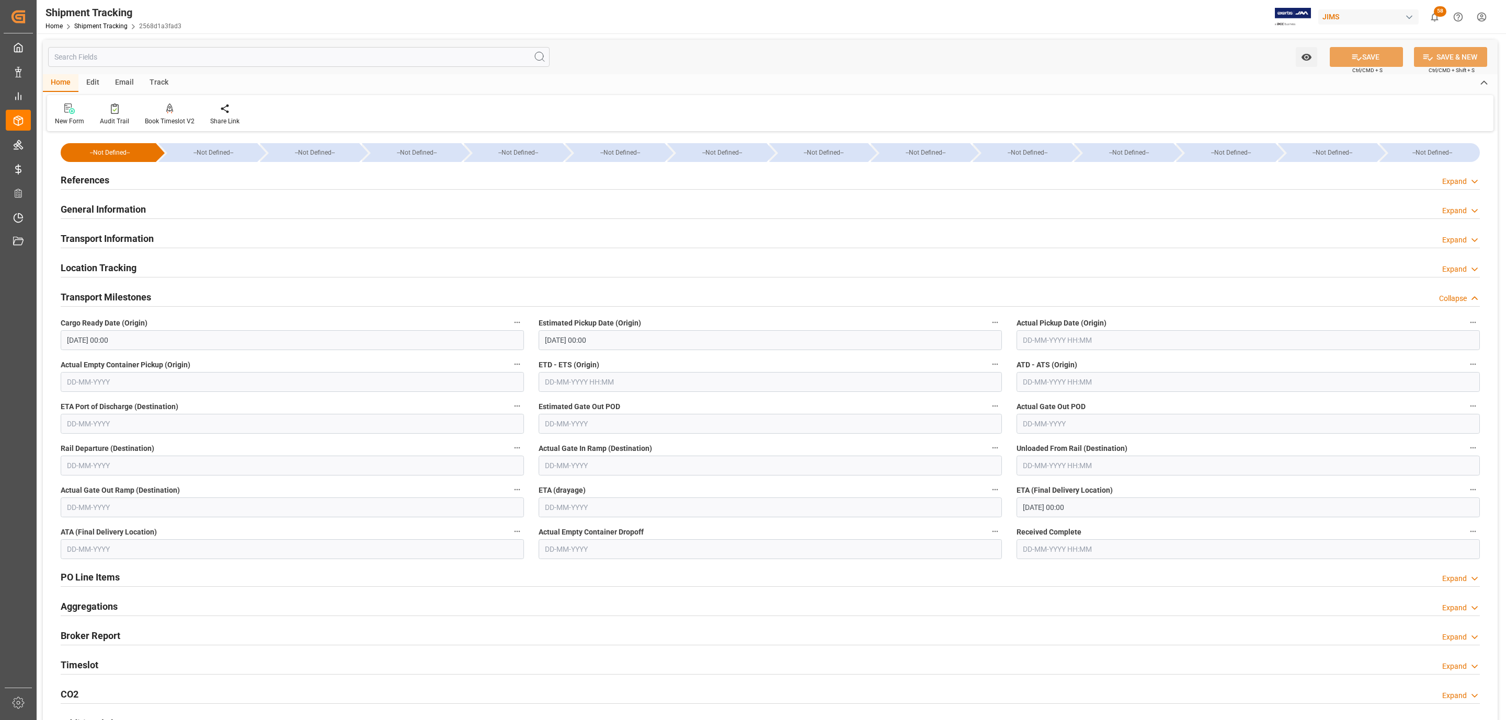
click at [144, 234] on h2 "Transport Information" at bounding box center [107, 239] width 93 height 14
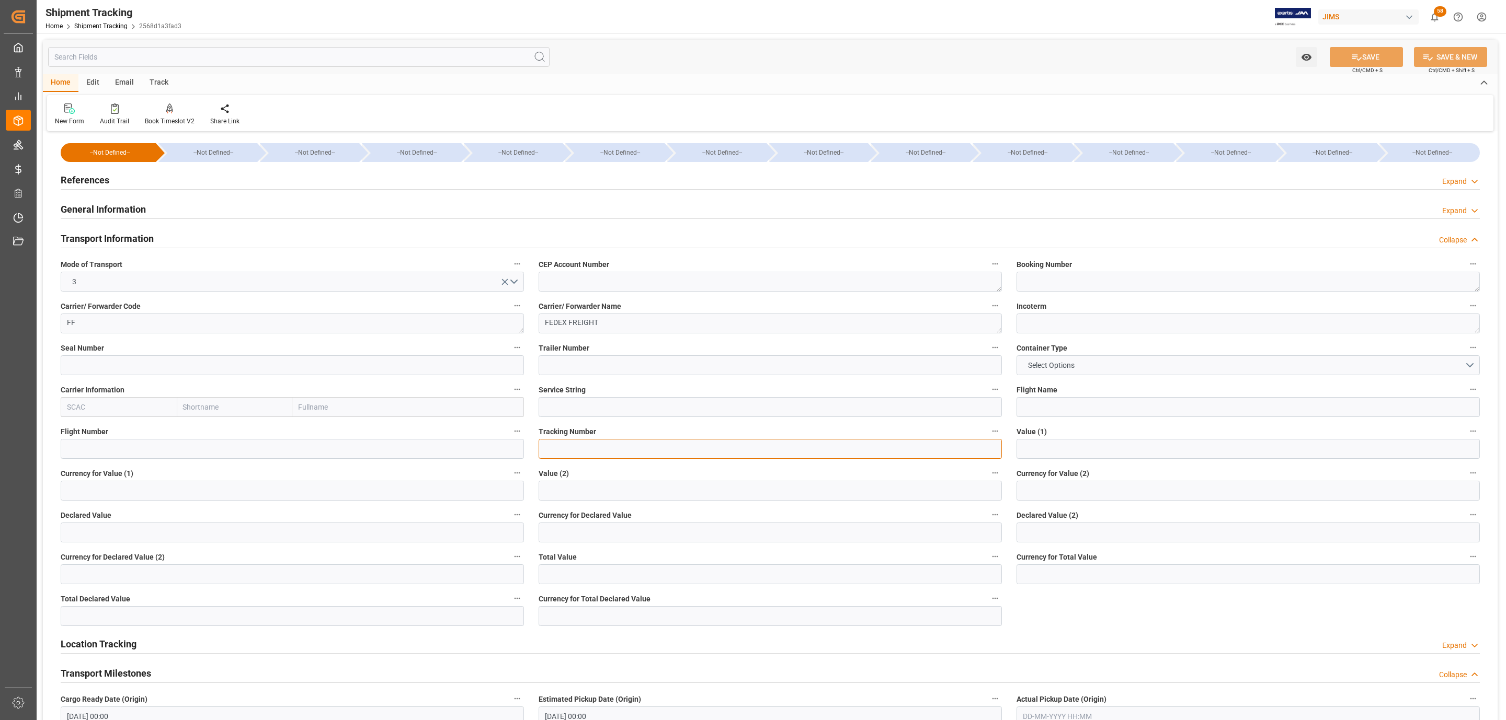
click at [584, 452] on input at bounding box center [770, 449] width 463 height 20
paste input "884328604306"
type input "884328604306"
click at [1370, 54] on button "SAVE" at bounding box center [1366, 57] width 73 height 20
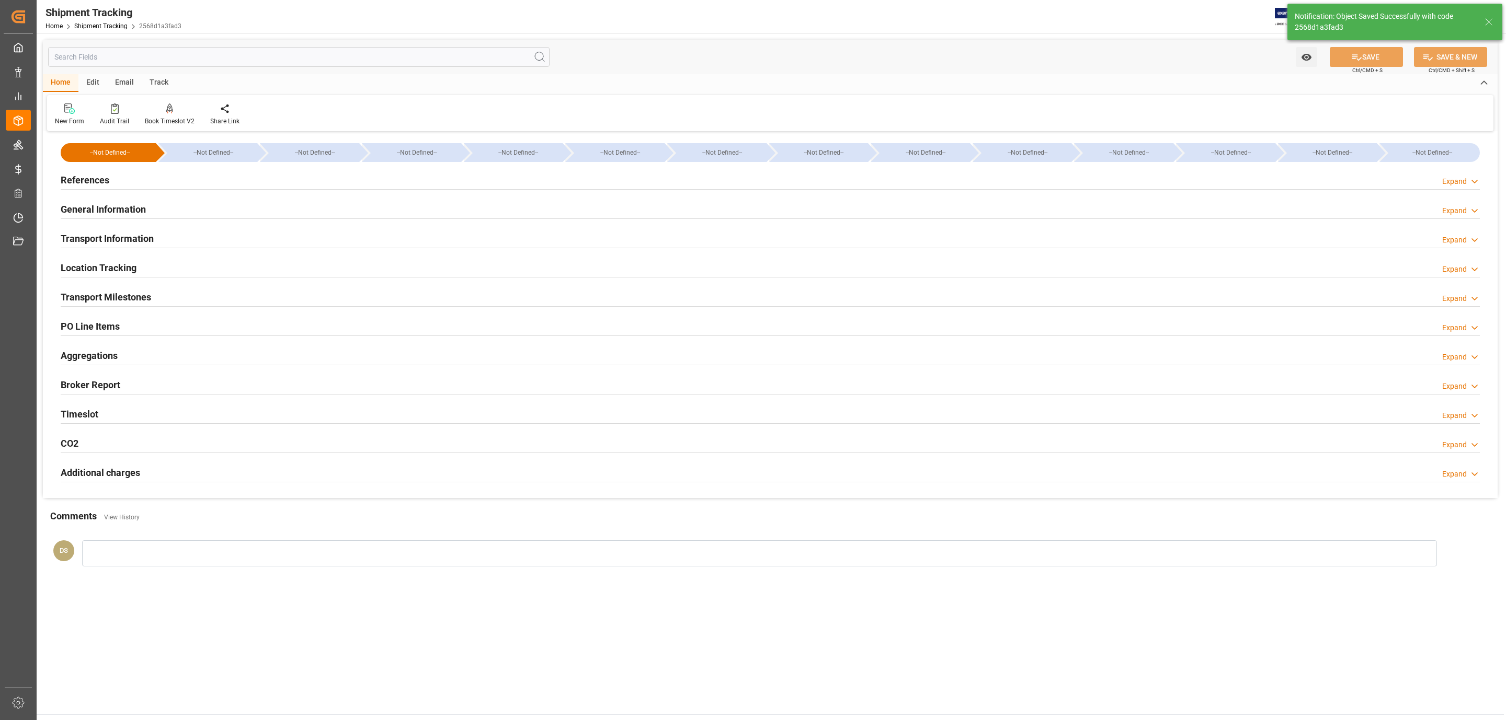
click at [118, 232] on h2 "Transport Information" at bounding box center [107, 239] width 93 height 14
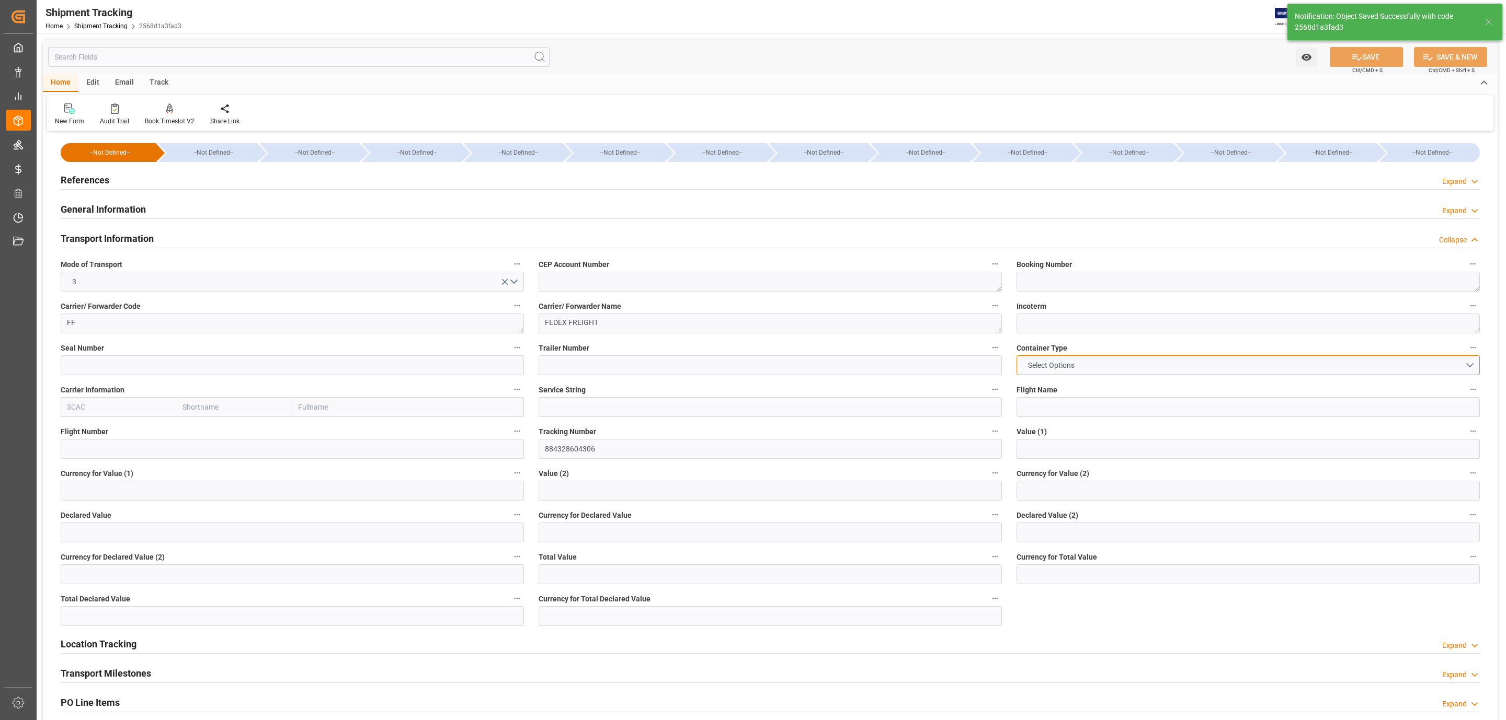
click at [1059, 365] on span "Select Options" at bounding box center [1051, 365] width 57 height 11
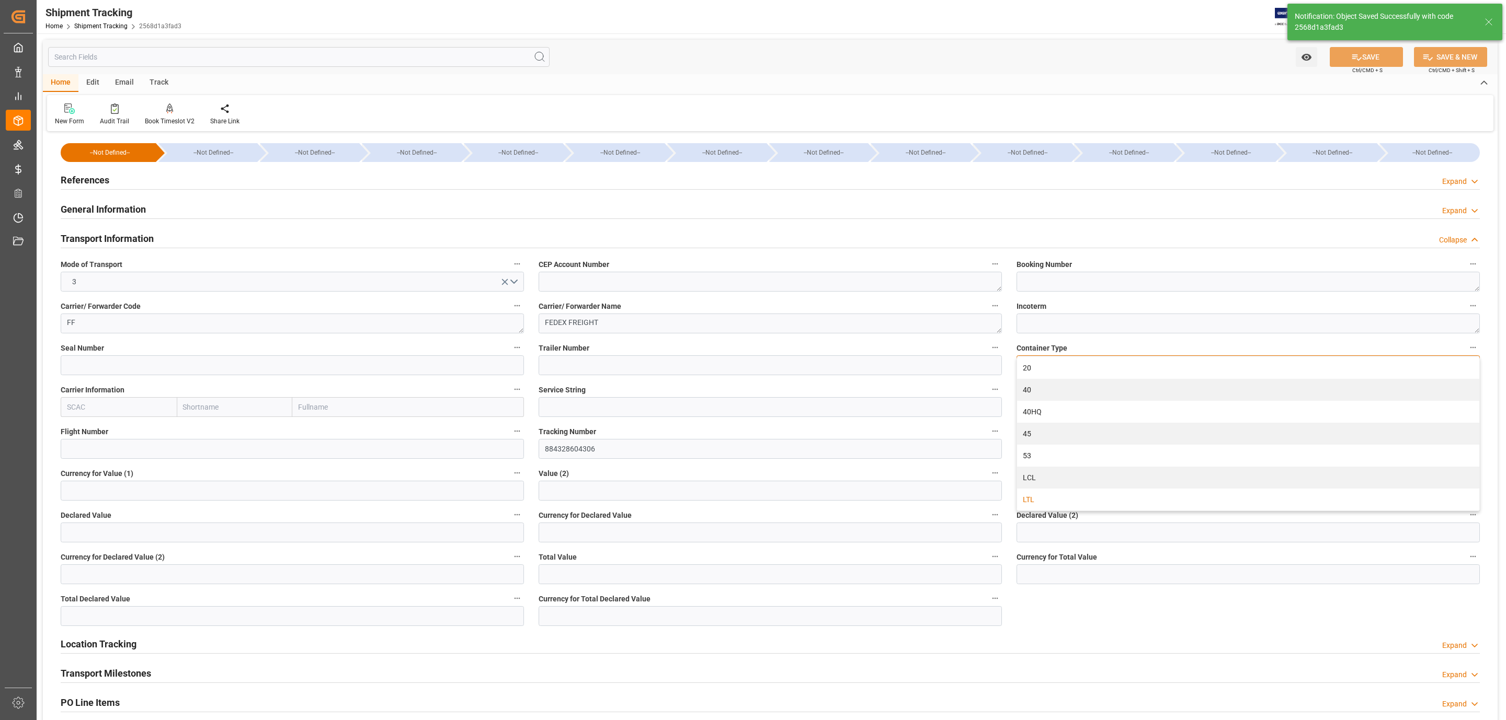
click at [1045, 494] on div "LTL" at bounding box center [1248, 500] width 462 height 22
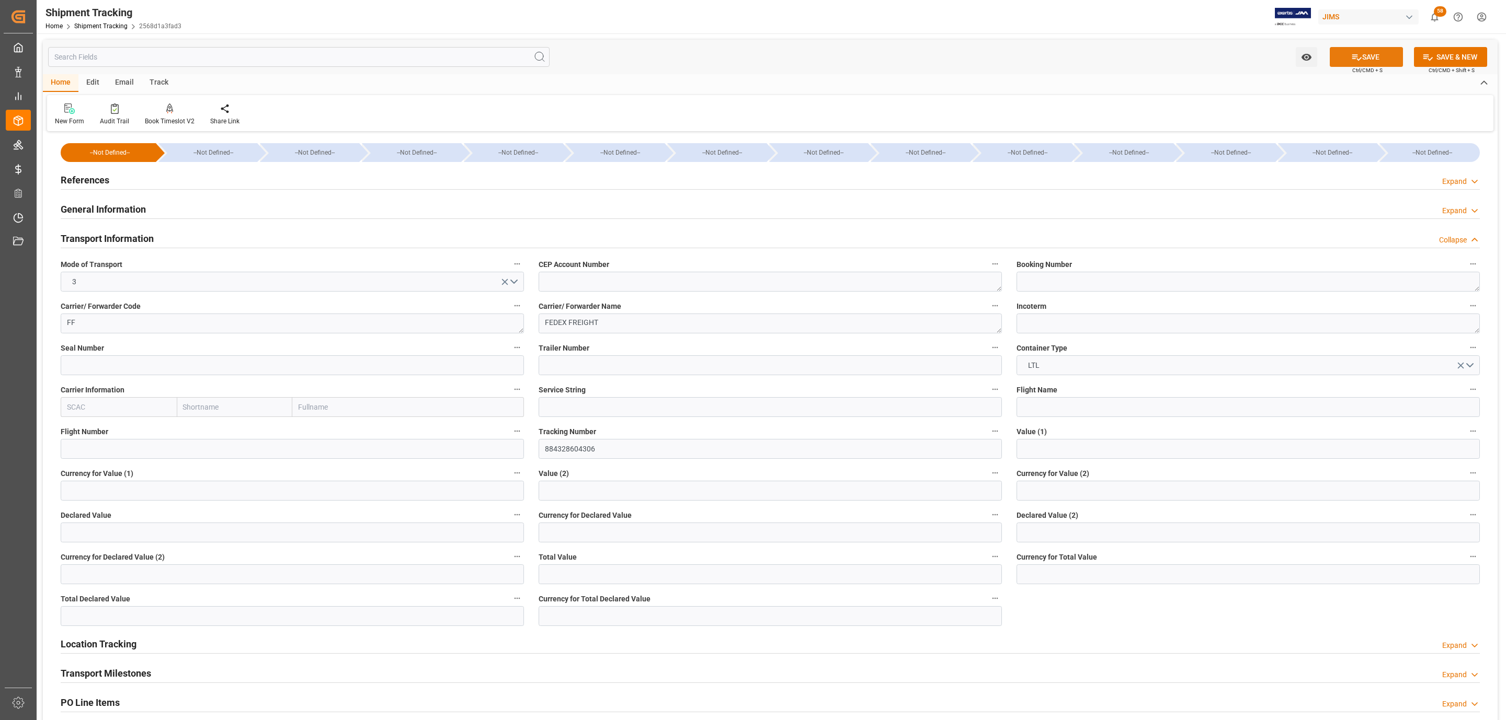
click at [1355, 55] on icon at bounding box center [1356, 57] width 11 height 11
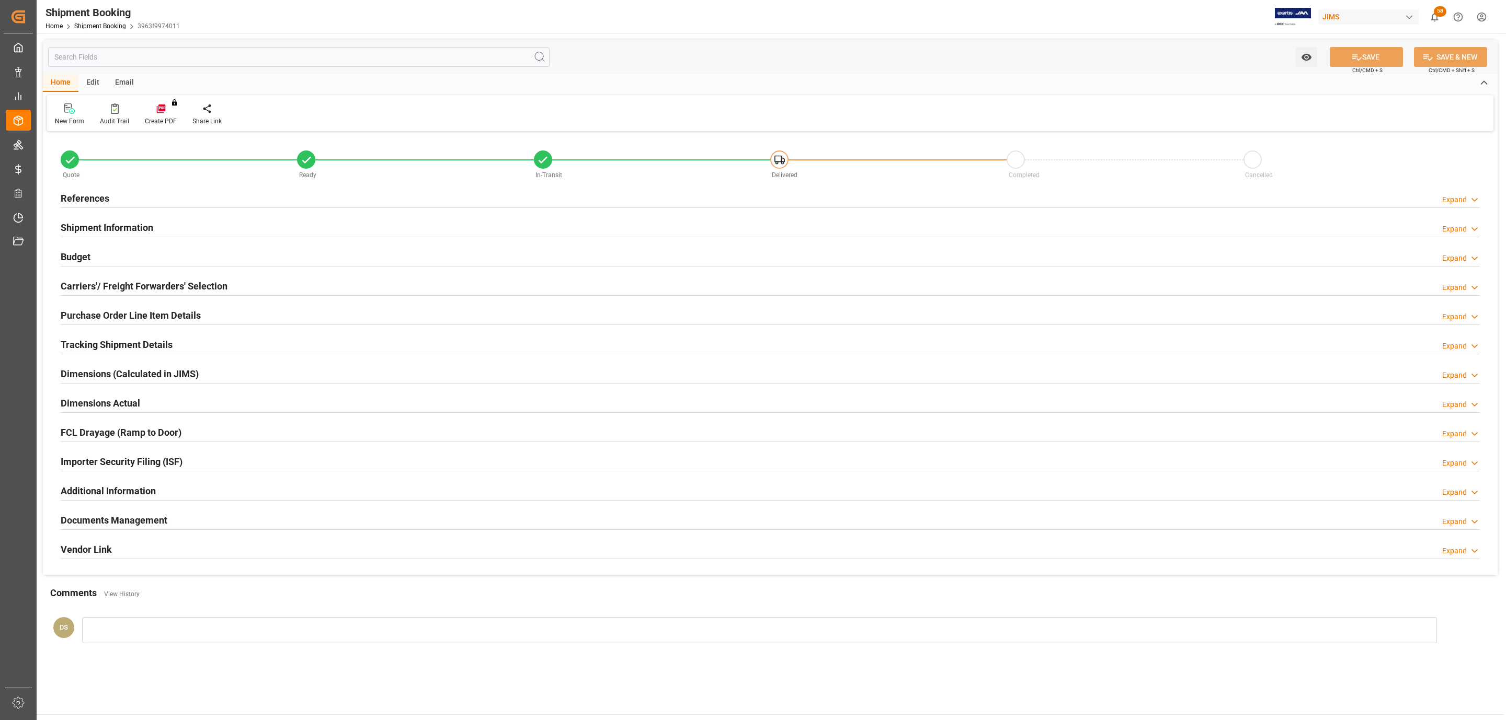
type input "0"
type input "[DATE]"
click at [98, 353] on div "Tracking Shipment Details" at bounding box center [117, 344] width 112 height 20
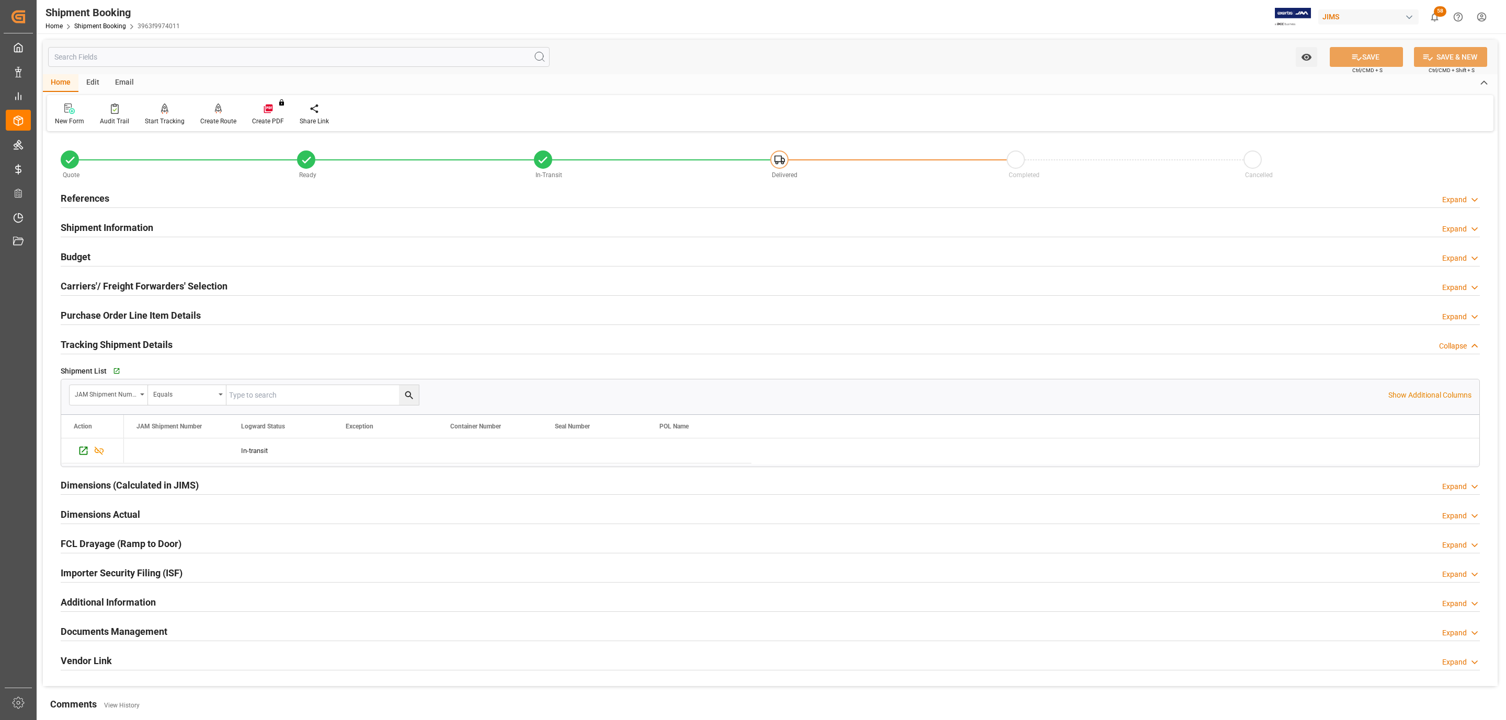
click at [91, 179] on div "Quote" at bounding box center [179, 175] width 236 height 12
click at [90, 190] on div "References" at bounding box center [85, 198] width 49 height 20
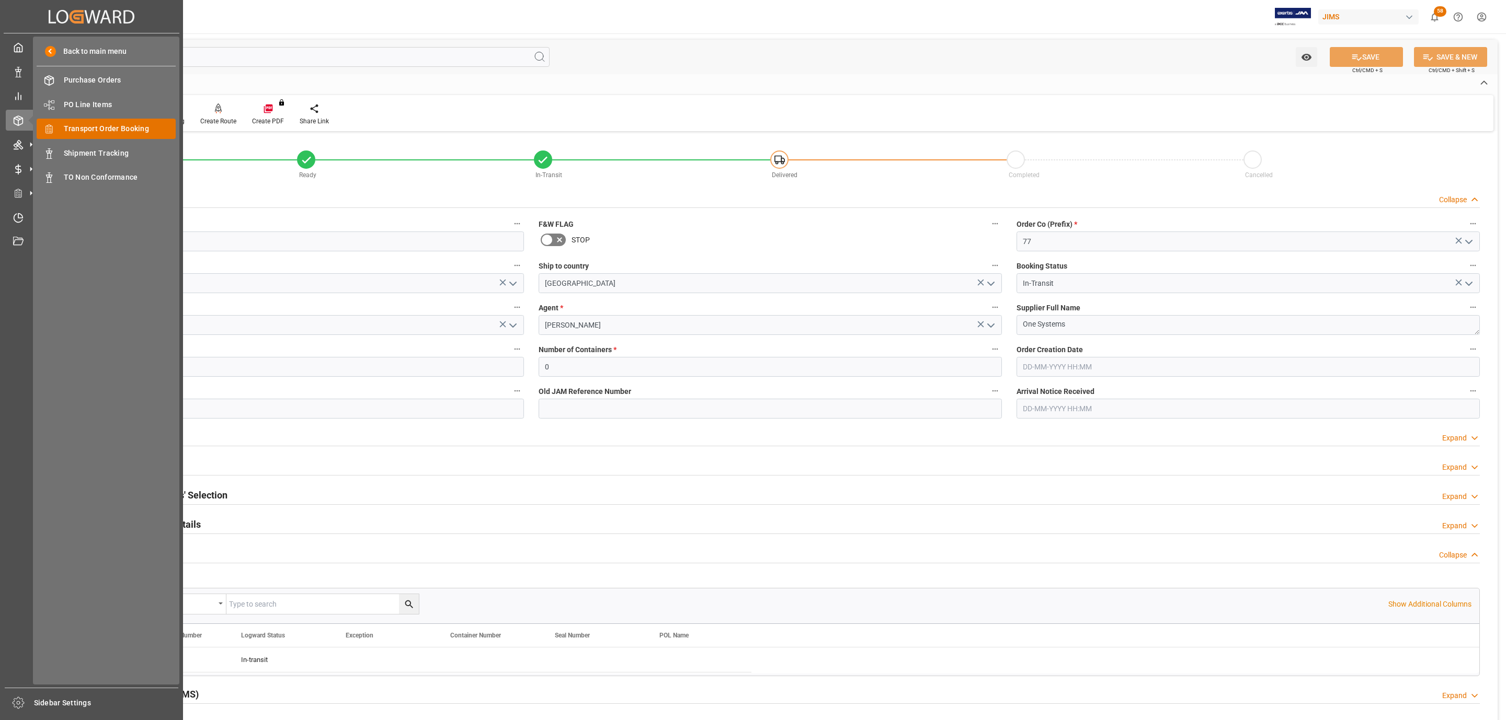
click at [124, 130] on span "Transport Order Booking" at bounding box center [120, 128] width 112 height 11
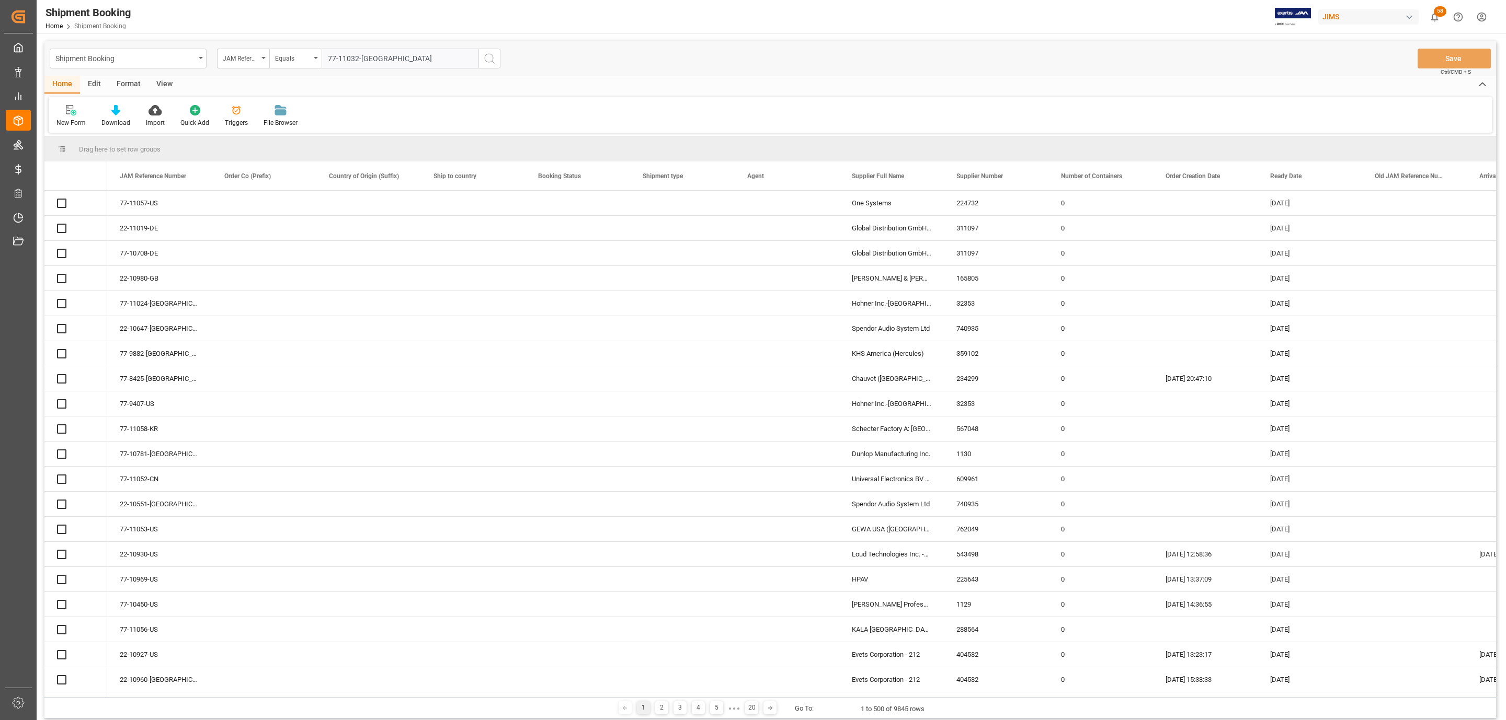
type input "77-11032-[GEOGRAPHIC_DATA]"
click at [488, 59] on icon "search button" at bounding box center [489, 58] width 13 height 13
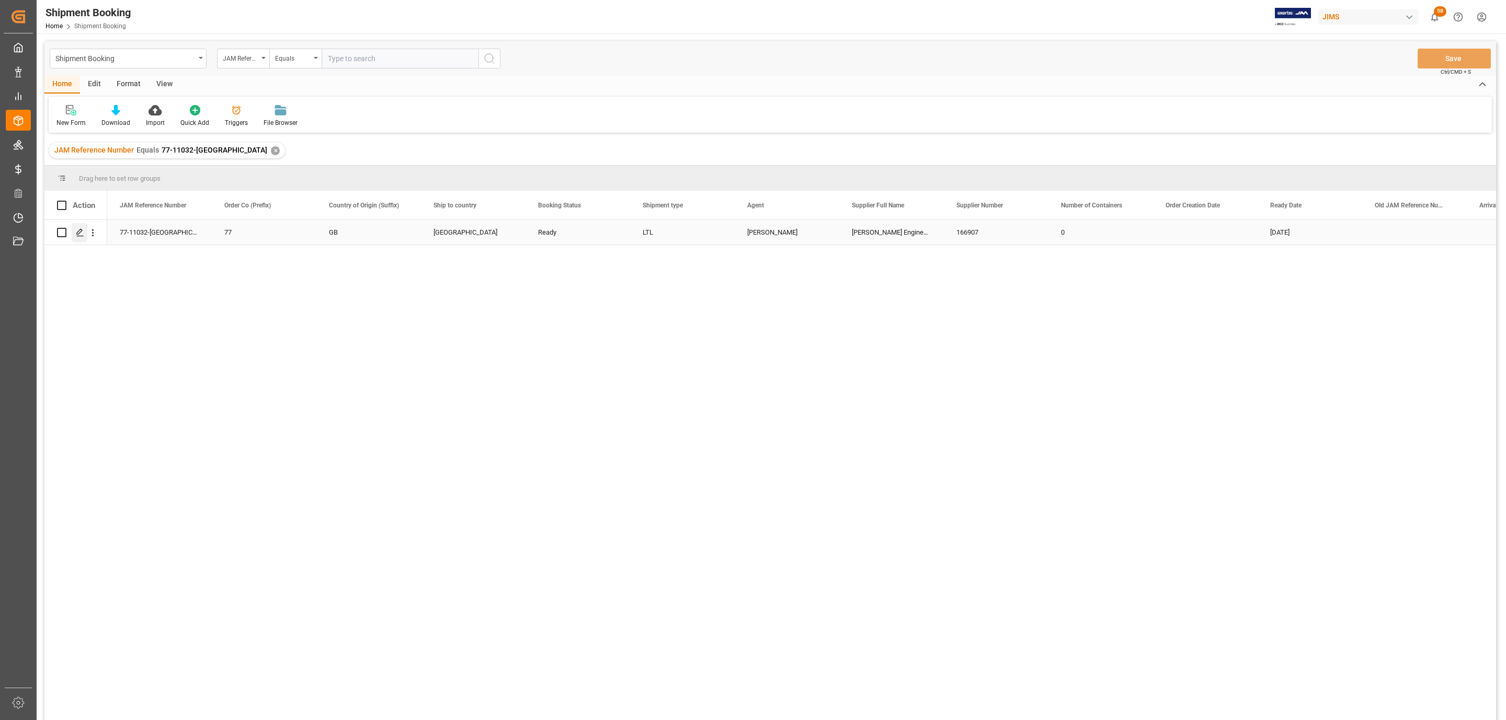
click at [76, 229] on icon "Press SPACE to select this row." at bounding box center [80, 232] width 8 height 8
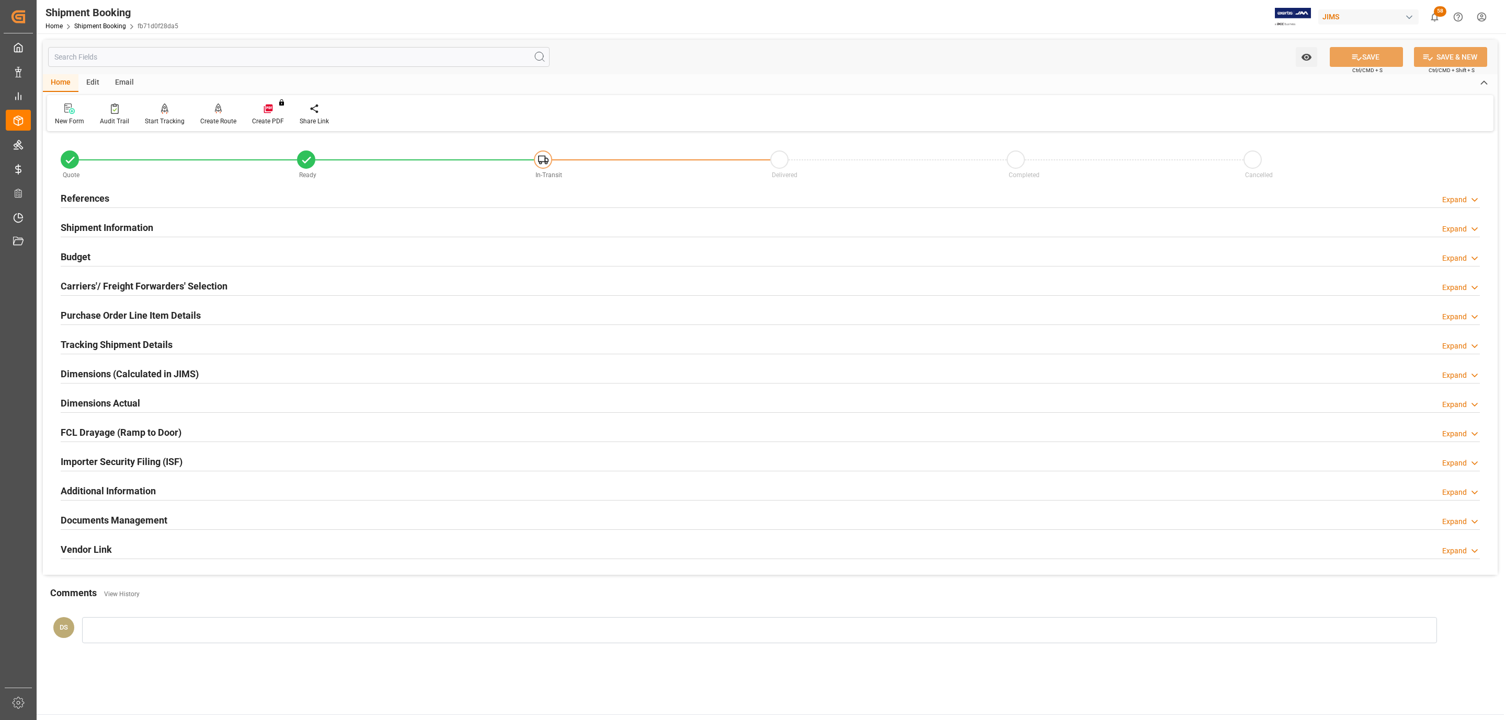
click at [131, 281] on h2 "Carriers'/ Freight Forwarders' Selection" at bounding box center [144, 286] width 167 height 14
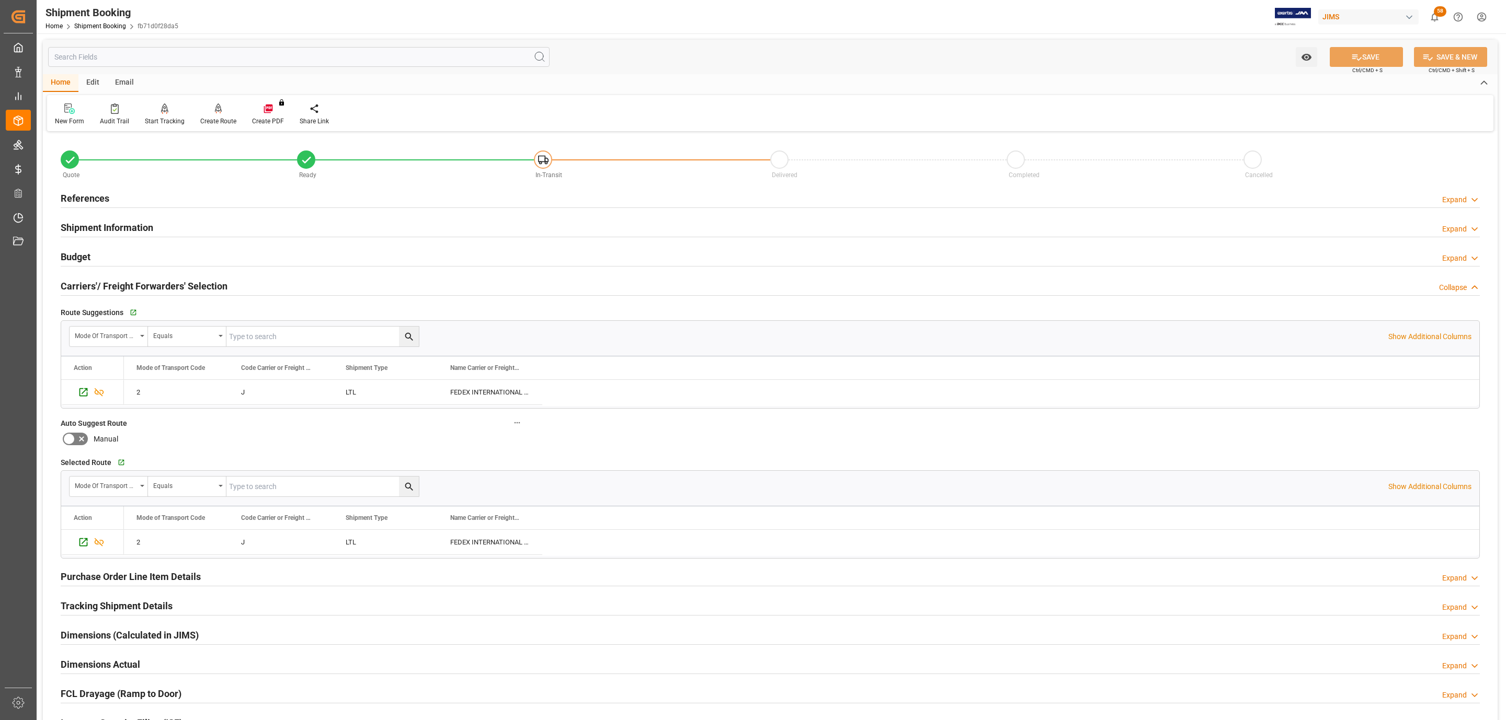
click at [131, 281] on h2 "Carriers'/ Freight Forwarders' Selection" at bounding box center [144, 286] width 167 height 14
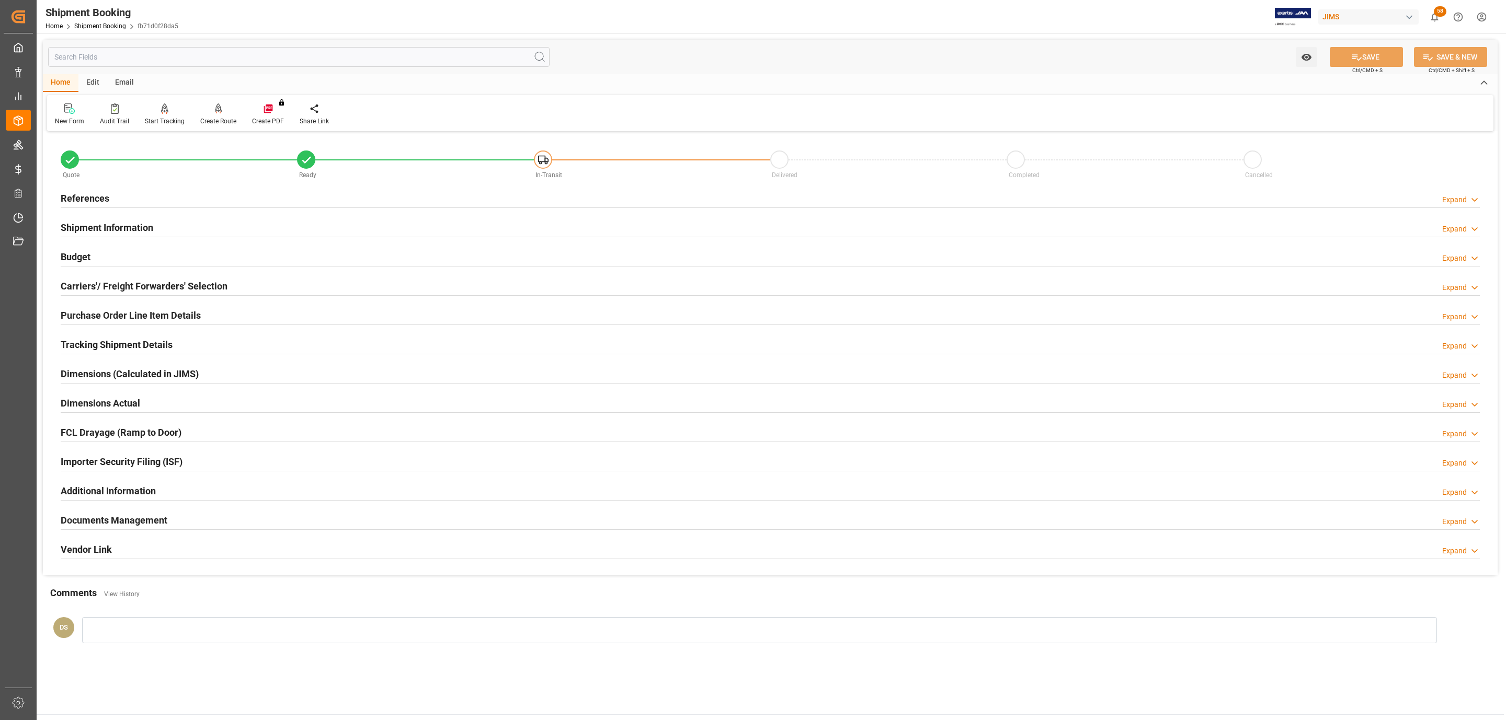
click at [113, 237] on div at bounding box center [770, 237] width 1419 height 1
click at [110, 253] on div "Budget Expand" at bounding box center [770, 256] width 1419 height 20
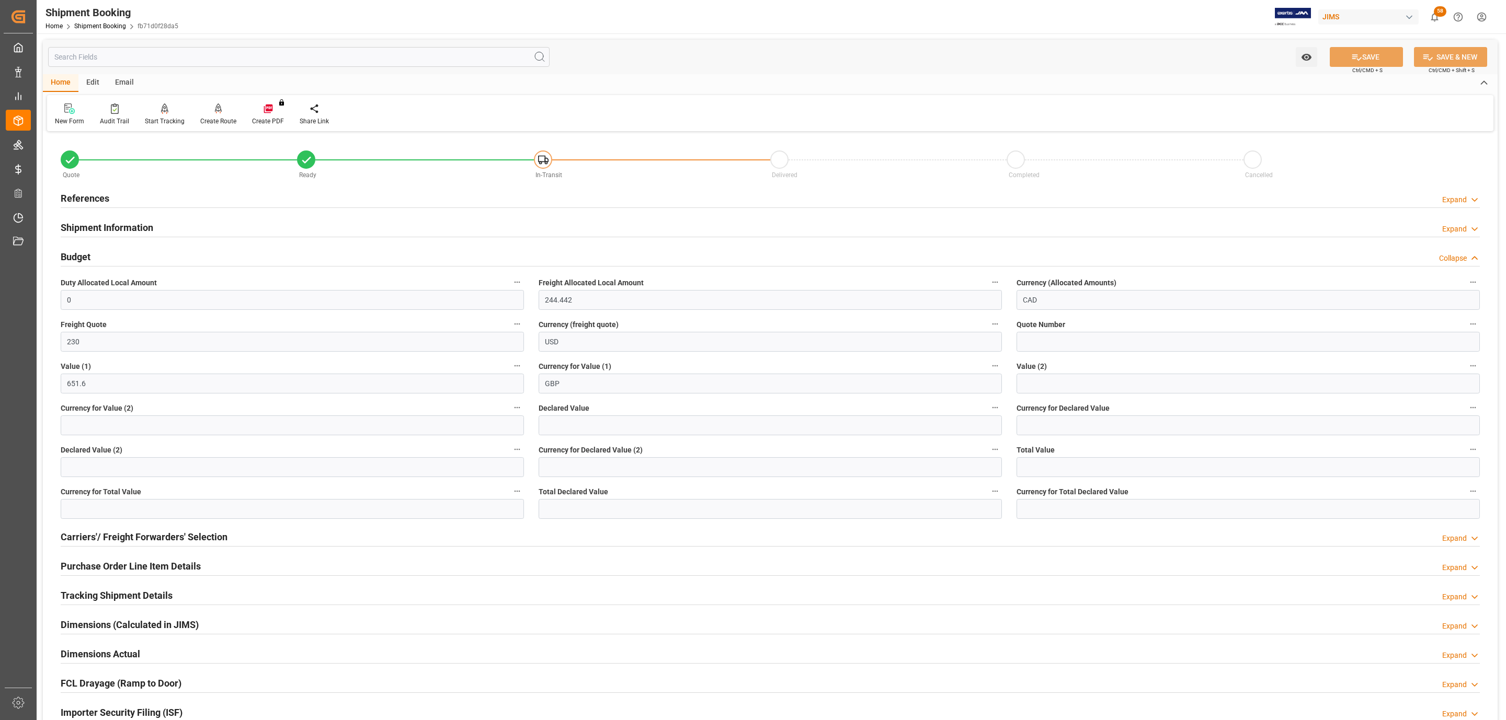
click at [110, 253] on div "Budget Collapse" at bounding box center [770, 256] width 1419 height 20
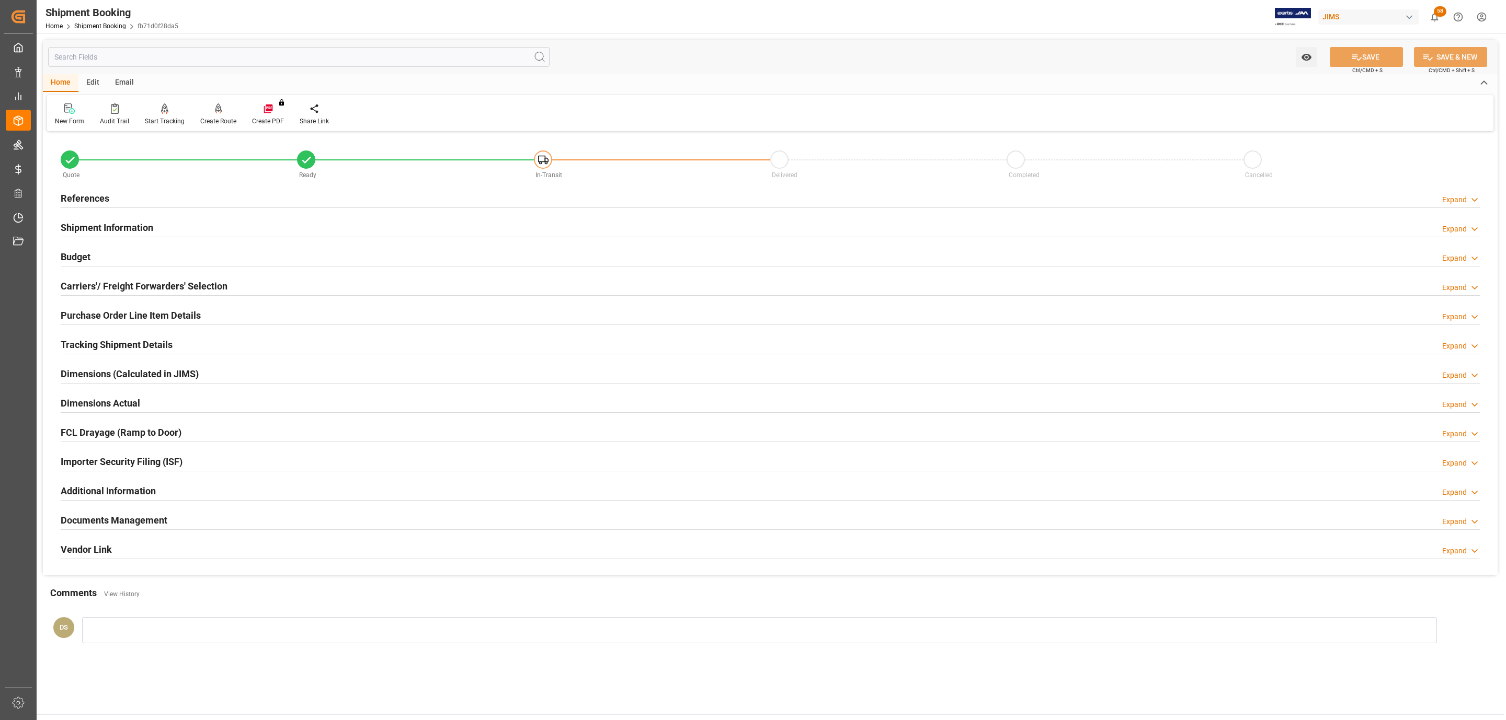
click at [99, 197] on h2 "References" at bounding box center [85, 198] width 49 height 14
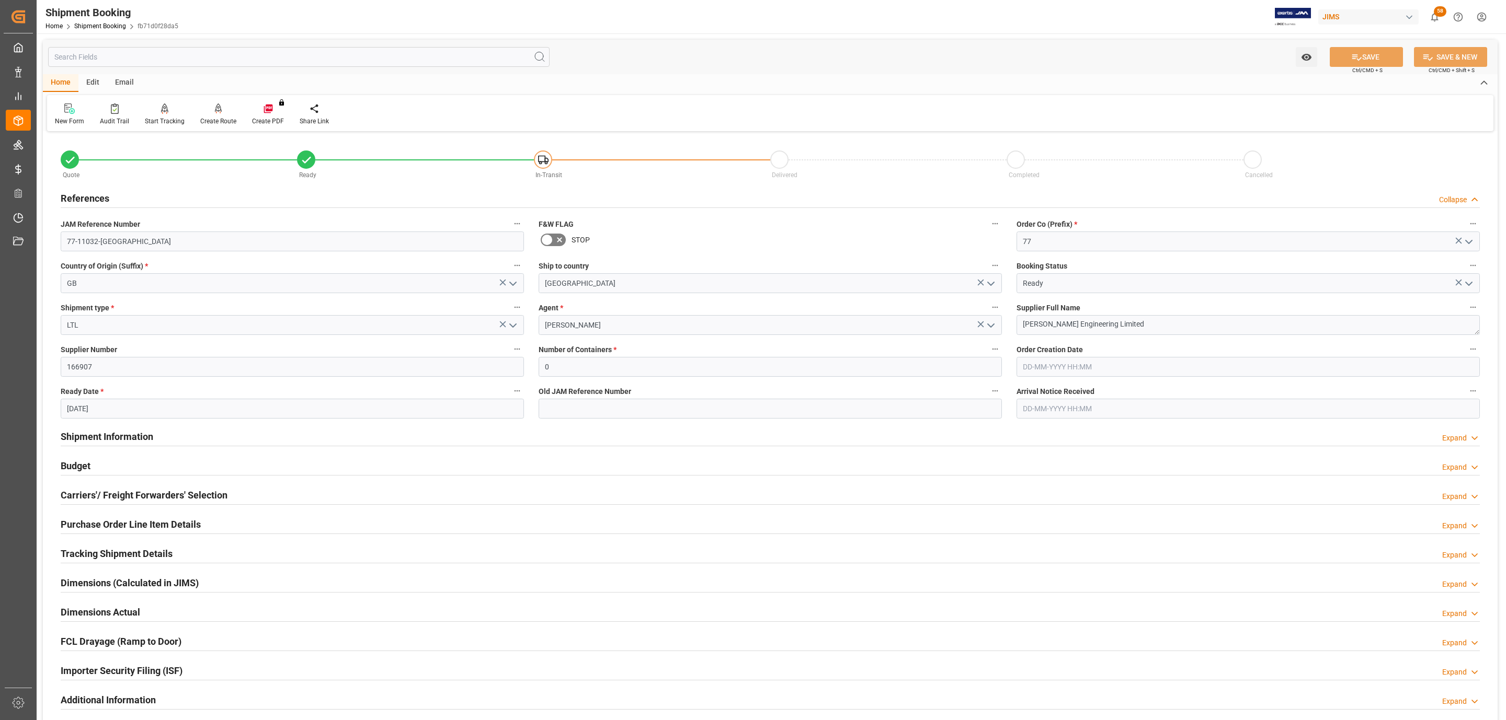
click at [99, 197] on h2 "References" at bounding box center [85, 198] width 49 height 14
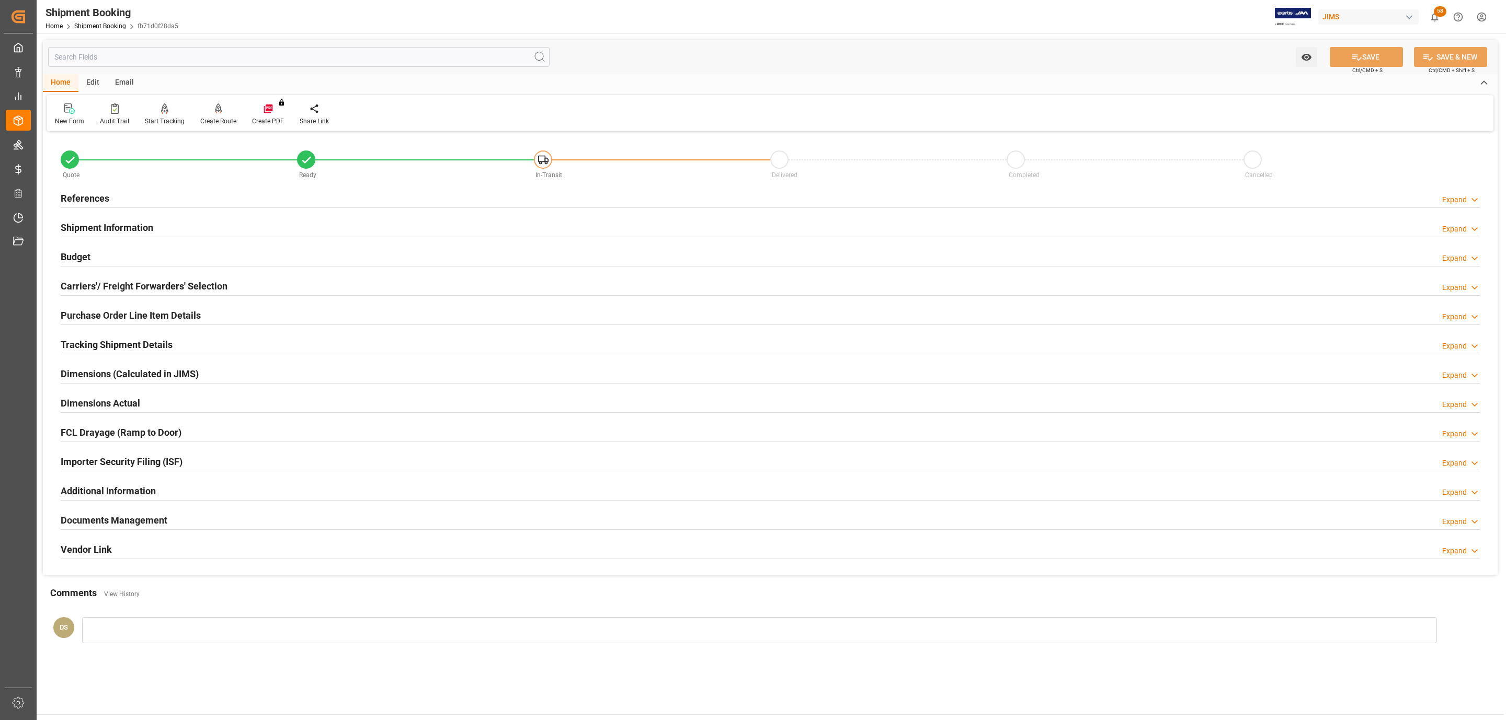
click at [91, 342] on h2 "Tracking Shipment Details" at bounding box center [117, 345] width 112 height 14
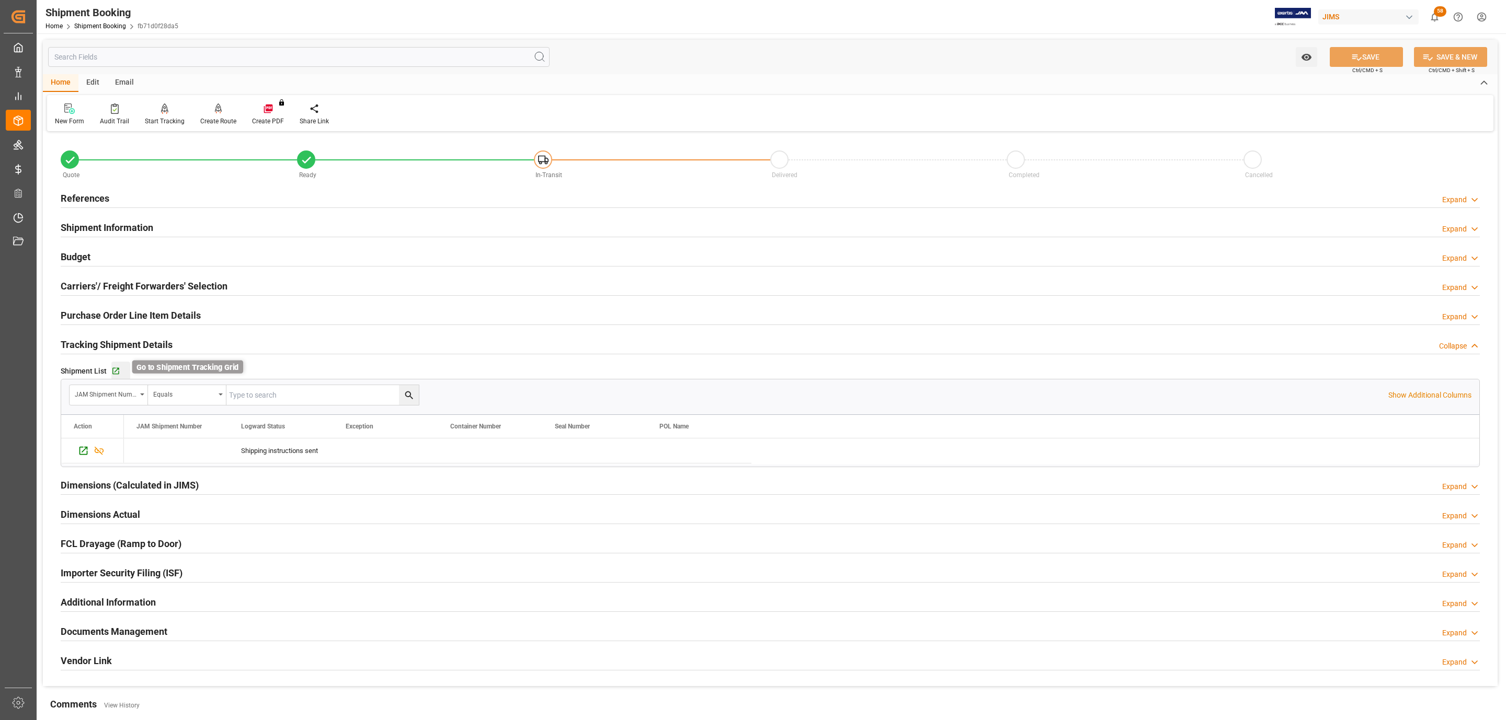
click at [115, 374] on icon "button" at bounding box center [115, 371] width 9 height 9
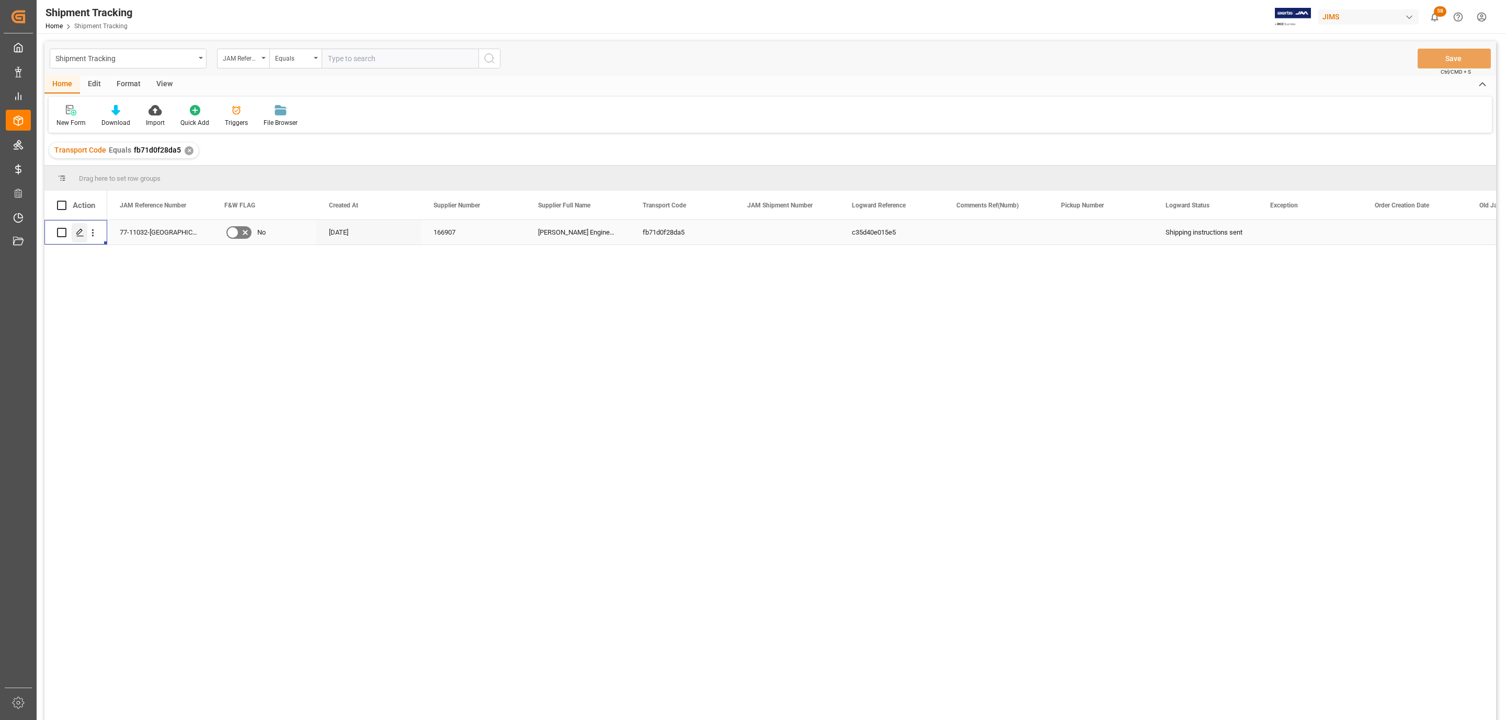
click at [80, 236] on line "Press SPACE to select this row." at bounding box center [80, 236] width 6 height 0
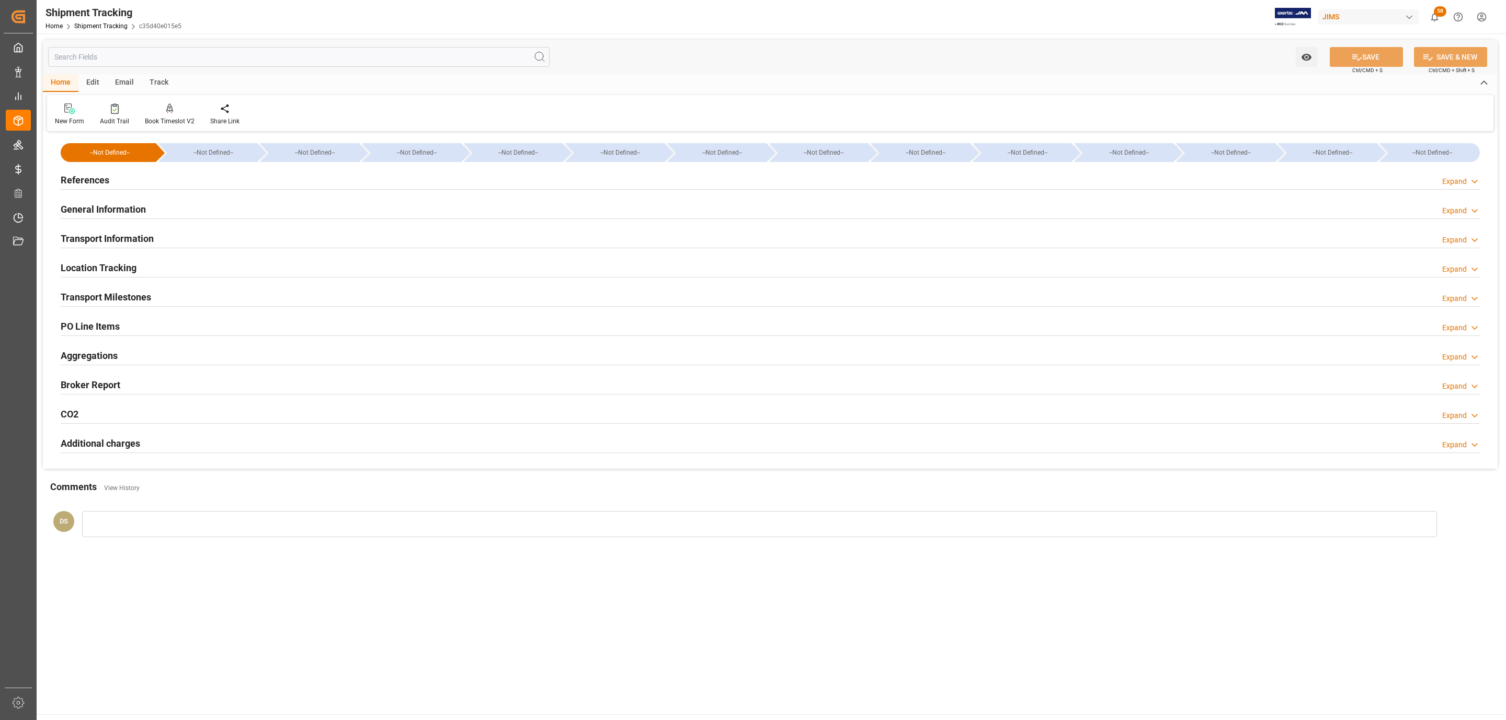
click at [104, 288] on div "Transport Milestones" at bounding box center [106, 297] width 90 height 20
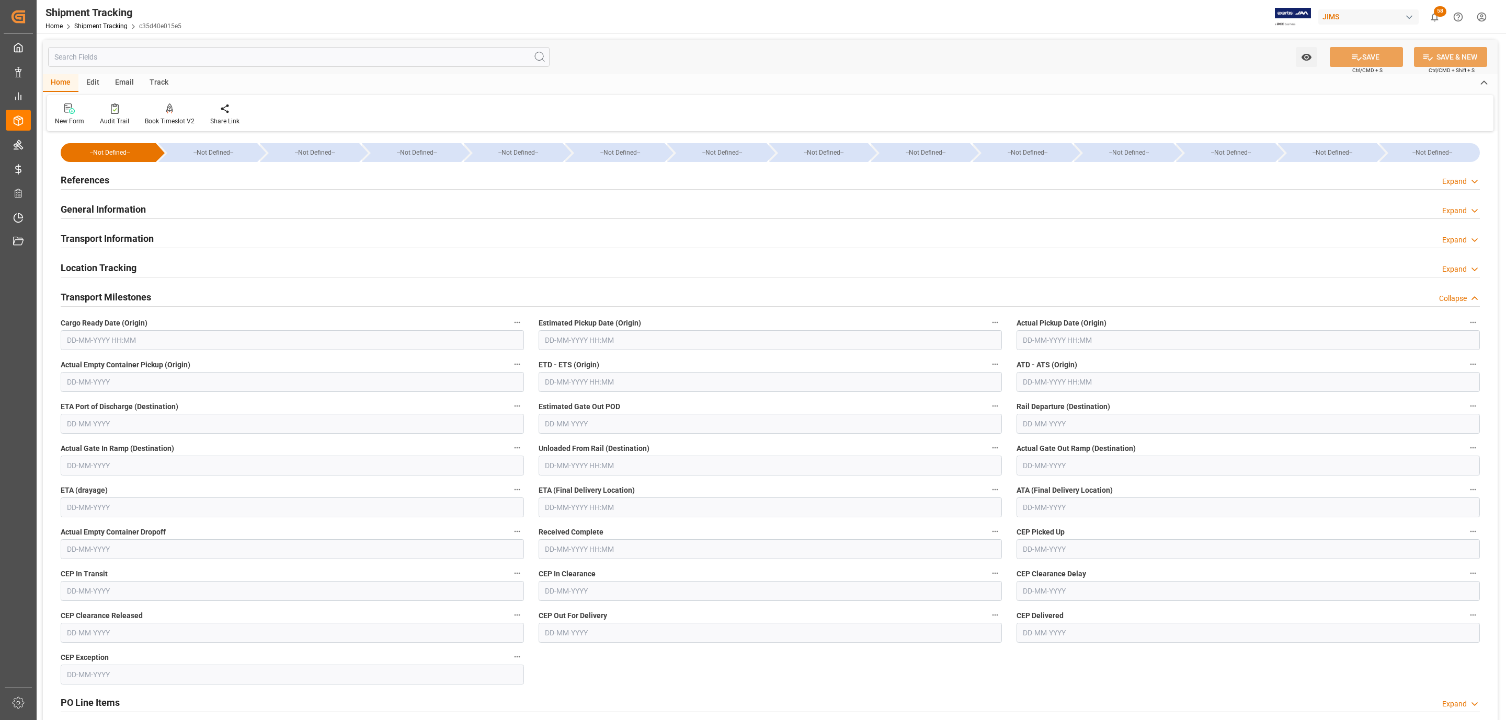
click at [86, 347] on input "text" at bounding box center [292, 340] width 463 height 20
click at [117, 368] on div "[DATE]" at bounding box center [135, 366] width 148 height 10
click at [151, 466] on div "26" at bounding box center [156, 466] width 13 height 13
type input "[DATE] 00:00"
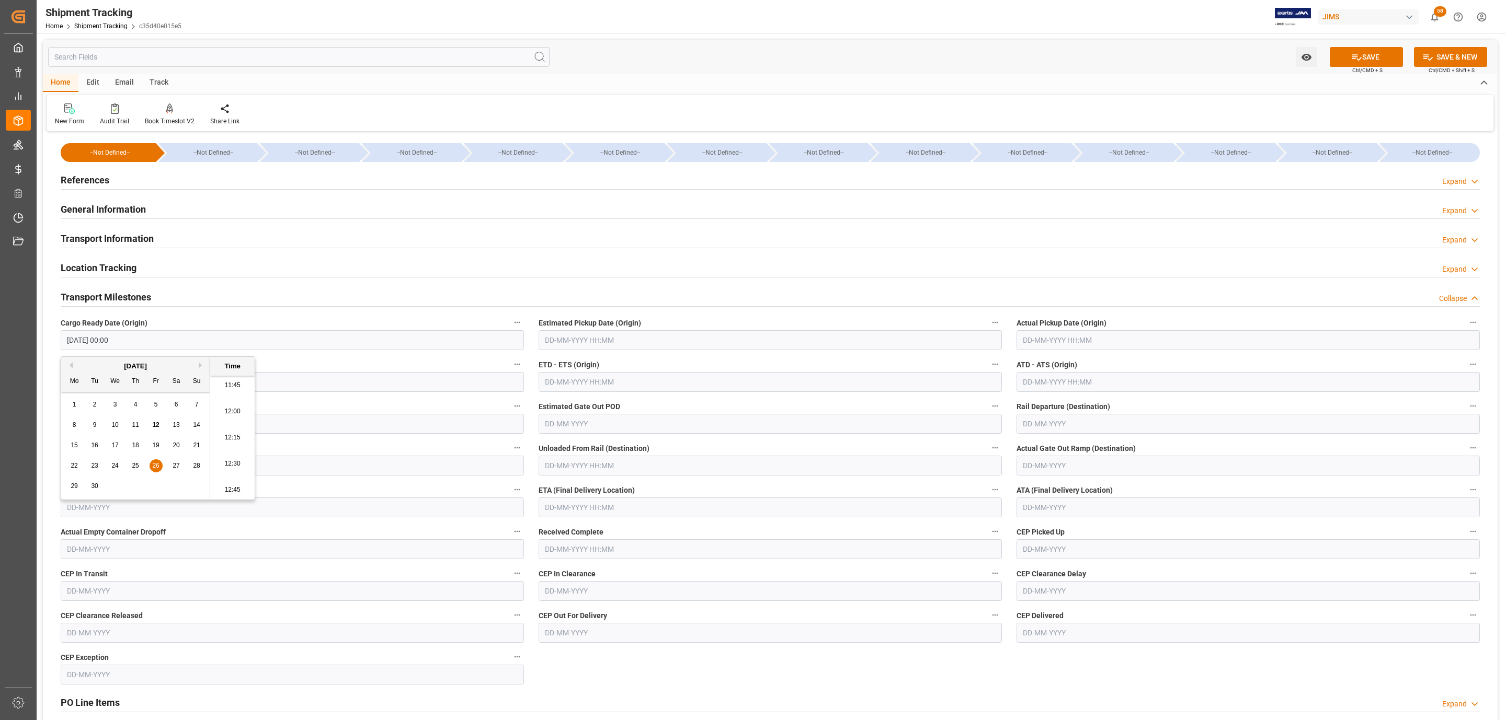
click at [595, 339] on input "text" at bounding box center [770, 340] width 463 height 20
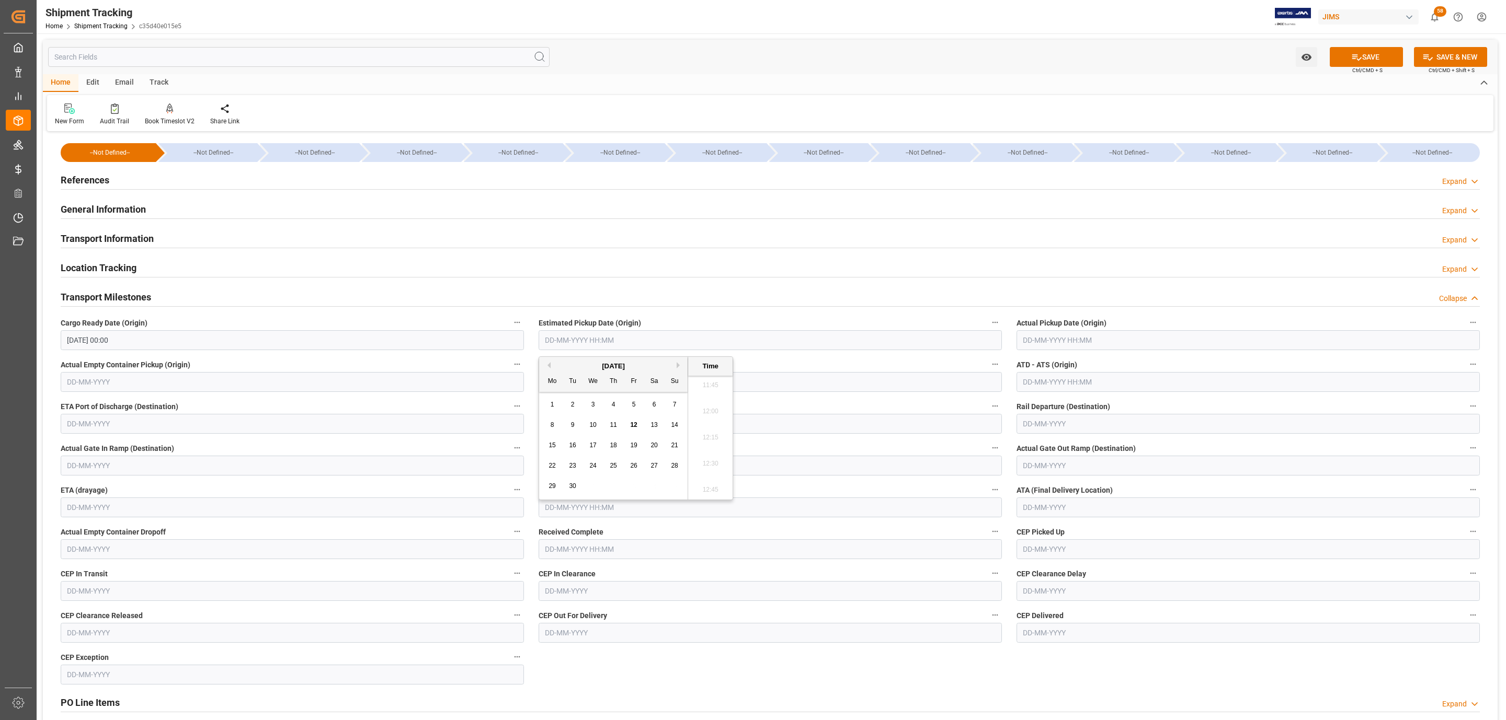
drag, startPoint x: 582, startPoint y: 365, endPoint x: 588, endPoint y: 377, distance: 13.1
click at [584, 367] on div "[DATE]" at bounding box center [613, 366] width 148 height 10
click at [636, 466] on span "26" at bounding box center [633, 465] width 7 height 7
type input "[DATE] 00:00"
click at [796, 502] on input "text" at bounding box center [770, 508] width 463 height 20
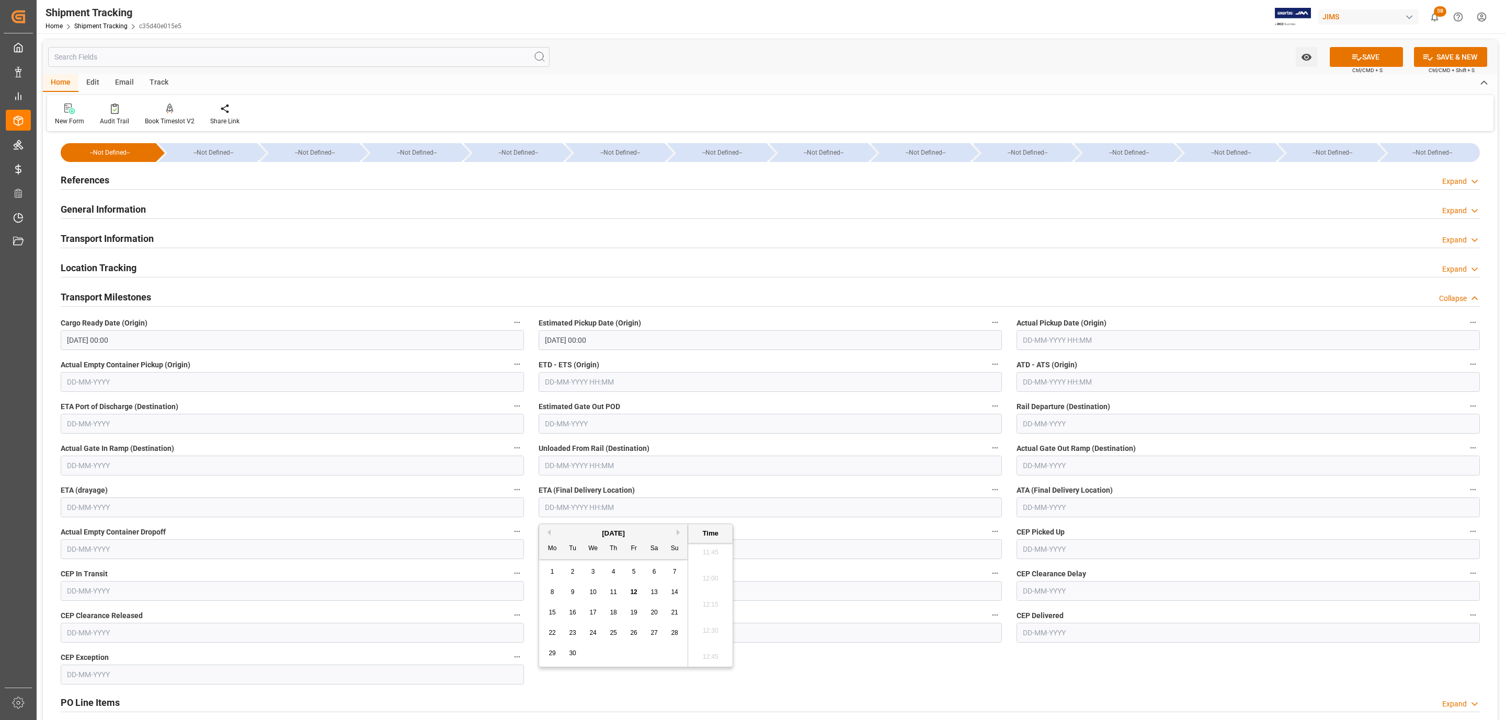
click at [588, 533] on div "[DATE]" at bounding box center [613, 534] width 148 height 10
click at [677, 532] on button "Next Month" at bounding box center [680, 533] width 6 height 6
click at [638, 568] on div "3" at bounding box center [633, 572] width 13 height 13
type input "[DATE] 00:00"
click at [1349, 63] on button "SAVE" at bounding box center [1366, 57] width 73 height 20
